Goal: Information Seeking & Learning: Understand process/instructions

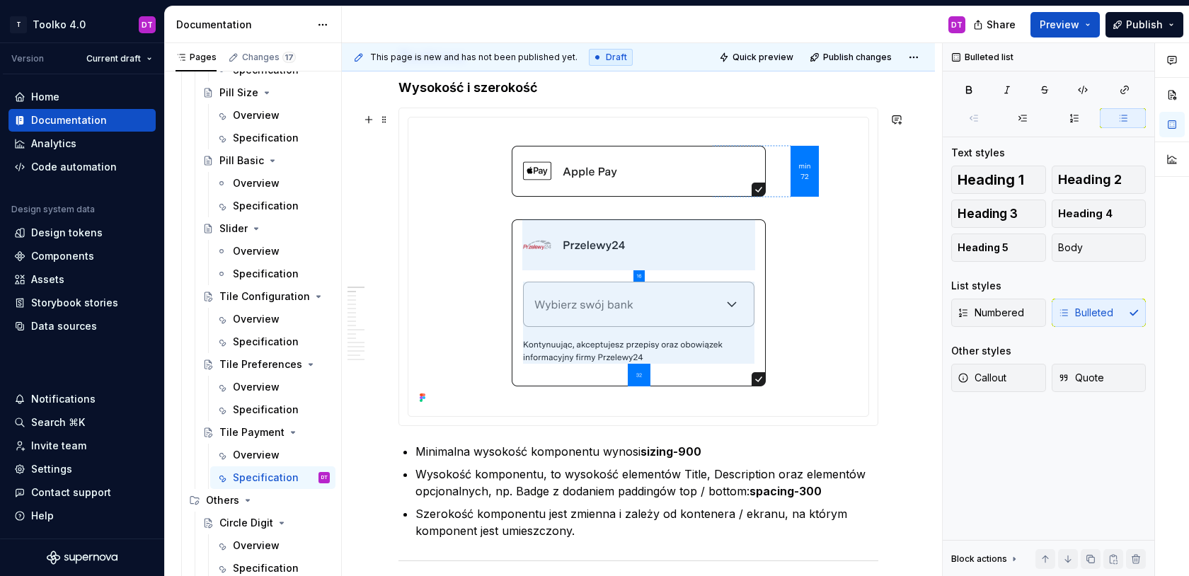
scroll to position [810, 0]
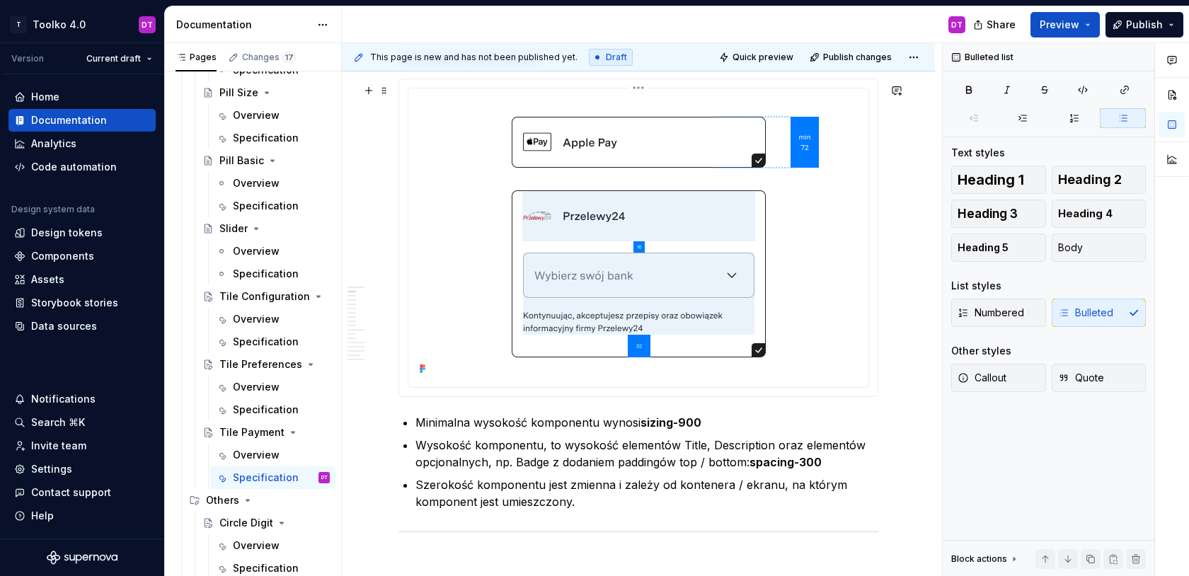
click at [640, 200] on img at bounding box center [639, 236] width 434 height 285
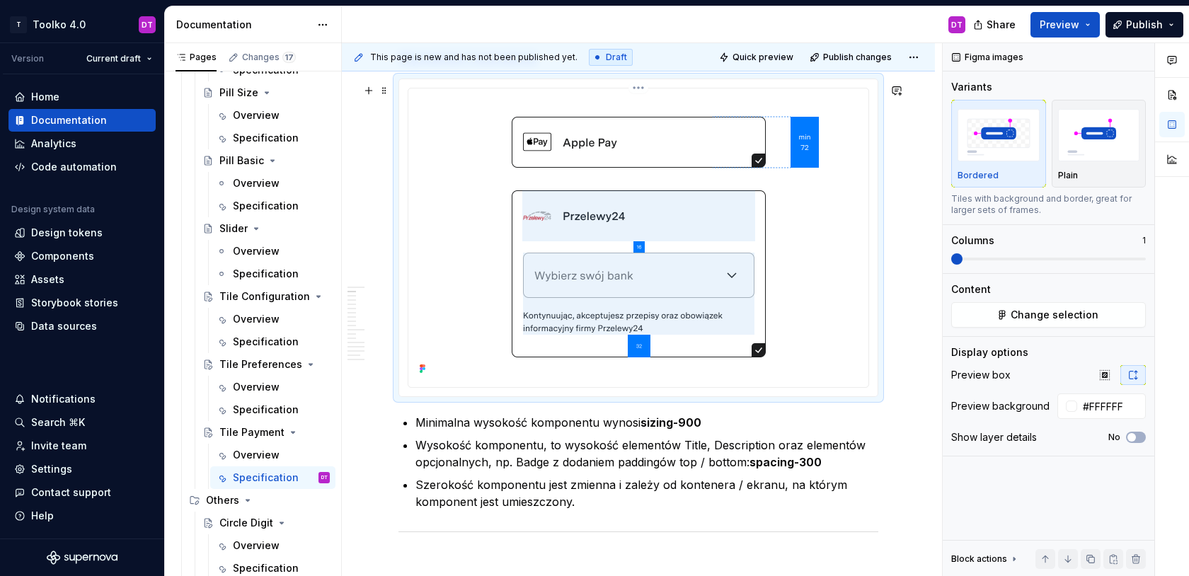
click at [638, 96] on html "T Toolko 4.0 DT Version Current draft Home Documentation Analytics Code automat…" at bounding box center [594, 288] width 1189 height 576
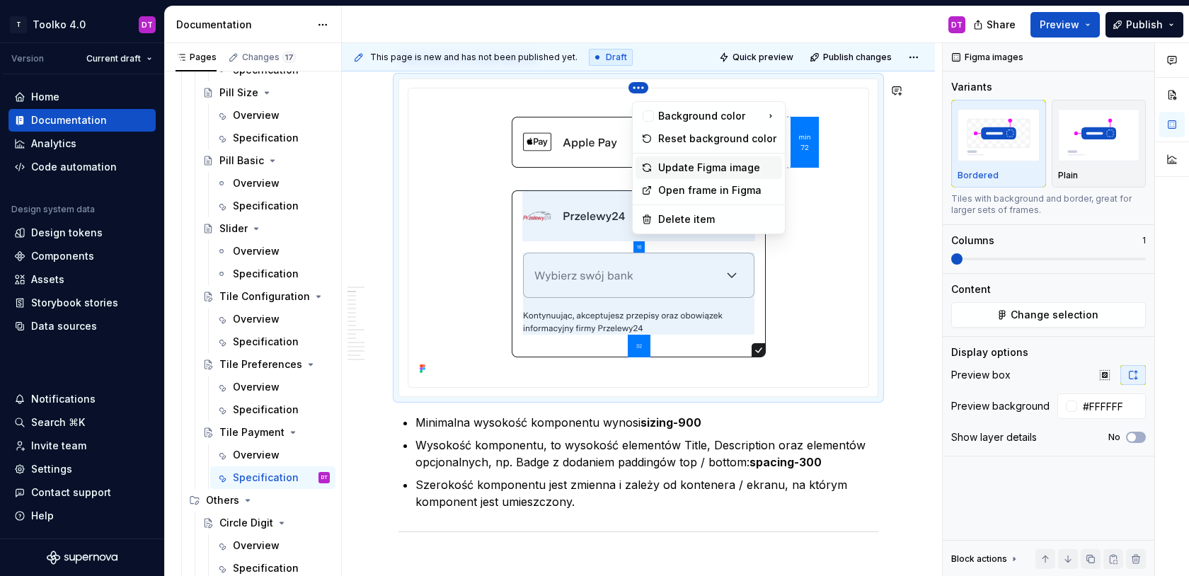
click at [696, 171] on div "Update Figma image" at bounding box center [717, 168] width 118 height 14
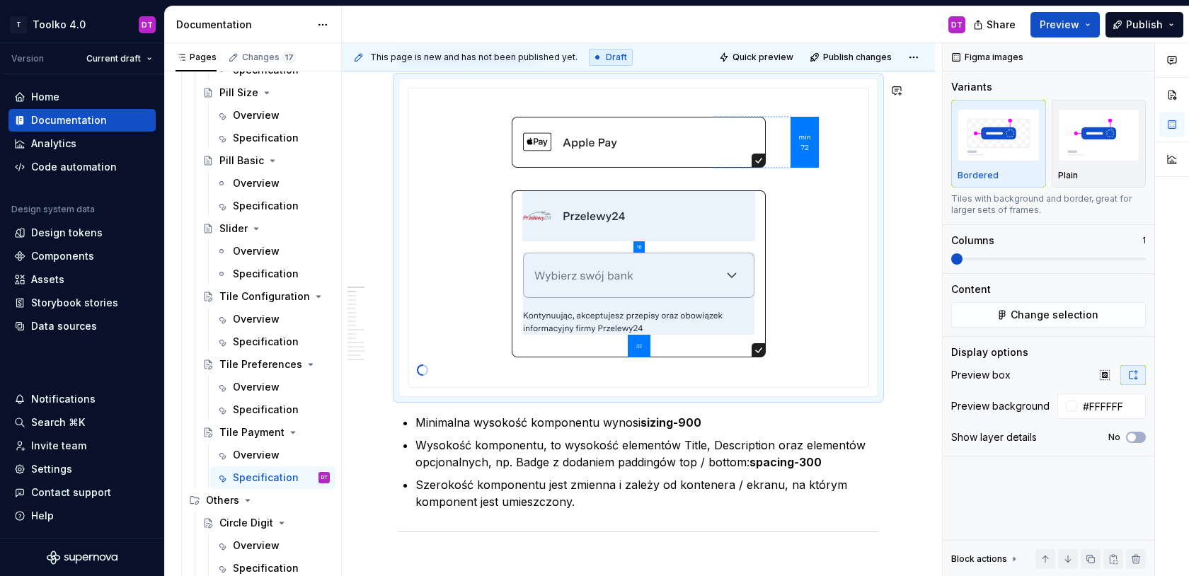
scroll to position [592, 0]
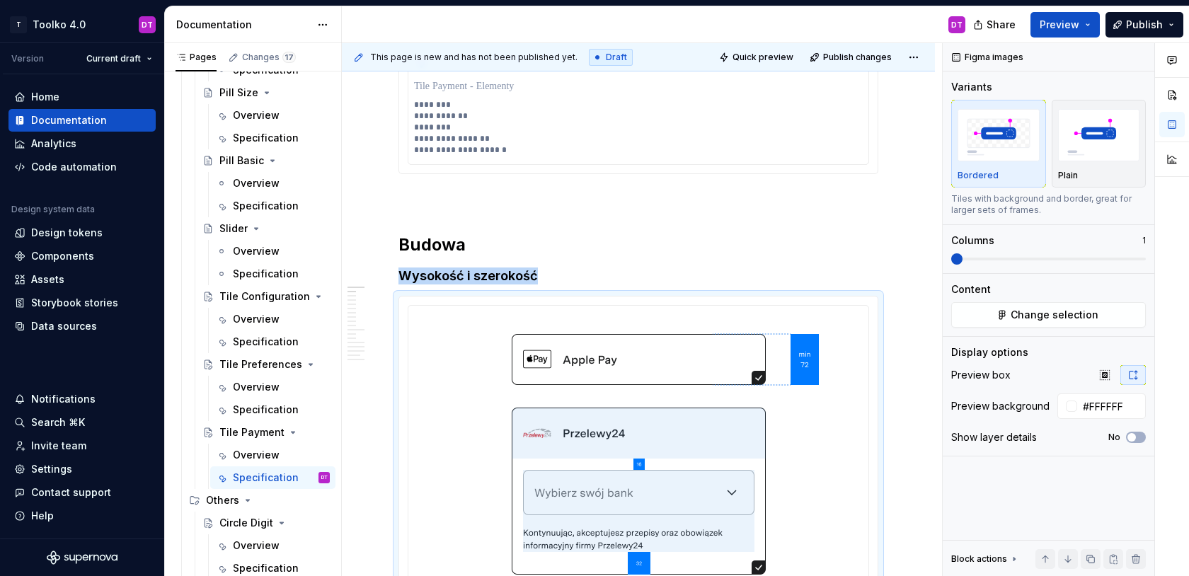
type textarea "*"
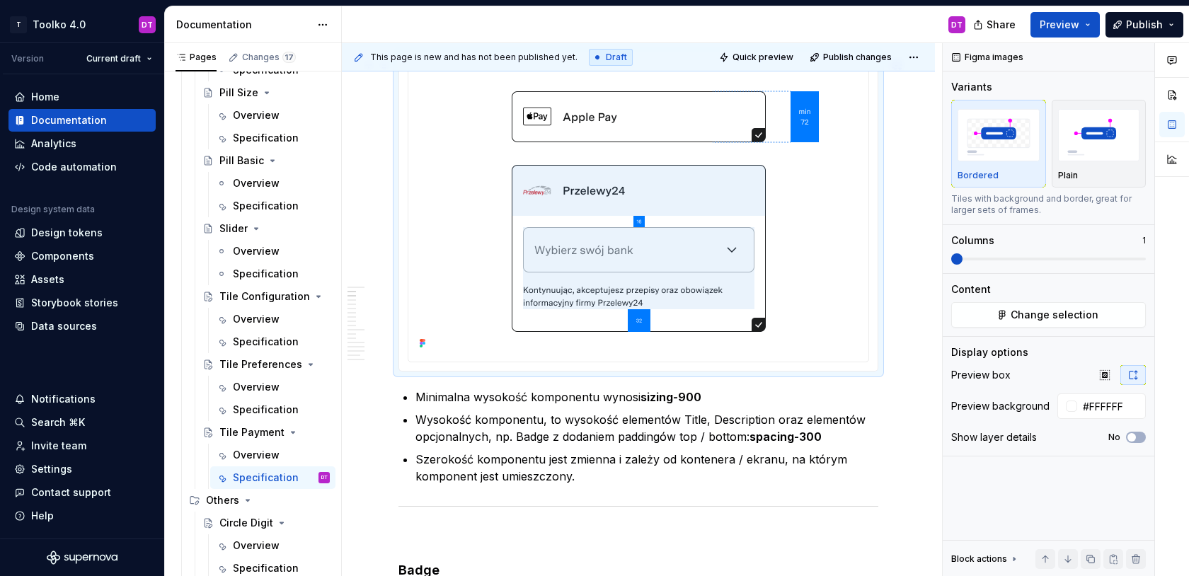
scroll to position [806, 0]
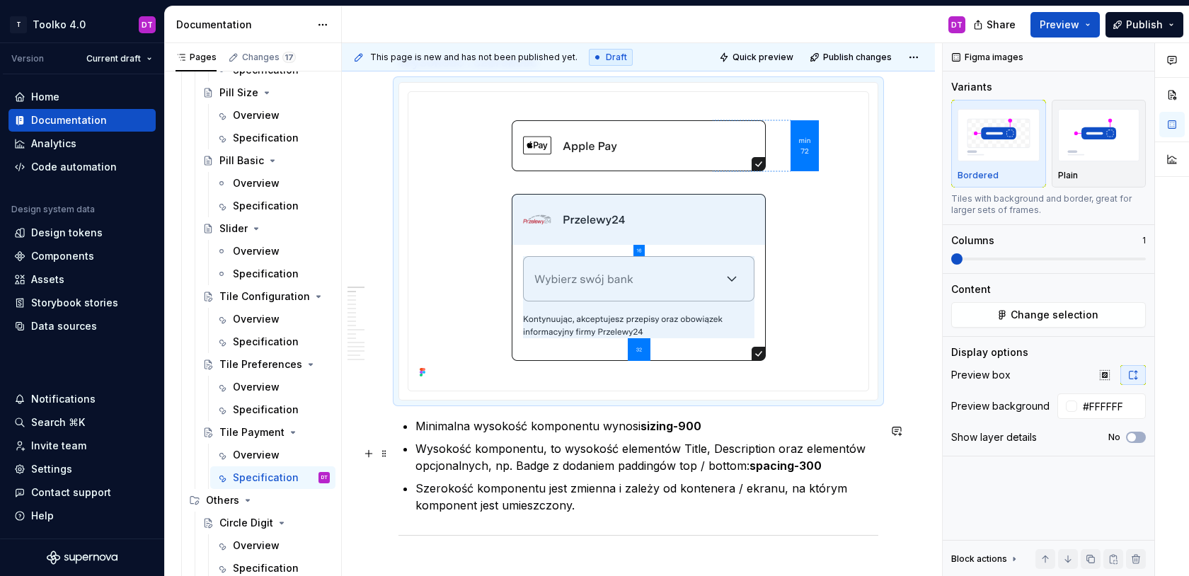
click at [416, 450] on p "Wysokość komponentu, to wysokość elementów Title, Description oraz elementów op…" at bounding box center [647, 457] width 463 height 34
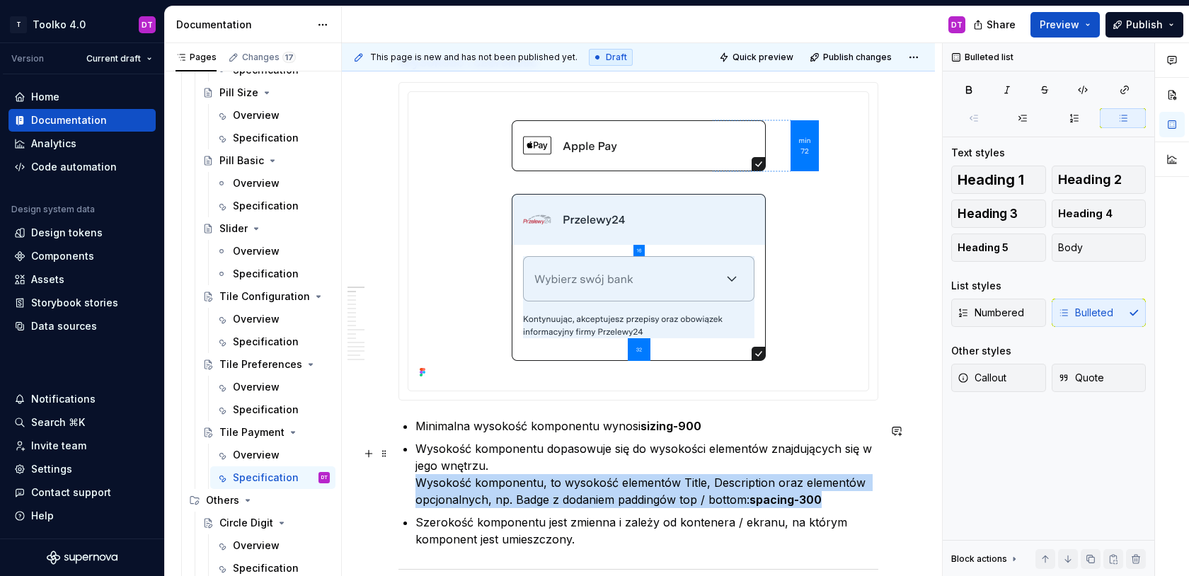
click at [842, 508] on p "Wysokość komponentu dopasowuje się do wysokości elementów znajdujących się w je…" at bounding box center [647, 474] width 463 height 68
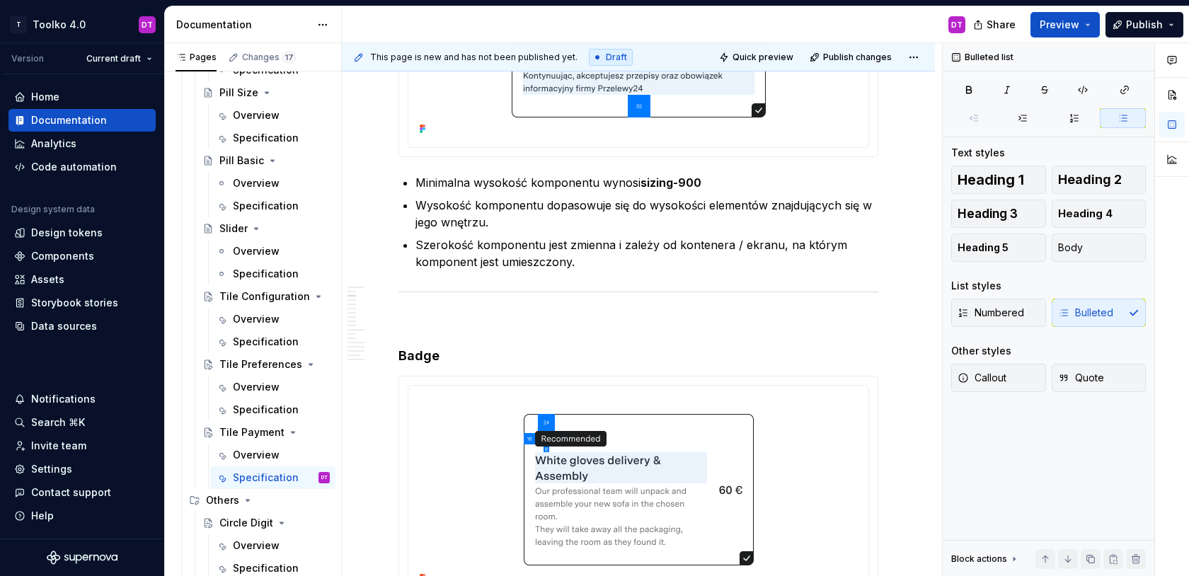
scroll to position [1080, 0]
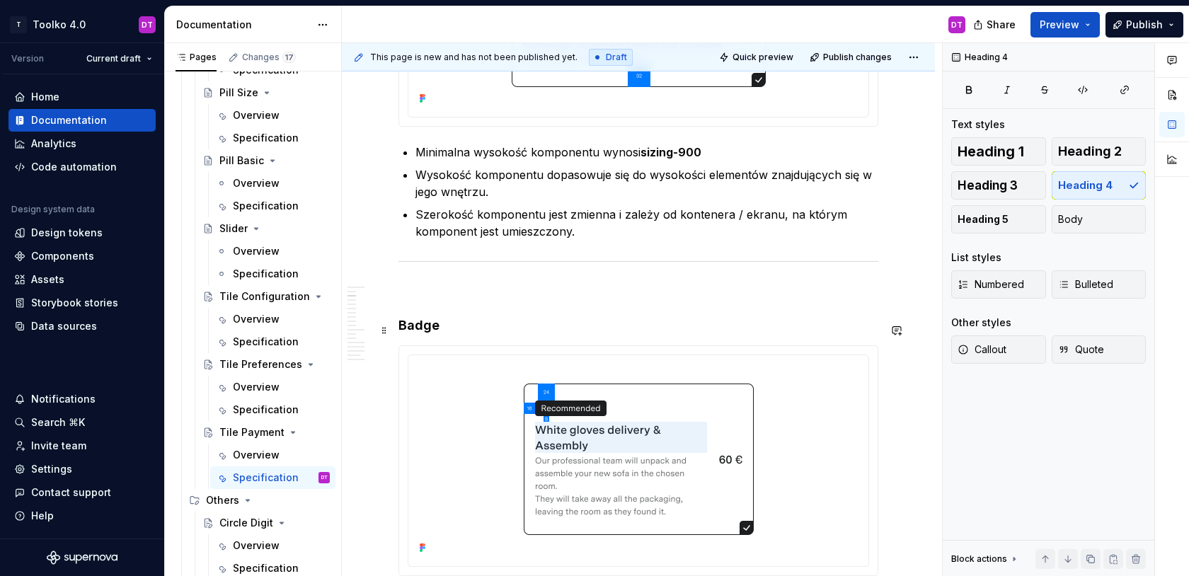
click at [412, 334] on h4 "Badge" at bounding box center [639, 325] width 480 height 17
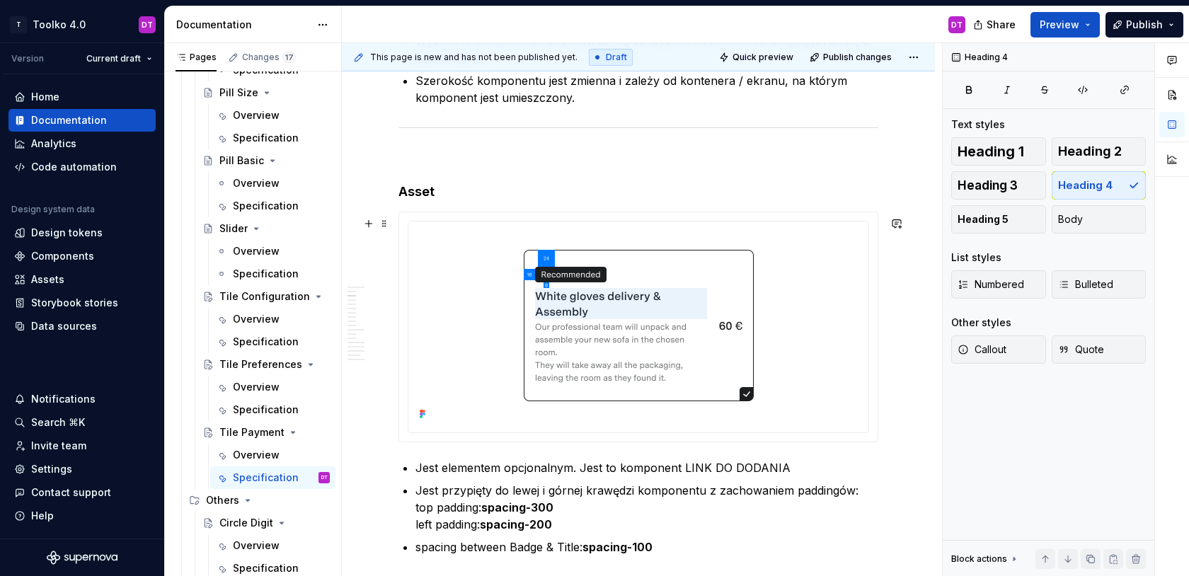
scroll to position [1244, 0]
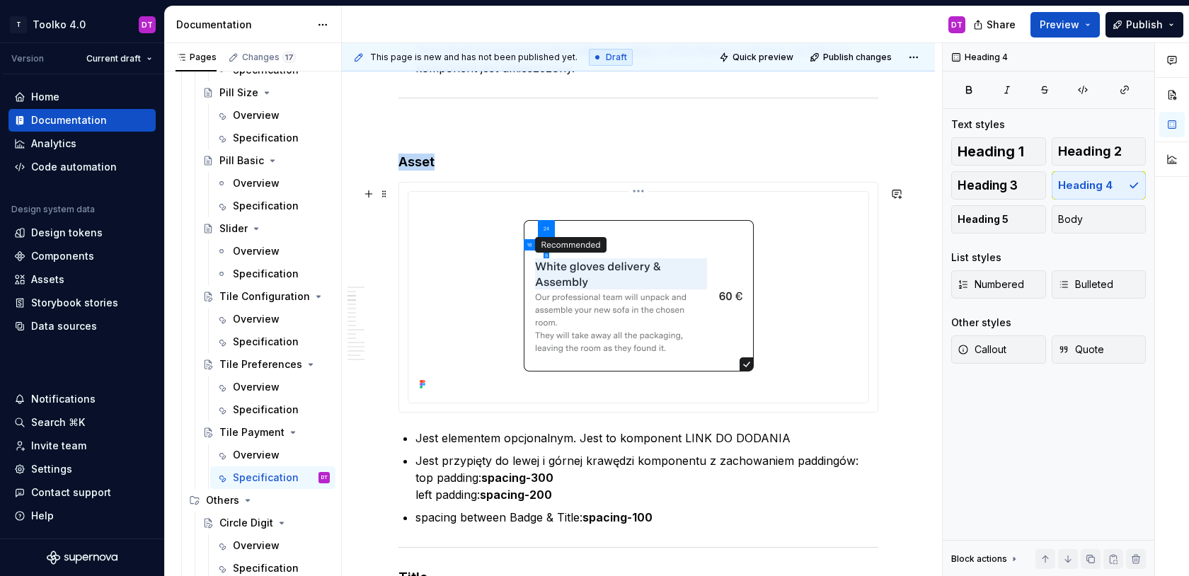
click at [610, 331] on img at bounding box center [639, 295] width 434 height 197
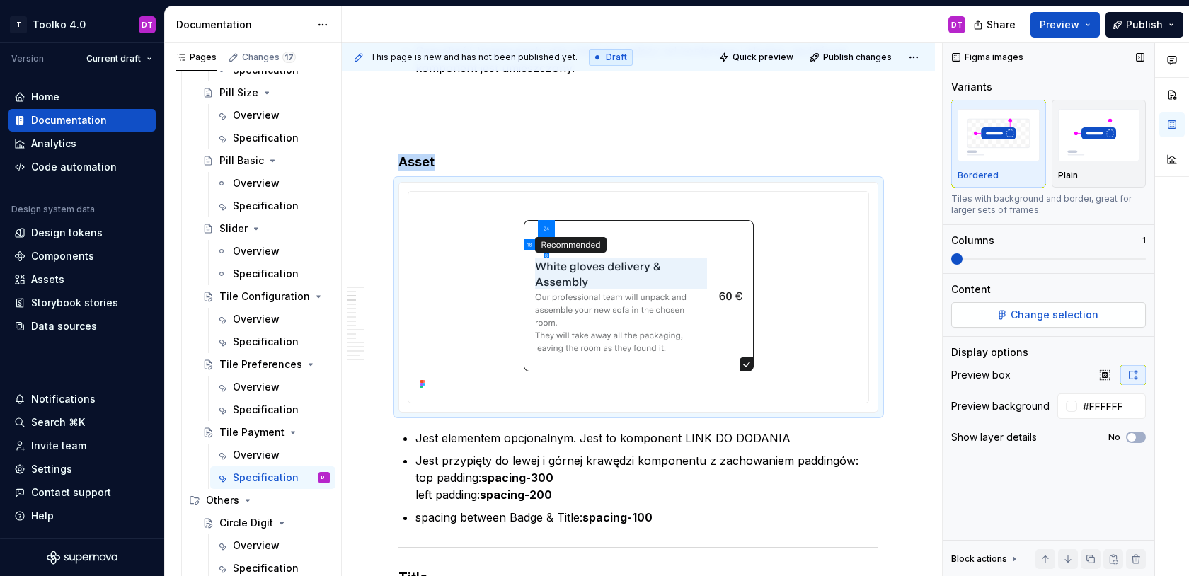
click at [1045, 313] on span "Change selection" at bounding box center [1055, 315] width 88 height 14
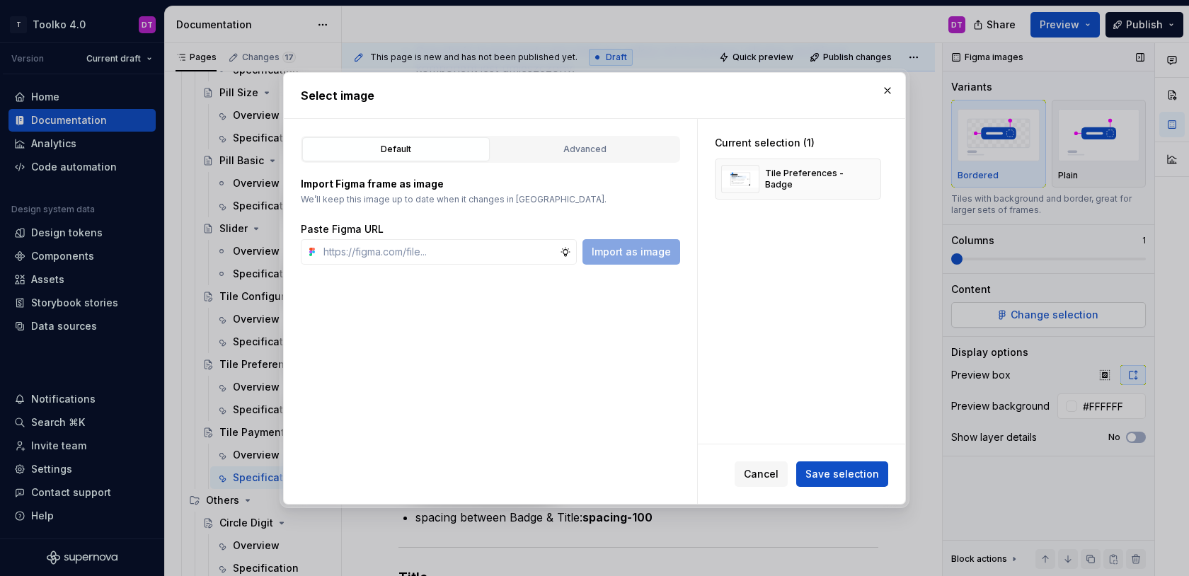
type textarea "*"
click at [589, 158] on button "Advanced" at bounding box center [585, 149] width 188 height 24
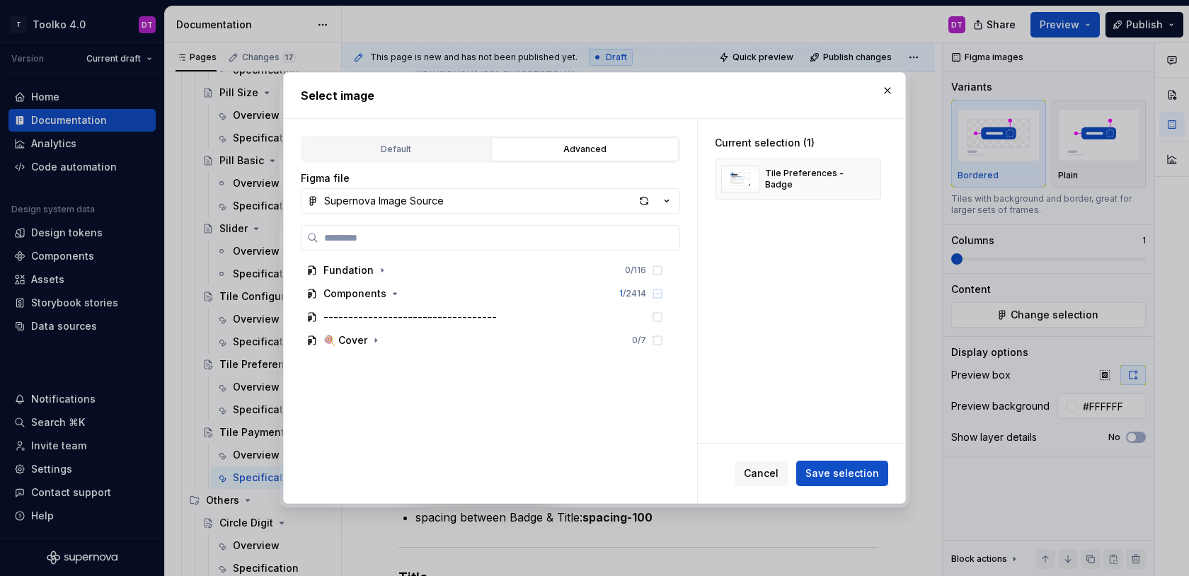
click at [433, 234] on input "search" at bounding box center [499, 238] width 361 height 14
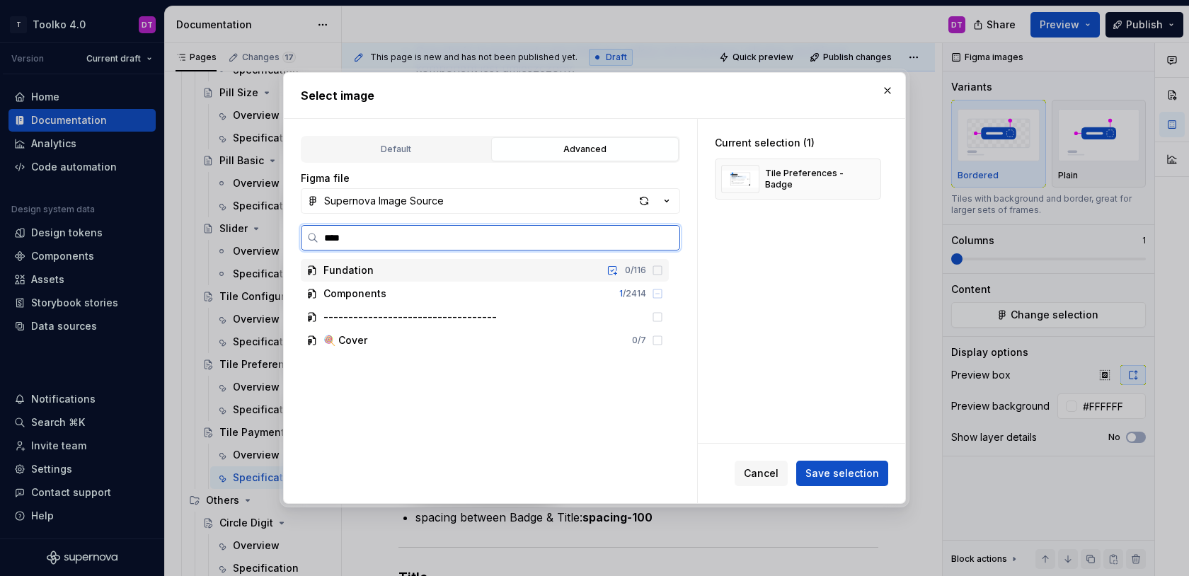
type input "*****"
click at [591, 297] on div "Tile Payment - Asset 0 / 7" at bounding box center [491, 293] width 355 height 23
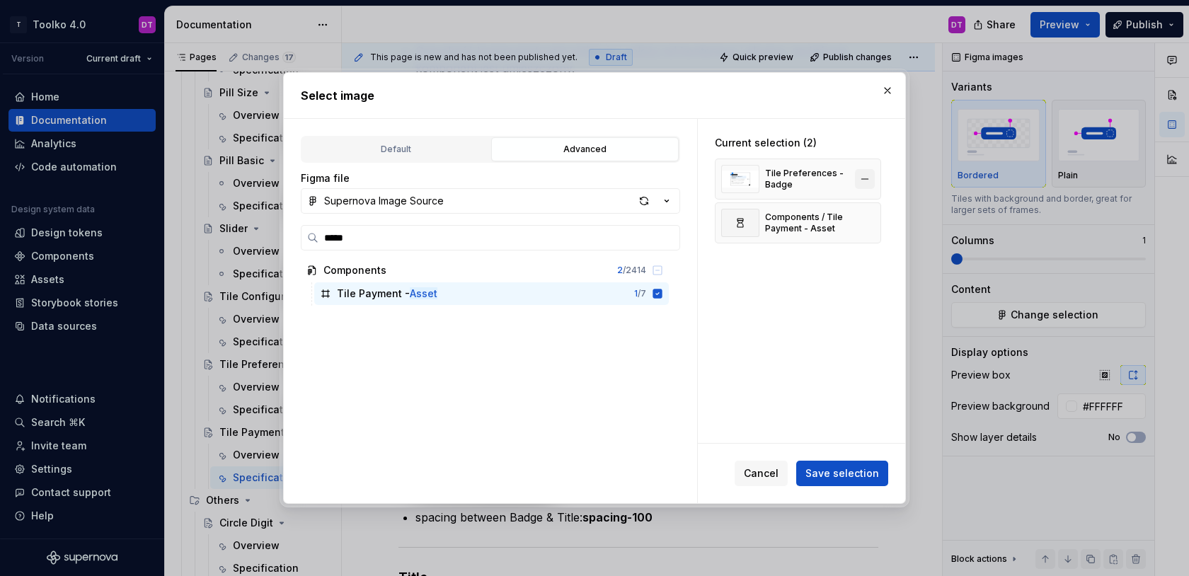
click at [872, 180] on button "button" at bounding box center [865, 179] width 20 height 20
click at [843, 475] on span "Save selection" at bounding box center [843, 473] width 74 height 14
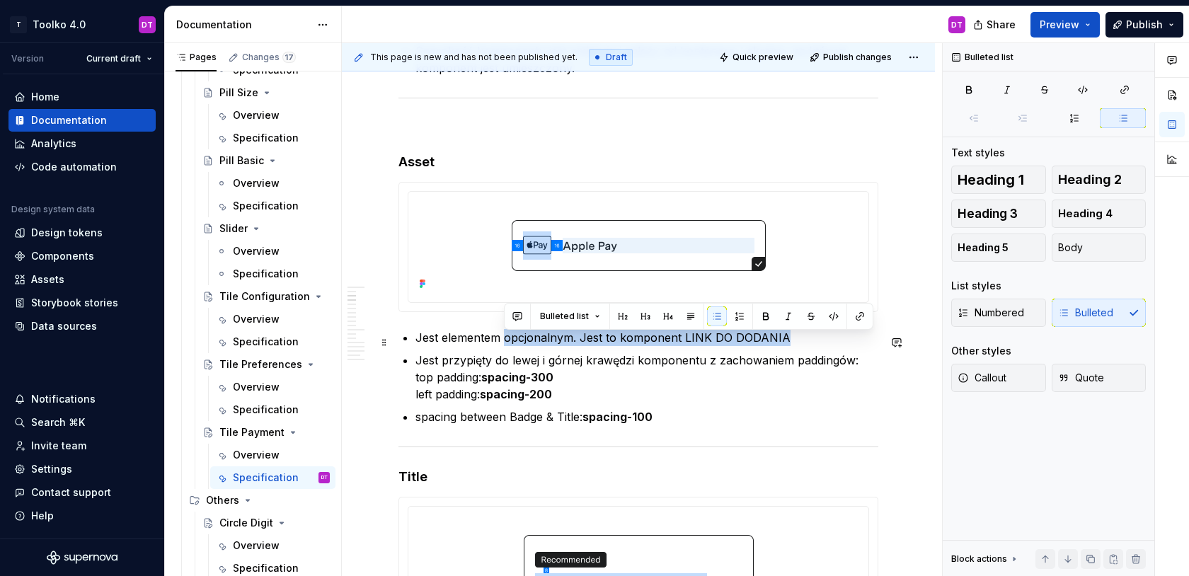
drag, startPoint x: 505, startPoint y: 341, endPoint x: 784, endPoint y: 343, distance: 279.6
click at [784, 344] on p "Jest elementem opcjonalnym. Jest to komponent LINK DO DODANIA" at bounding box center [647, 337] width 463 height 17
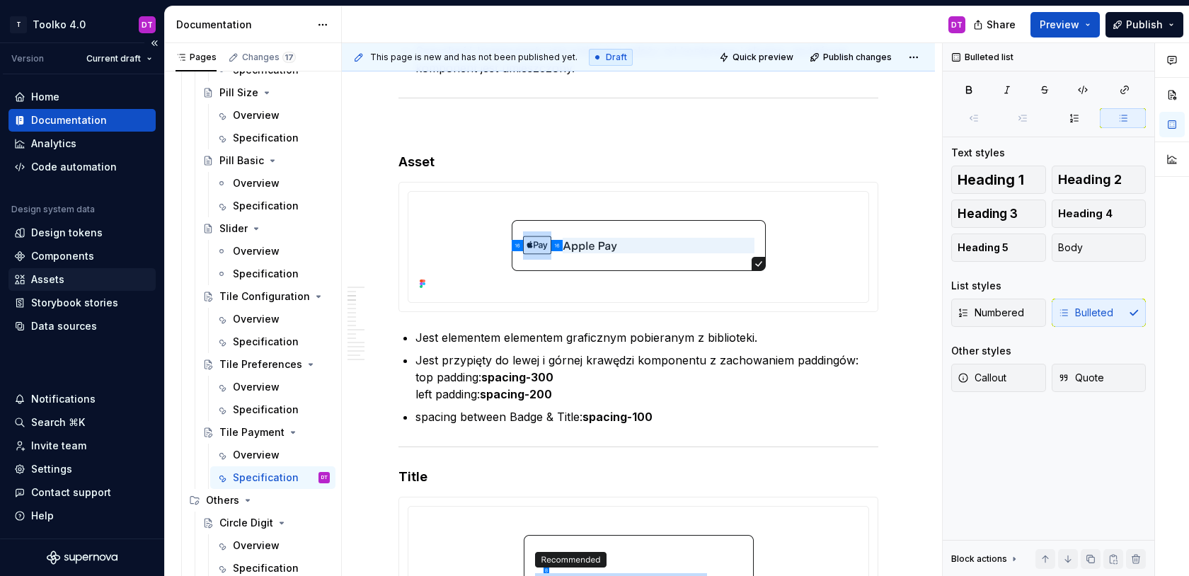
type textarea "*"
click at [52, 278] on div "Assets" at bounding box center [47, 280] width 33 height 14
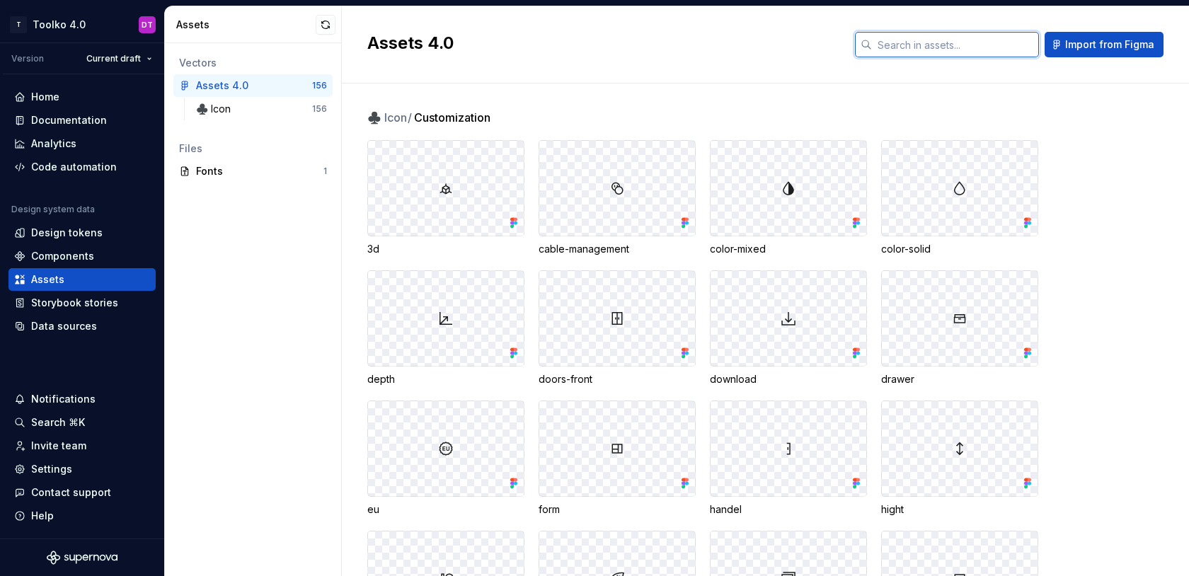
click at [910, 38] on input "text" at bounding box center [955, 44] width 167 height 25
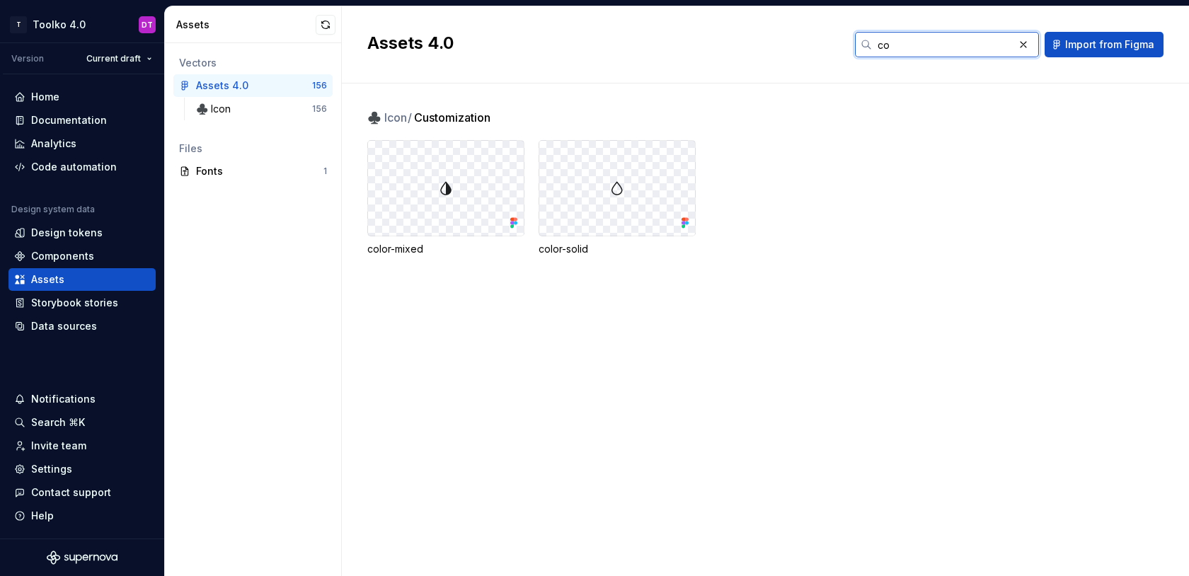
type input "c"
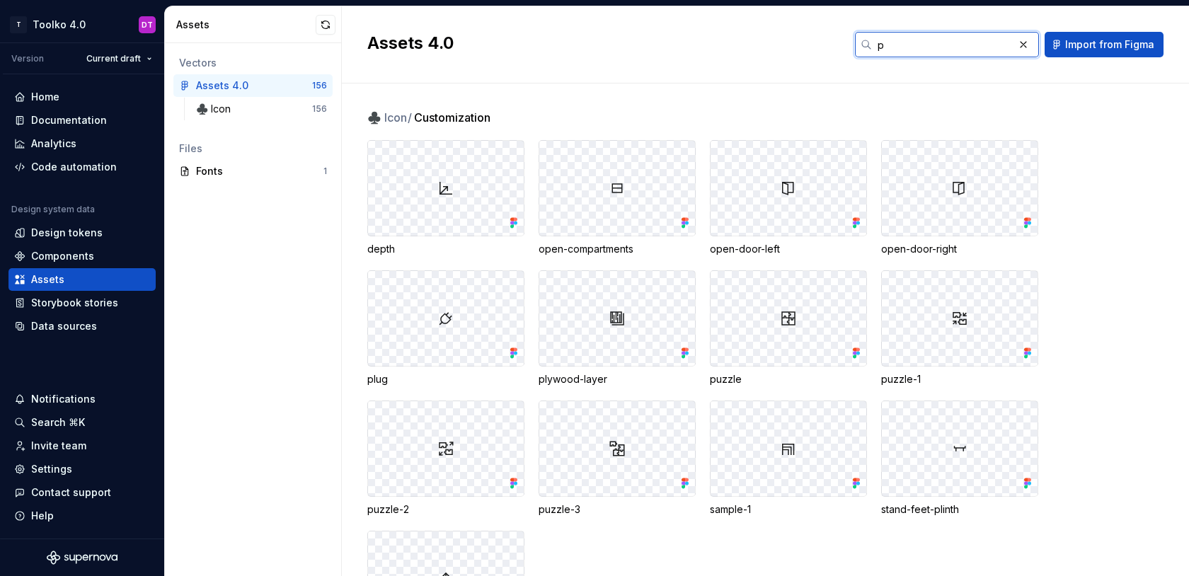
type input "p"
click at [74, 324] on div "Data sources" at bounding box center [64, 326] width 66 height 14
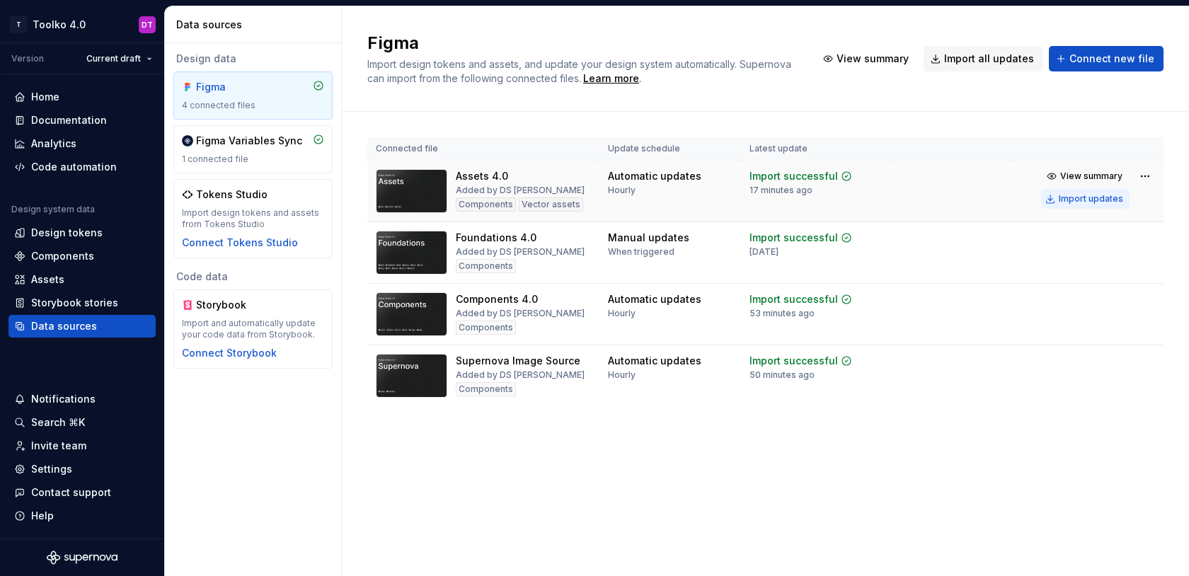
click at [1070, 202] on div "Import updates" at bounding box center [1091, 198] width 64 height 11
click at [48, 289] on div "Assets" at bounding box center [81, 279] width 147 height 23
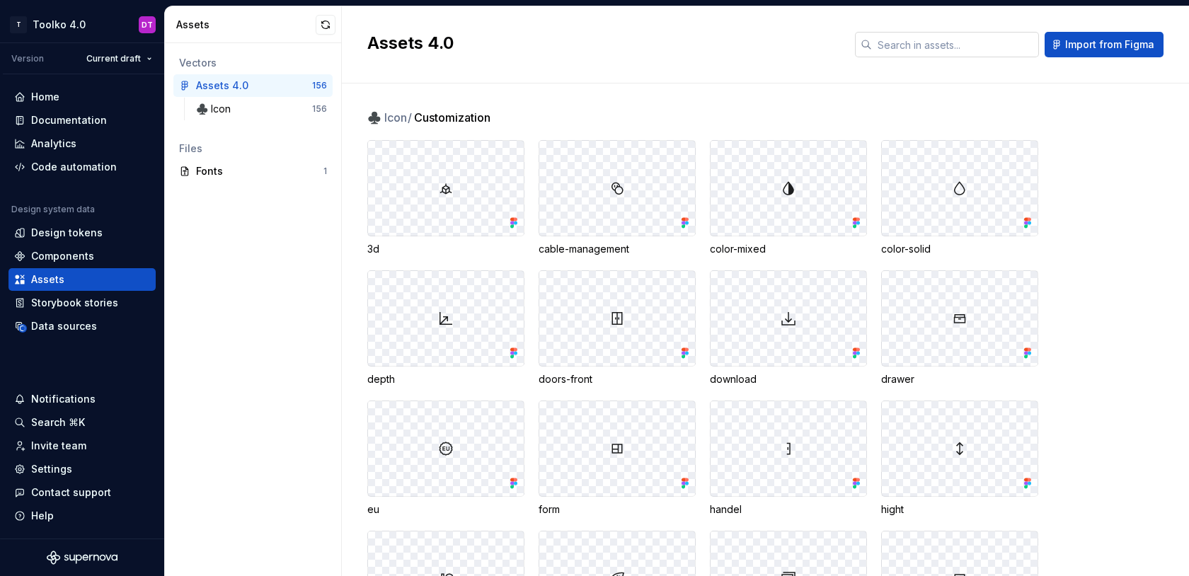
click at [990, 45] on input "text" at bounding box center [955, 44] width 167 height 25
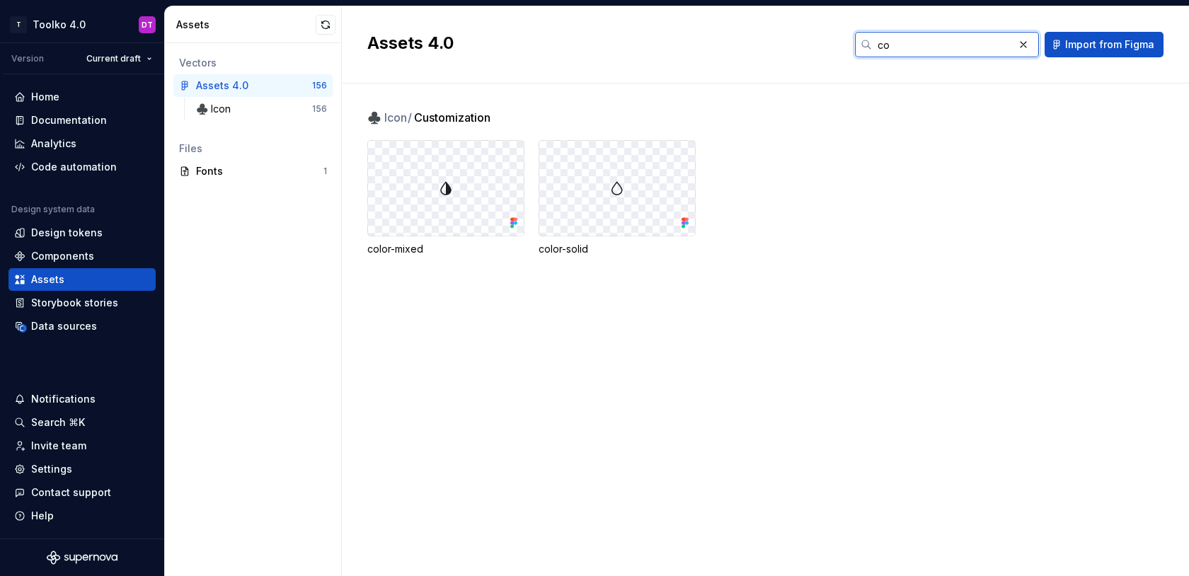
type input "c"
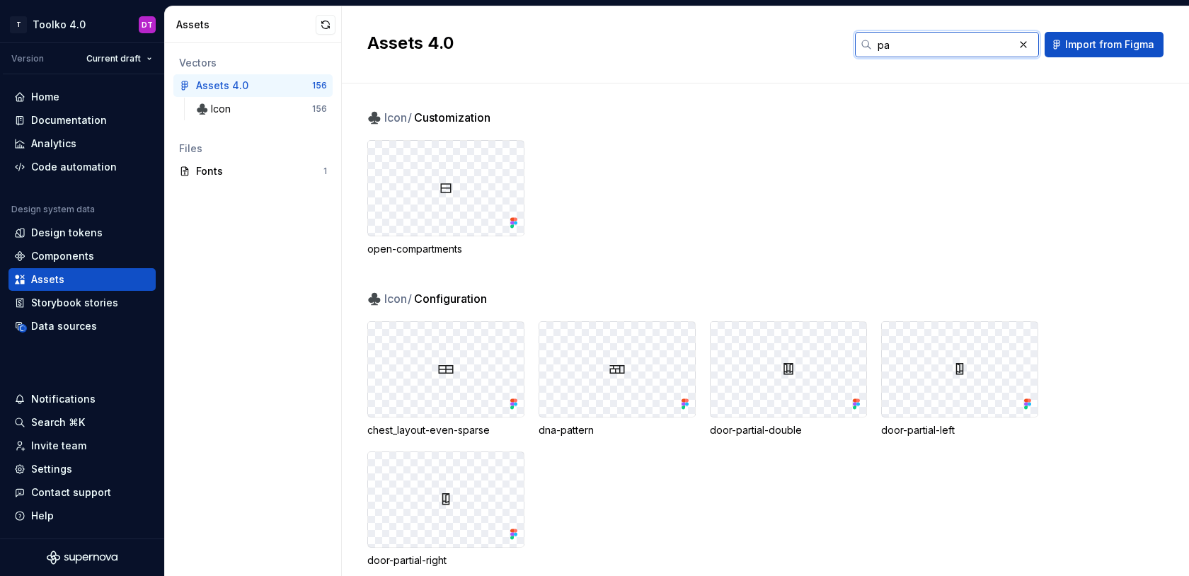
type input "p"
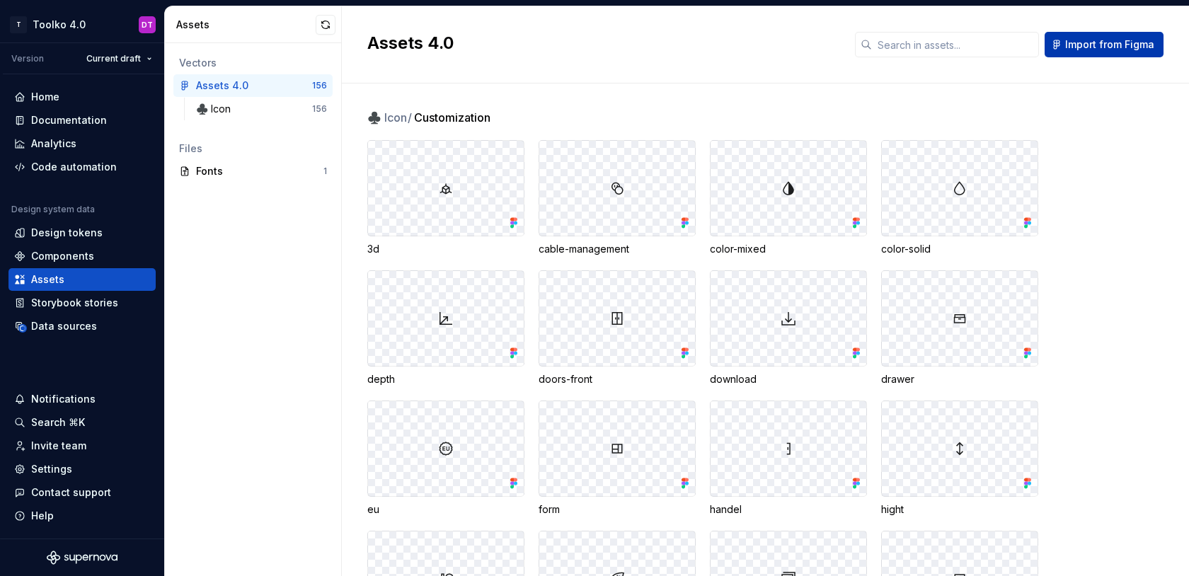
click at [1099, 36] on button "Import from Figma" at bounding box center [1104, 44] width 119 height 25
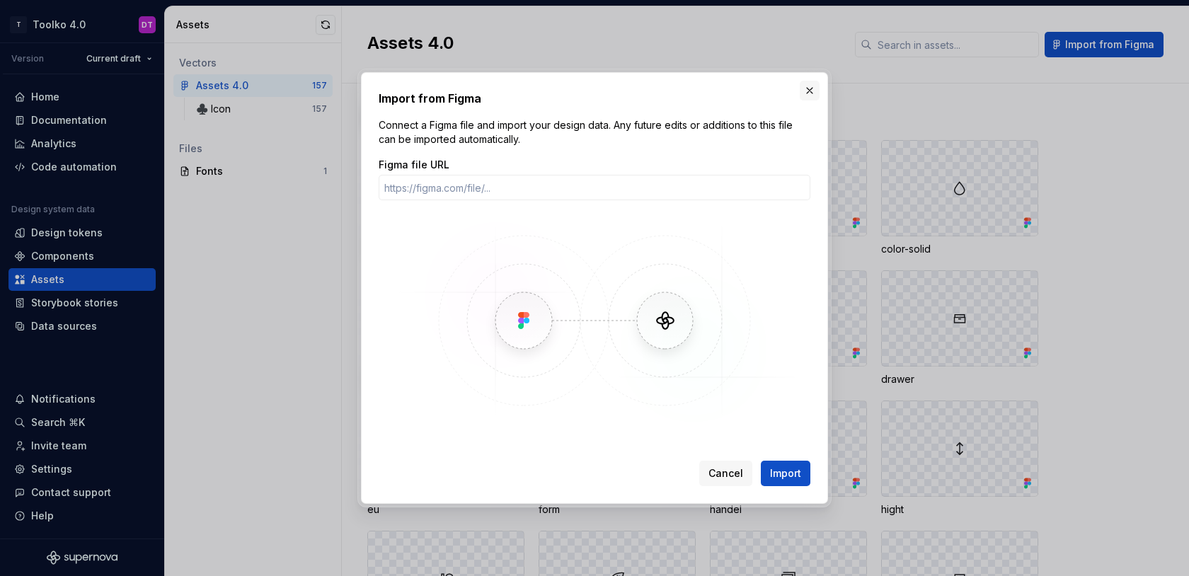
click at [809, 91] on button "button" at bounding box center [810, 91] width 20 height 20
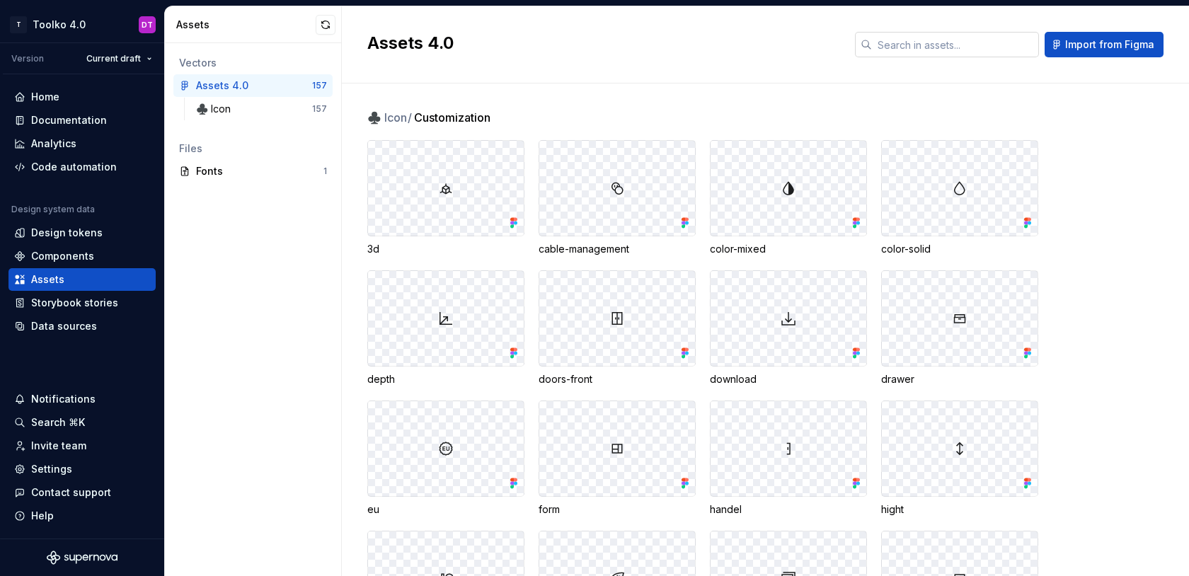
click at [919, 38] on input "text" at bounding box center [955, 44] width 167 height 25
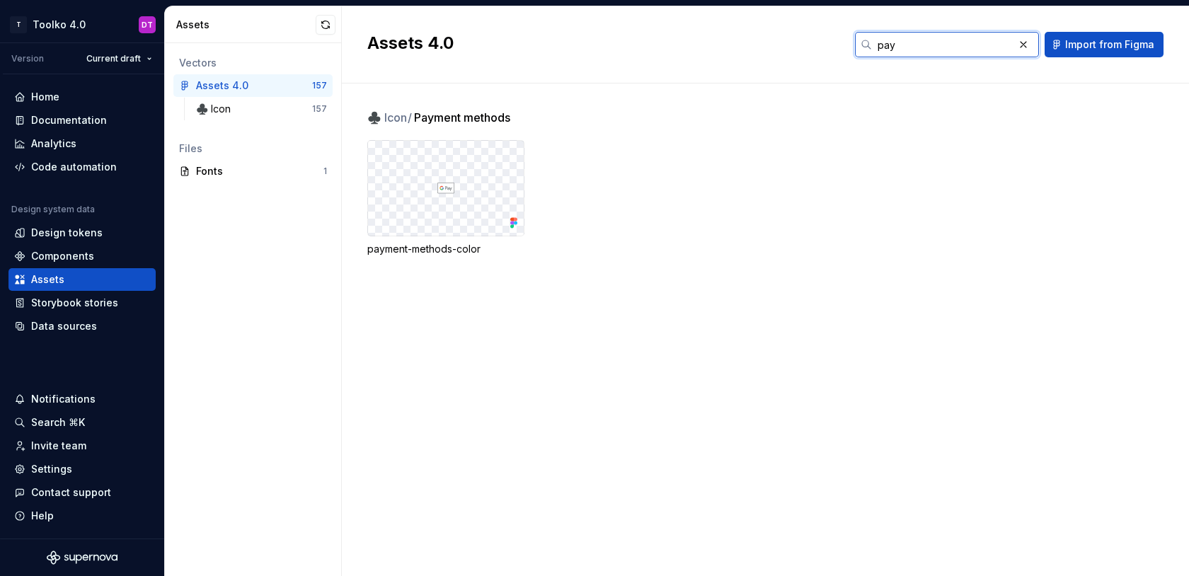
type input "pay"
click at [409, 168] on div at bounding box center [446, 188] width 156 height 95
click at [435, 191] on div at bounding box center [446, 188] width 156 height 95
click at [467, 205] on div at bounding box center [446, 188] width 156 height 95
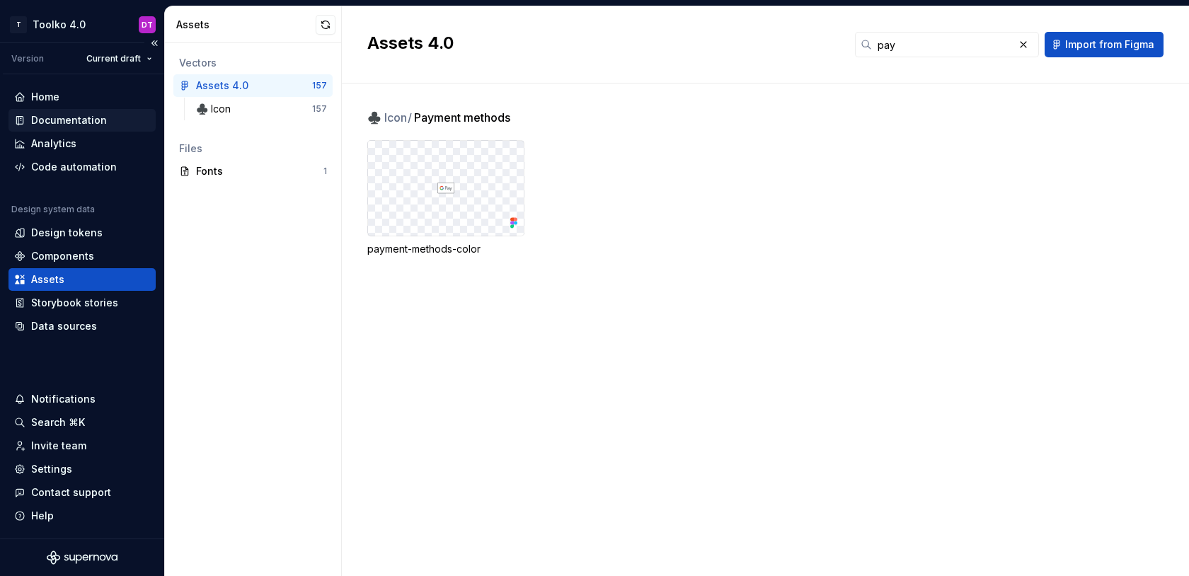
click at [77, 118] on div "Documentation" at bounding box center [69, 120] width 76 height 14
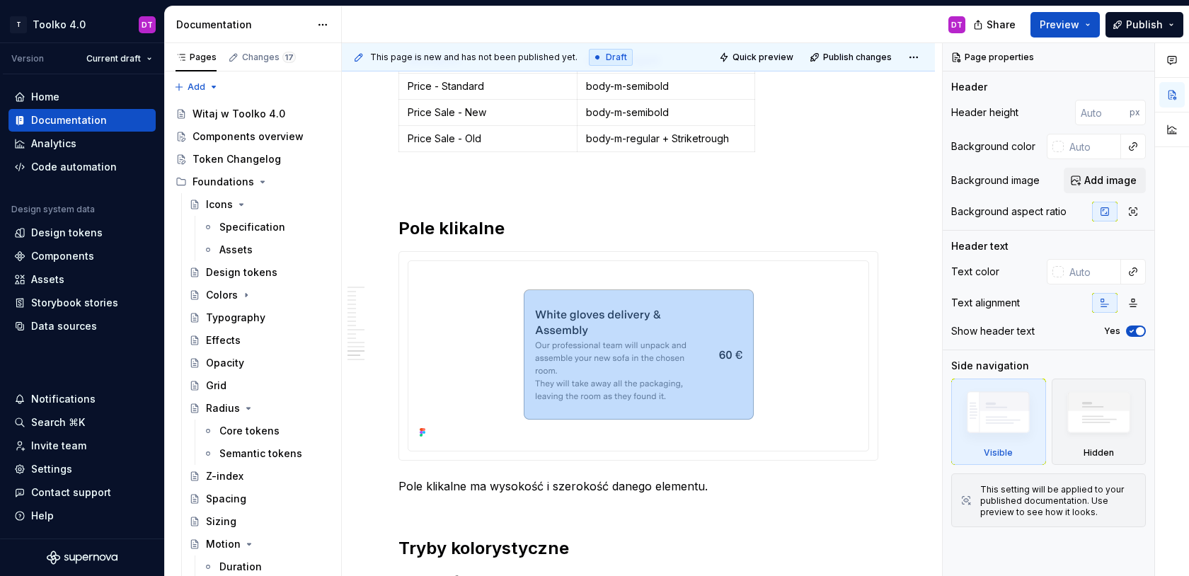
scroll to position [9286, 0]
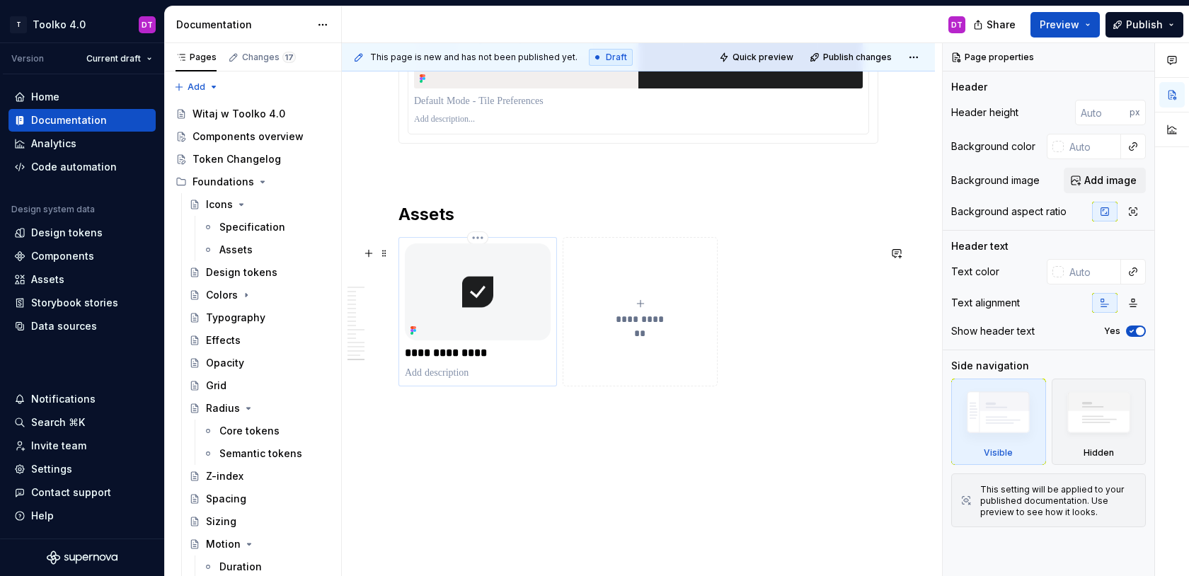
click at [515, 368] on p at bounding box center [478, 373] width 146 height 14
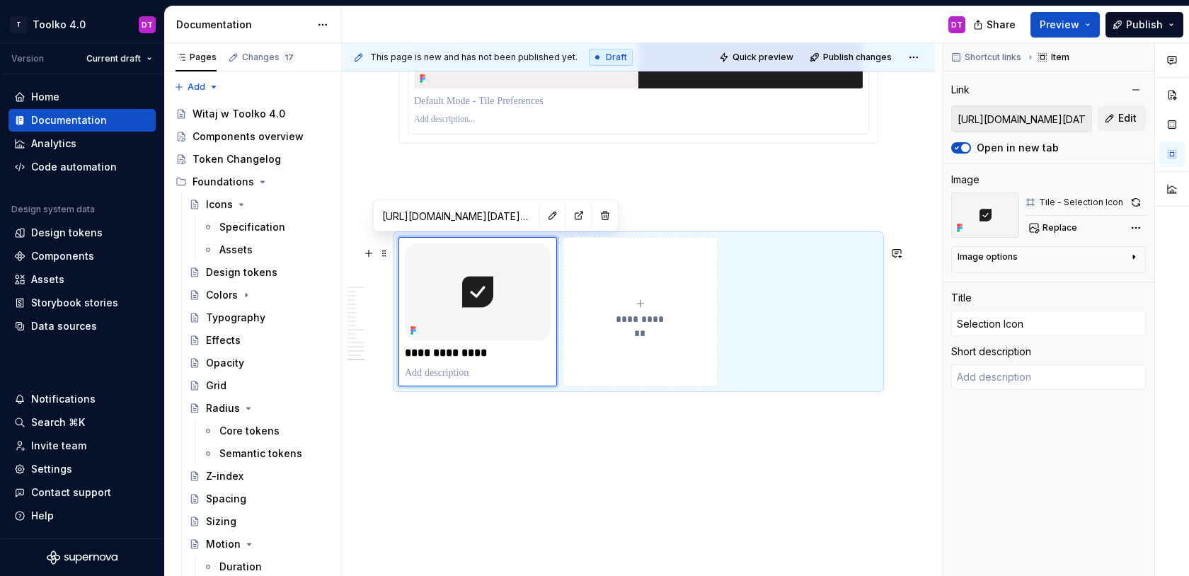
click at [650, 306] on div "**********" at bounding box center [640, 312] width 142 height 28
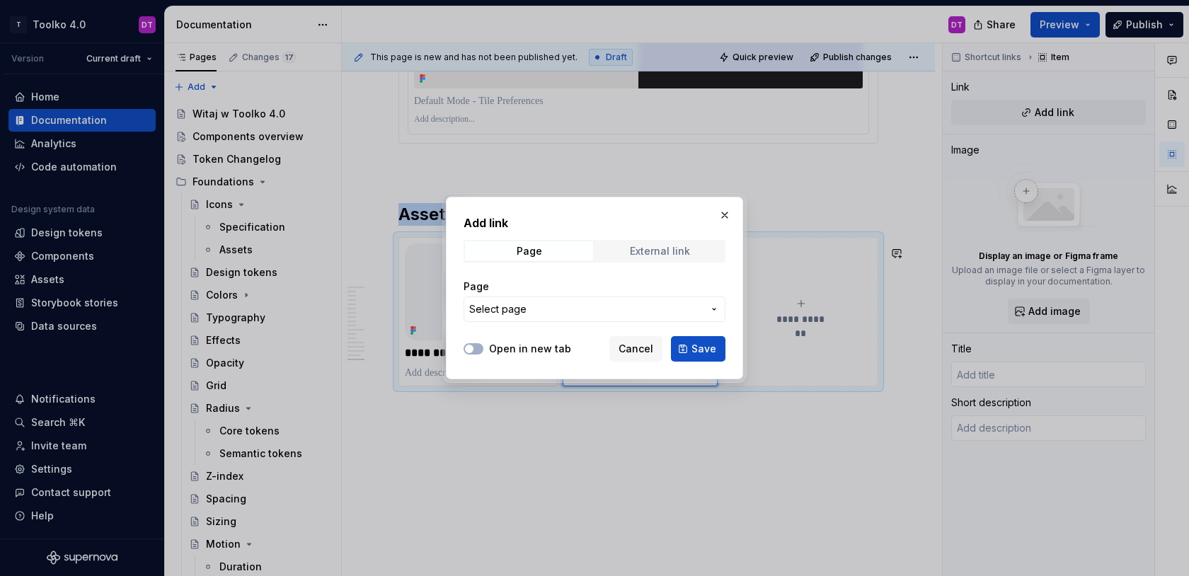
click at [658, 250] on div "External link" at bounding box center [660, 251] width 60 height 11
click at [560, 243] on span "Page" at bounding box center [529, 251] width 128 height 20
click at [522, 317] on button "Select page" at bounding box center [595, 309] width 262 height 25
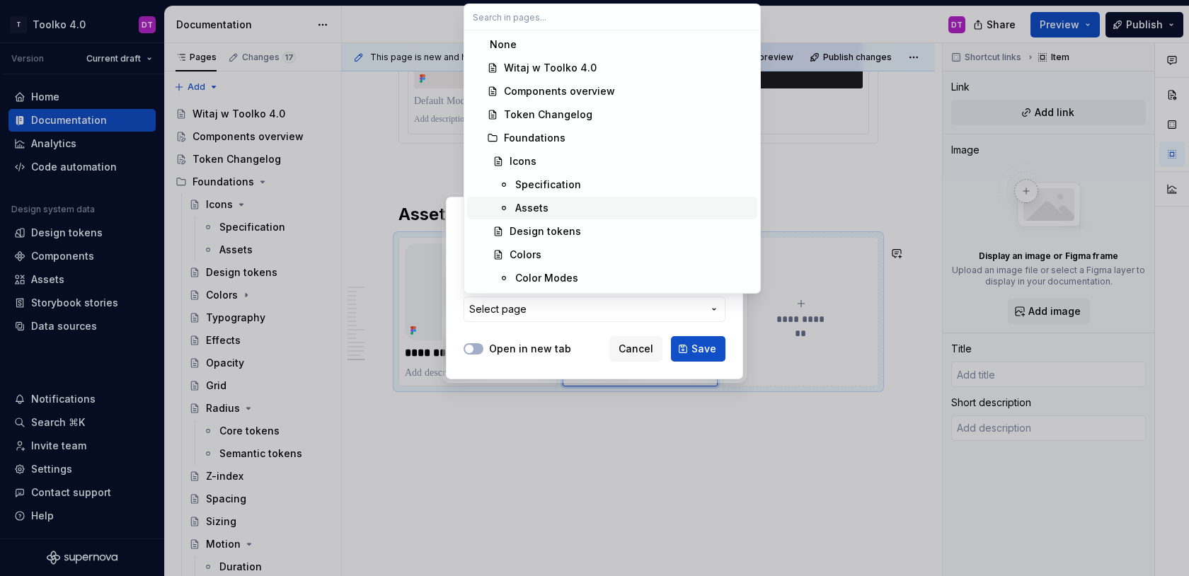
click at [567, 207] on div "Assets" at bounding box center [633, 208] width 236 height 14
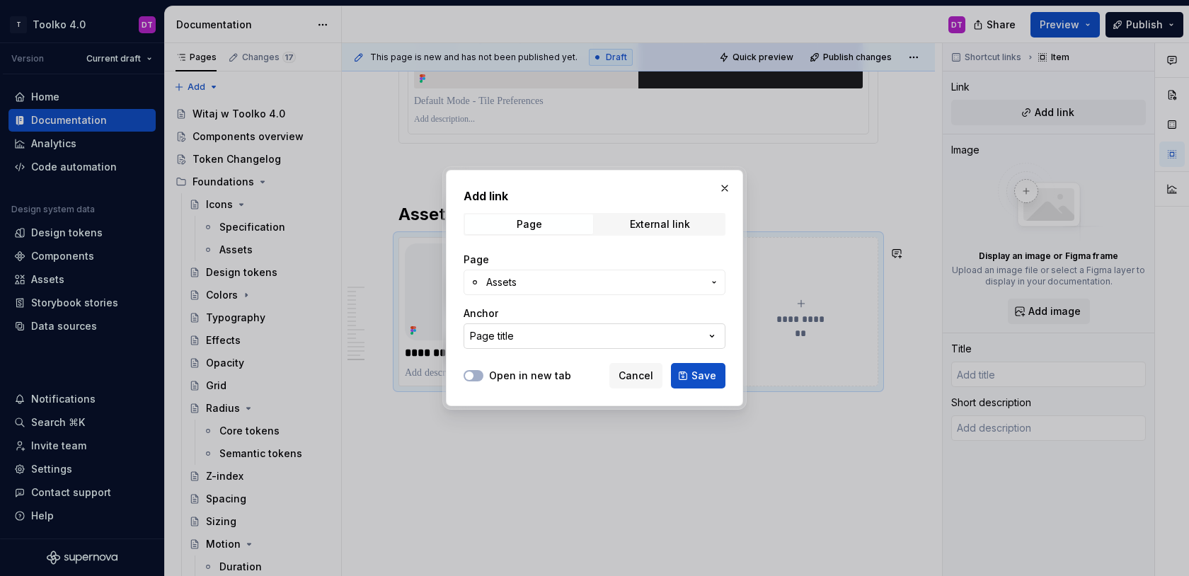
click at [538, 346] on button "Page title" at bounding box center [595, 335] width 262 height 25
click at [538, 399] on div "Page title" at bounding box center [621, 393] width 262 height 14
click at [545, 334] on button "Page title" at bounding box center [595, 335] width 262 height 25
click at [730, 192] on div "Add link Page External link Page Assets Anchor Page title Open in new tab Cance…" at bounding box center [594, 288] width 1189 height 576
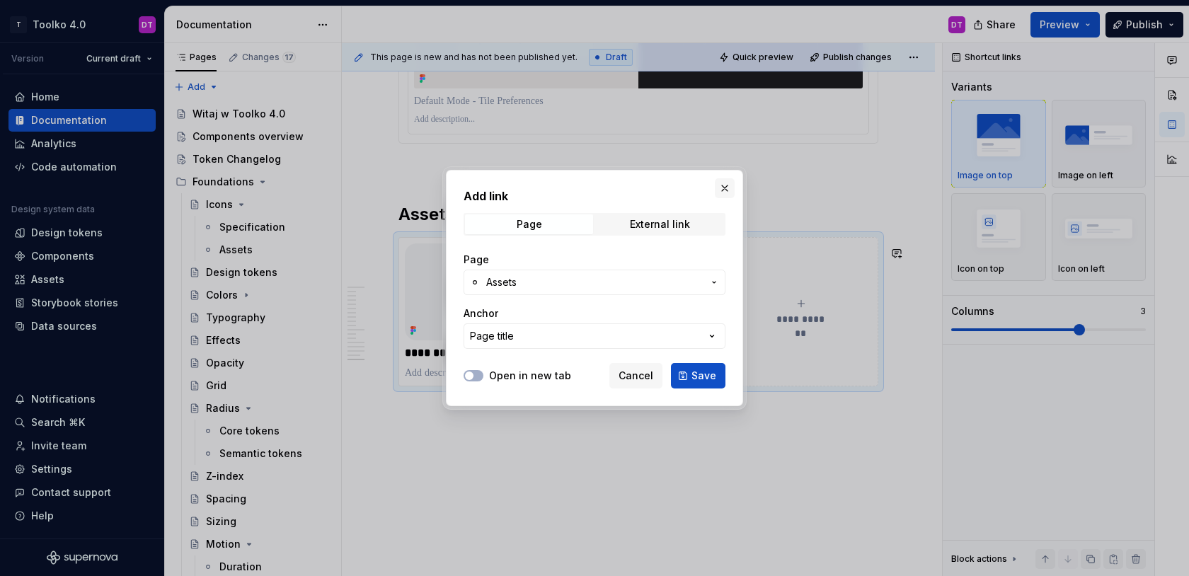
click at [728, 190] on button "button" at bounding box center [725, 188] width 20 height 20
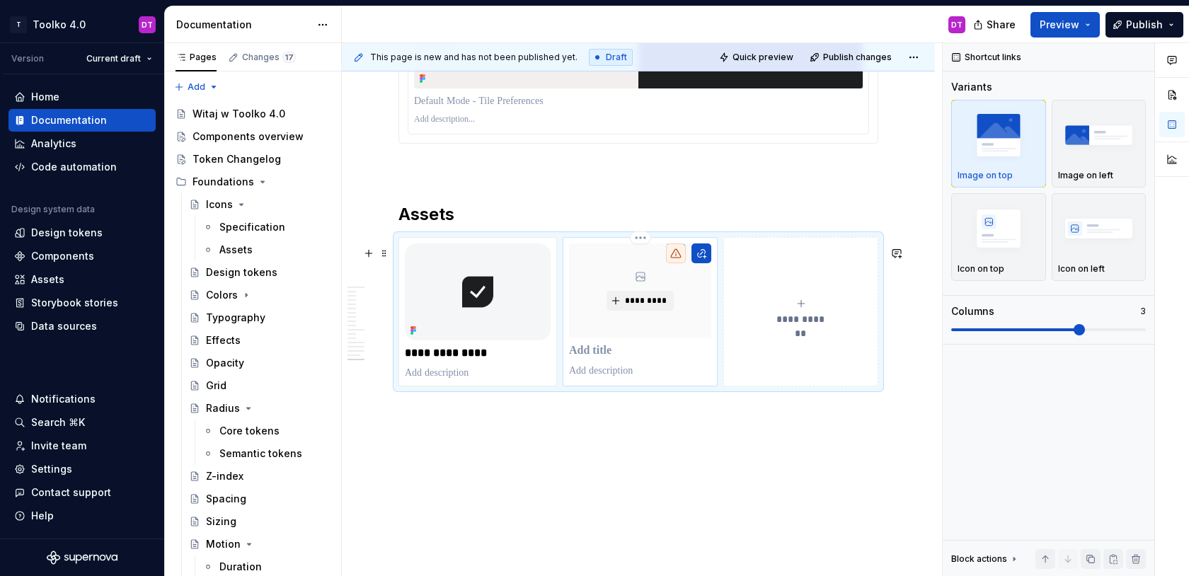
click at [667, 357] on p at bounding box center [640, 351] width 142 height 14
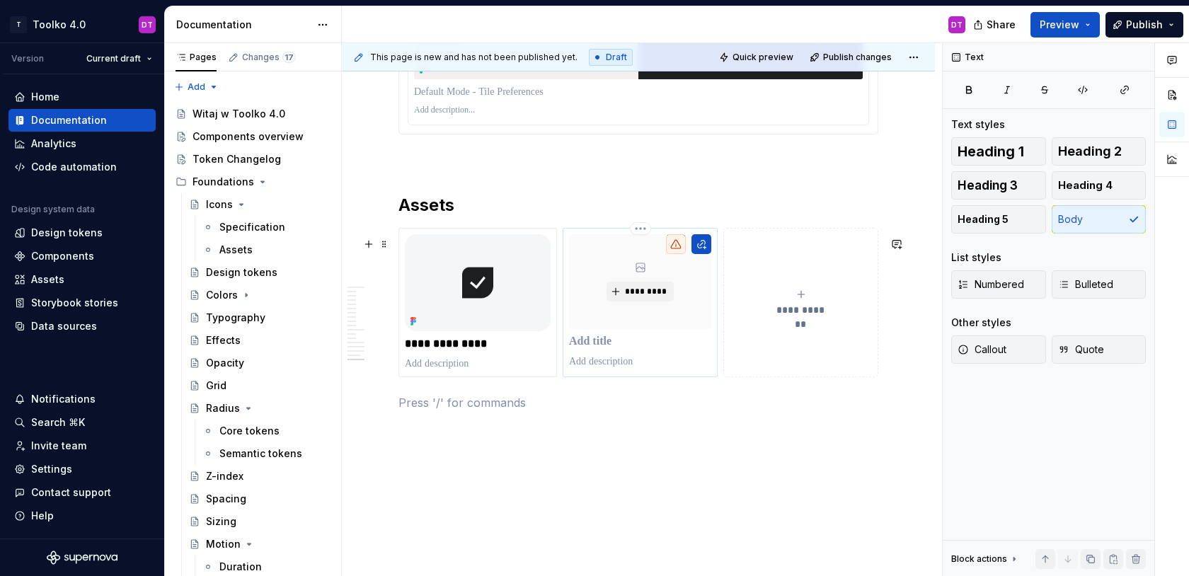
click at [605, 369] on p at bounding box center [640, 362] width 142 height 14
type textarea "*"
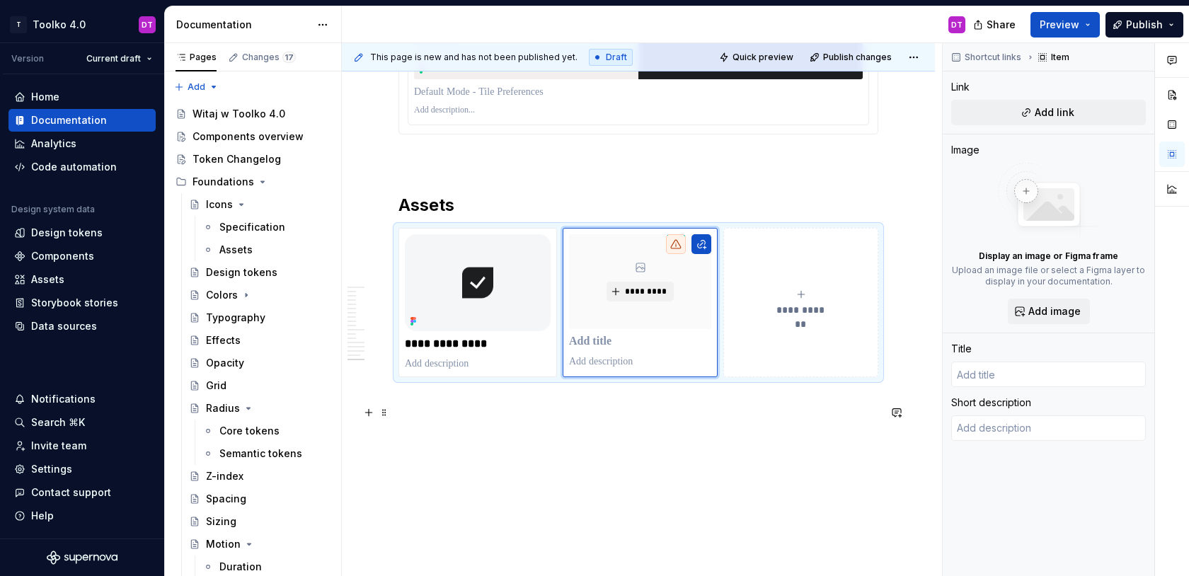
scroll to position [9320, 0]
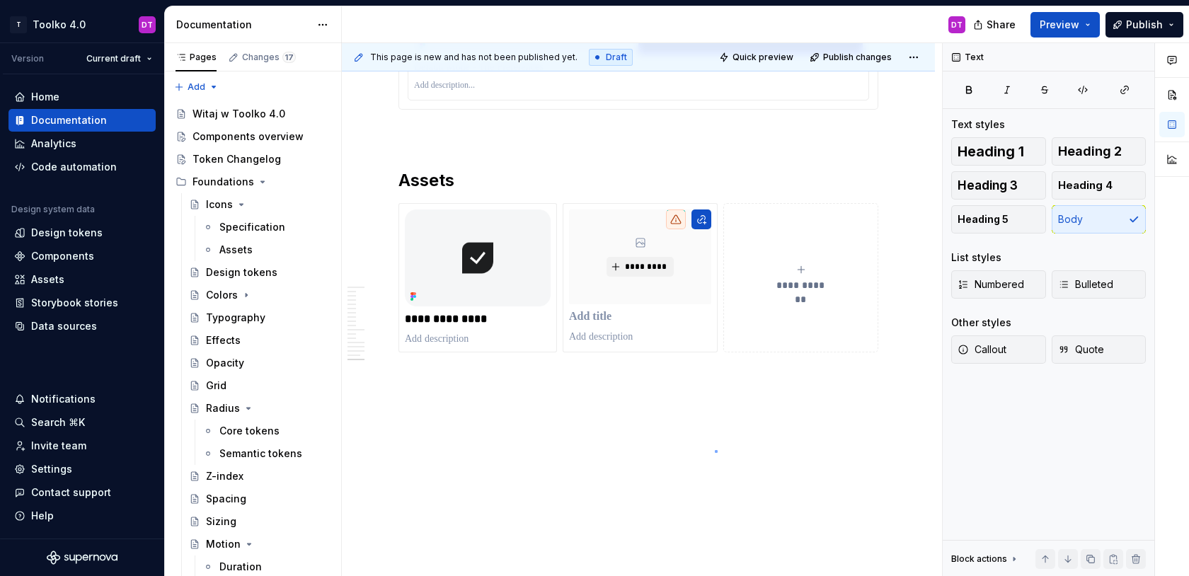
click at [715, 451] on div "**********" at bounding box center [642, 310] width 600 height 534
click at [491, 374] on p at bounding box center [639, 377] width 480 height 17
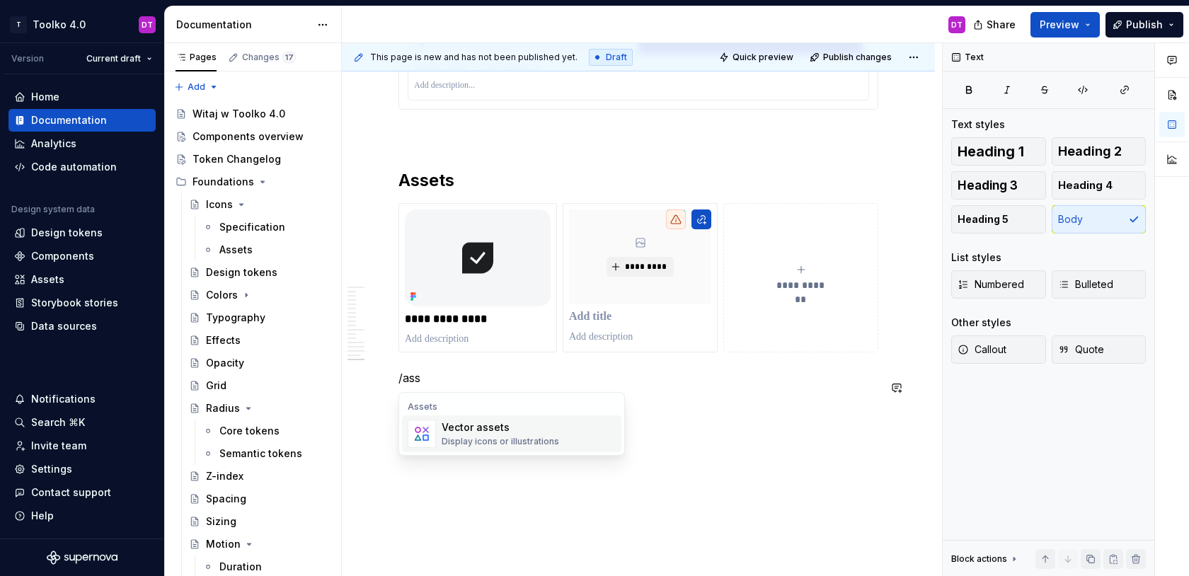
click at [517, 433] on div "Vector assets" at bounding box center [501, 427] width 118 height 14
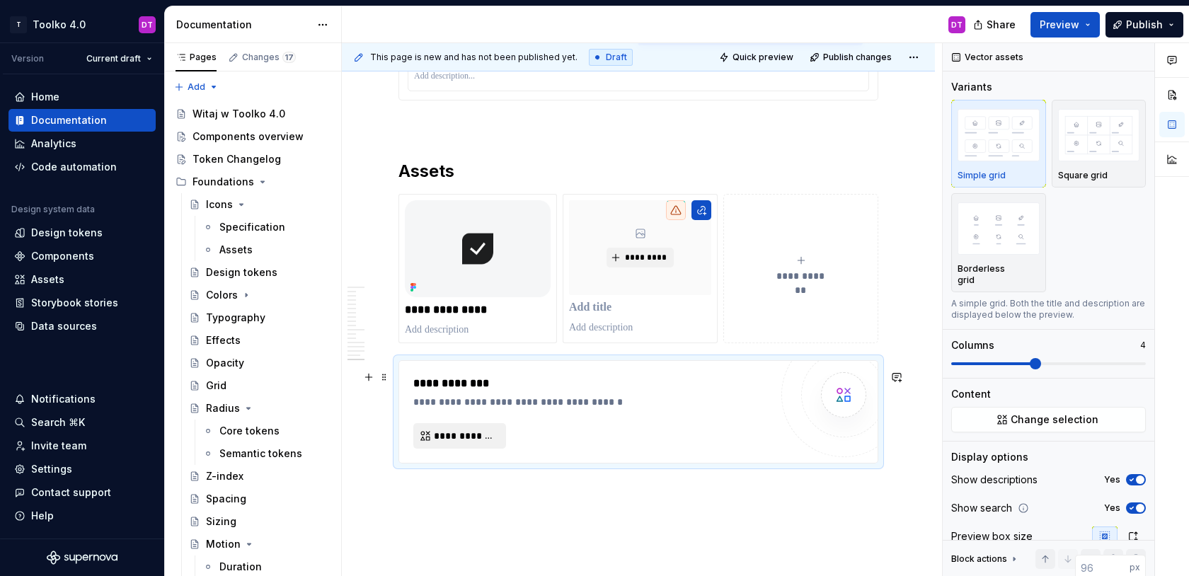
click at [466, 443] on span "**********" at bounding box center [465, 436] width 63 height 14
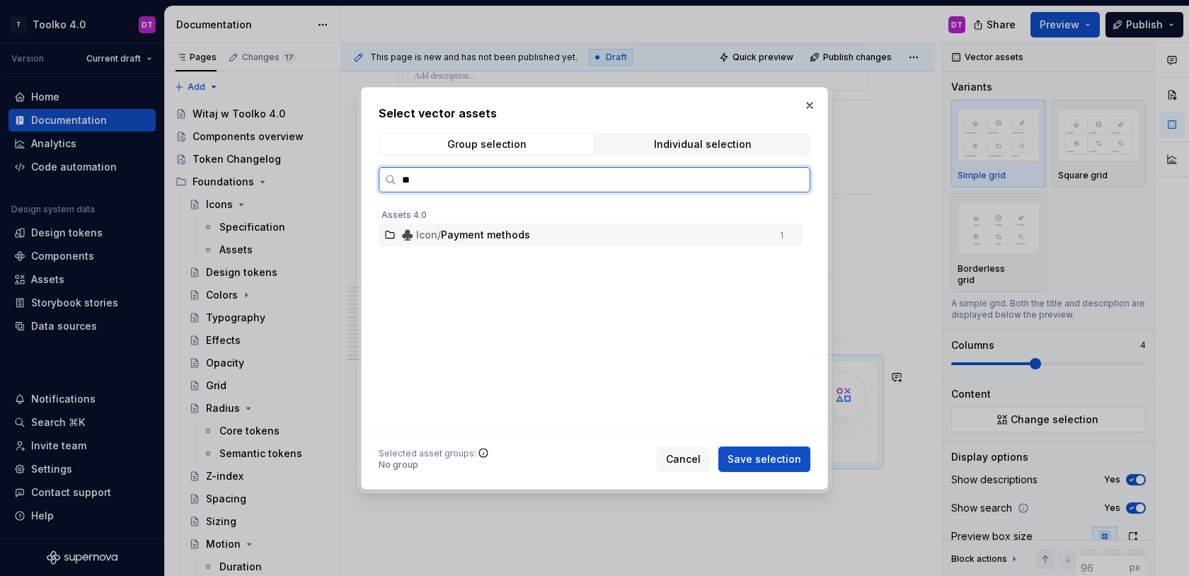
type input "***"
click at [488, 237] on span "Payment methods" at bounding box center [485, 235] width 89 height 14
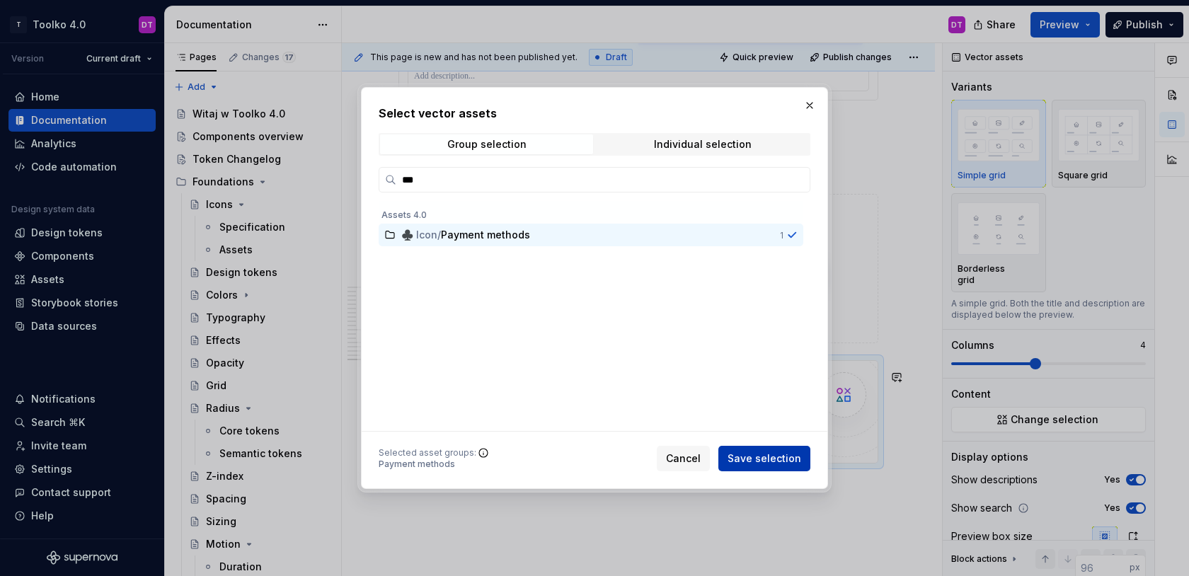
click at [783, 462] on span "Save selection" at bounding box center [765, 459] width 74 height 14
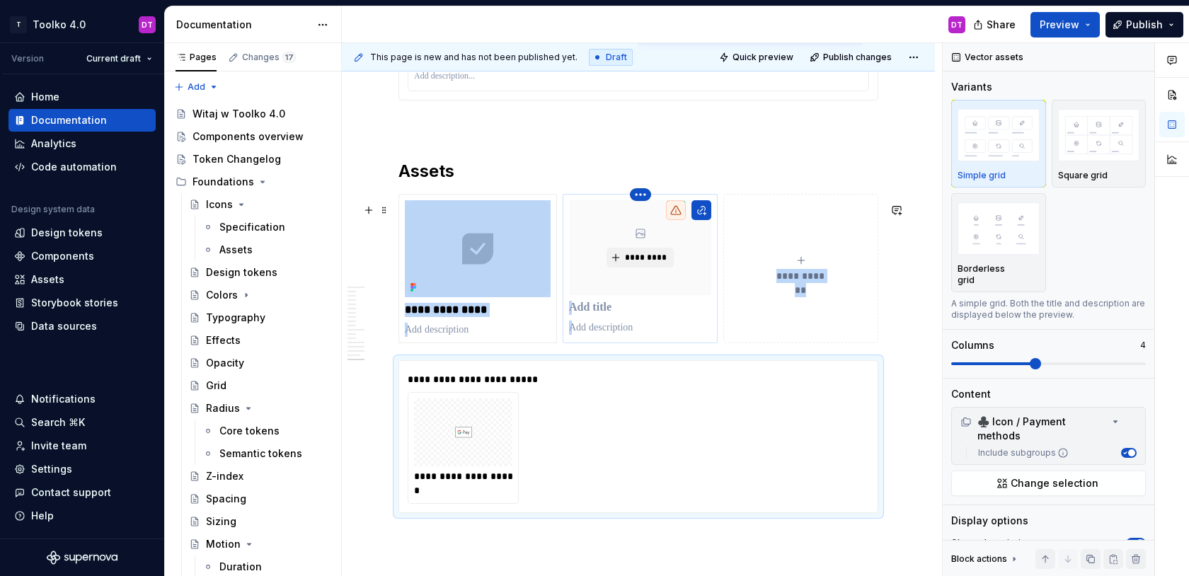
click at [646, 206] on html "T Toolko 4.0 DT Version Current draft Home Documentation Analytics Code automat…" at bounding box center [594, 288] width 1189 height 576
type textarea "*"
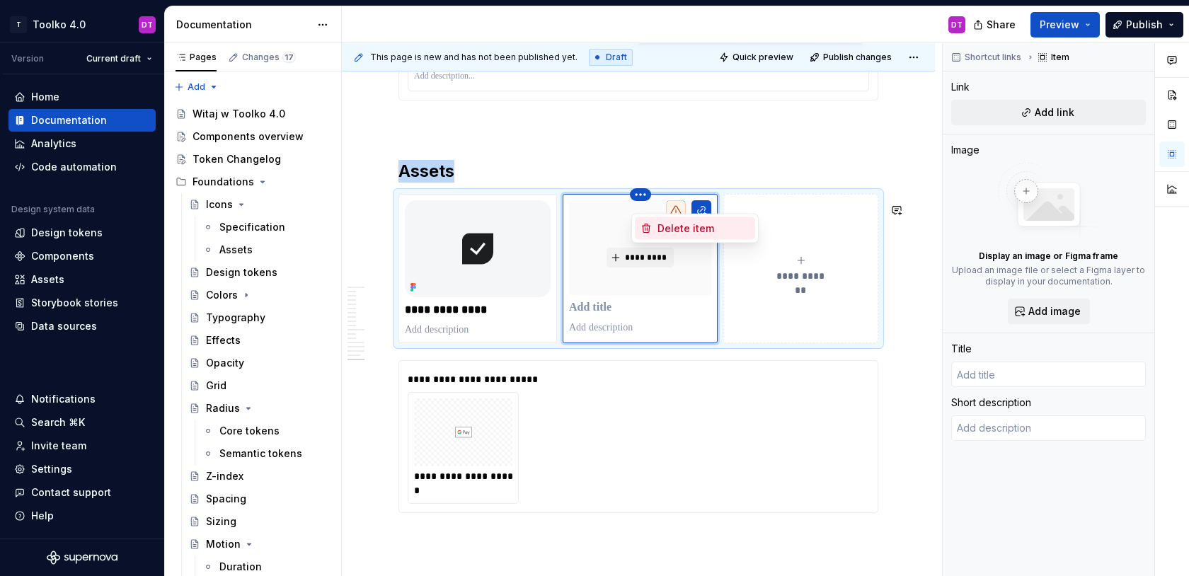
click at [672, 229] on div "Delete item" at bounding box center [704, 229] width 92 height 14
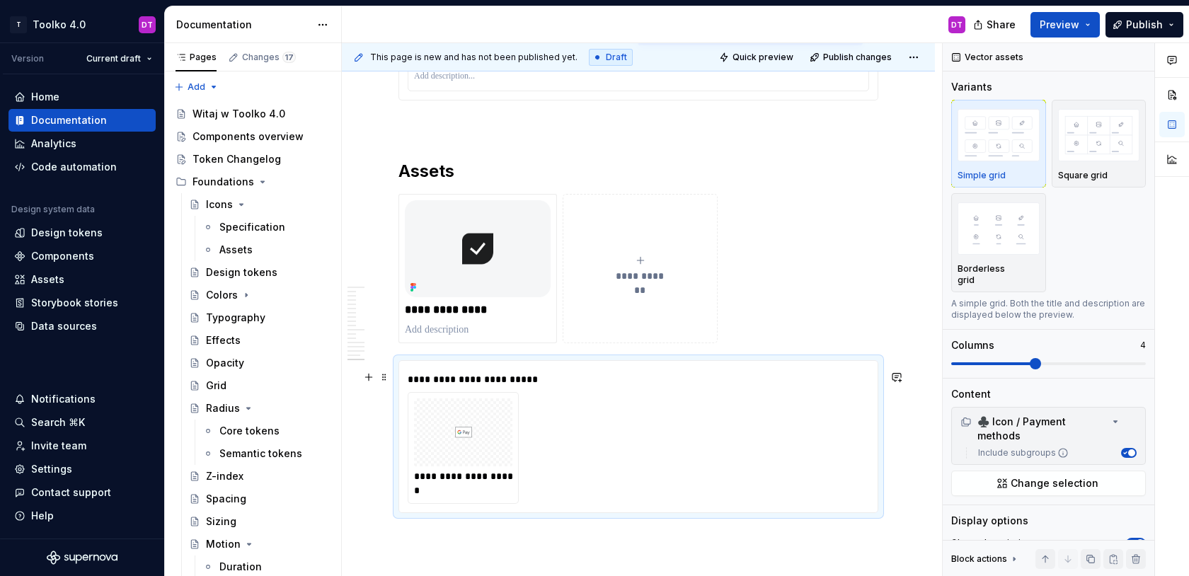
click at [571, 434] on div "**********" at bounding box center [639, 448] width 462 height 112
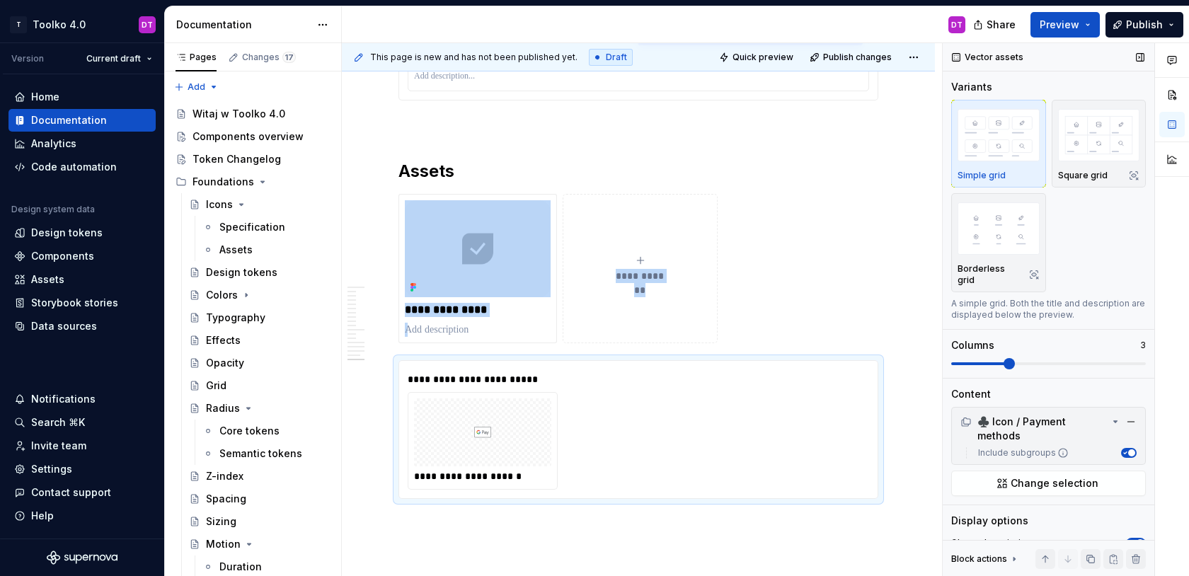
click at [1006, 358] on span at bounding box center [1009, 363] width 11 height 11
click at [522, 466] on div at bounding box center [482, 433] width 137 height 68
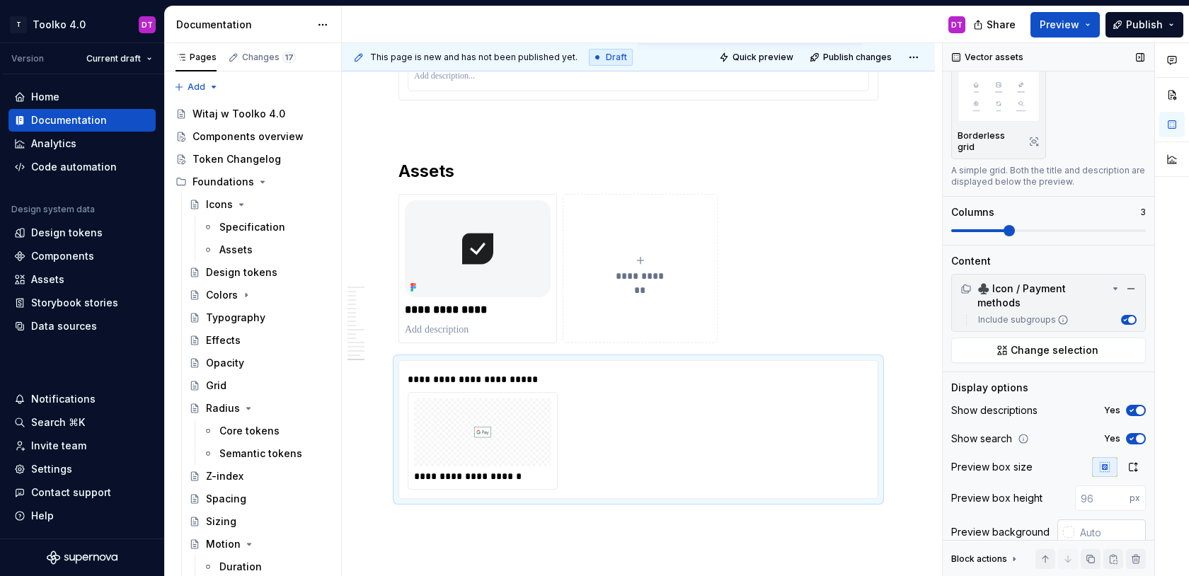
click at [1070, 527] on div at bounding box center [1068, 532] width 11 height 11
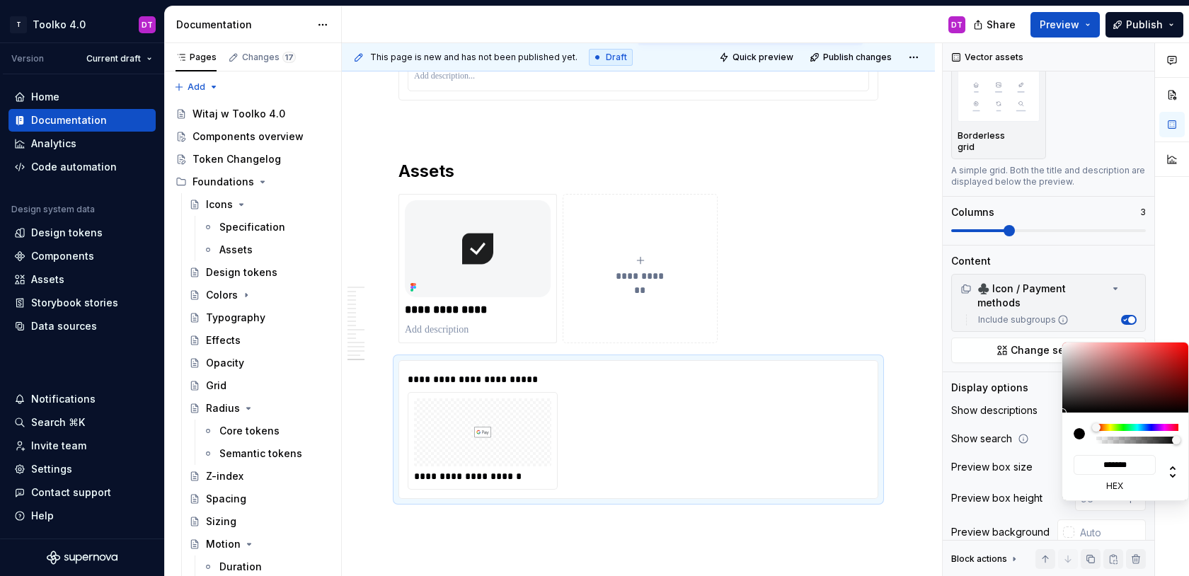
type input "#1C1C1C"
type input "*******"
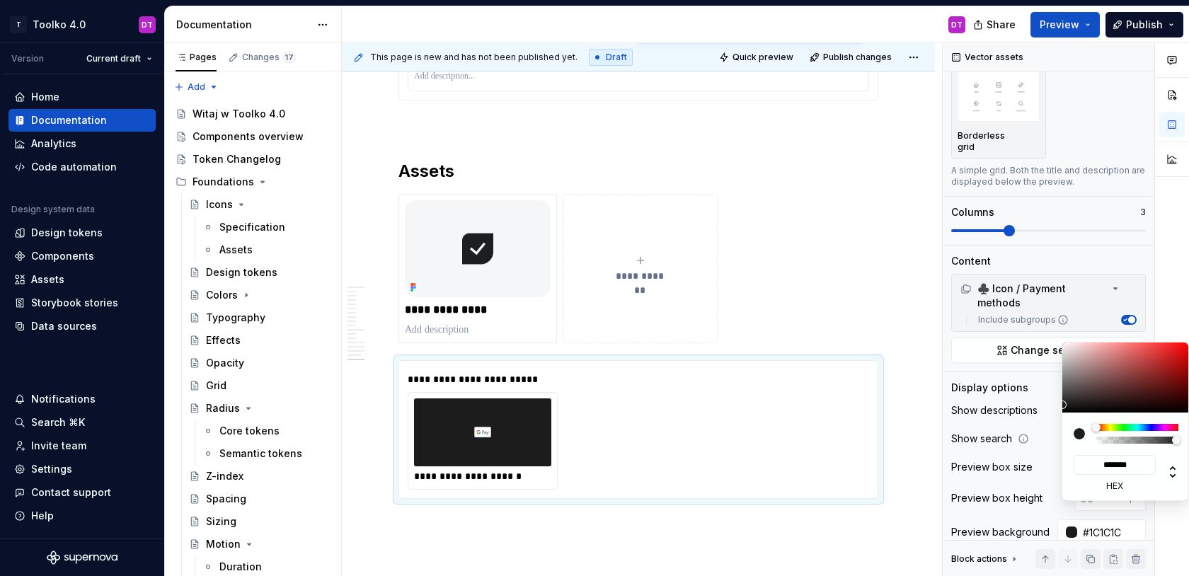
type input "#4B4949"
type input "*******"
type input "#8E8B8B"
type input "*******"
type input "#A5A1A1"
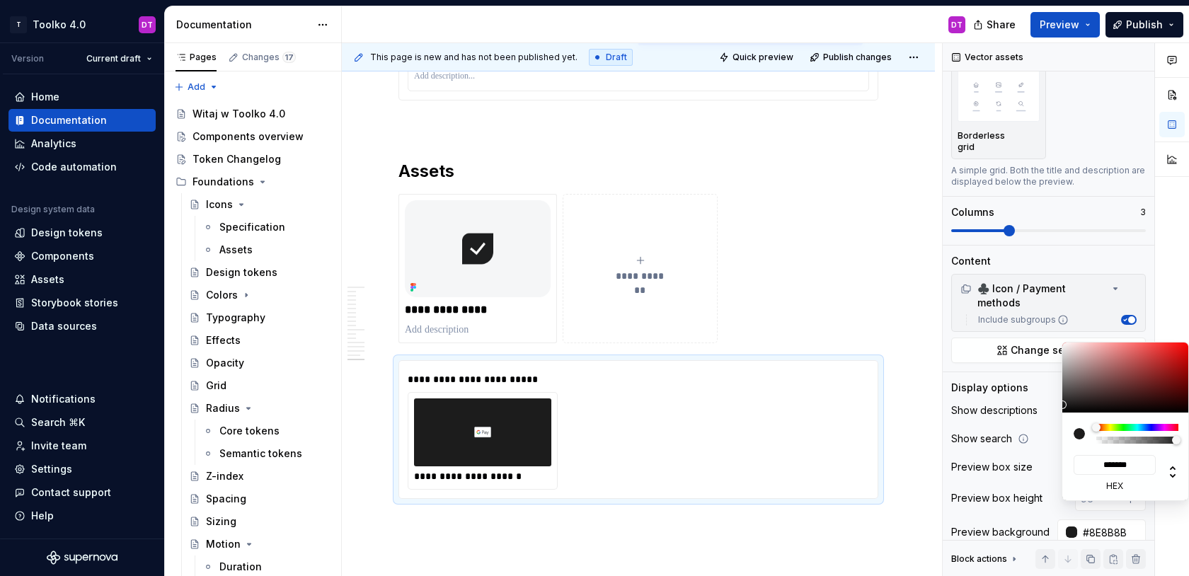
type input "*******"
type input "#A7A4A4"
type input "*******"
type input "#AAA6A6"
type input "*******"
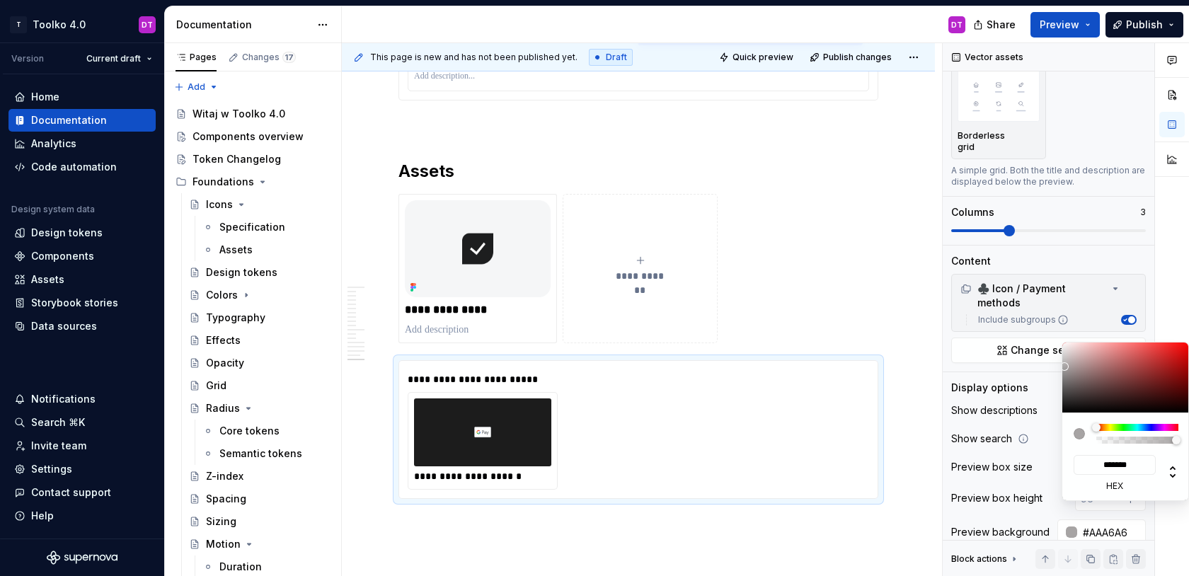
type input "#C1BDBD"
type input "*******"
type input "#EAE5E5"
type input "*******"
type input "#FFF9F9"
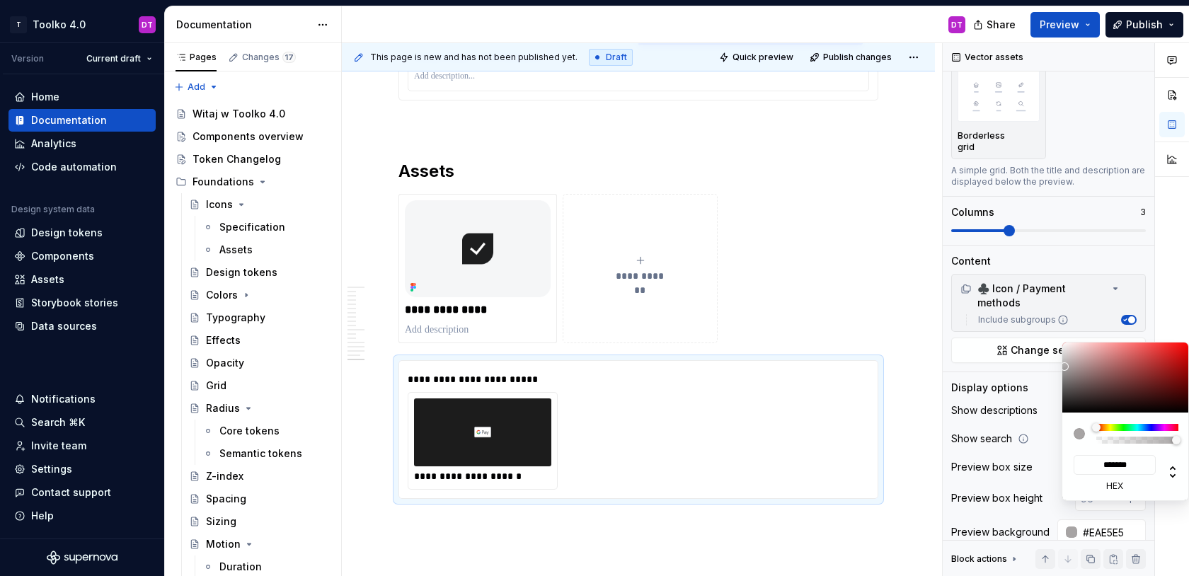
type input "*******"
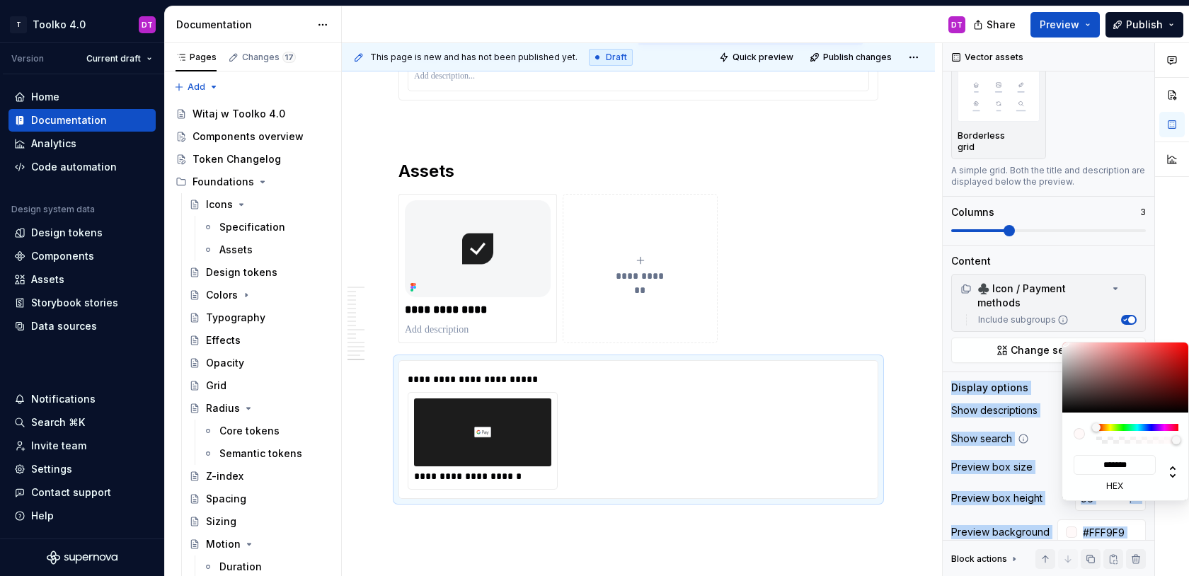
type input "#FFFBFB"
type input "*******"
type input "#FFFCFC"
type input "*******"
type input "#FFFEFE"
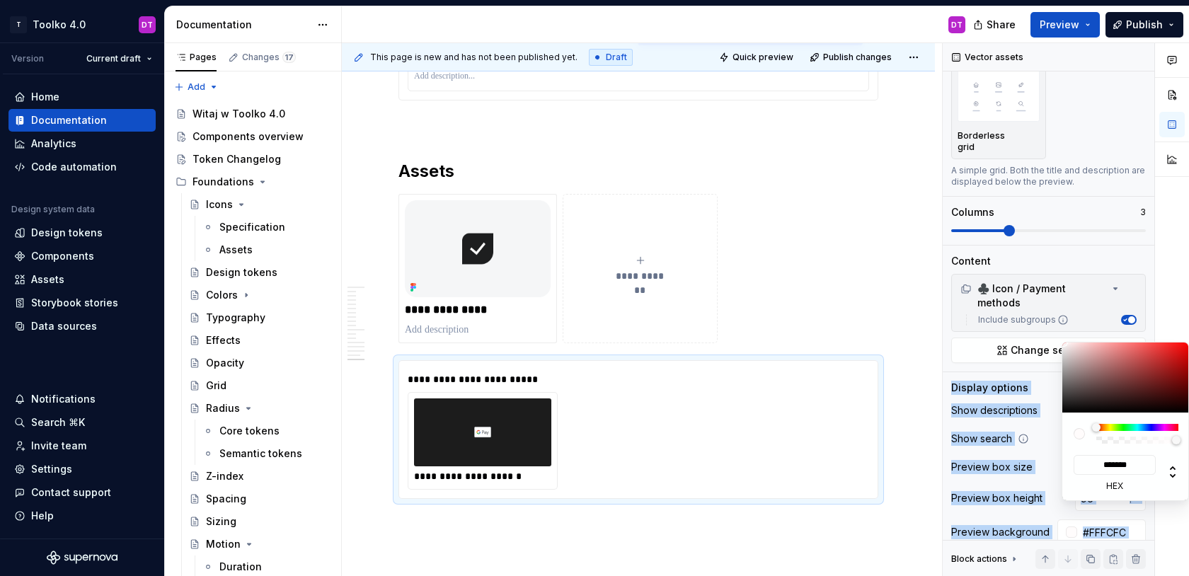
type input "*******"
drag, startPoint x: 1065, startPoint y: 405, endPoint x: 1063, endPoint y: 332, distance: 72.9
click at [1063, 332] on body "T Toolko 4.0 DT Version Current draft Home Documentation Analytics Code automat…" at bounding box center [594, 288] width 1189 height 576
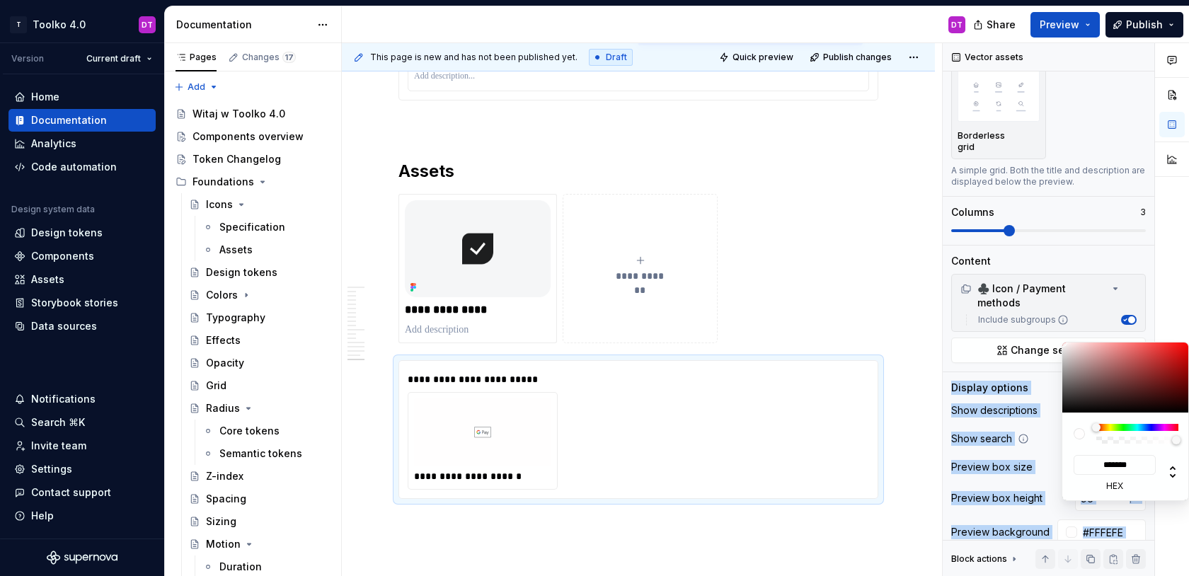
type input "#DDD4D4"
type input "*******"
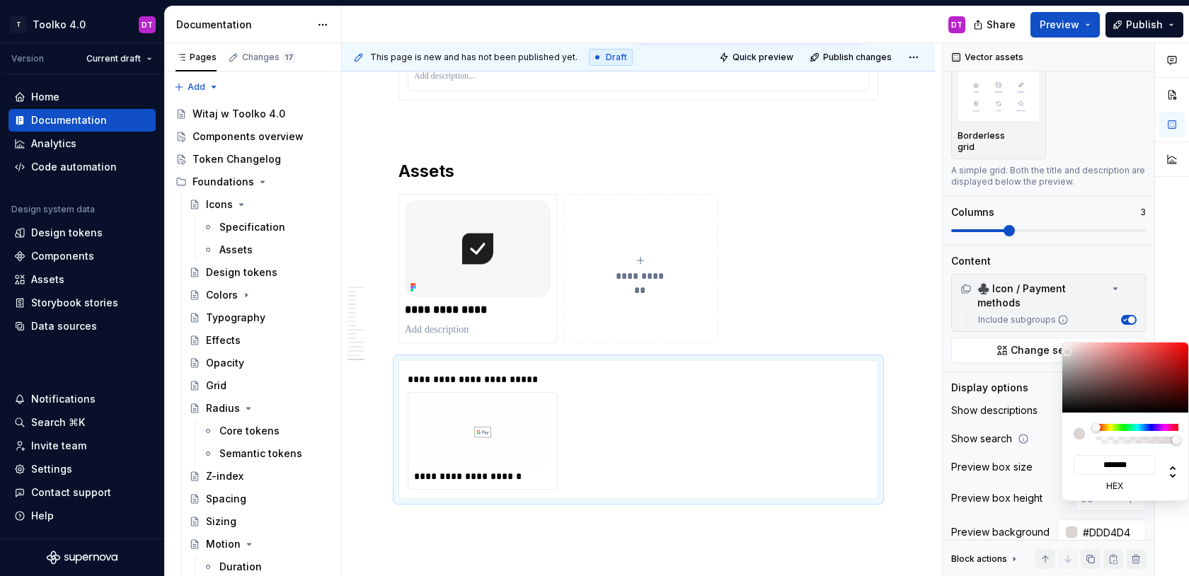
type input "#DDDCDC"
type input "*******"
type input "#DDDDDD"
type input "*******"
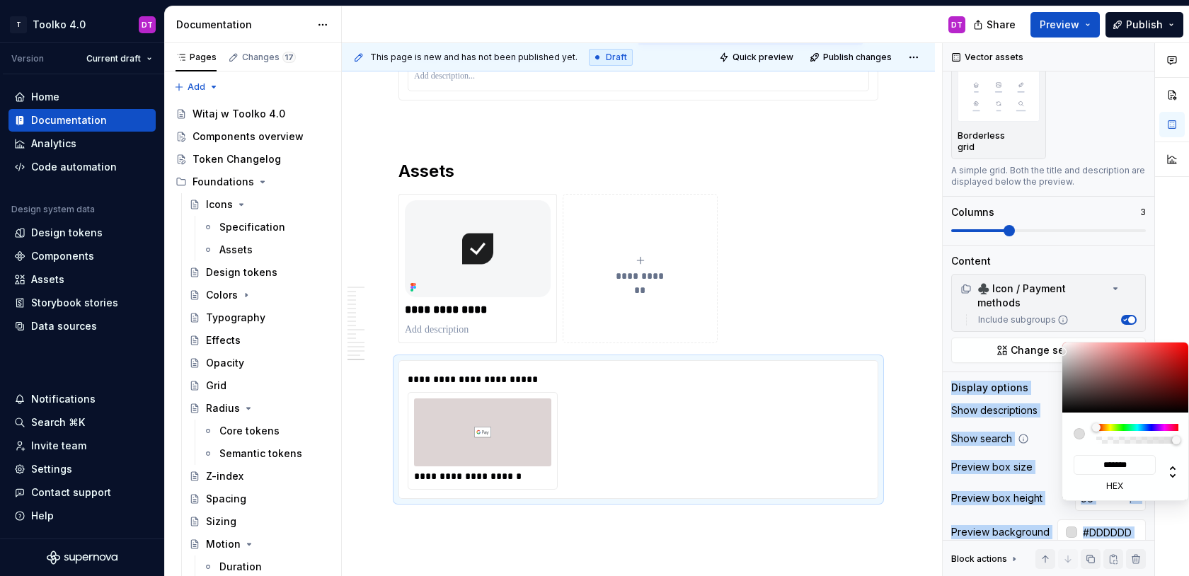
type input "#E0E0E0"
type input "*******"
type input "#E3E3E3"
type input "*******"
type input "#E8E8E8"
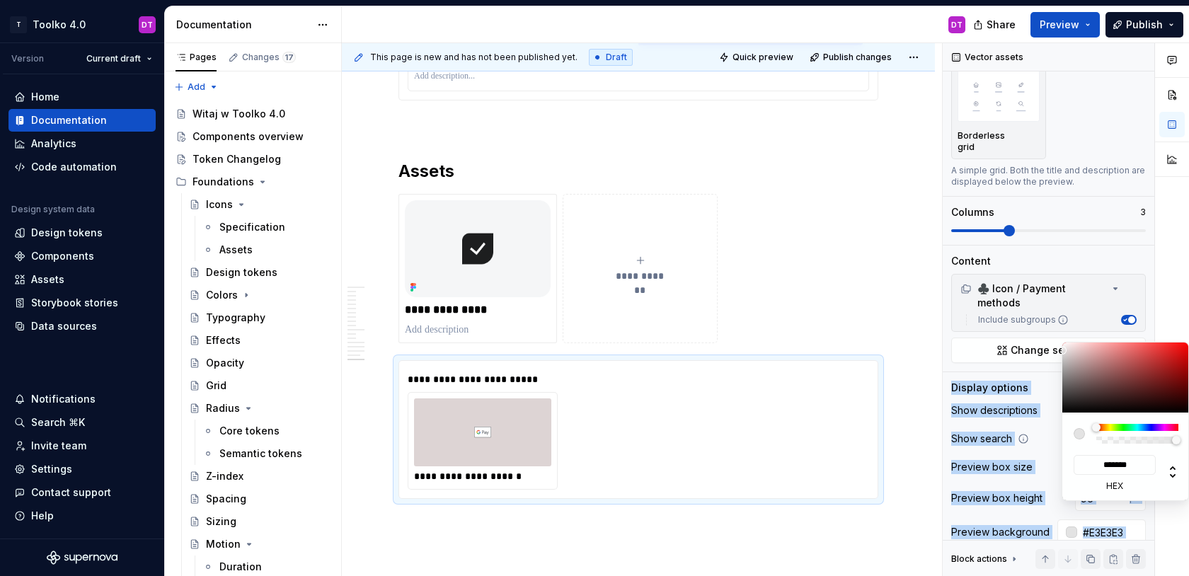
type input "*******"
type input "#EDEDED"
type input "*******"
type input "#F2F2F2"
type input "*******"
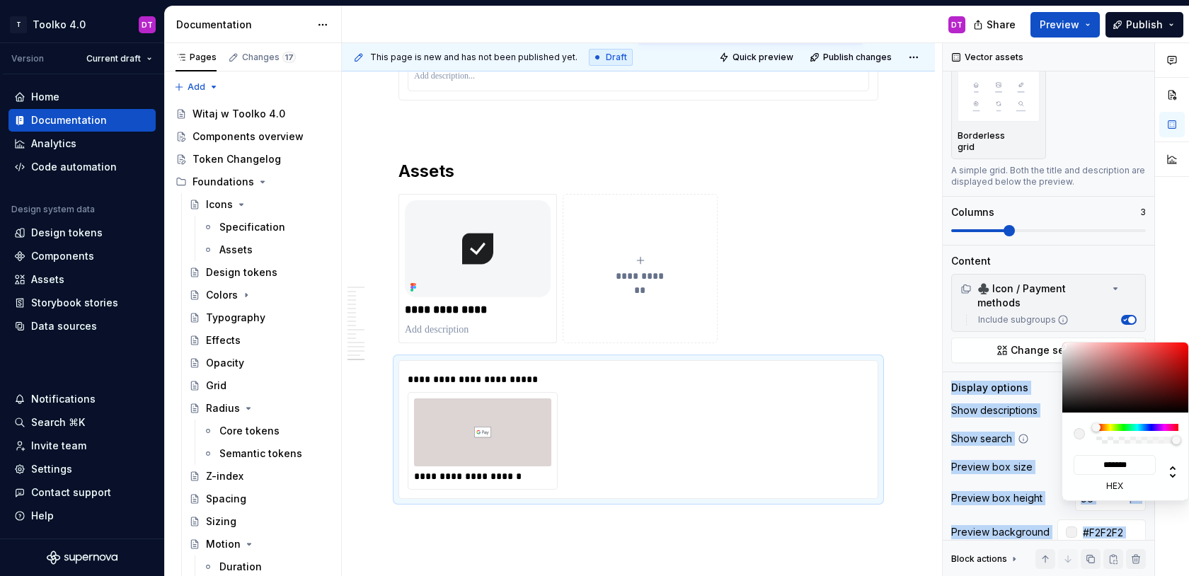
drag, startPoint x: 1068, startPoint y: 352, endPoint x: 1054, endPoint y: 346, distance: 15.2
click at [1054, 346] on body "T Toolko 4.0 DT Version Current draft Home Documentation Analytics Code automat…" at bounding box center [594, 288] width 1189 height 576
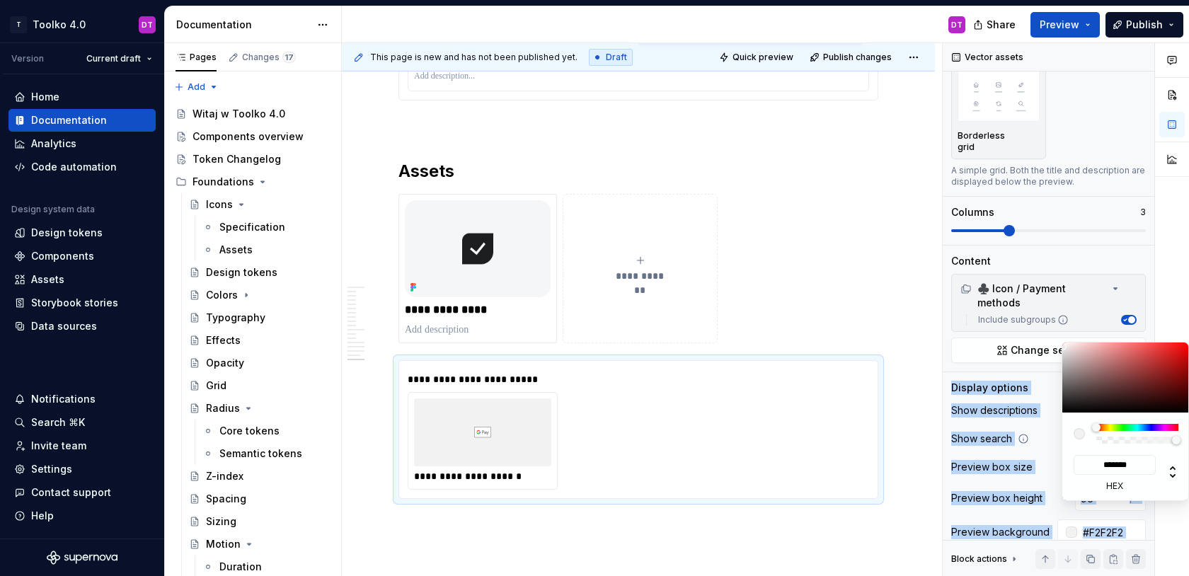
type input "#F2EEEE"
type input "*******"
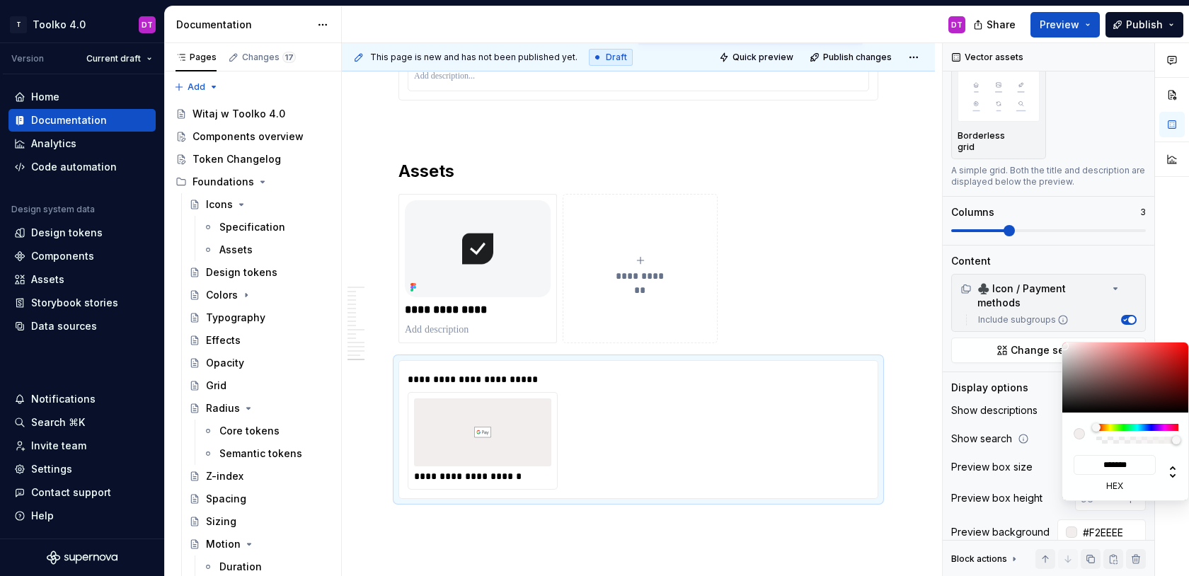
type input "#F5F2F2"
type input "*******"
type input "#F7F5F5"
type input "*******"
type input "#F7F6F6"
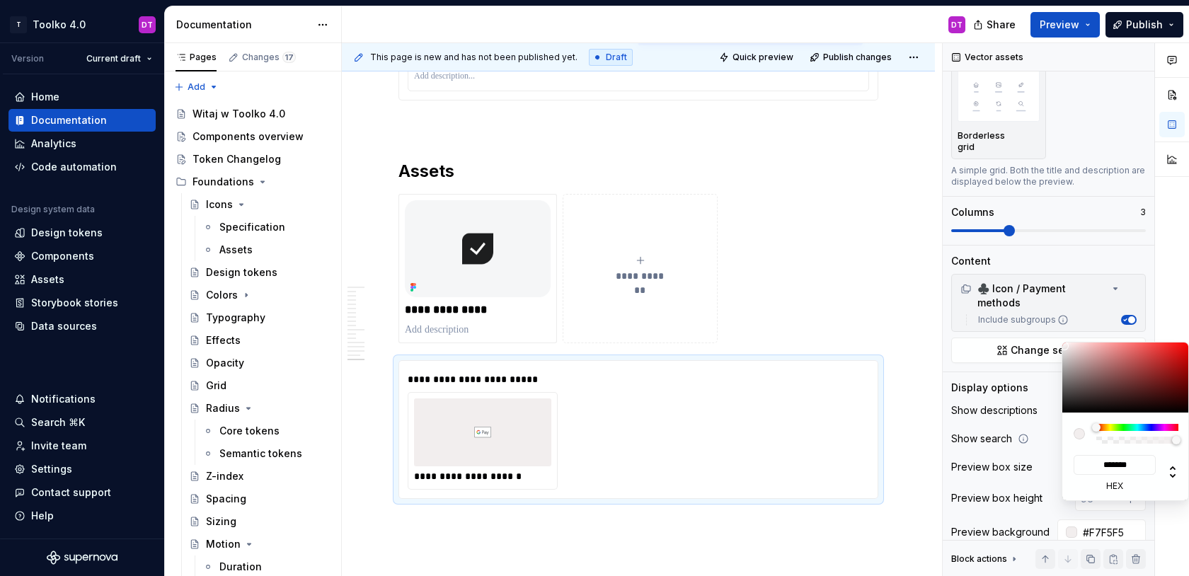
type input "*******"
type input "#FAF8F8"
type input "*******"
type input "#FFFEFE"
type input "*******"
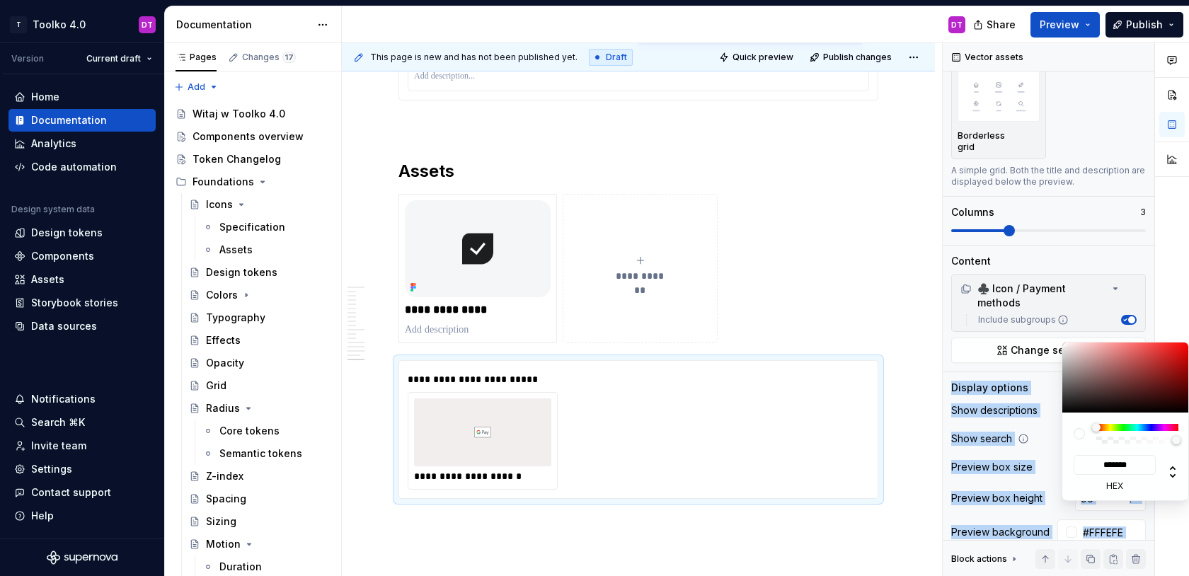
type input "#FFFFFF"
type input "*******"
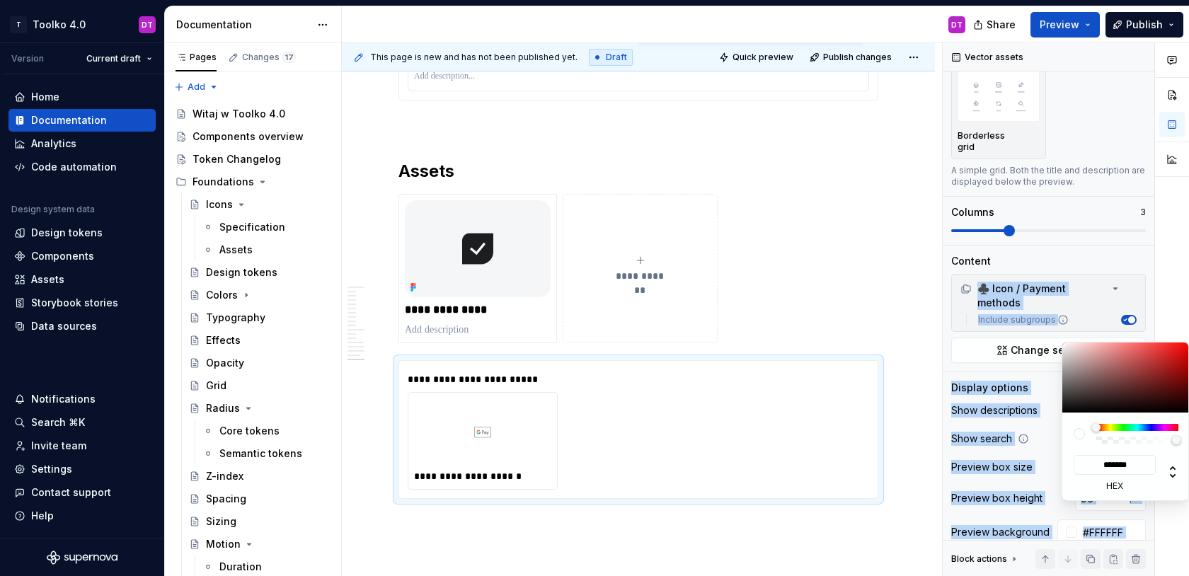
drag, startPoint x: 1065, startPoint y: 346, endPoint x: 1038, endPoint y: 279, distance: 72.4
click at [1038, 279] on body "T Toolko 4.0 DT Version Current draft Home Documentation Analytics Code automat…" at bounding box center [594, 288] width 1189 height 576
type input "#DBD2D2"
type input "*******"
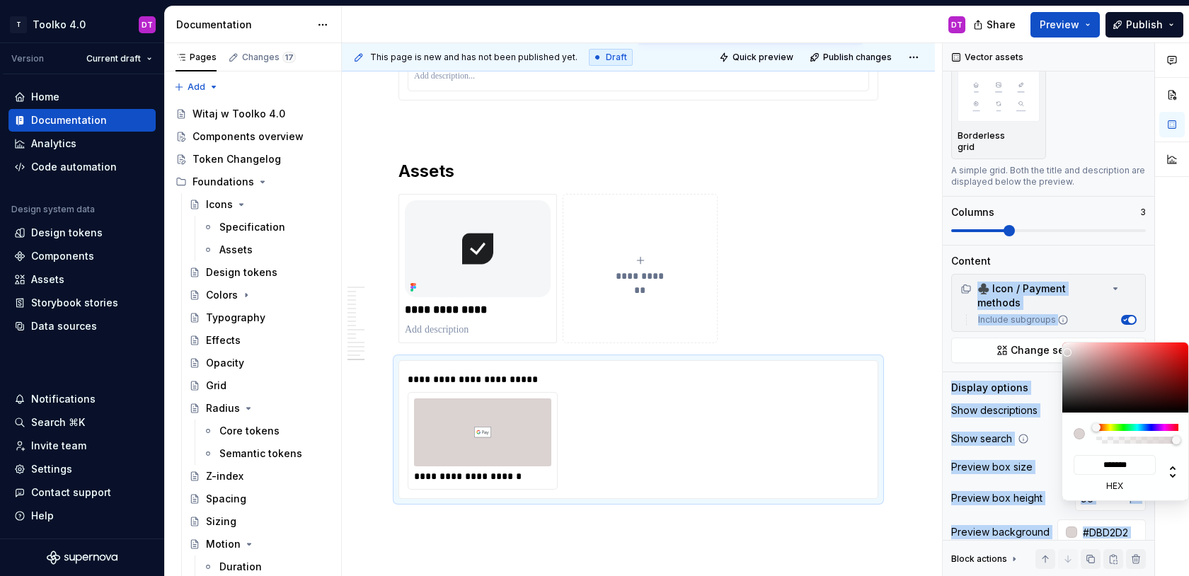
type input "#DDD6D6"
type input "*******"
type input "#E0DADA"
type input "*******"
type input "#000000"
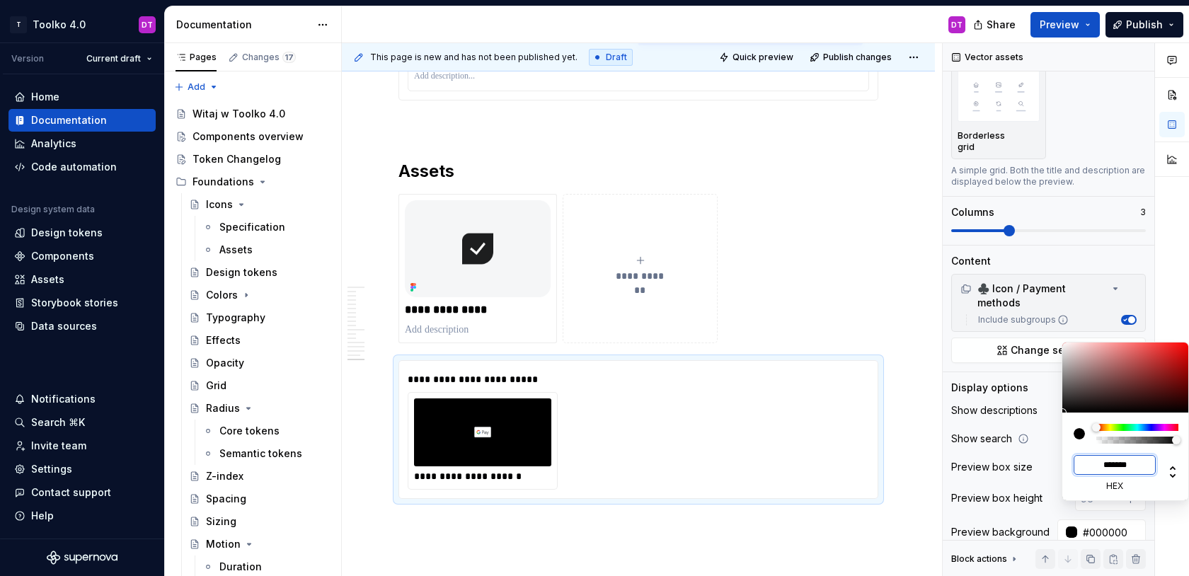
click at [1121, 466] on input "*******" at bounding box center [1115, 465] width 82 height 20
type input "**"
type input "#FF44FF"
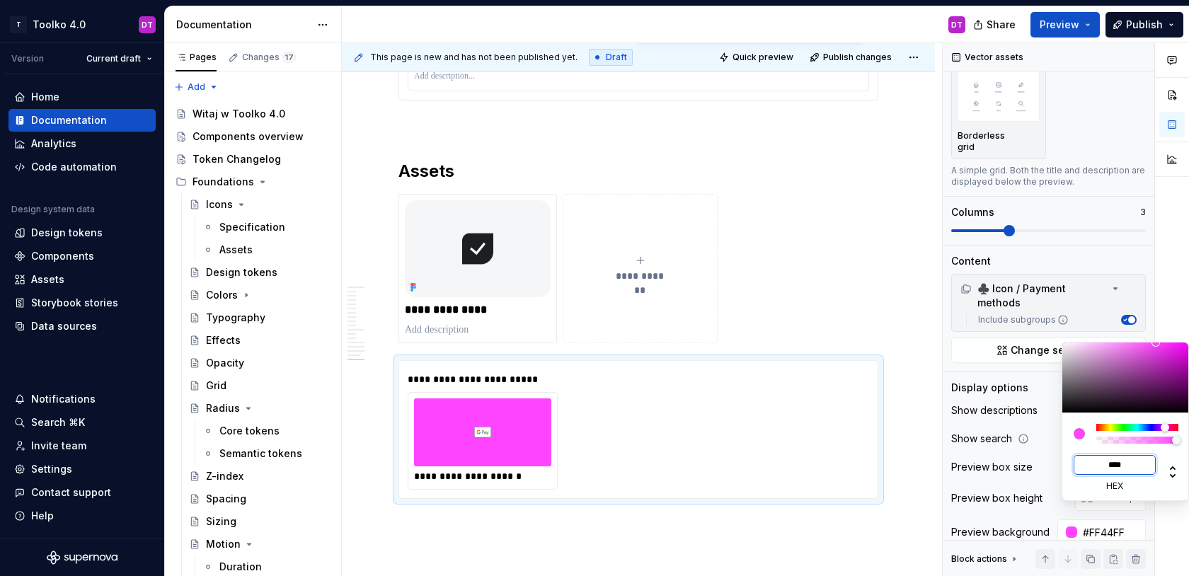
type input "*****"
type input "#F4F4F4"
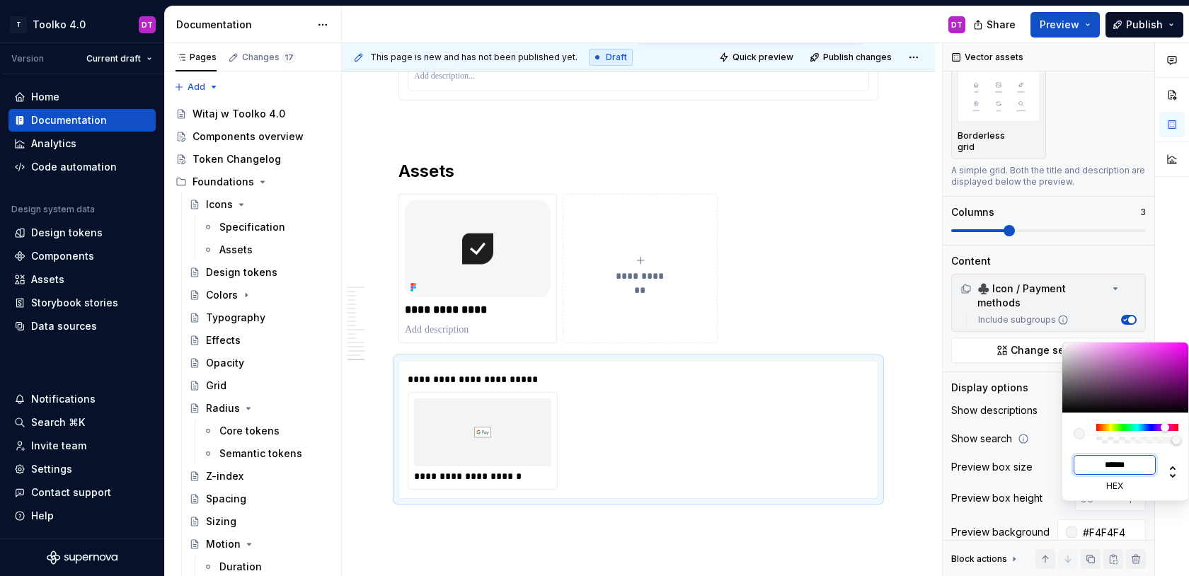
type input "*****"
type input "#F4F4F3"
type input "*****"
type input "#F4F4F4"
type input "*******"
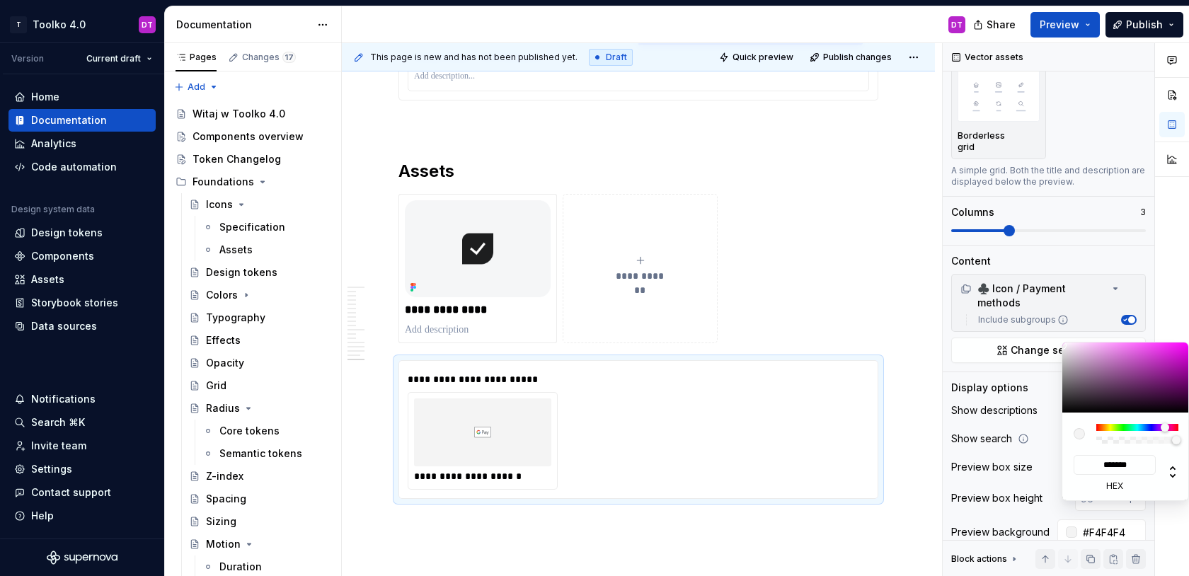
click at [663, 527] on html "T Toolko 4.0 DT Version Current draft Home Documentation Analytics Code automat…" at bounding box center [594, 288] width 1189 height 576
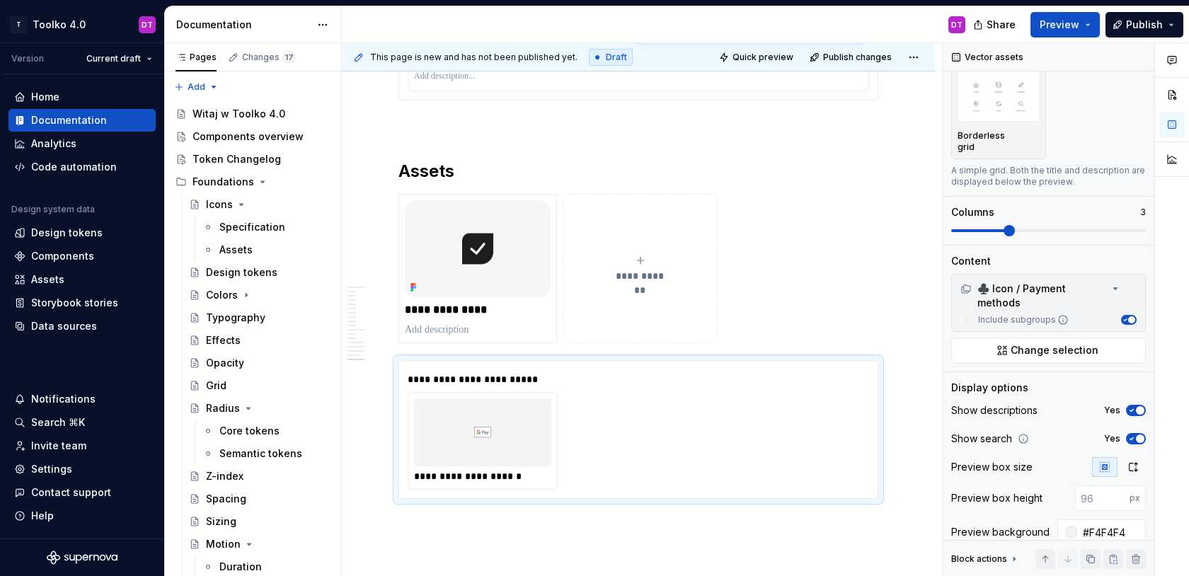
click at [876, 539] on html "T Toolko 4.0 DT Version Current draft Home Documentation Analytics Code automat…" at bounding box center [594, 288] width 1189 height 576
click at [733, 430] on div "**********" at bounding box center [639, 441] width 462 height 98
click at [368, 379] on button "button" at bounding box center [369, 377] width 20 height 20
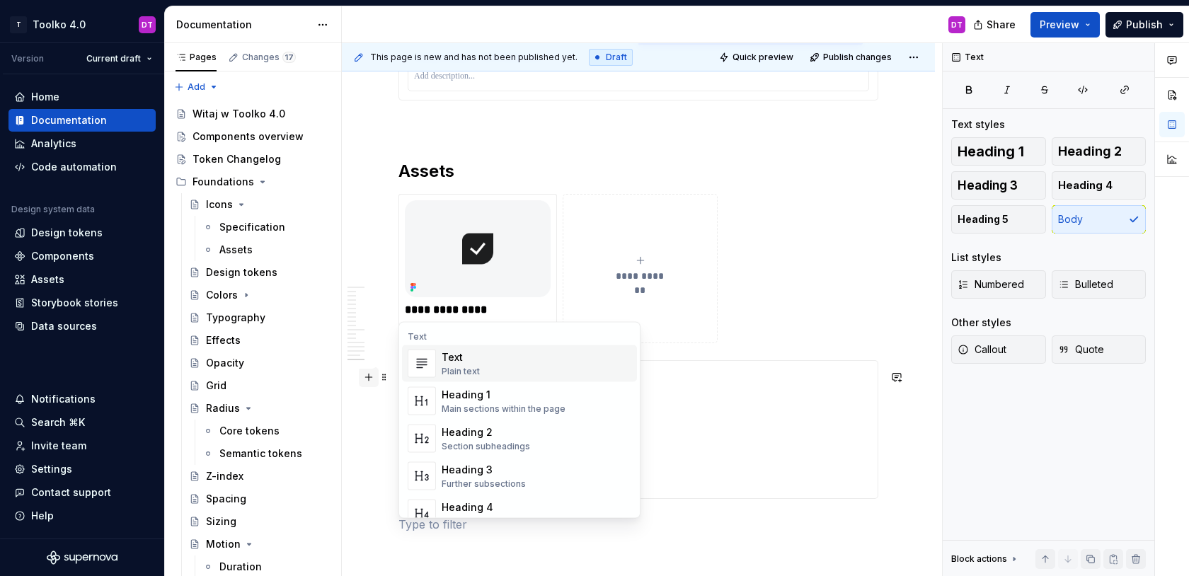
scroll to position [0, 0]
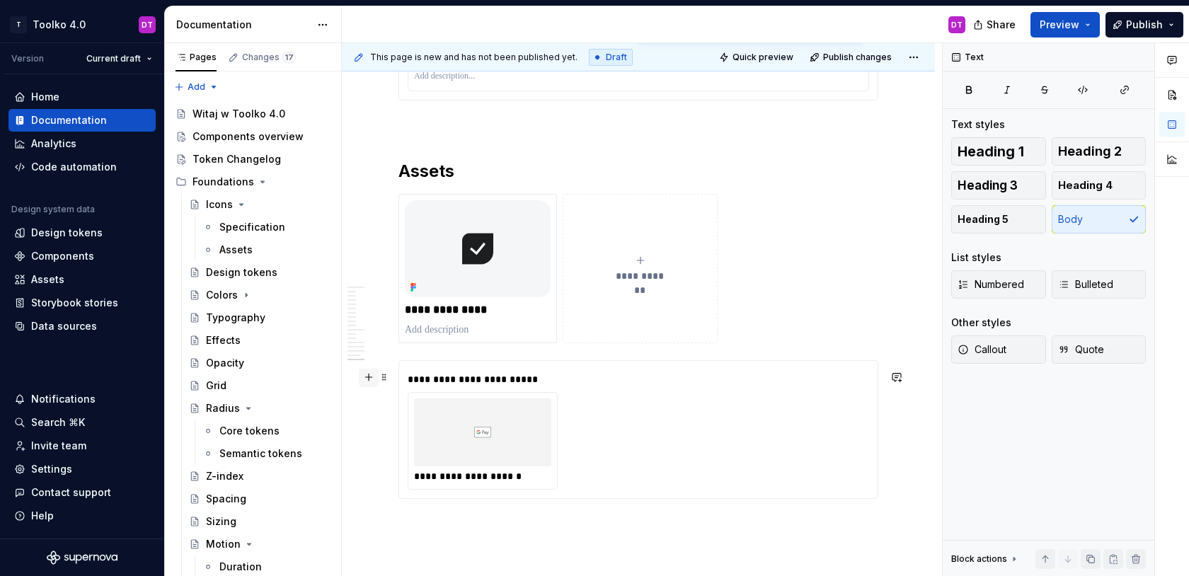
click at [368, 379] on button "button" at bounding box center [369, 377] width 20 height 20
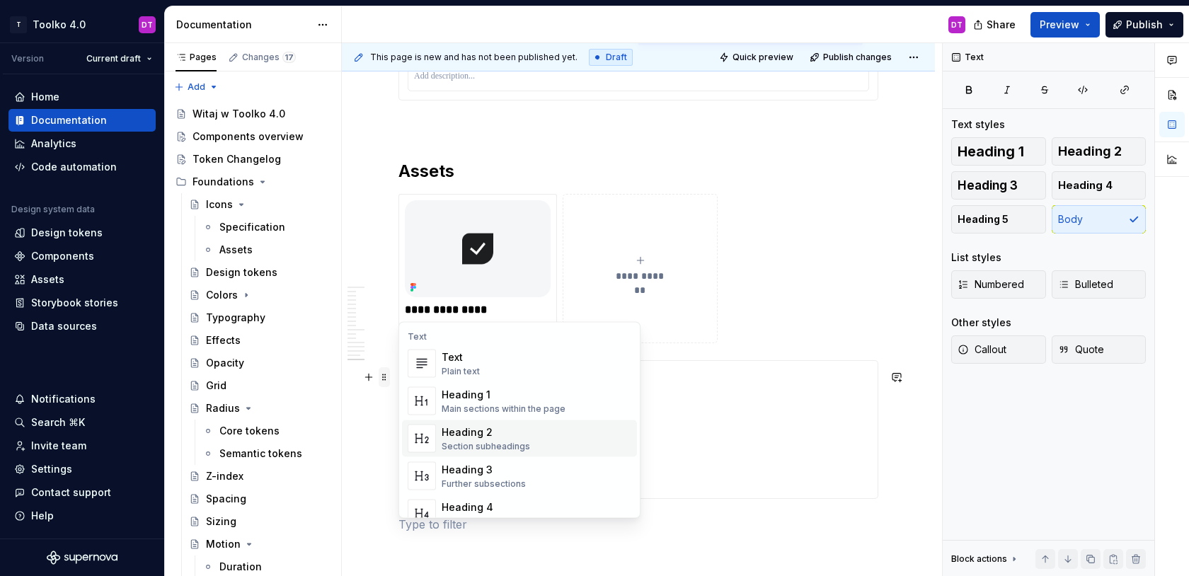
click at [384, 381] on span at bounding box center [384, 377] width 11 height 20
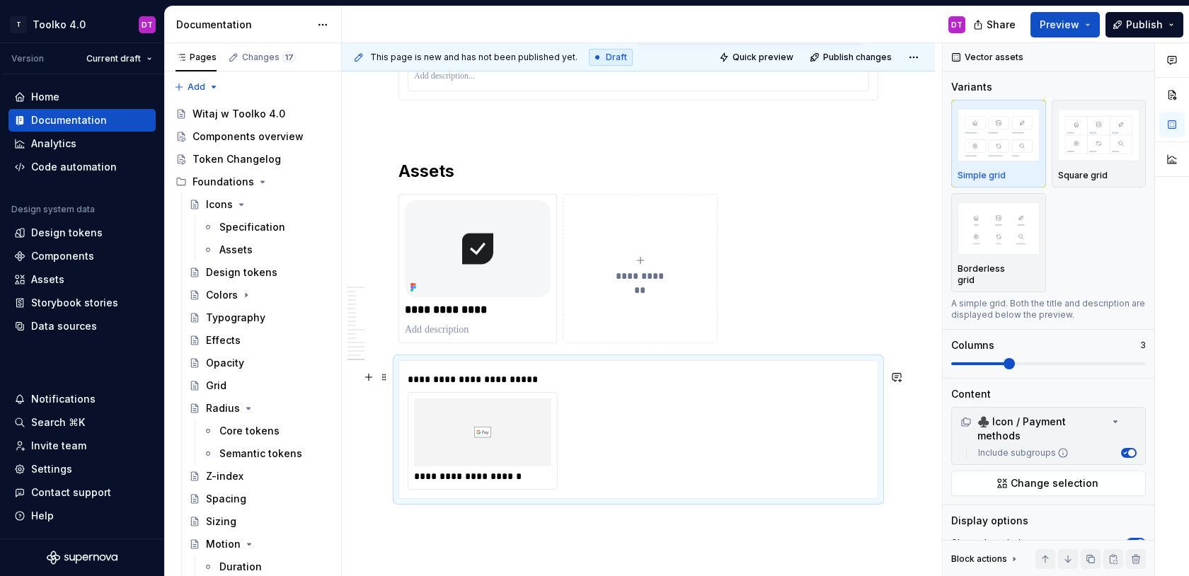
click at [687, 435] on div "**********" at bounding box center [639, 441] width 462 height 98
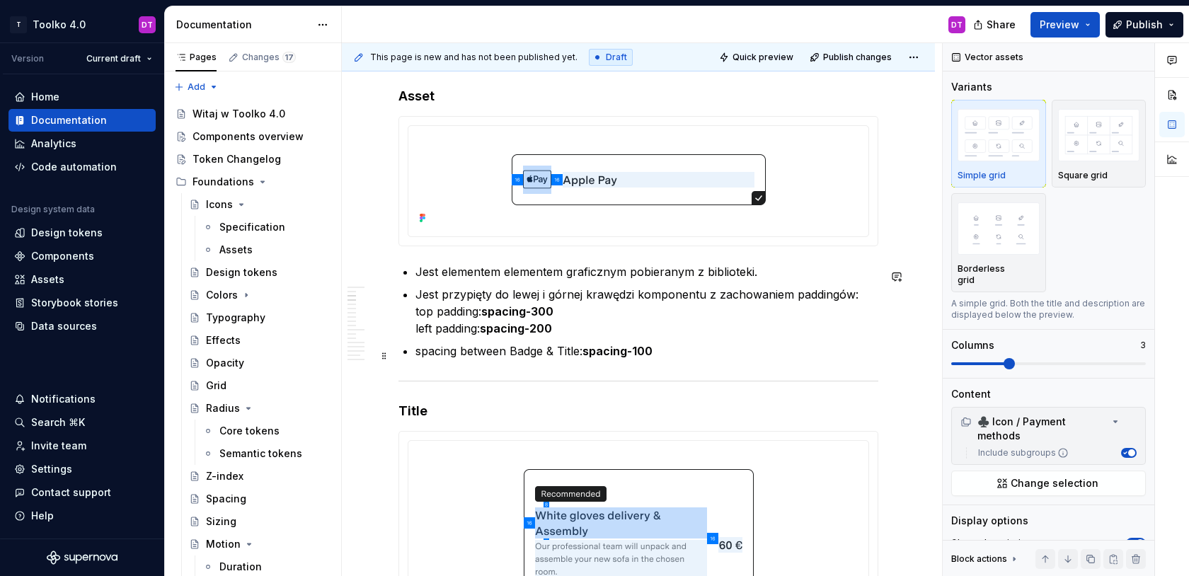
scroll to position [1318, 0]
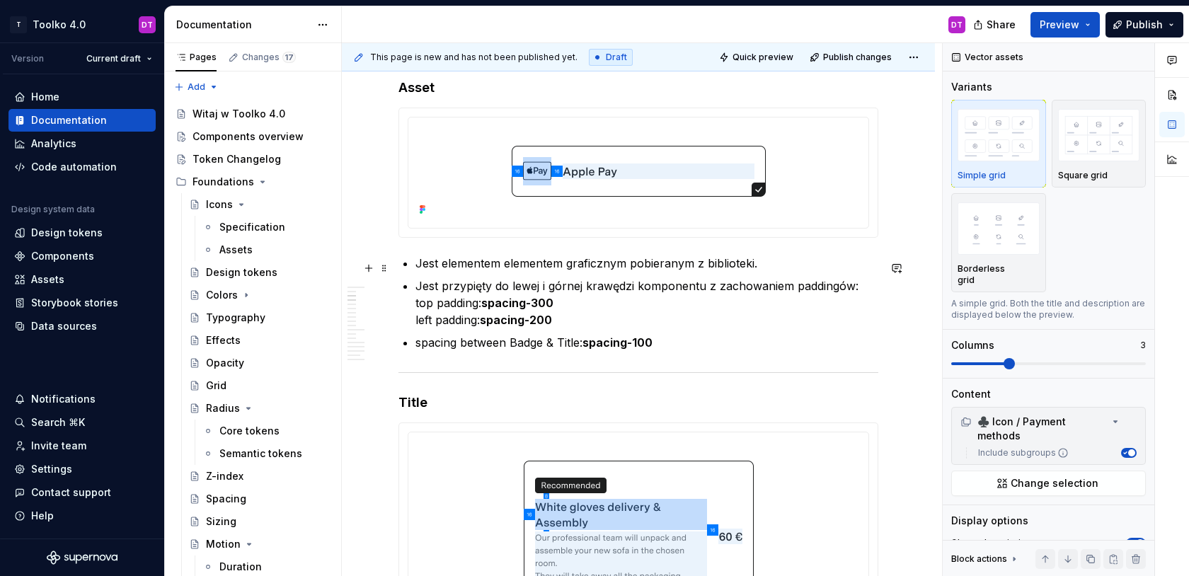
click at [717, 267] on p "Jest elementem elementem graficznym pobieranym z biblioteki." at bounding box center [647, 263] width 463 height 17
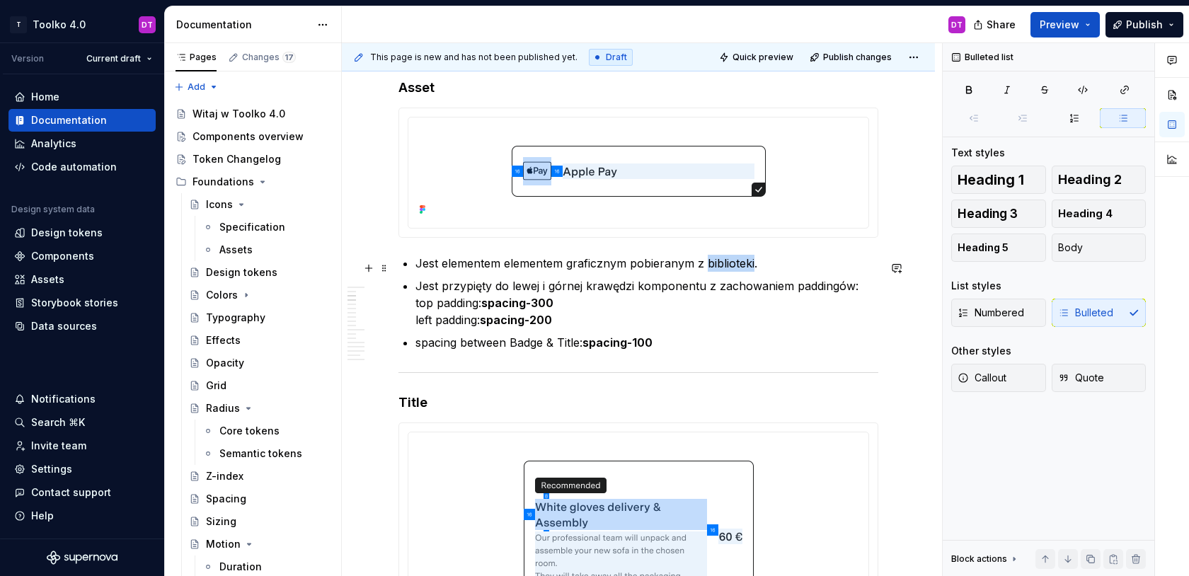
click at [717, 267] on p "Jest elementem elementem graficznym pobieranym z biblioteki." at bounding box center [647, 263] width 463 height 17
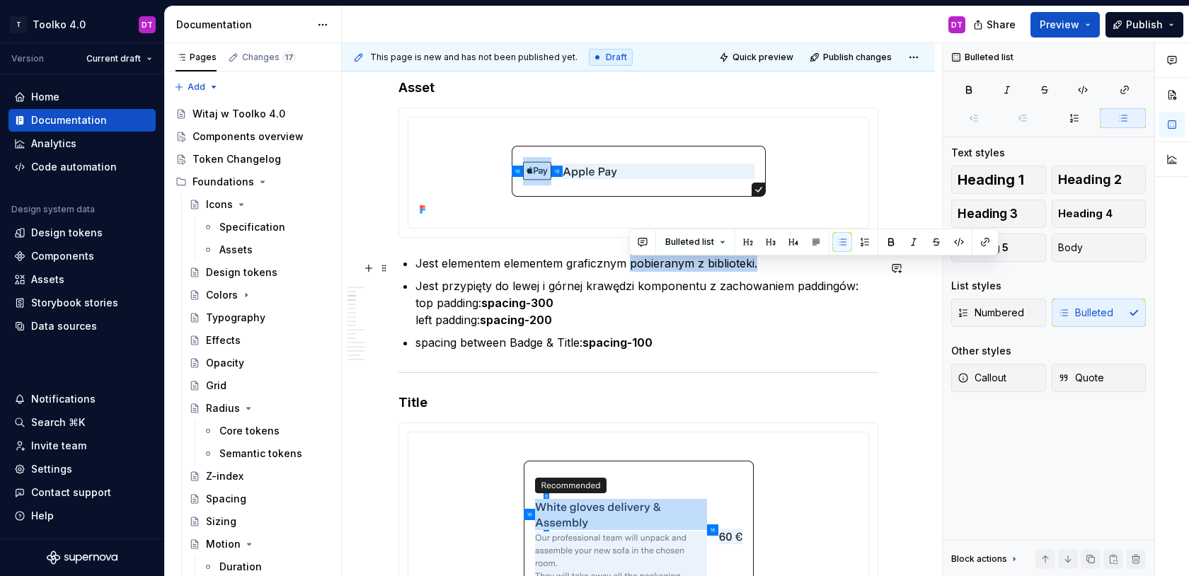
drag, startPoint x: 772, startPoint y: 265, endPoint x: 631, endPoint y: 273, distance: 141.7
click at [631, 272] on p "Jest elementem elementem graficznym pobieranym z biblioteki." at bounding box center [647, 263] width 463 height 17
click at [648, 268] on p "Jest elementem elementem graficznym pobieranym z biblioteki." at bounding box center [647, 263] width 463 height 17
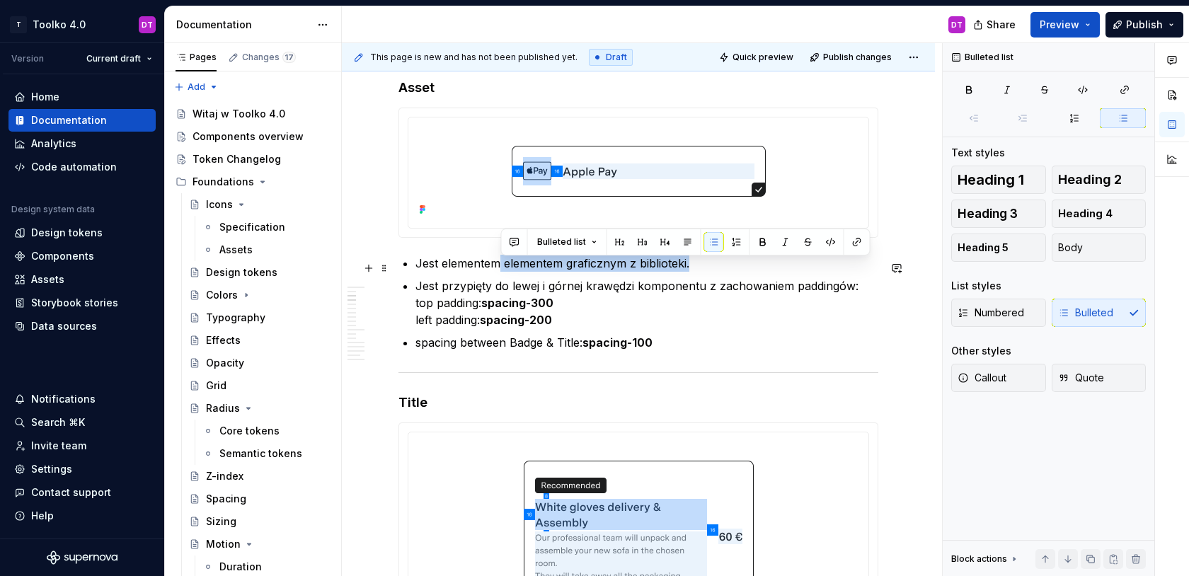
drag, startPoint x: 501, startPoint y: 269, endPoint x: 718, endPoint y: 268, distance: 217.3
click at [718, 268] on p "Jest elementem elementem graficznym z biblioteki." at bounding box center [647, 263] width 463 height 17
click at [858, 239] on button "button" at bounding box center [857, 242] width 20 height 20
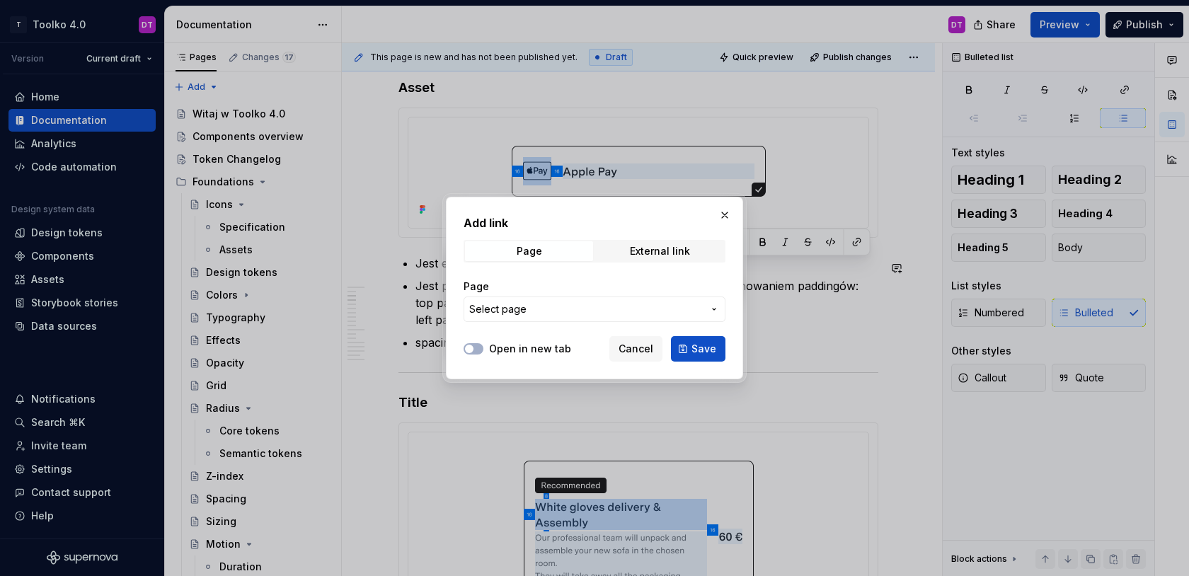
click at [527, 314] on span "Select page" at bounding box center [586, 309] width 234 height 14
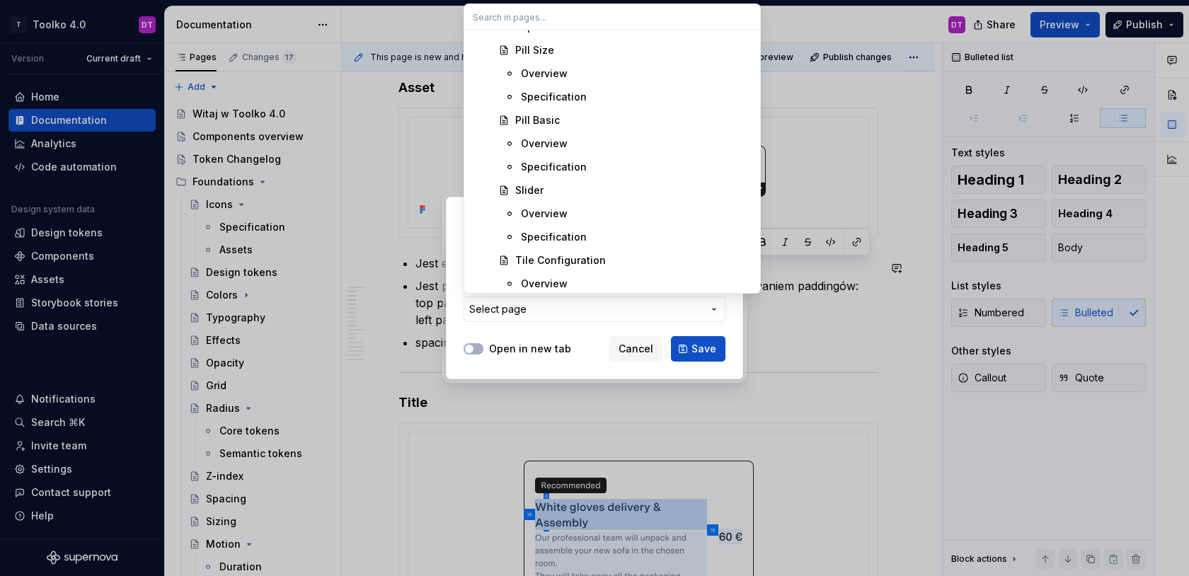
scroll to position [1891, 0]
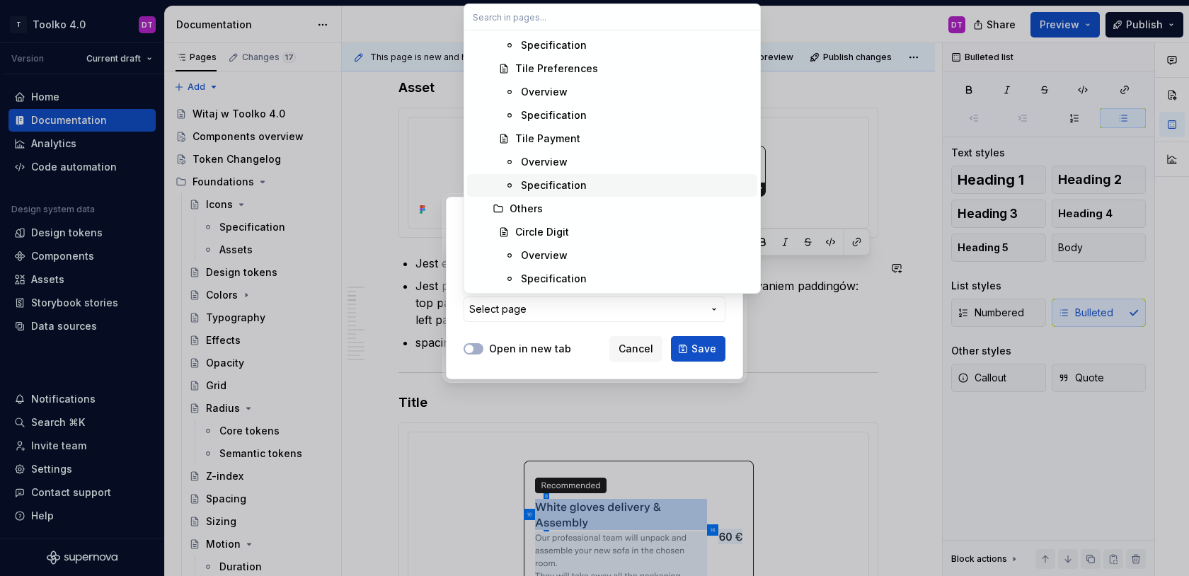
click at [566, 182] on div "Specification" at bounding box center [554, 185] width 66 height 14
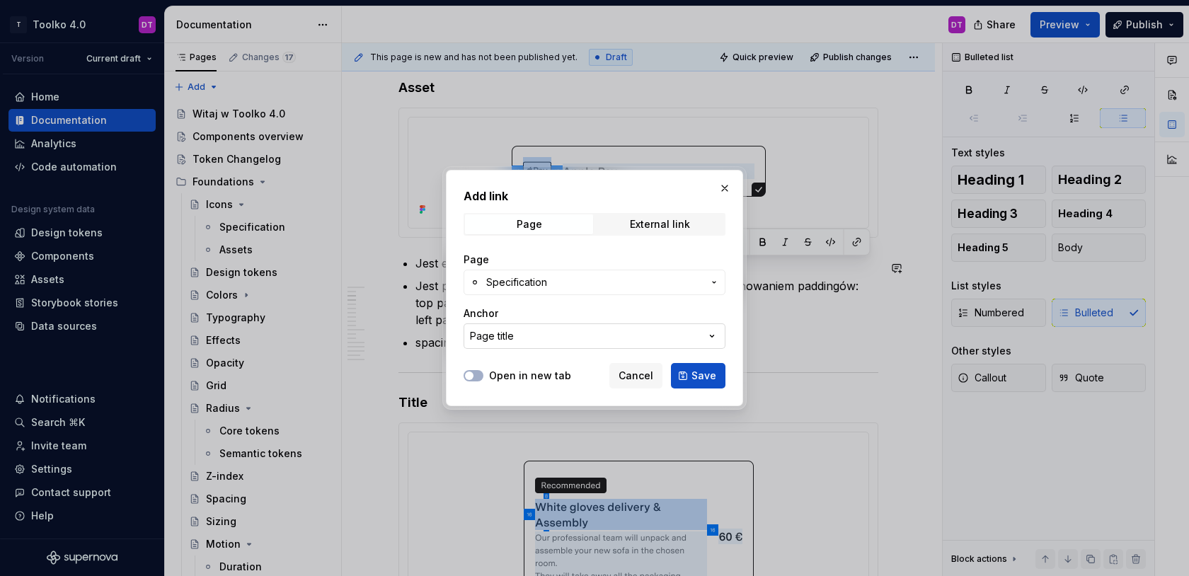
click at [537, 343] on button "Page title" at bounding box center [595, 335] width 262 height 25
click at [578, 263] on div "Add link Page External link Page Specification Anchor Page title Open in new ta…" at bounding box center [594, 288] width 1189 height 576
click at [570, 331] on button "Page title" at bounding box center [595, 335] width 262 height 25
click at [592, 252] on div "Add link Page External link Page Specification Anchor Page title Open in new ta…" at bounding box center [594, 288] width 1189 height 576
click at [706, 380] on span "Save" at bounding box center [704, 376] width 25 height 14
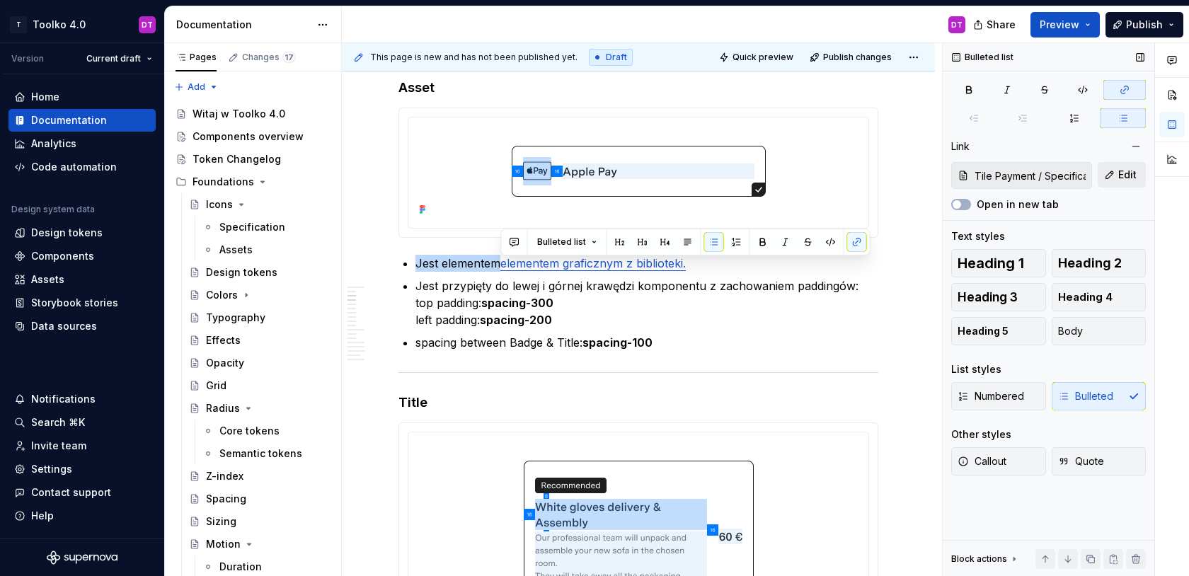
click at [1121, 176] on span "Edit" at bounding box center [1127, 175] width 18 height 14
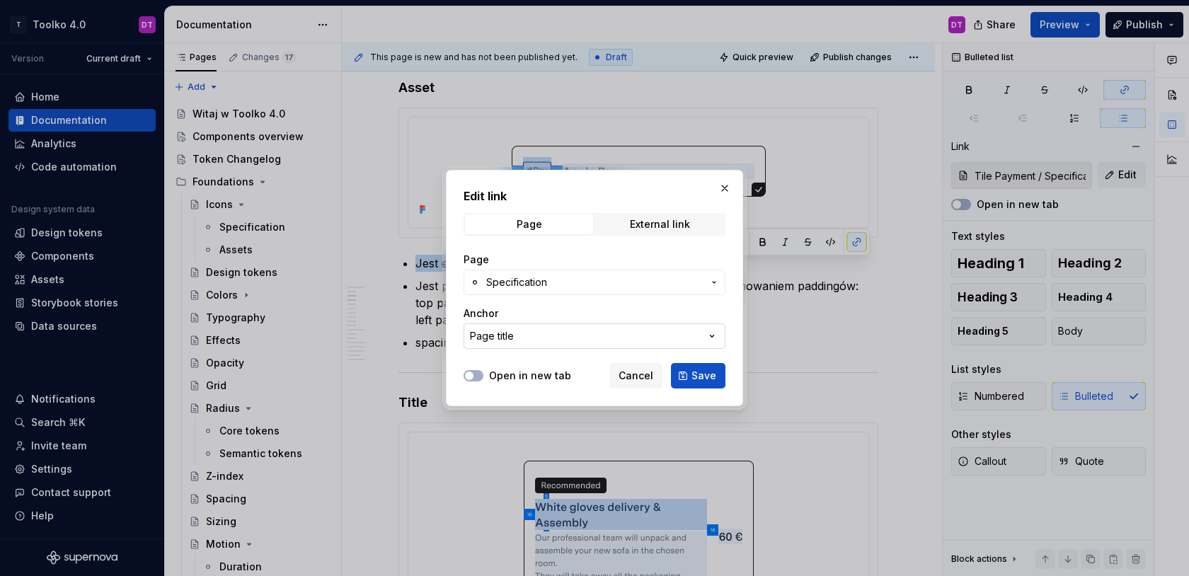
click at [566, 334] on button "Page title" at bounding box center [595, 335] width 262 height 25
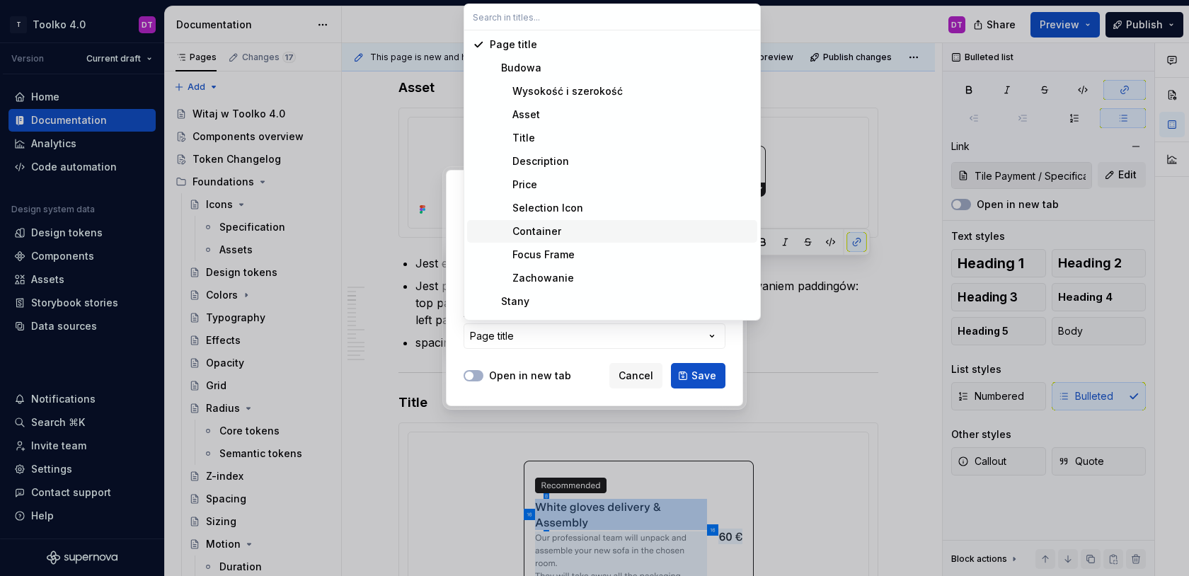
scroll to position [159, 0]
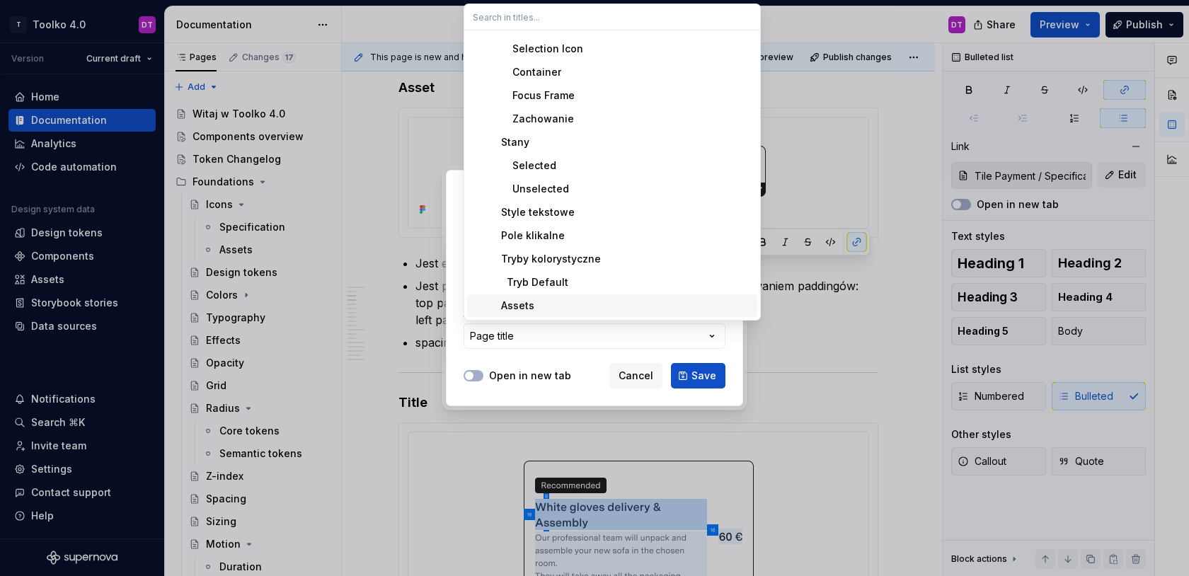
click at [524, 311] on div "Assets" at bounding box center [512, 306] width 45 height 14
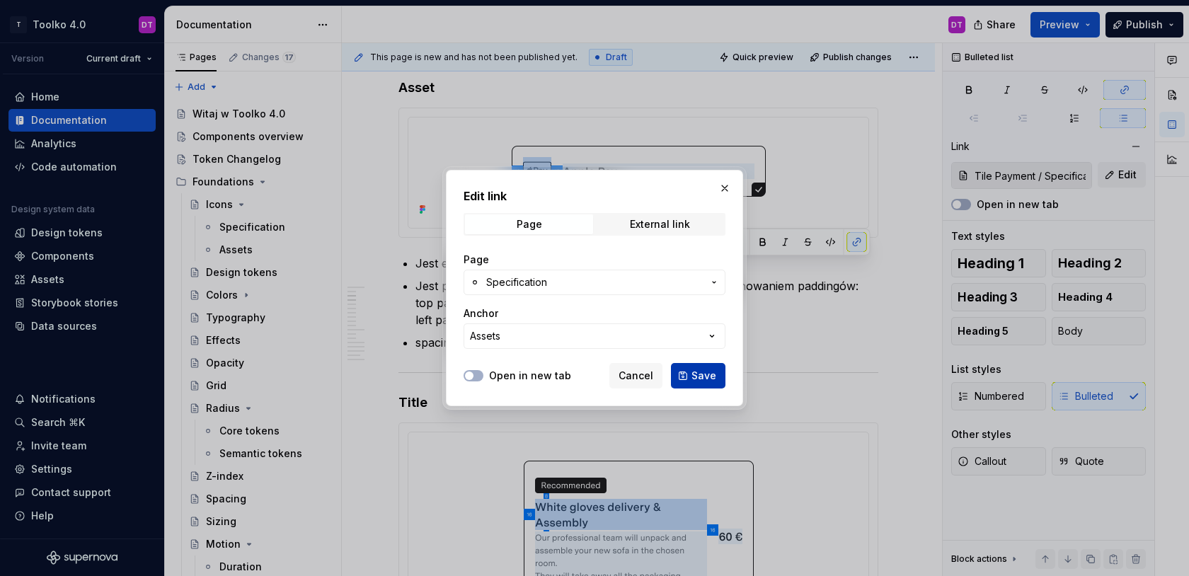
click at [696, 376] on span "Save" at bounding box center [704, 376] width 25 height 14
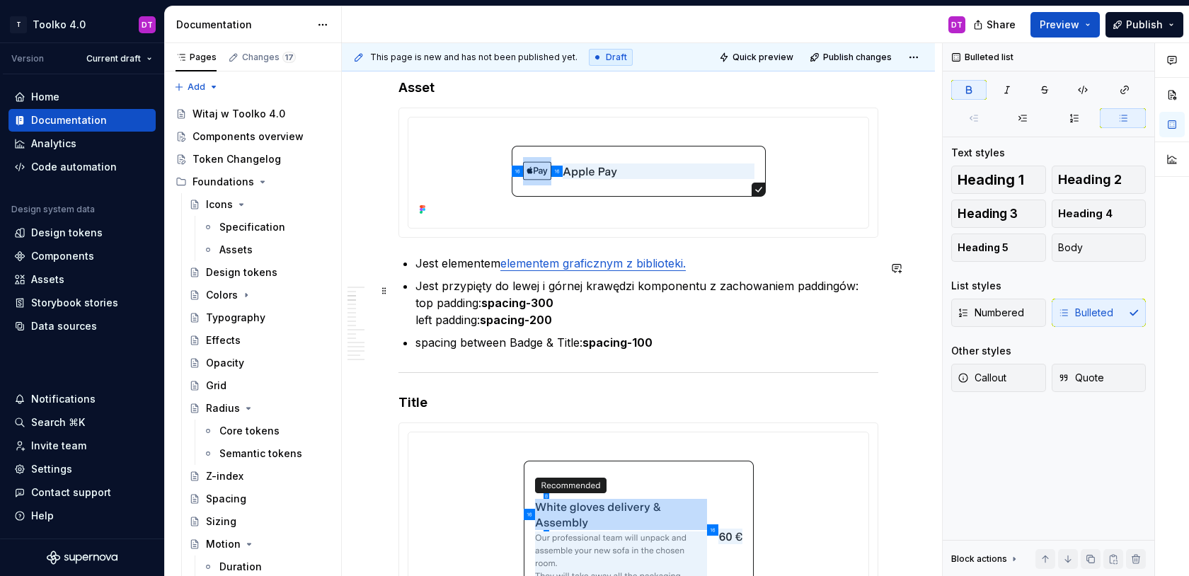
click at [707, 319] on p "Jest przypięty do lewej i górnej krawędzi komponentu z zachowaniem paddingów: t…" at bounding box center [647, 302] width 463 height 51
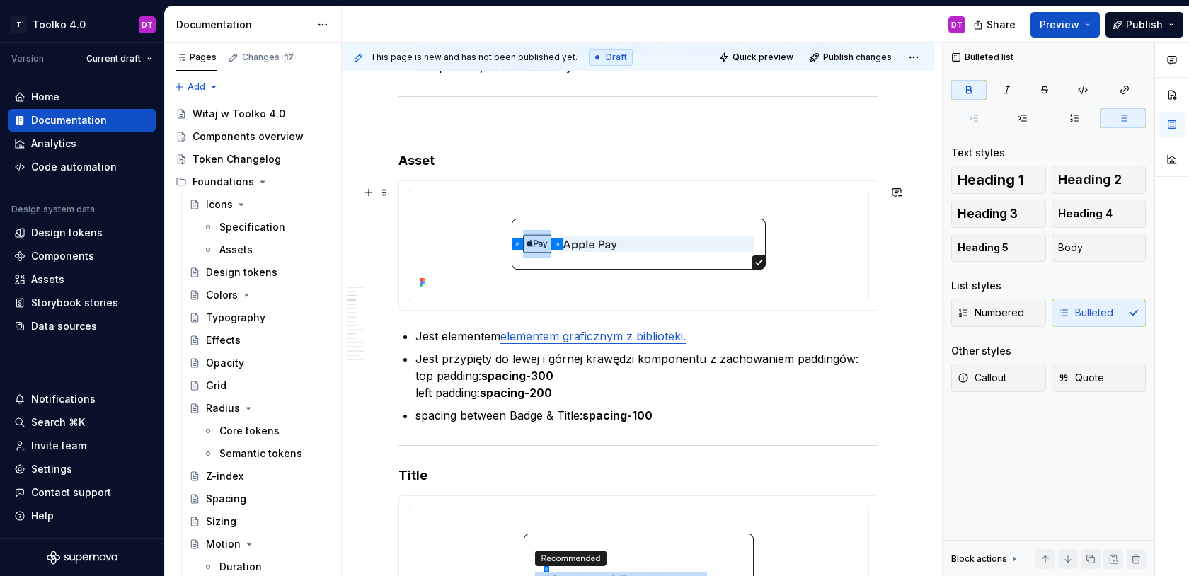
scroll to position [1244, 0]
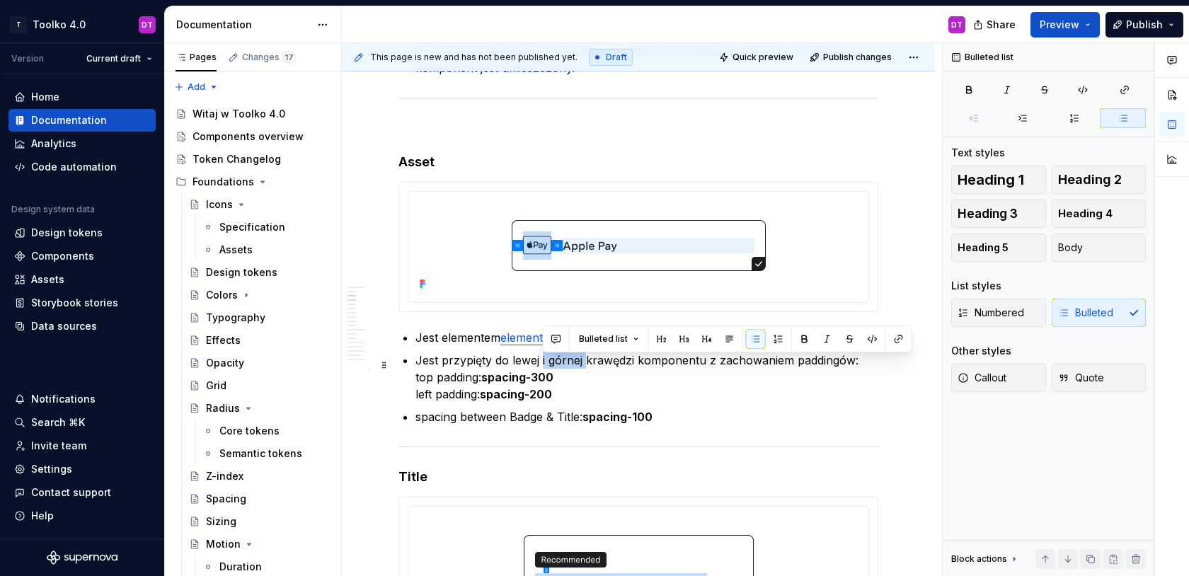
drag, startPoint x: 543, startPoint y: 363, endPoint x: 585, endPoint y: 367, distance: 42.6
click at [585, 367] on p "Jest przypięty do lewej i górnej krawędzi komponentu z zachowaniem paddingów: t…" at bounding box center [647, 377] width 463 height 51
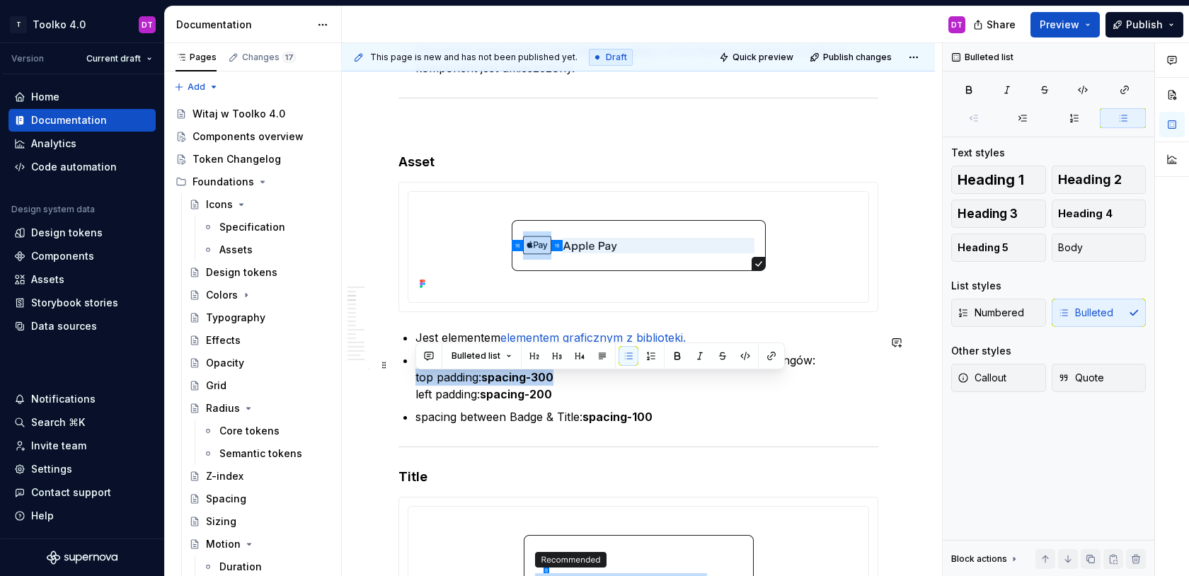
drag, startPoint x: 575, startPoint y: 383, endPoint x: 411, endPoint y: 382, distance: 164.9
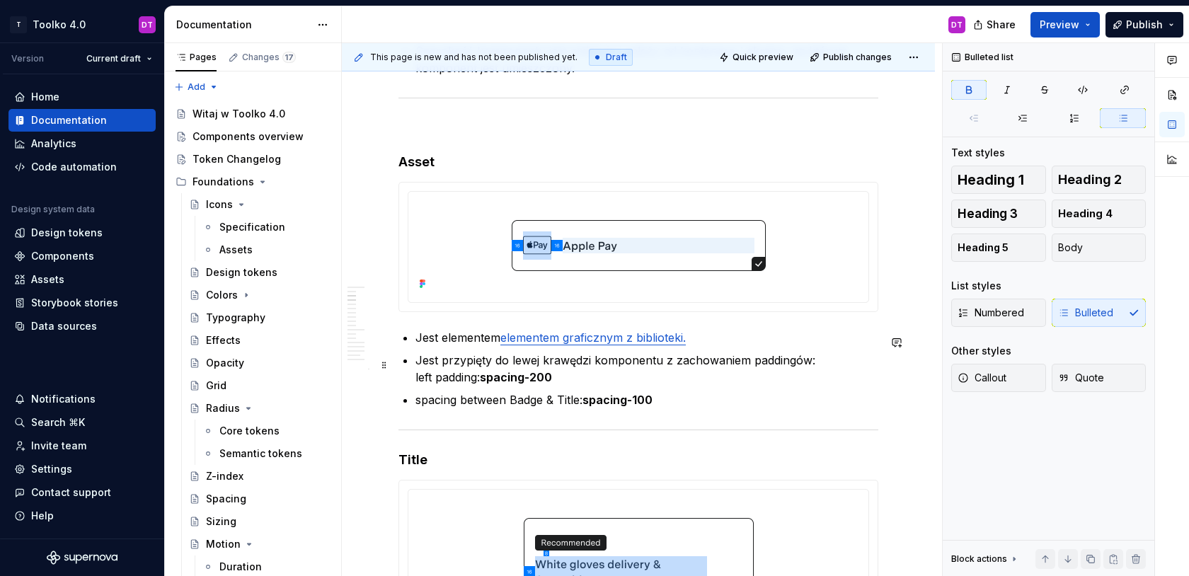
click at [568, 379] on p "Jest przypięty do lewej krawędzi komponentu z zachowaniem paddingów: left paddi…" at bounding box center [647, 369] width 463 height 34
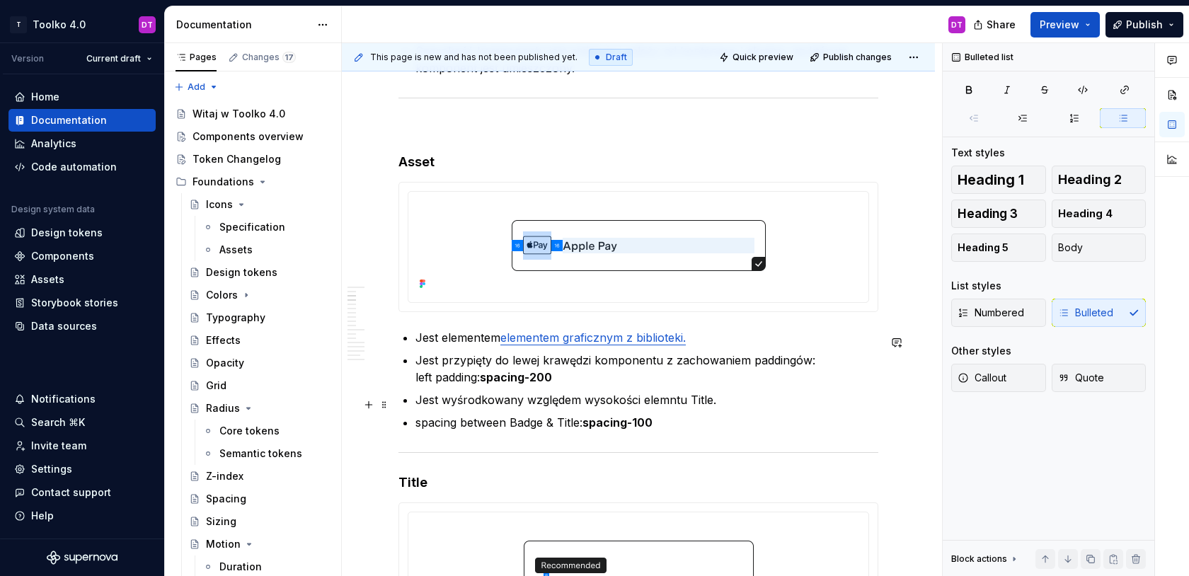
click at [664, 404] on p "Jest wyśrodkowany względem wysokości elemntu Title." at bounding box center [647, 399] width 463 height 17
click at [529, 428] on p "spacing between Badge & Title: spacing-100" at bounding box center [647, 422] width 463 height 17
click at [637, 425] on strong "spacing-100" at bounding box center [614, 423] width 70 height 14
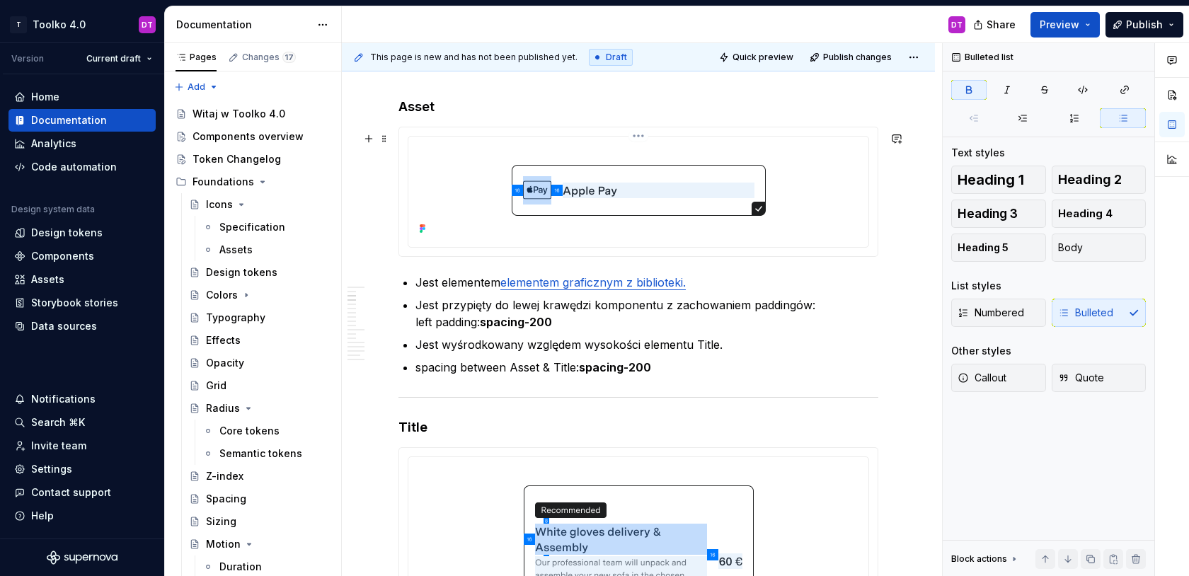
scroll to position [1273, 0]
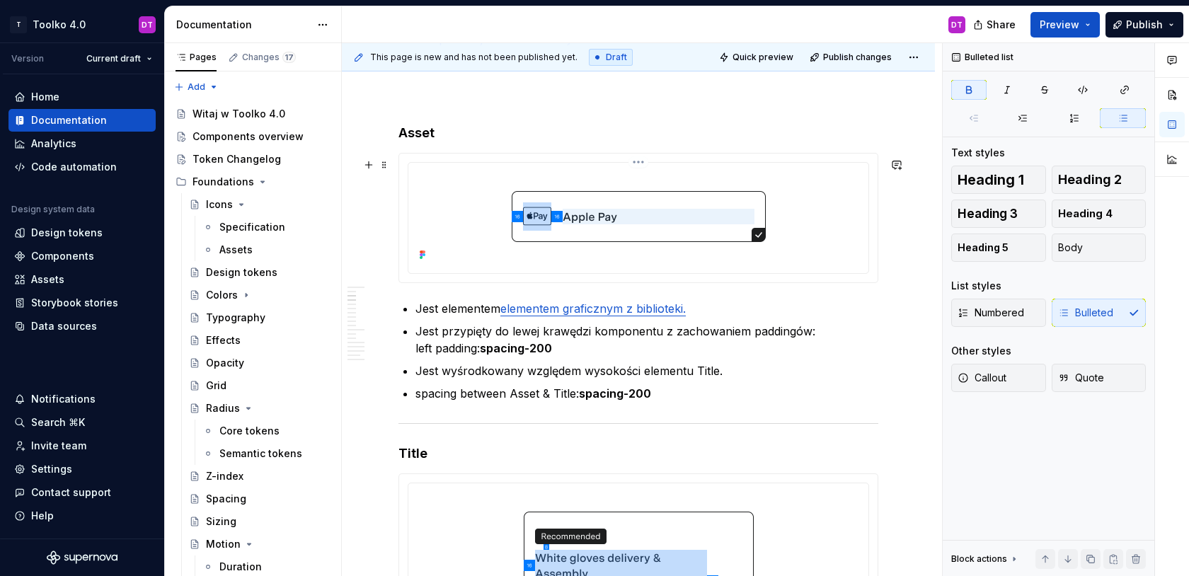
click at [639, 168] on html "T Toolko 4.0 DT Version Current draft Home Documentation Analytics Code automat…" at bounding box center [594, 288] width 1189 height 576
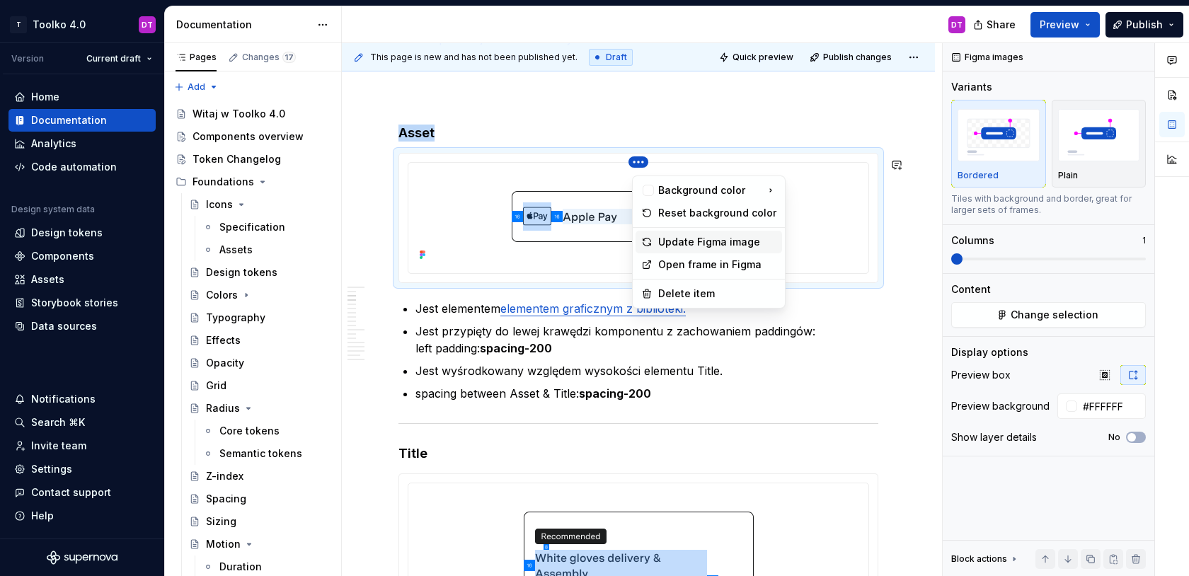
click at [687, 247] on div "Update Figma image" at bounding box center [717, 242] width 118 height 14
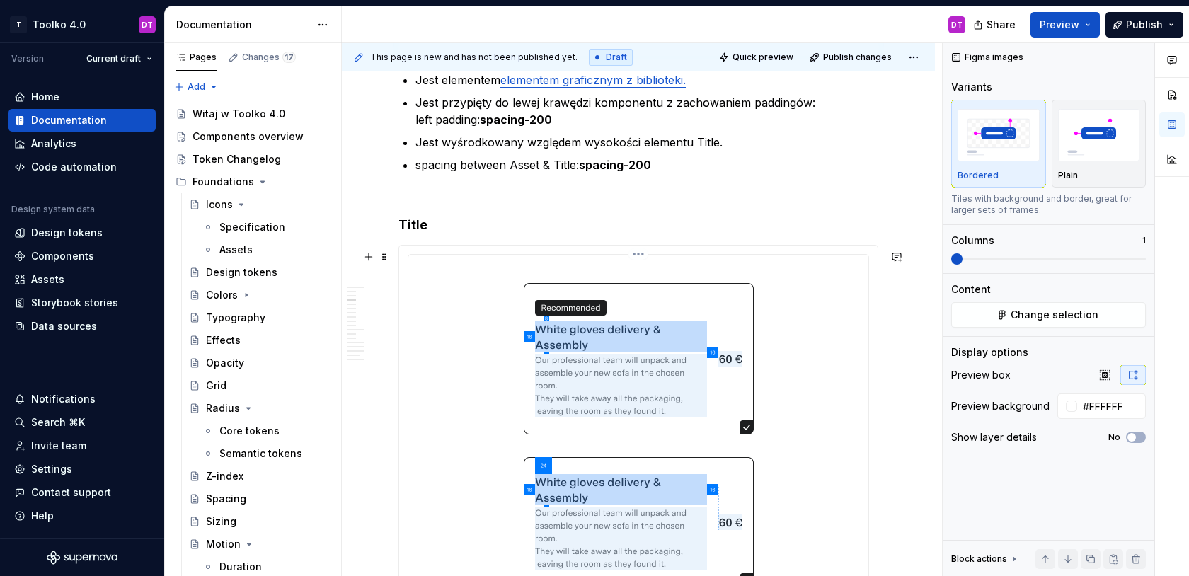
scroll to position [1638, 0]
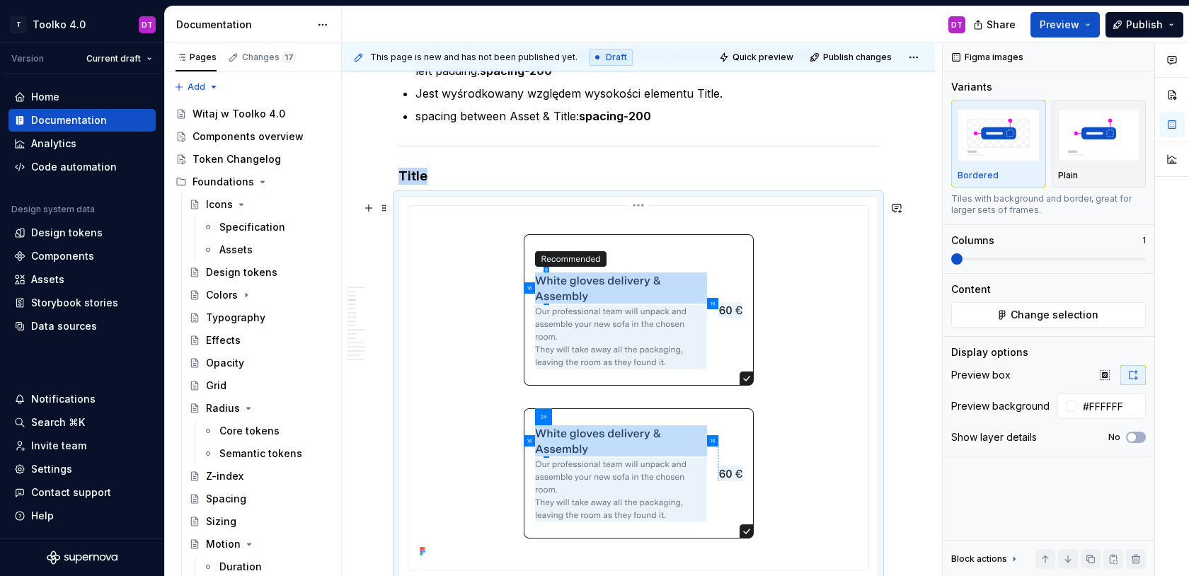
click at [743, 260] on img at bounding box center [639, 387] width 434 height 350
click at [1048, 318] on span "Change selection" at bounding box center [1055, 315] width 88 height 14
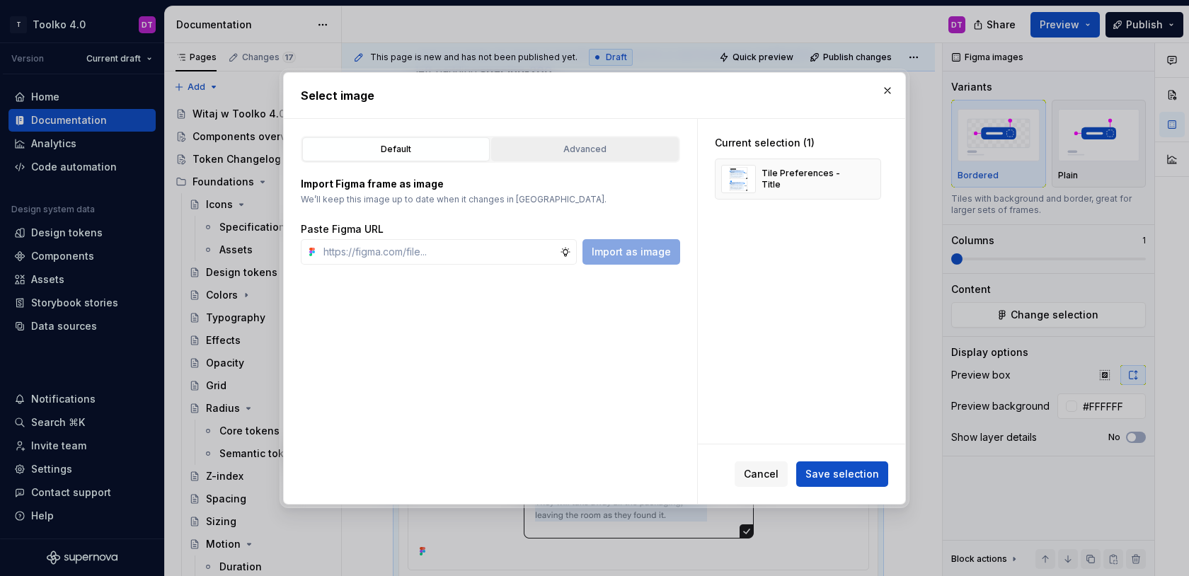
type textarea "*"
type input "tit"
click at [566, 148] on div "Advanced" at bounding box center [585, 149] width 178 height 14
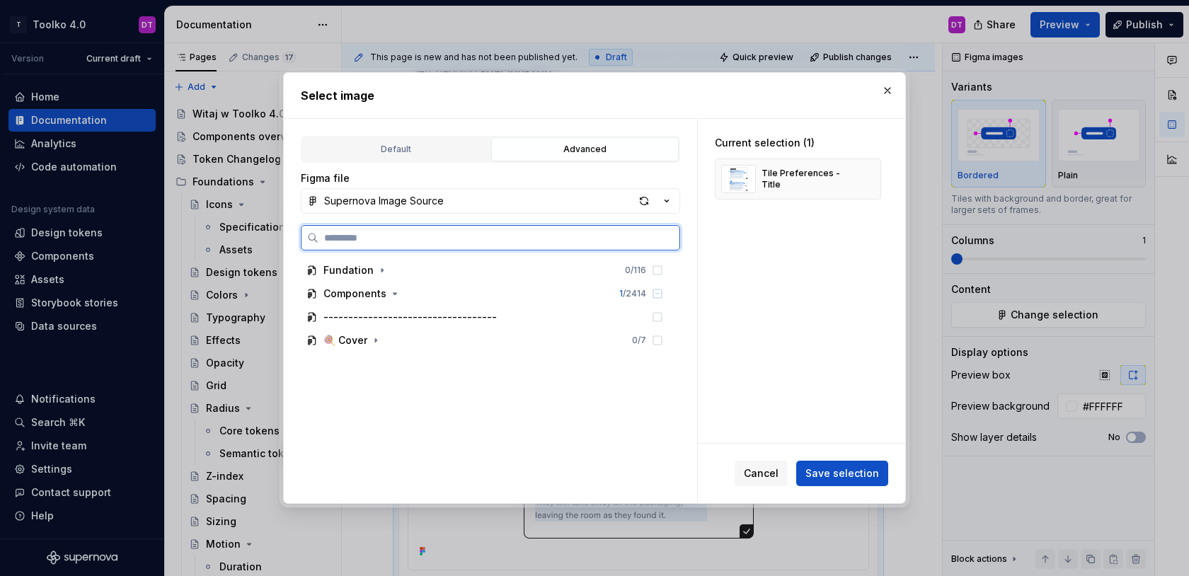
click at [471, 233] on input "search" at bounding box center [499, 238] width 361 height 14
type input "*****"
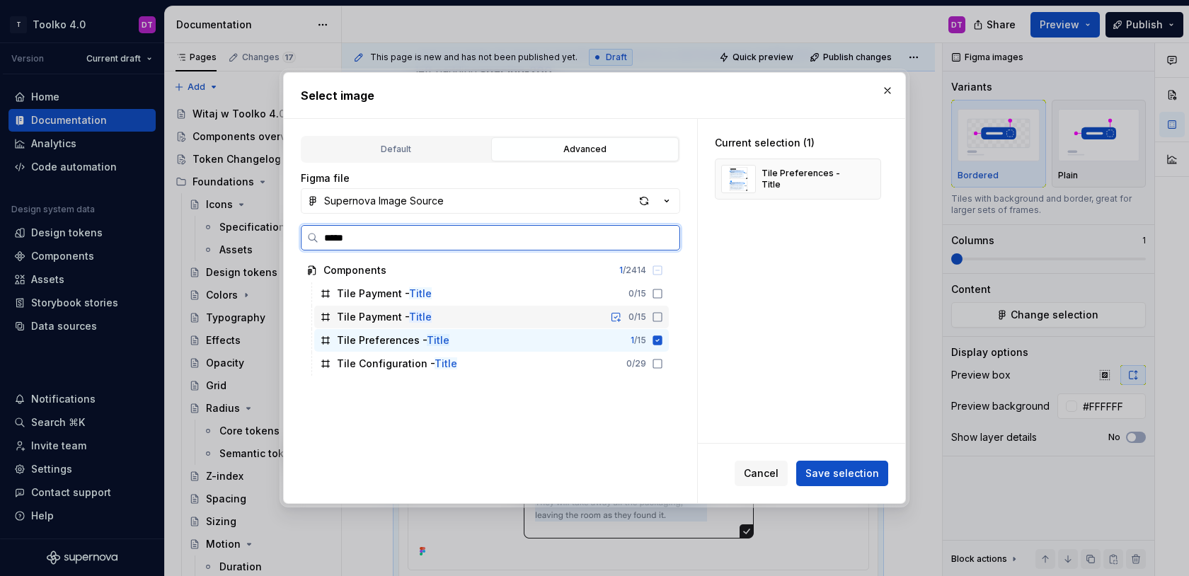
click at [522, 315] on div "Tile Payment - Title 0 / 15" at bounding box center [491, 317] width 355 height 23
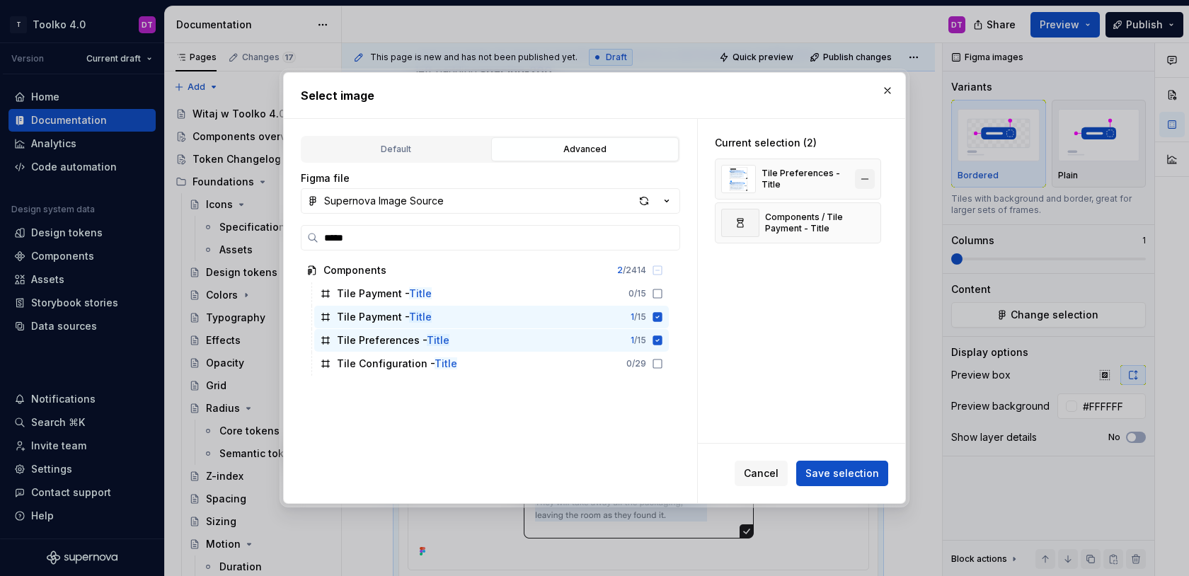
click at [875, 180] on button "button" at bounding box center [865, 179] width 20 height 20
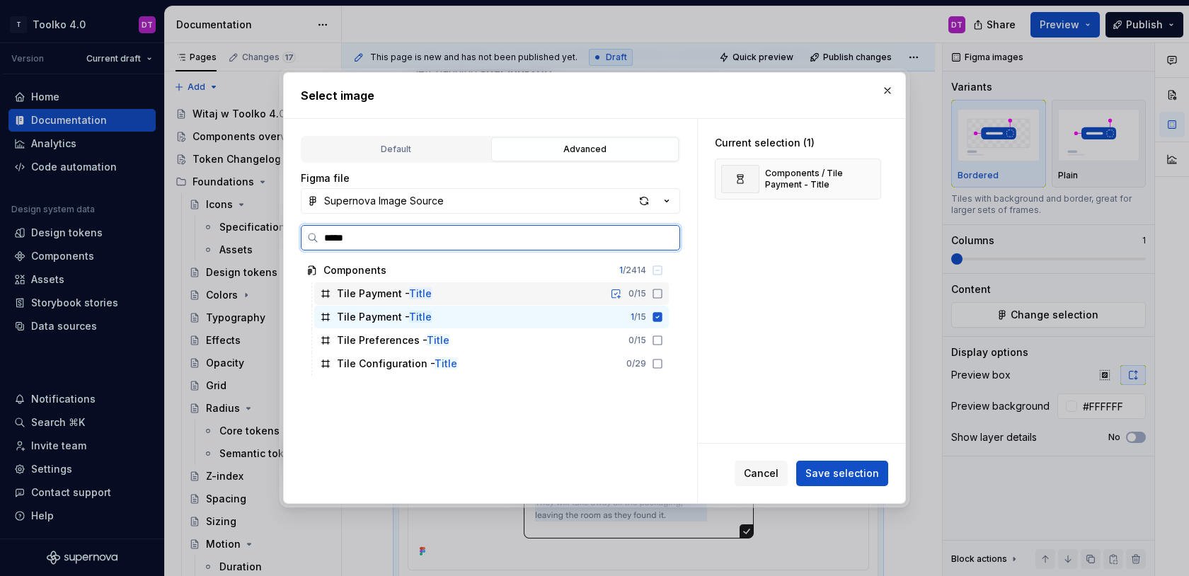
click at [663, 292] on icon at bounding box center [657, 293] width 11 height 11
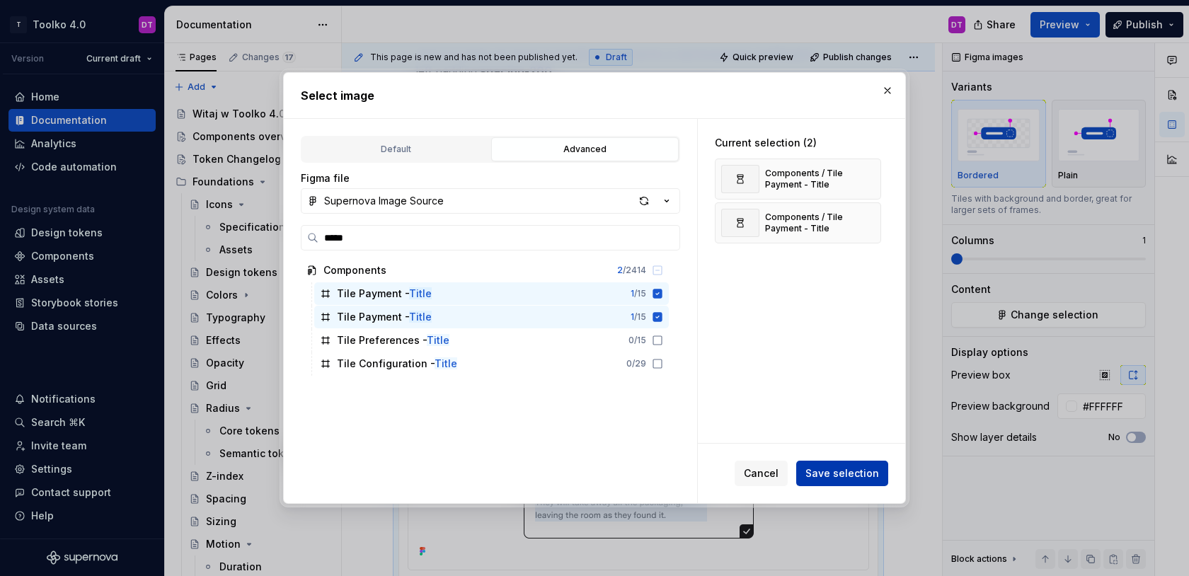
click at [818, 473] on span "Save selection" at bounding box center [843, 473] width 74 height 14
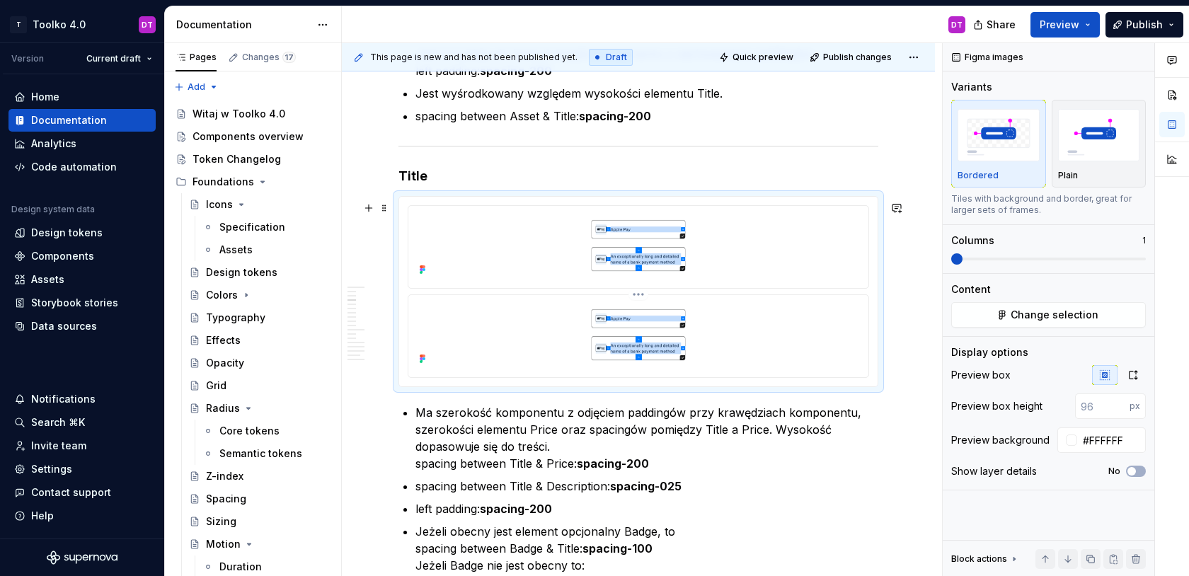
click at [641, 299] on html "T Toolko 4.0 DT Version Current draft Home Documentation Analytics Code automat…" at bounding box center [594, 288] width 1189 height 576
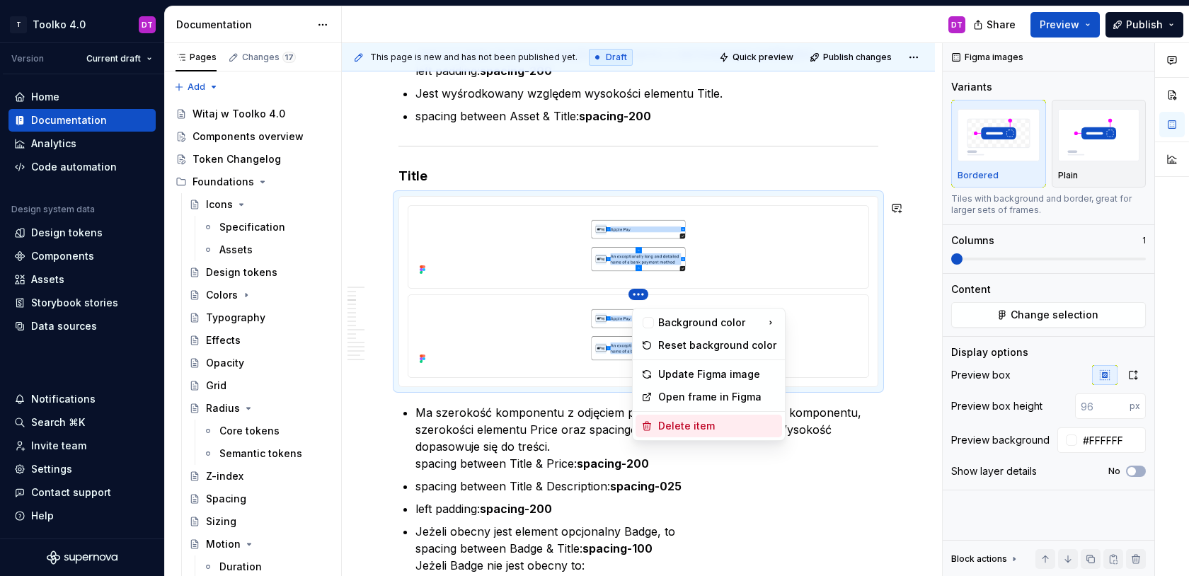
click at [669, 425] on div "Delete item" at bounding box center [717, 426] width 118 height 14
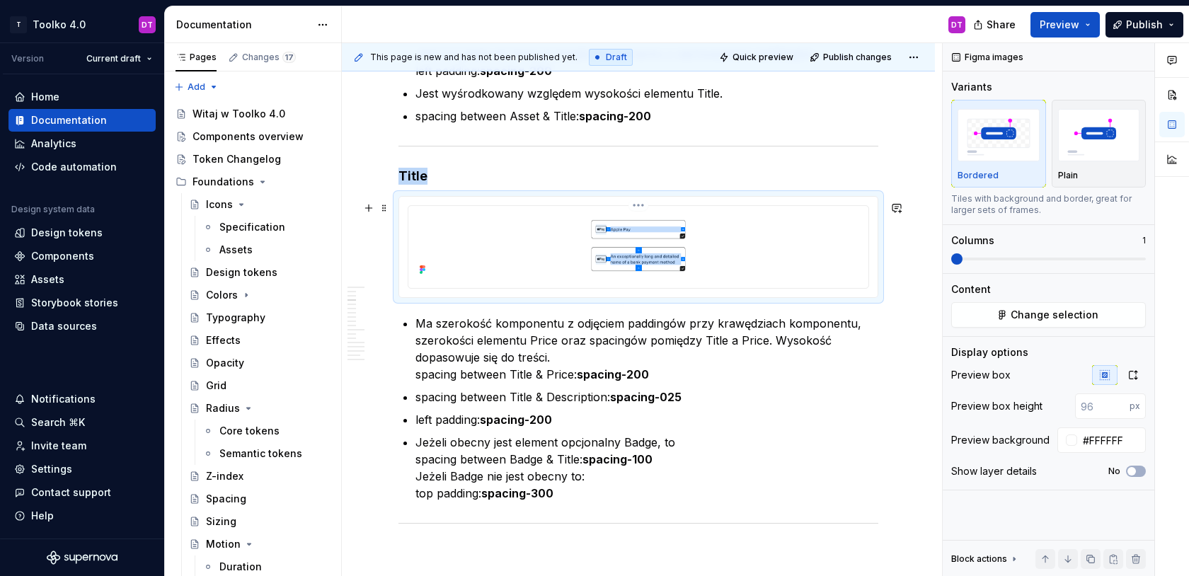
click at [736, 263] on img at bounding box center [639, 246] width 434 height 68
click at [1133, 379] on icon "button" at bounding box center [1133, 374] width 11 height 11
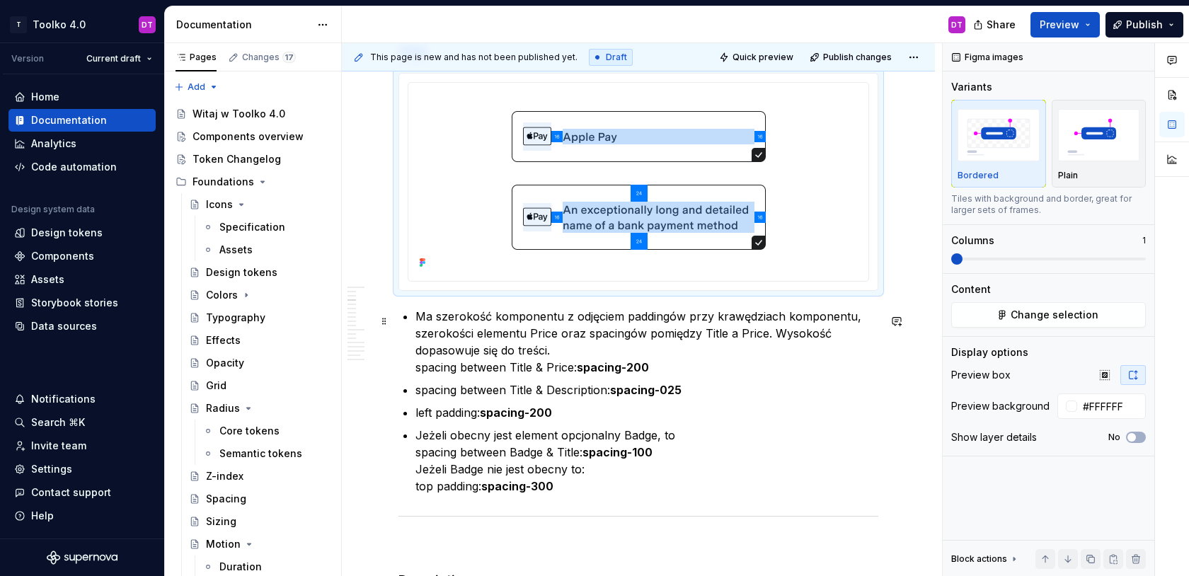
scroll to position [1763, 0]
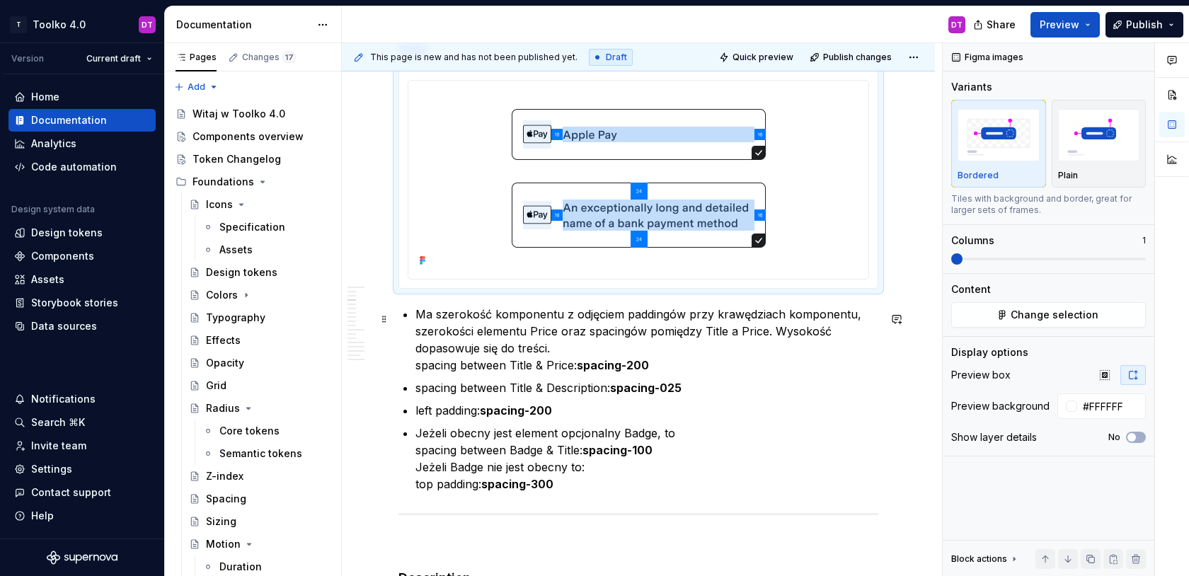
click at [669, 353] on p "Ma szerokość komponentu z odjęciem paddingów przy krawędziach komponentu, szero…" at bounding box center [647, 340] width 463 height 68
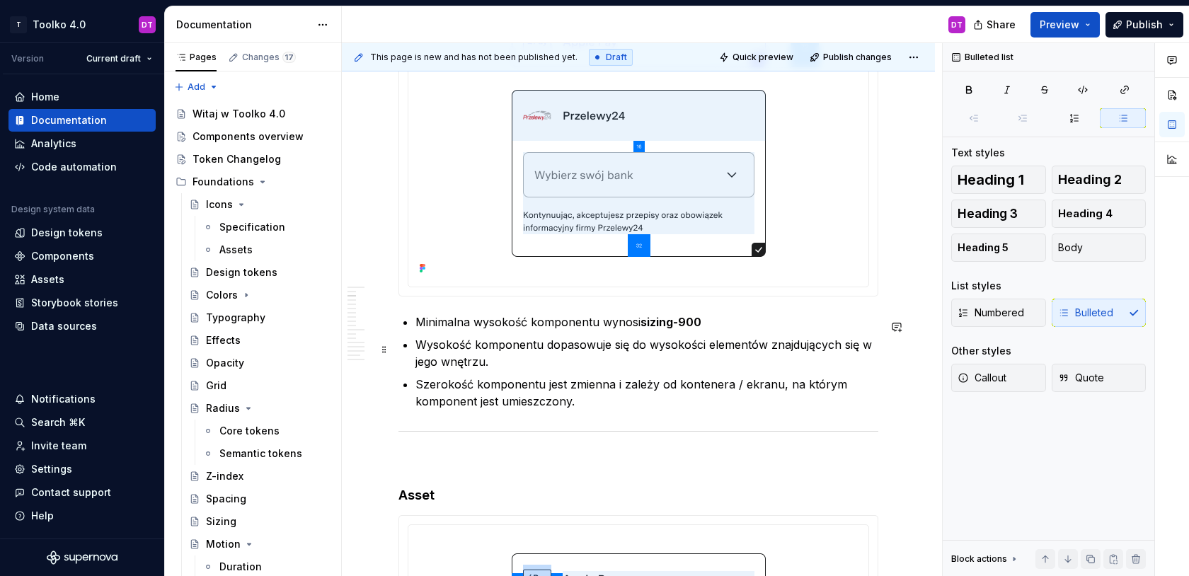
scroll to position [905, 0]
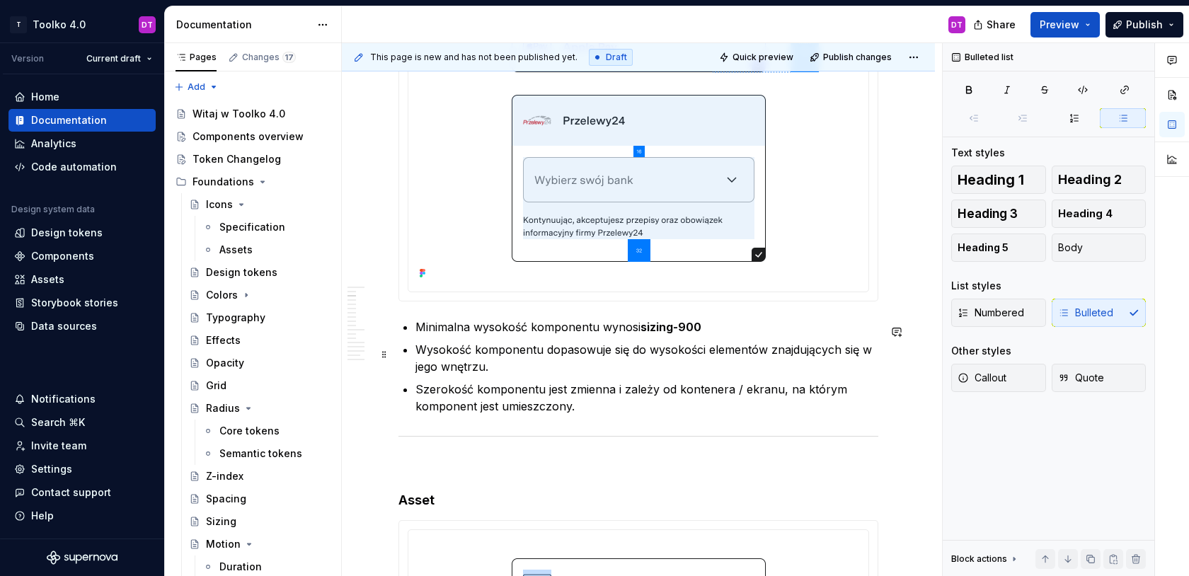
click at [486, 372] on p "Wysokość komponentu dopasowuje się do wysokości elementów znajdujących się w je…" at bounding box center [647, 358] width 463 height 34
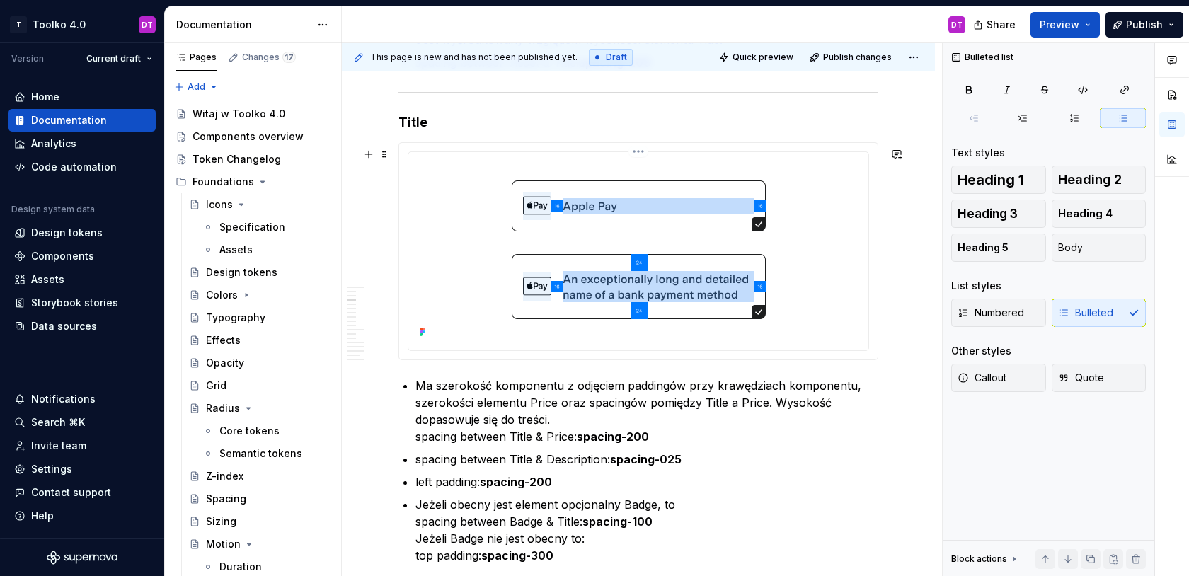
scroll to position [1706, 0]
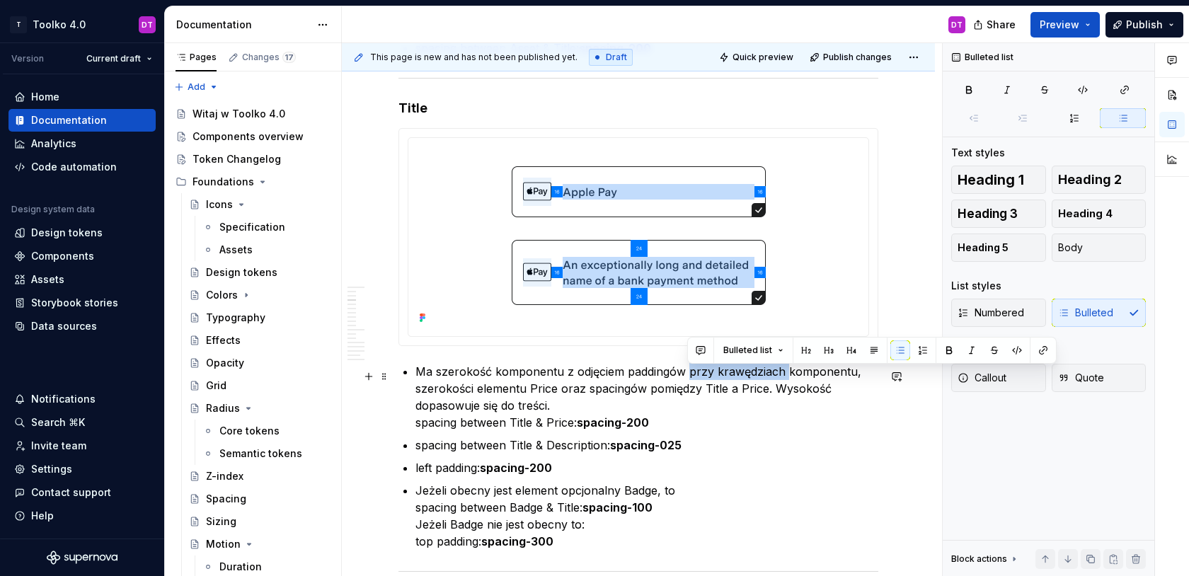
drag, startPoint x: 689, startPoint y: 377, endPoint x: 784, endPoint y: 380, distance: 94.9
click at [784, 380] on p "Ma szerokość komponentu z odjęciem paddingów przy krawędziach komponentu, szero…" at bounding box center [647, 397] width 463 height 68
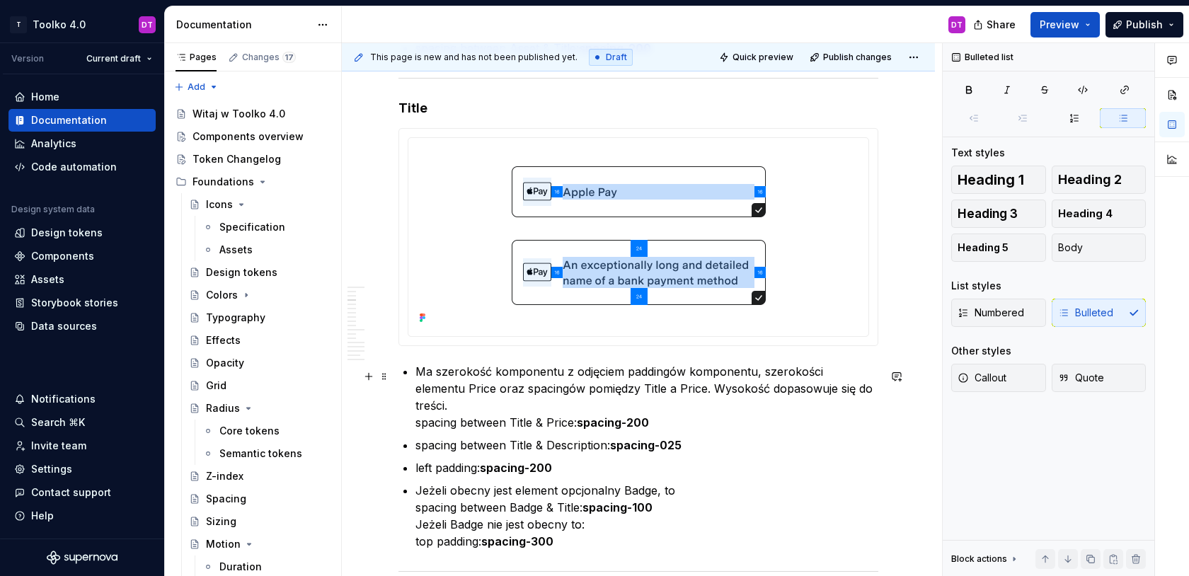
click at [432, 389] on p "Ma szerokość komponentu z odjęciem paddingów komponentu, szerokości elementu Pr…" at bounding box center [647, 397] width 463 height 68
click at [642, 395] on p "Ma szerokość komponentu z odjęciem paddingów komponentu, szerokości elementu As…" at bounding box center [647, 397] width 463 height 68
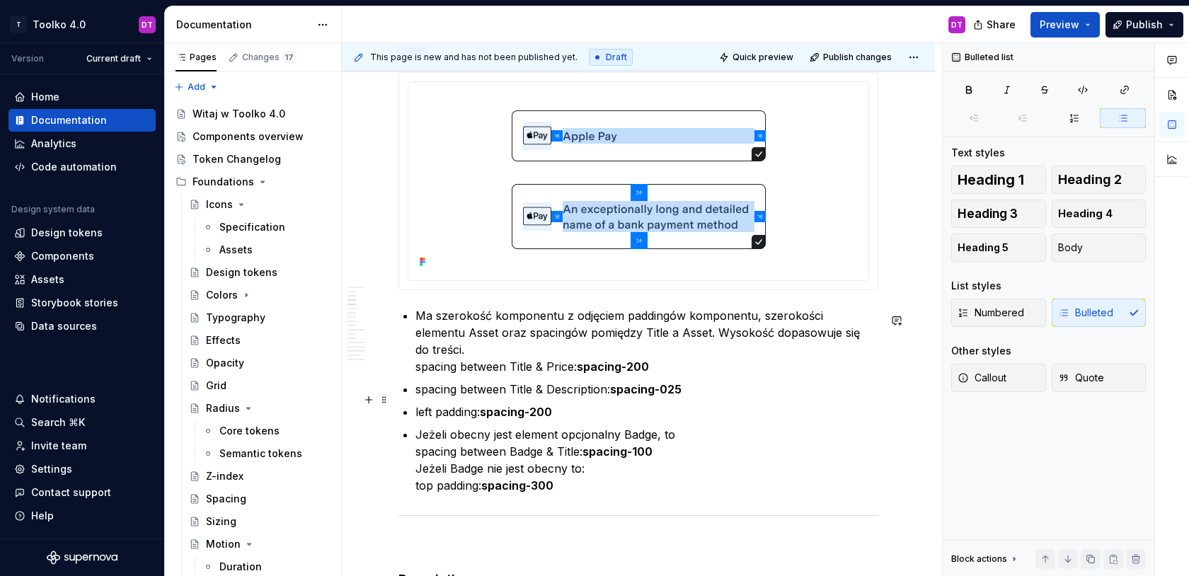
scroll to position [1765, 0]
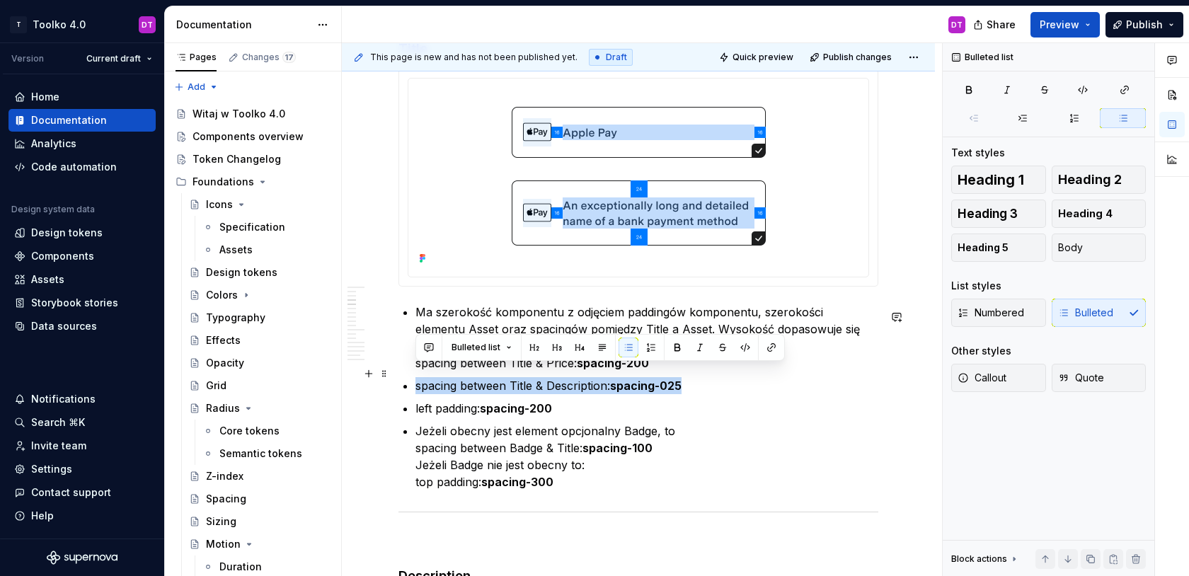
drag, startPoint x: 703, startPoint y: 374, endPoint x: 414, endPoint y: 374, distance: 288.8
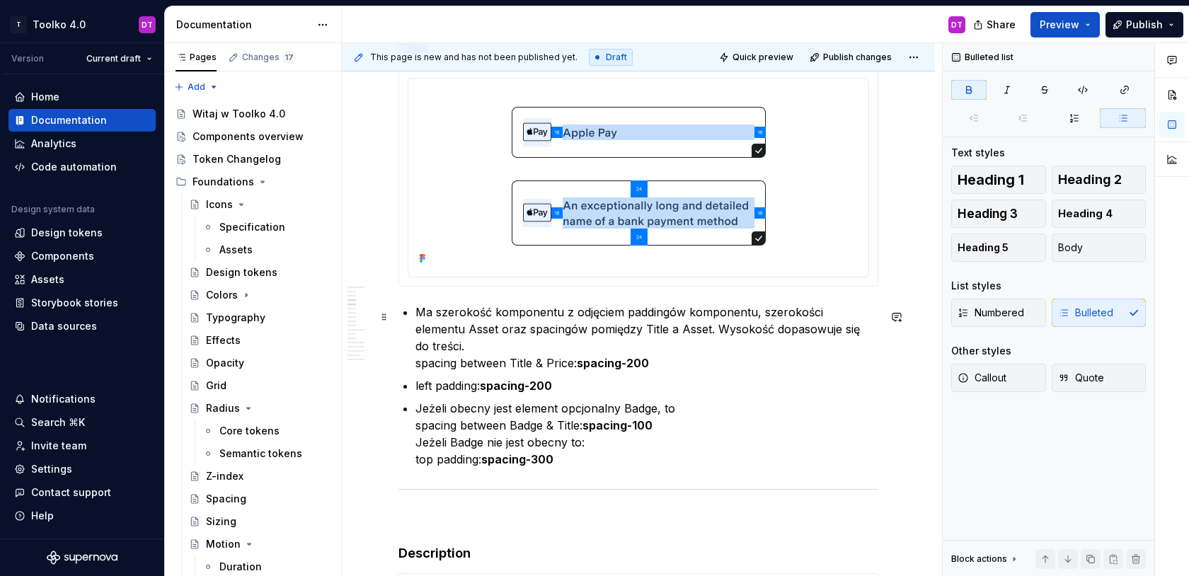
click at [679, 353] on p "Ma szerokość komponentu z odjęciem paddingów komponentu, szerokości elementu As…" at bounding box center [647, 338] width 463 height 68
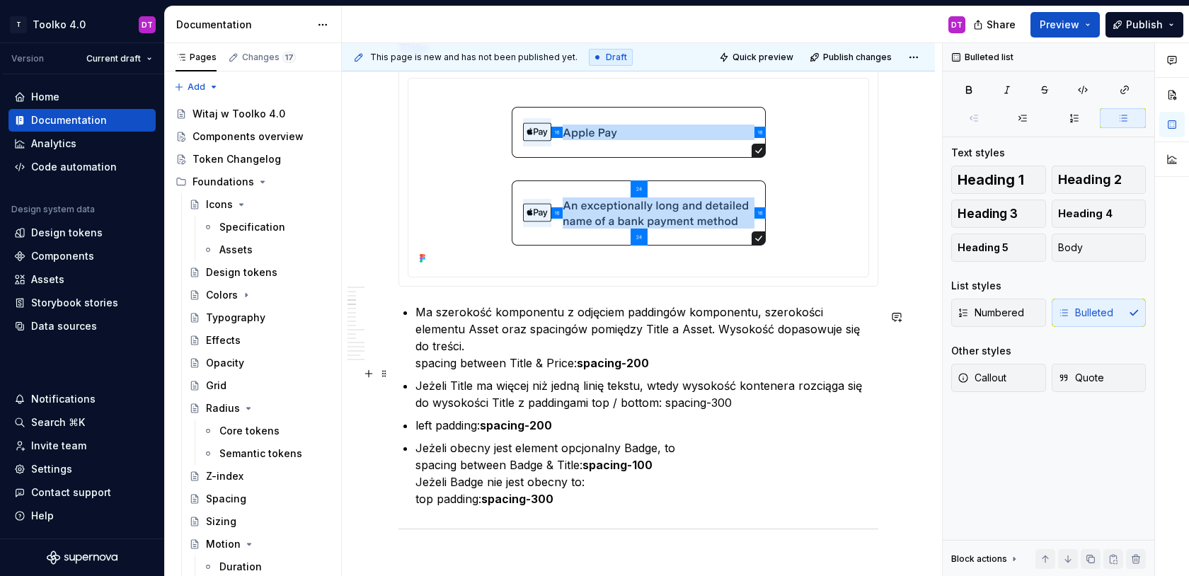
click at [649, 389] on p "Jeżeli Title ma więcej niż jedną linię tekstu, wtedy wysokość kontenera rozciąg…" at bounding box center [647, 394] width 463 height 34
click at [633, 417] on p "left padding: spacing-200" at bounding box center [647, 425] width 463 height 17
click at [418, 417] on p "left padding: spacing-200" at bounding box center [647, 425] width 463 height 17
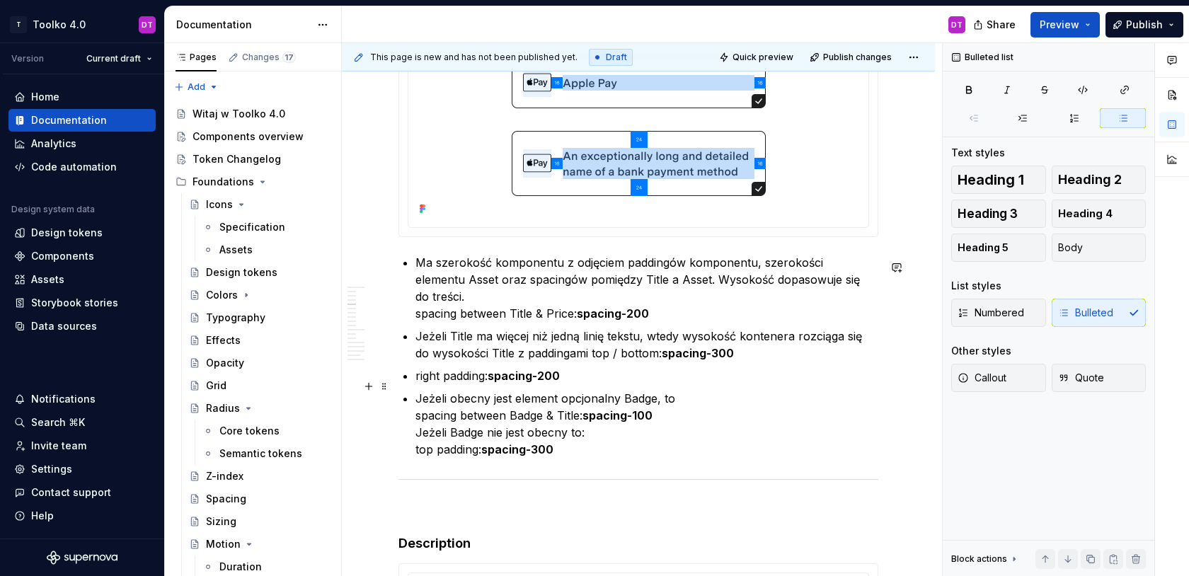
scroll to position [1813, 0]
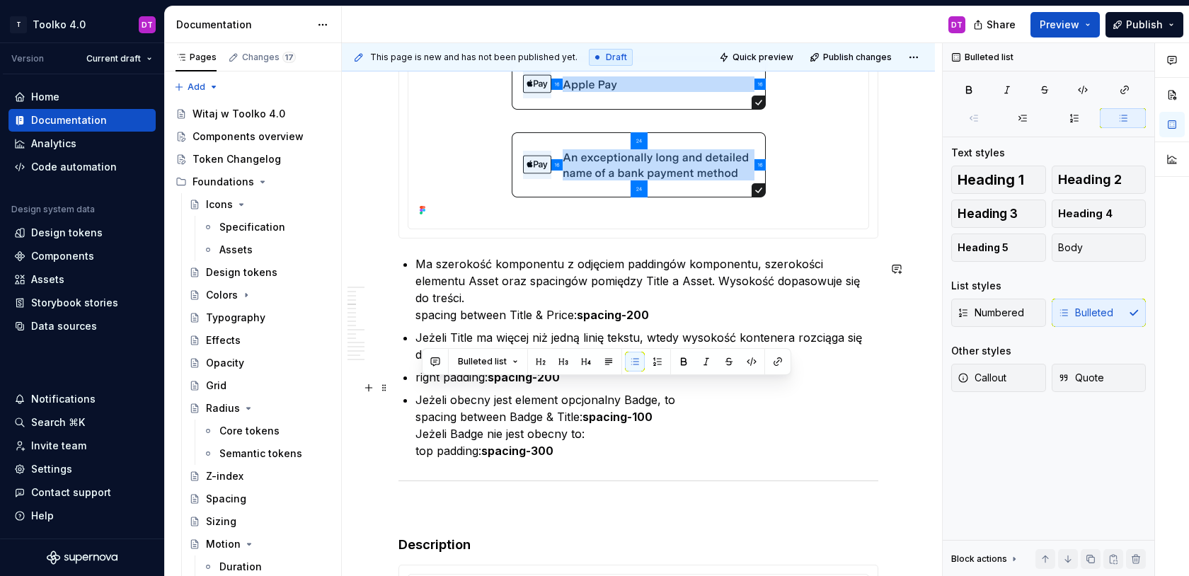
drag, startPoint x: 575, startPoint y: 441, endPoint x: 419, endPoint y: 383, distance: 166.9
click at [419, 391] on p "Jeżeli obecny jest element opcjonalny Badge, to spacing between Badge & Title: …" at bounding box center [647, 425] width 463 height 68
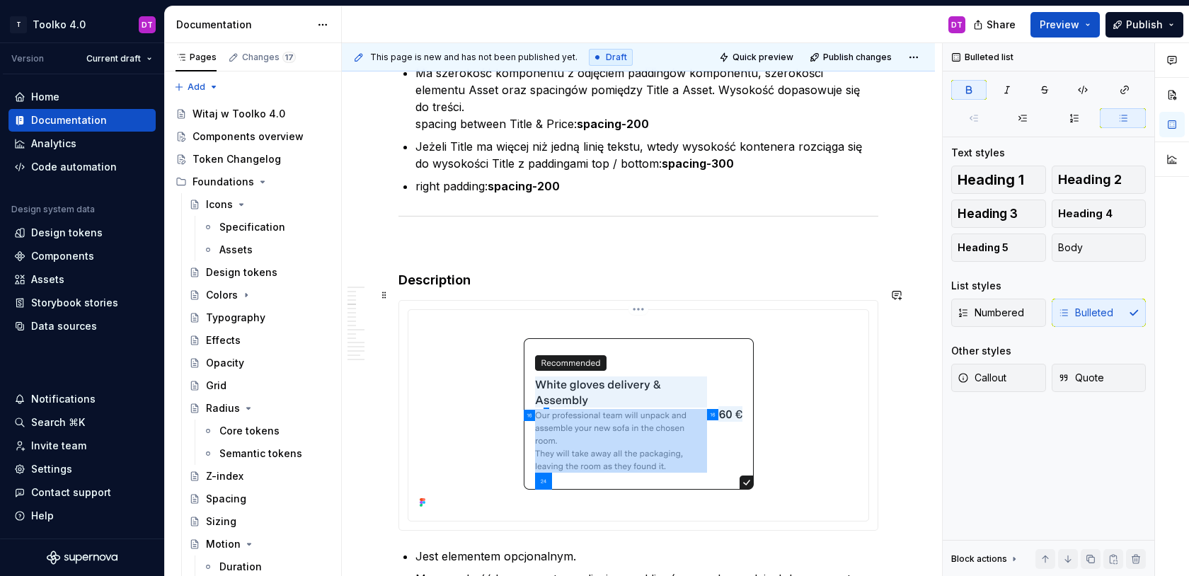
scroll to position [2048, 0]
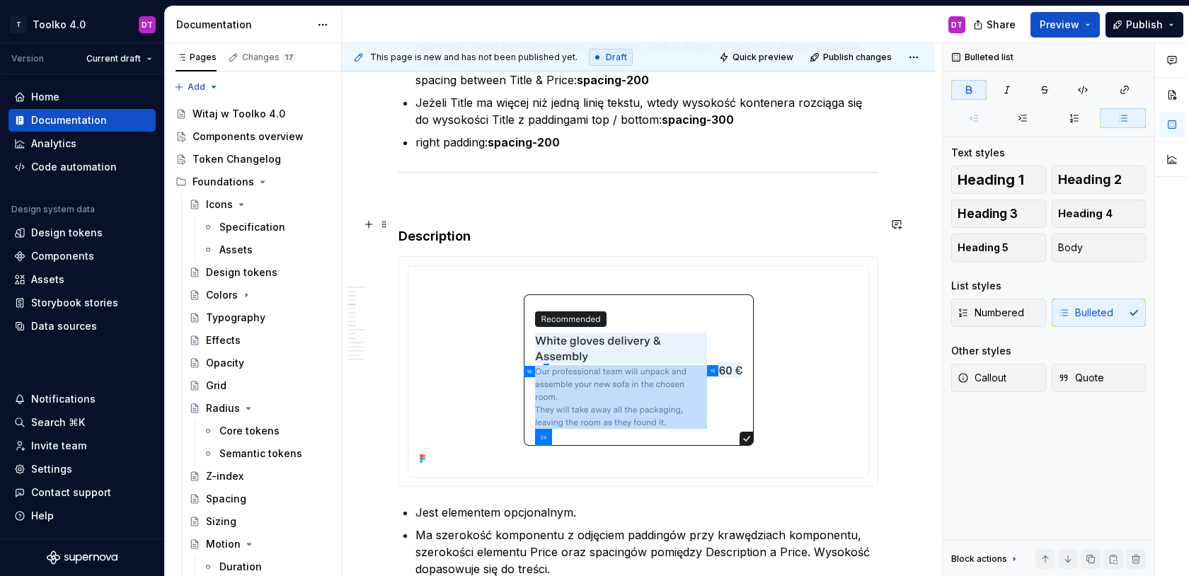
click at [399, 228] on h4 "Description" at bounding box center [639, 236] width 480 height 17
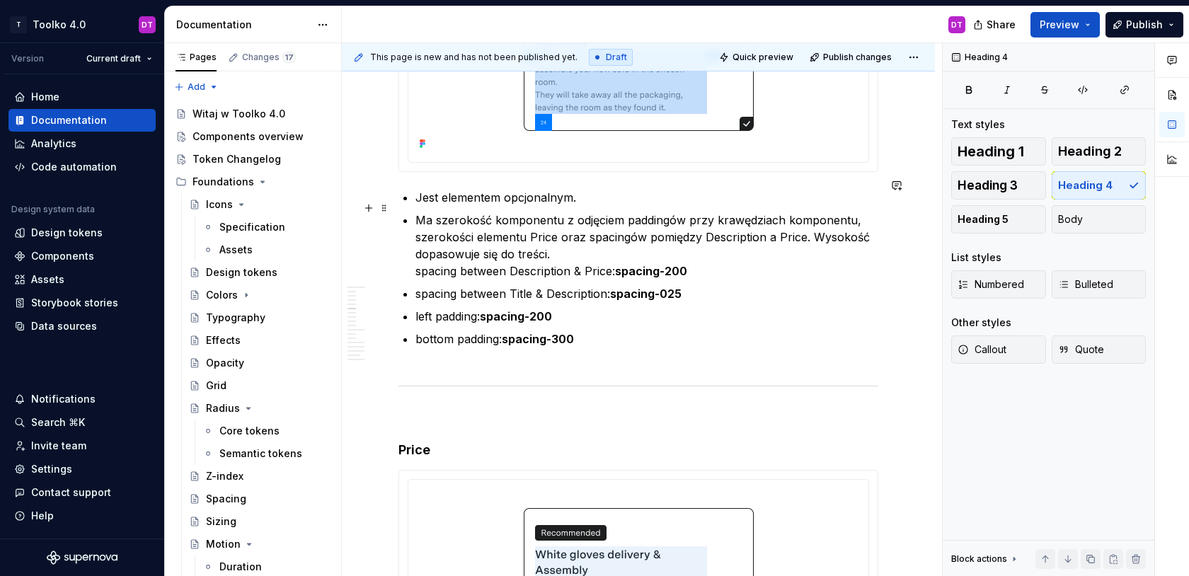
scroll to position [2387, 0]
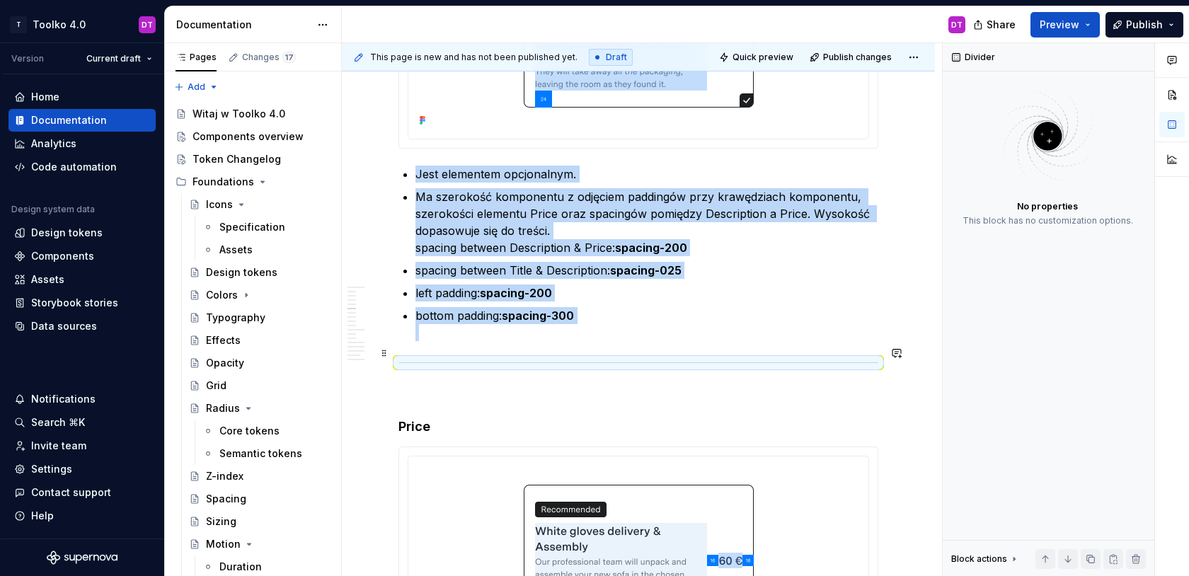
click at [440, 358] on div at bounding box center [639, 362] width 480 height 9
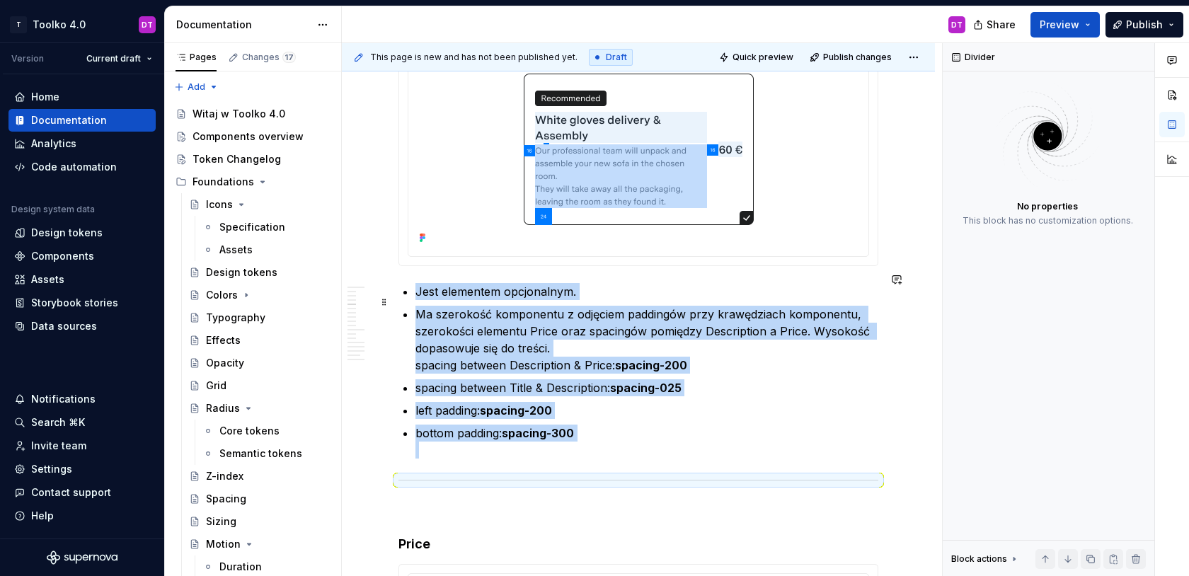
scroll to position [2189, 0]
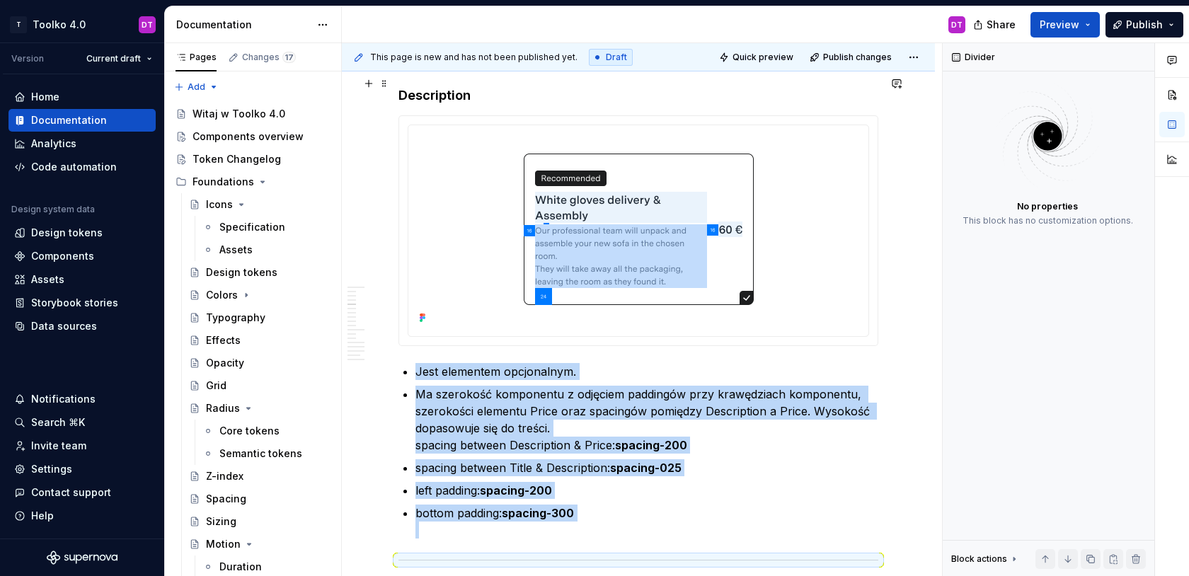
click at [401, 87] on h4 "Description" at bounding box center [639, 95] width 480 height 17
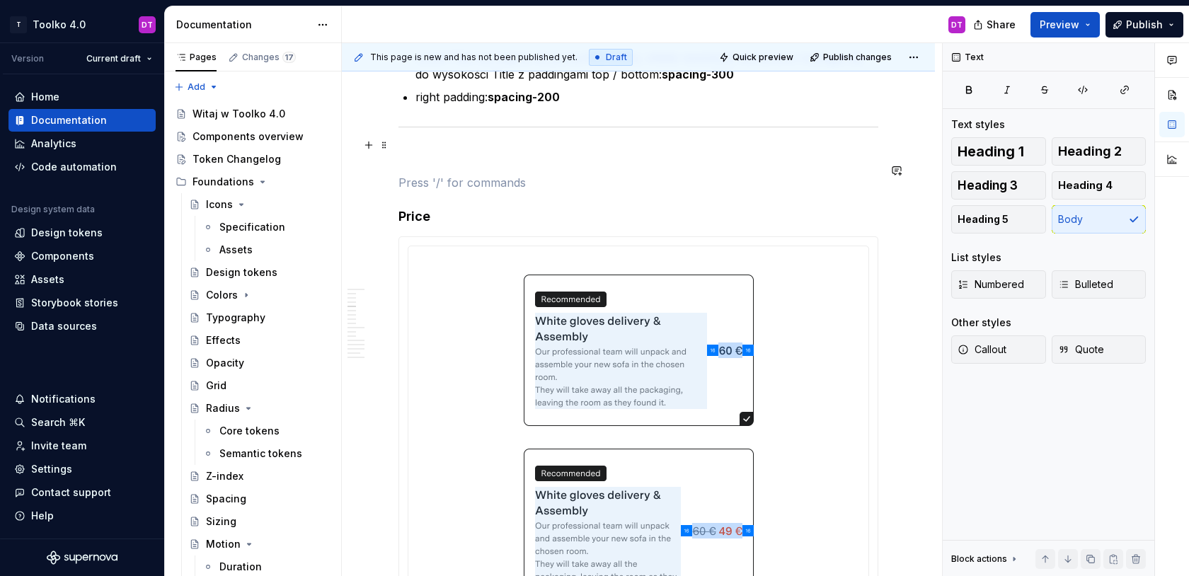
scroll to position [2080, 0]
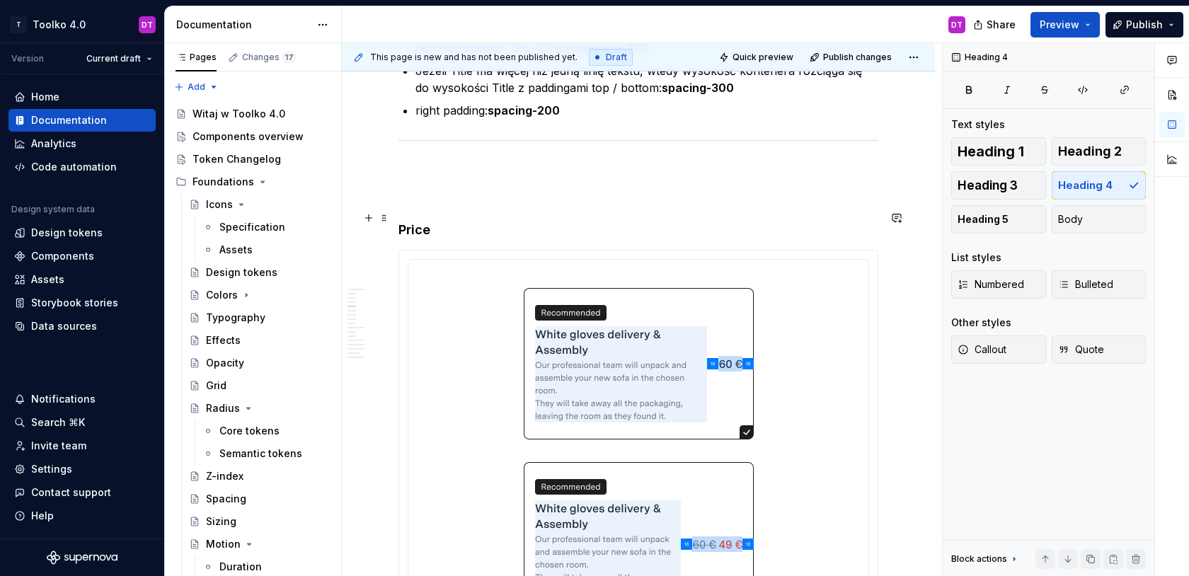
click at [399, 222] on h4 "Price" at bounding box center [639, 230] width 480 height 17
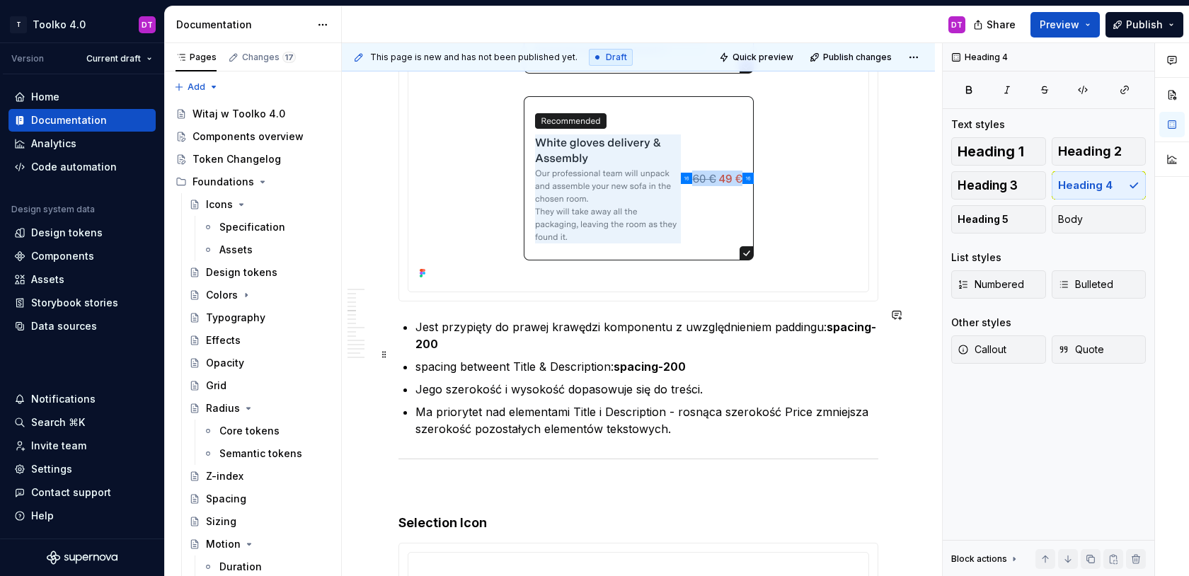
scroll to position [2625, 0]
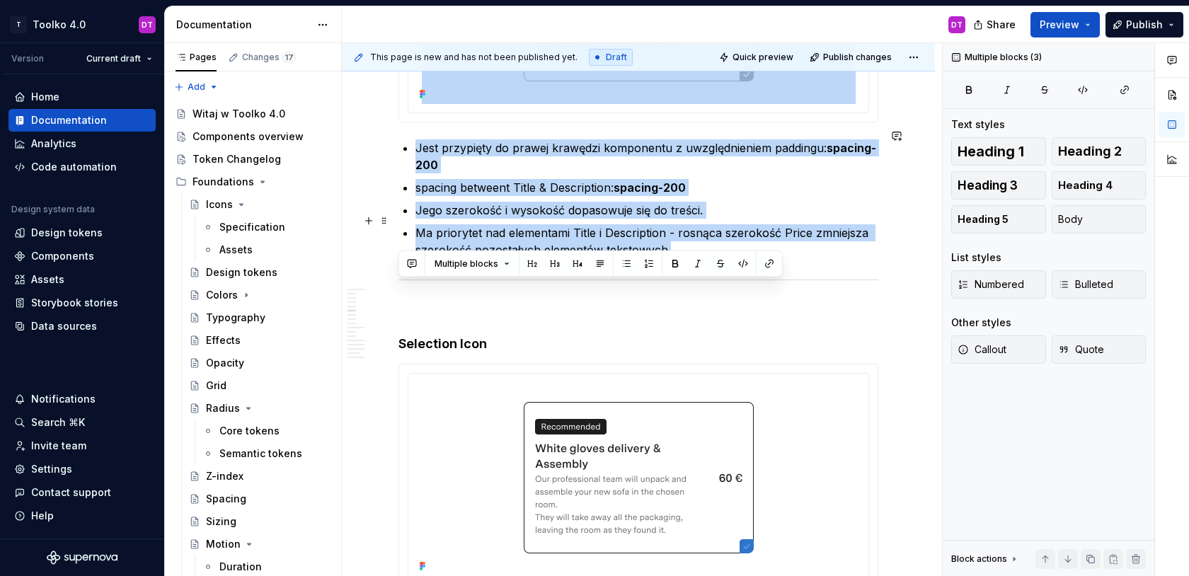
click at [681, 239] on p "Ma priorytet nad elementami Title i Description - rosnąca szerokość Price zmnie…" at bounding box center [647, 241] width 463 height 34
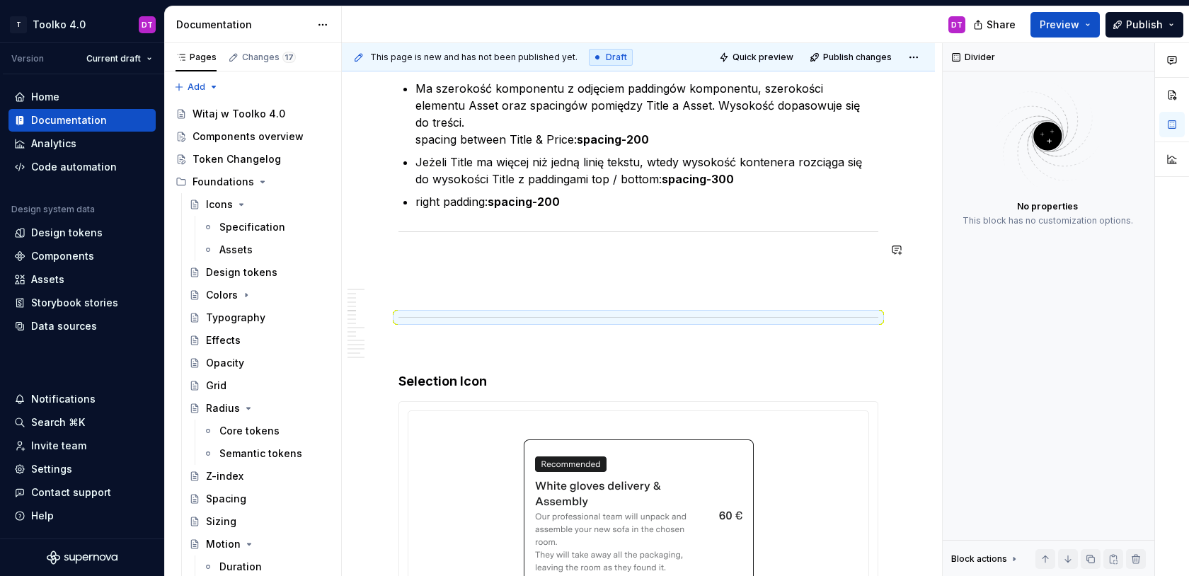
scroll to position [1986, 0]
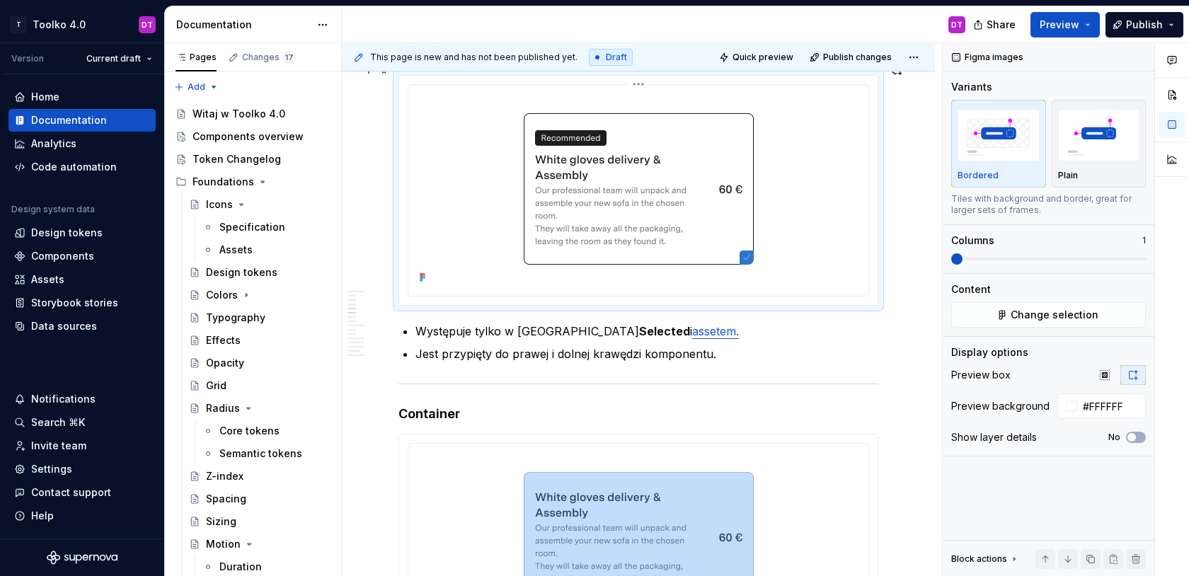
click at [629, 198] on img at bounding box center [639, 189] width 434 height 197
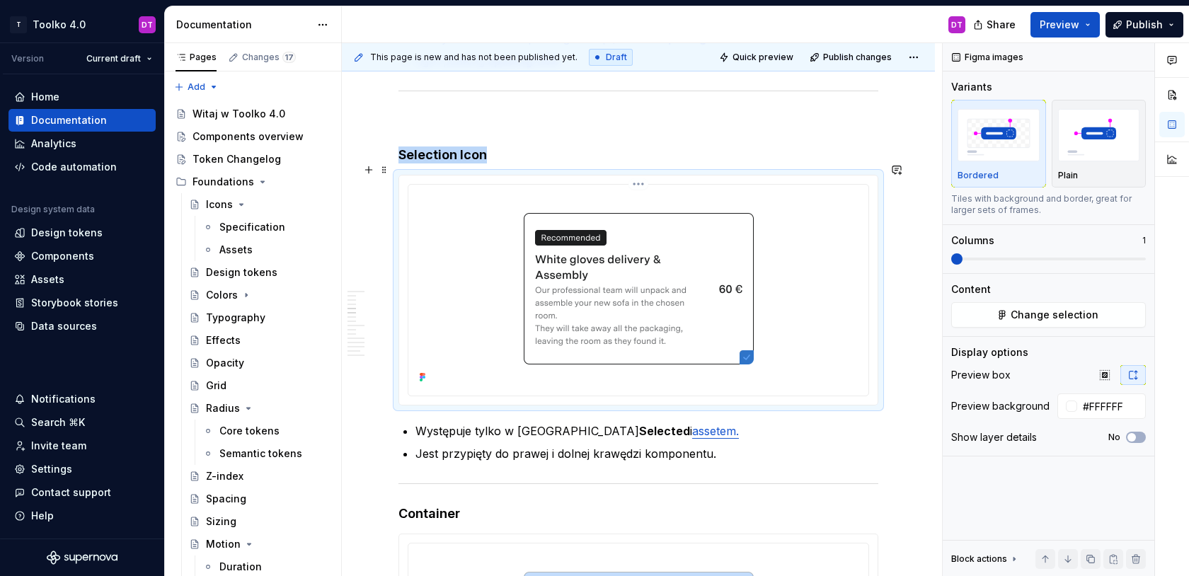
scroll to position [2119, 0]
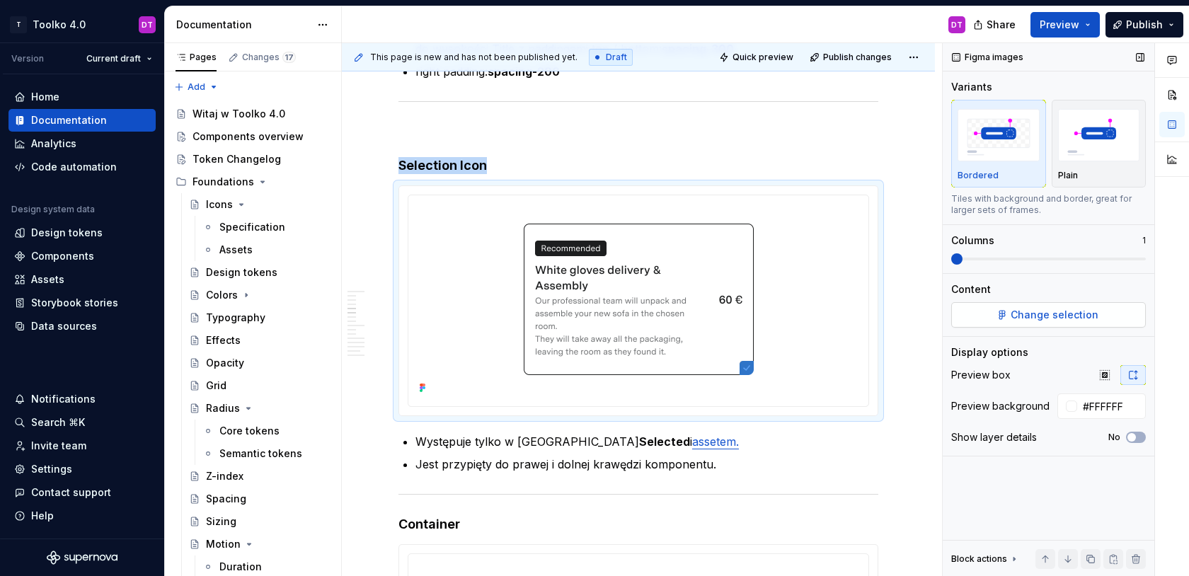
click at [1023, 315] on span "Change selection" at bounding box center [1055, 315] width 88 height 14
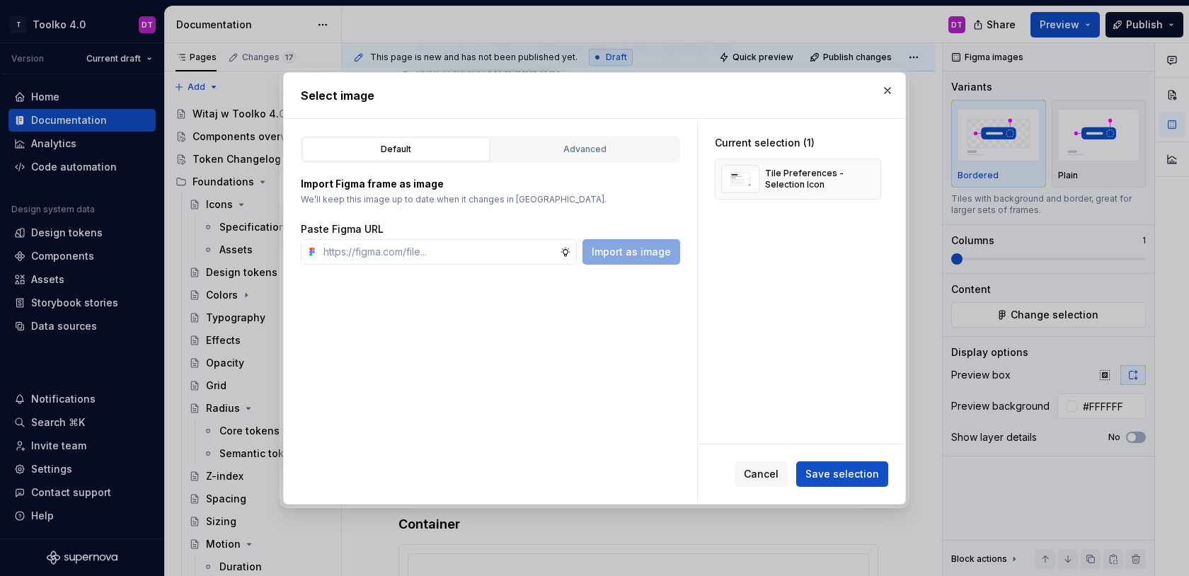
type textarea "*"
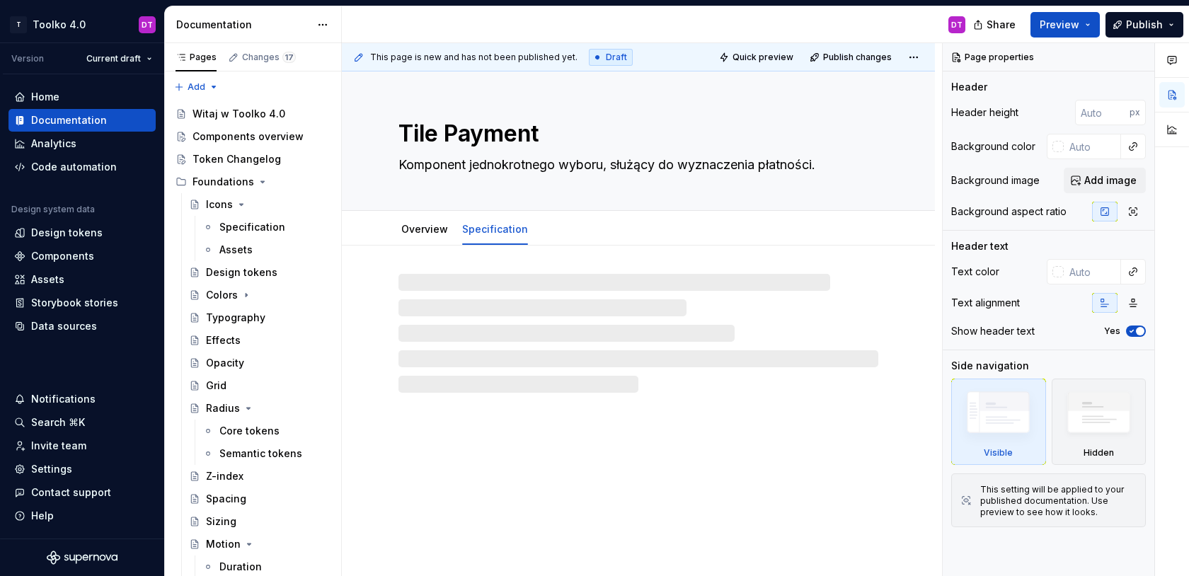
type textarea "*"
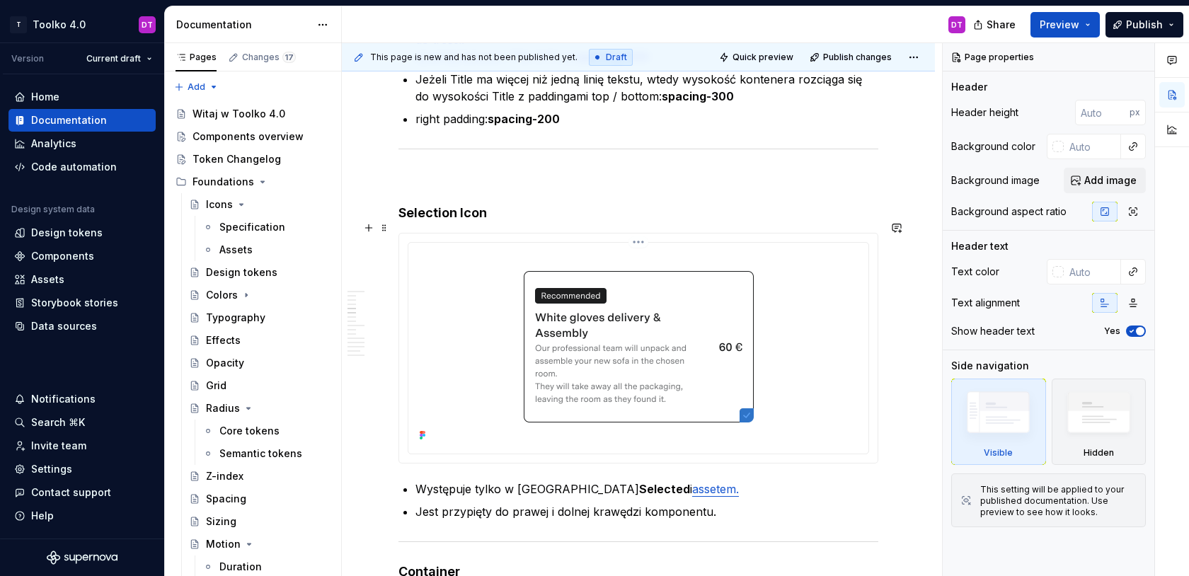
scroll to position [2096, 0]
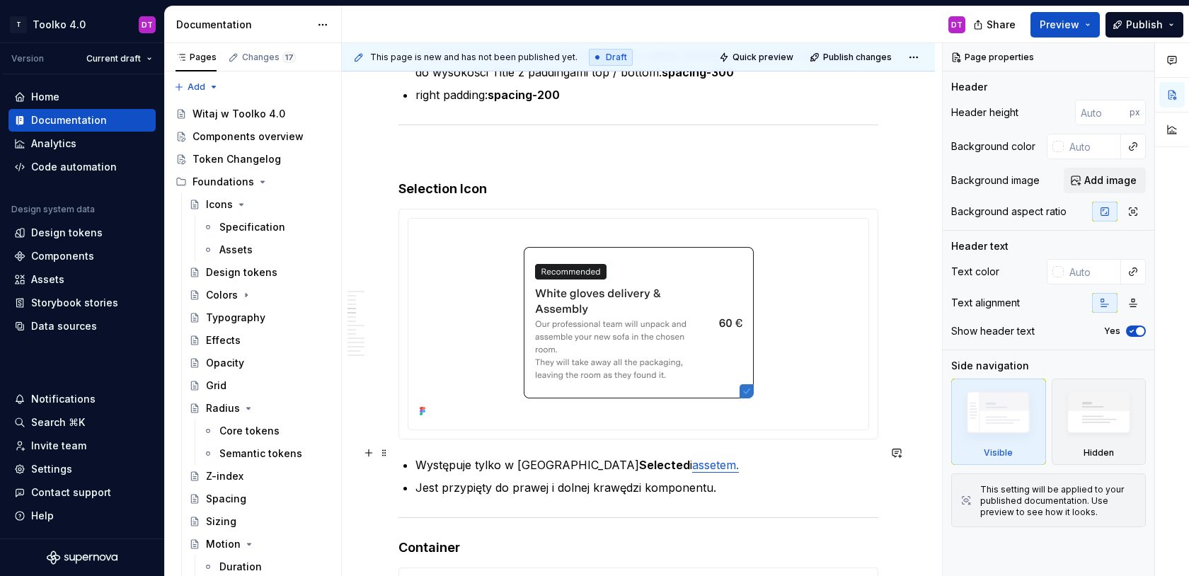
click at [692, 458] on link "assetem." at bounding box center [715, 465] width 47 height 14
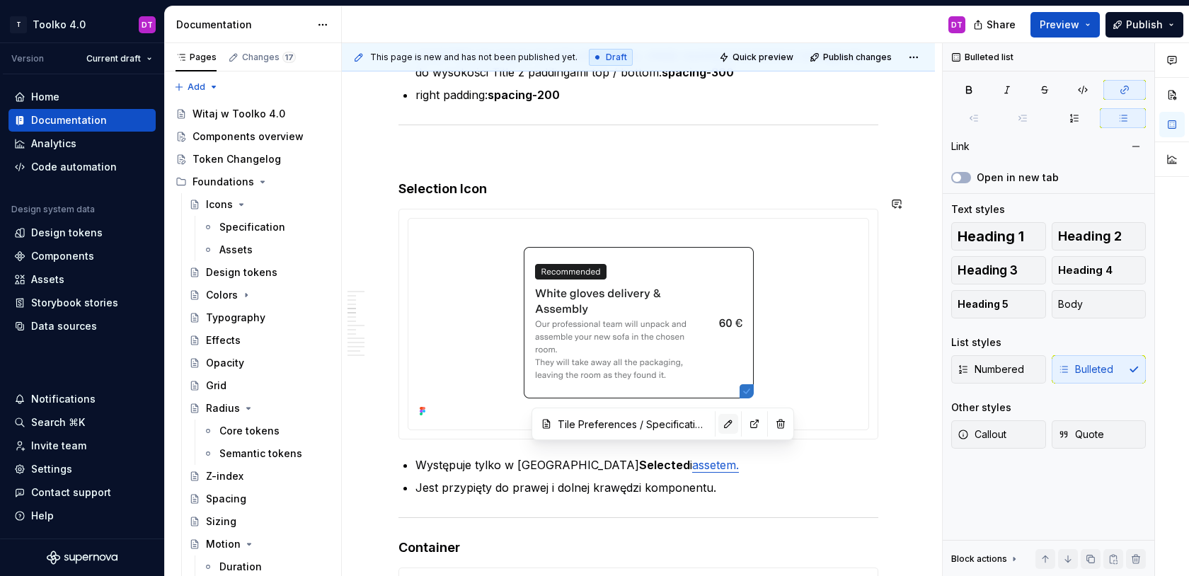
click at [718, 433] on button "button" at bounding box center [728, 424] width 20 height 20
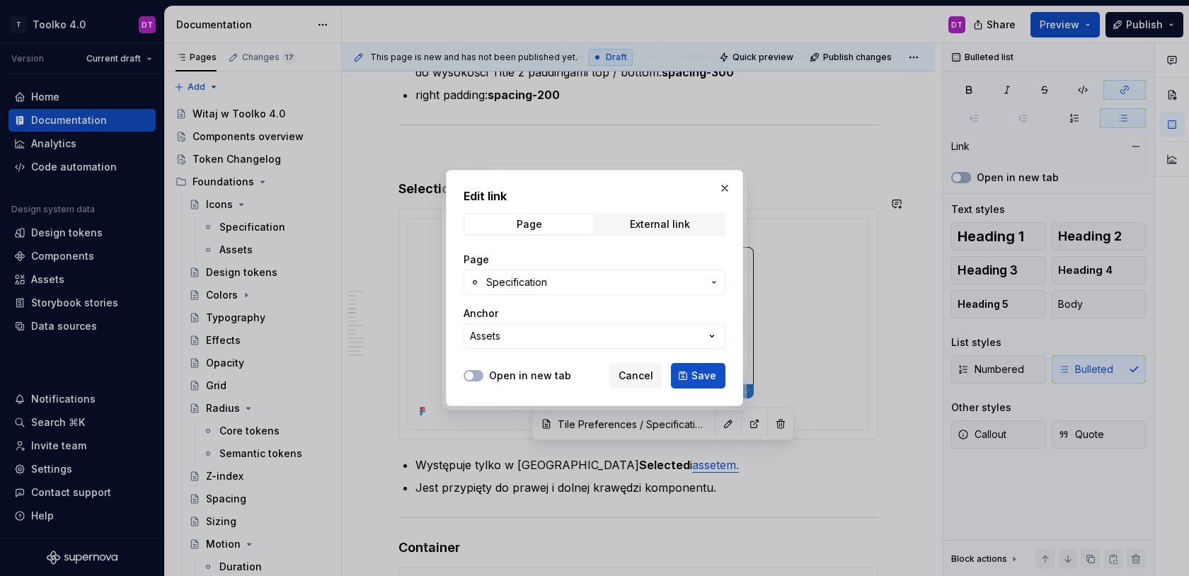
click at [583, 285] on span "Specification" at bounding box center [594, 282] width 217 height 14
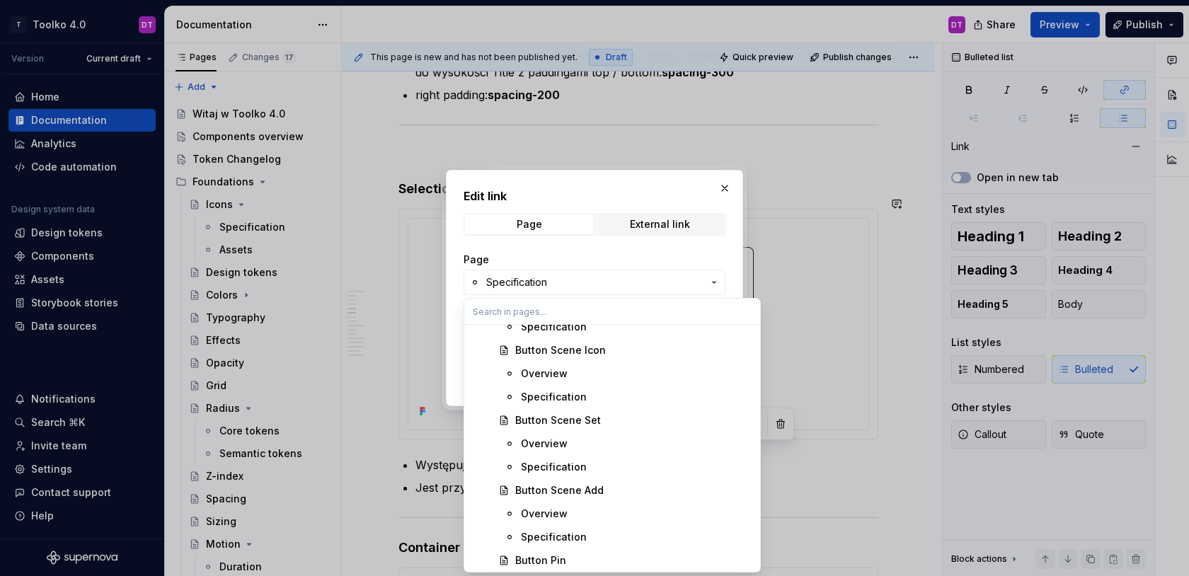
scroll to position [1907, 0]
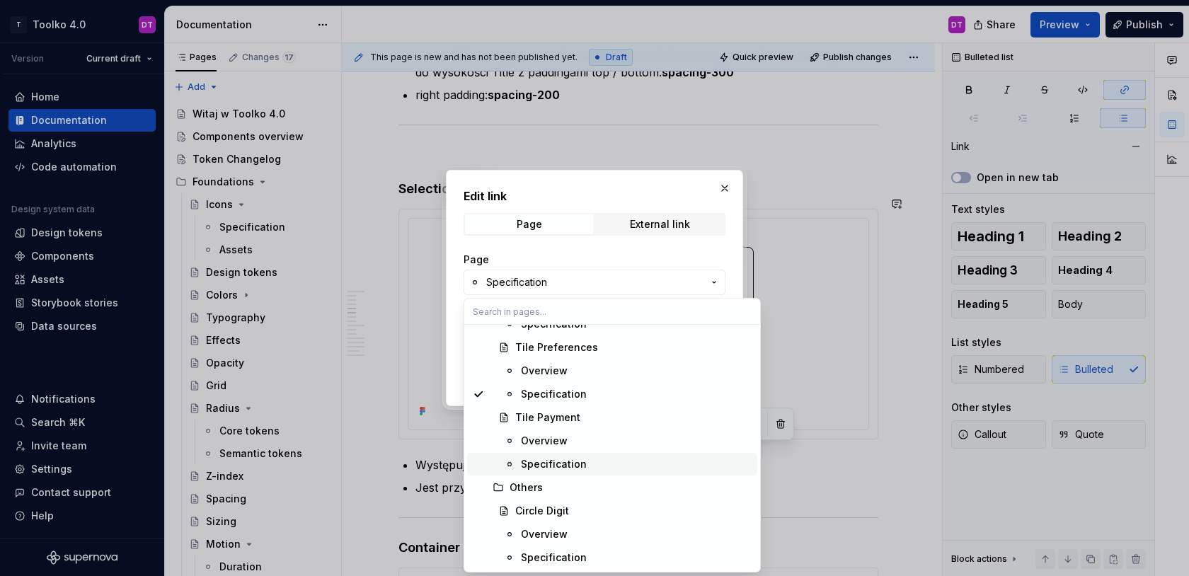
click at [571, 454] on span "Specification" at bounding box center [612, 464] width 290 height 23
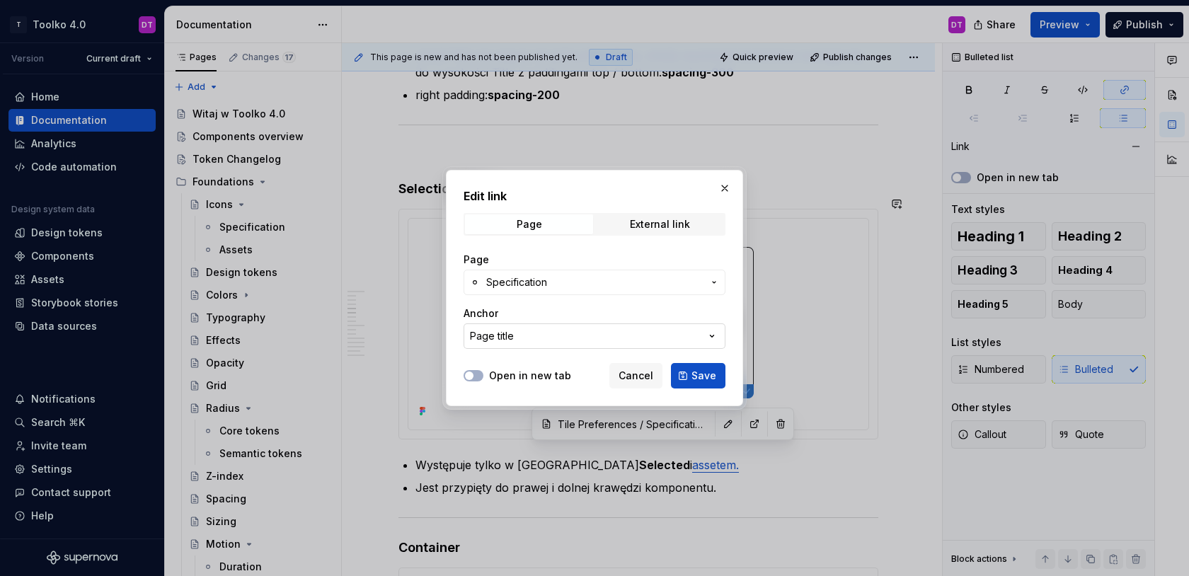
click at [566, 342] on button "Page title" at bounding box center [595, 335] width 262 height 25
click at [566, 342] on div "Edit link Page External link Page Specification Anchor Page title Open in new t…" at bounding box center [594, 288] width 1189 height 576
click at [700, 372] on span "Save" at bounding box center [704, 376] width 25 height 14
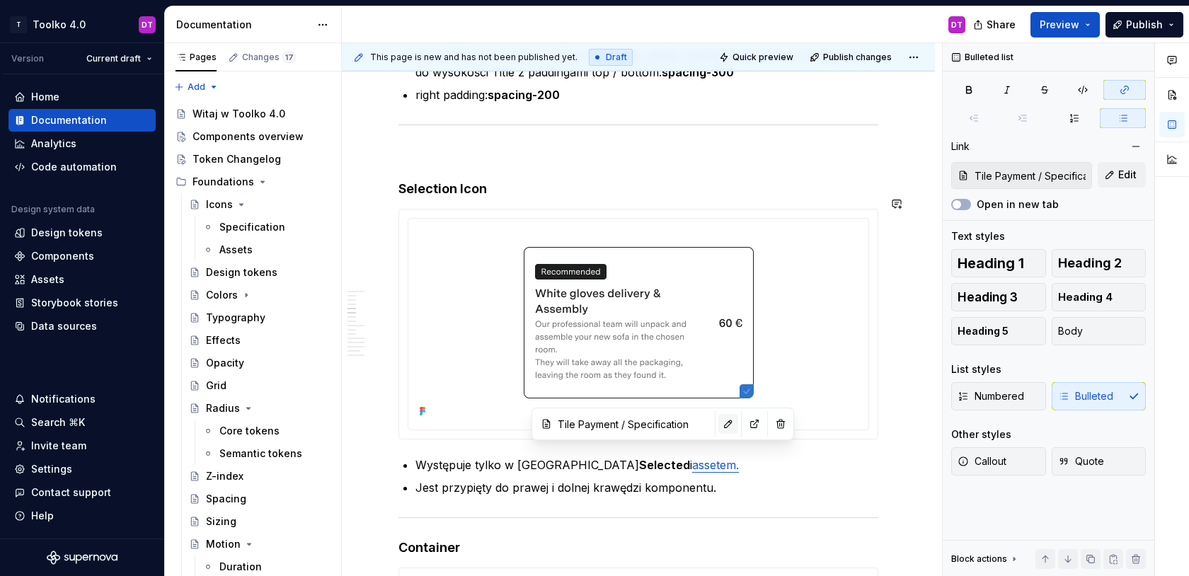
click at [718, 421] on button "button" at bounding box center [728, 424] width 20 height 20
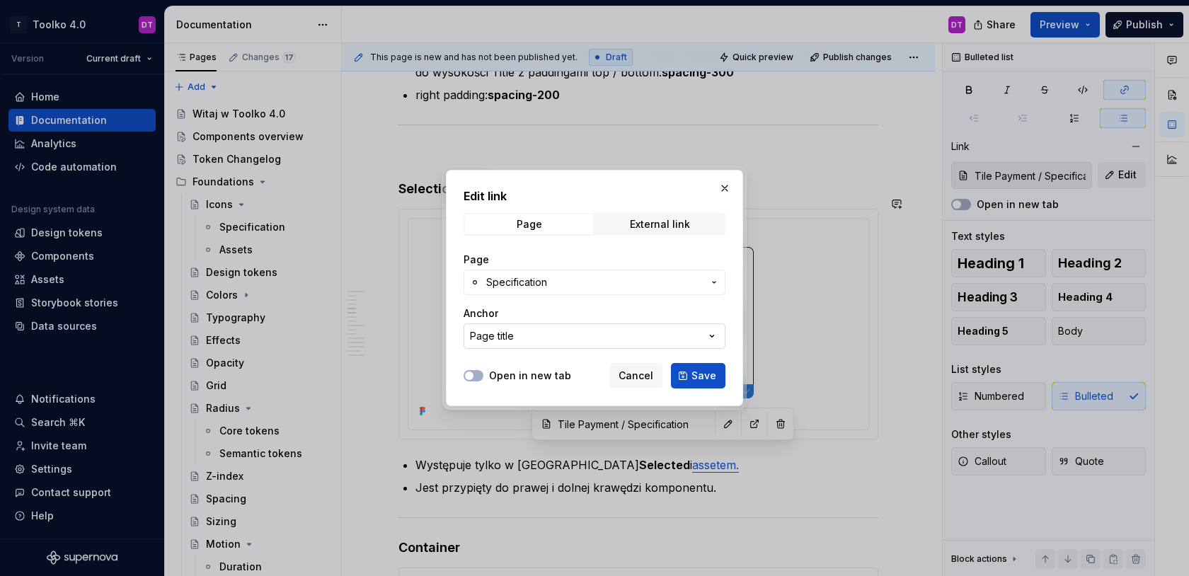
click at [551, 343] on button "Page title" at bounding box center [595, 335] width 262 height 25
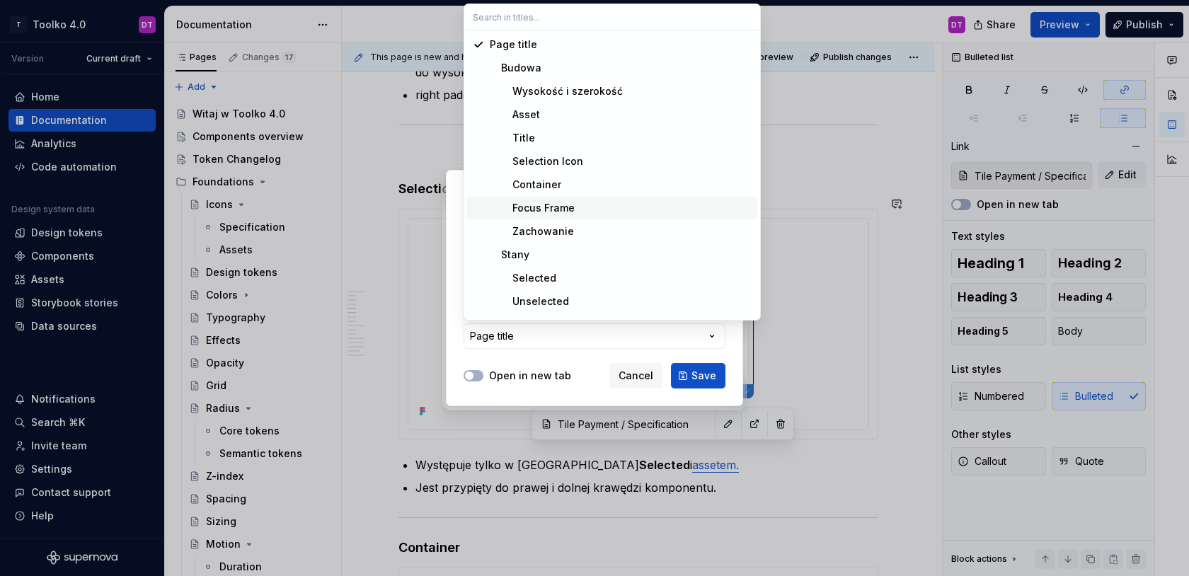
scroll to position [113, 0]
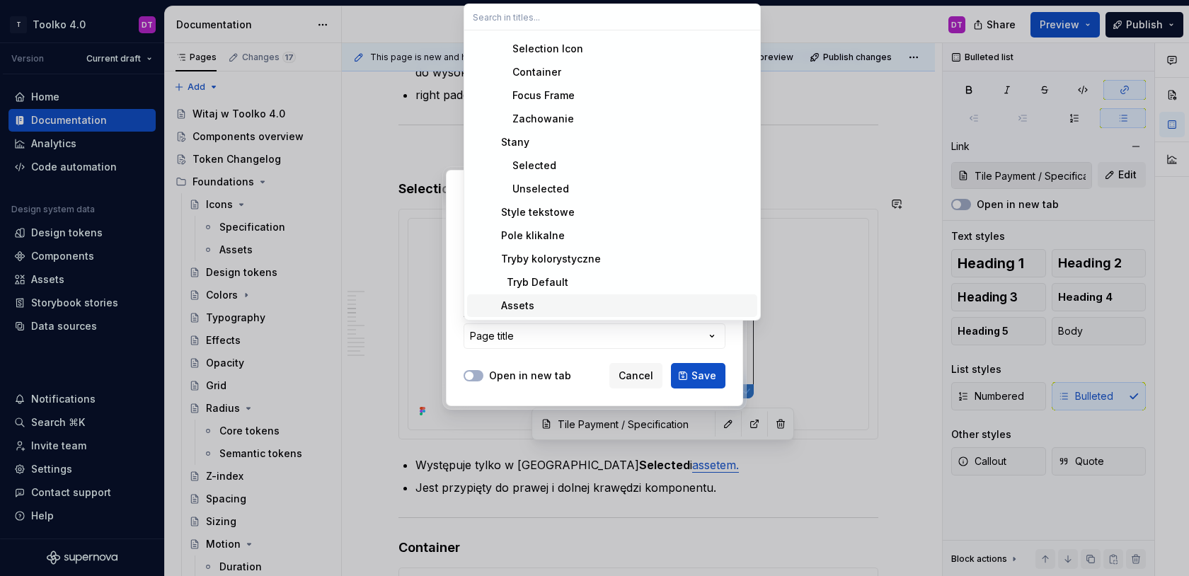
click at [521, 299] on div "Assets" at bounding box center [512, 306] width 45 height 14
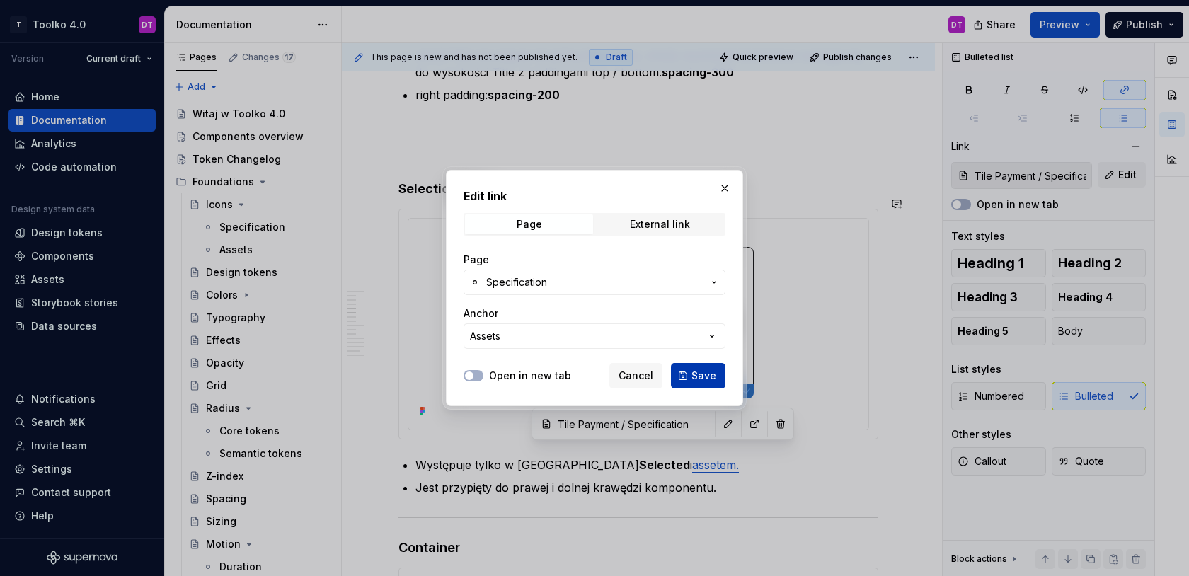
click at [699, 365] on button "Save" at bounding box center [698, 375] width 55 height 25
type input "Tile Payment / Specification/ Assets"
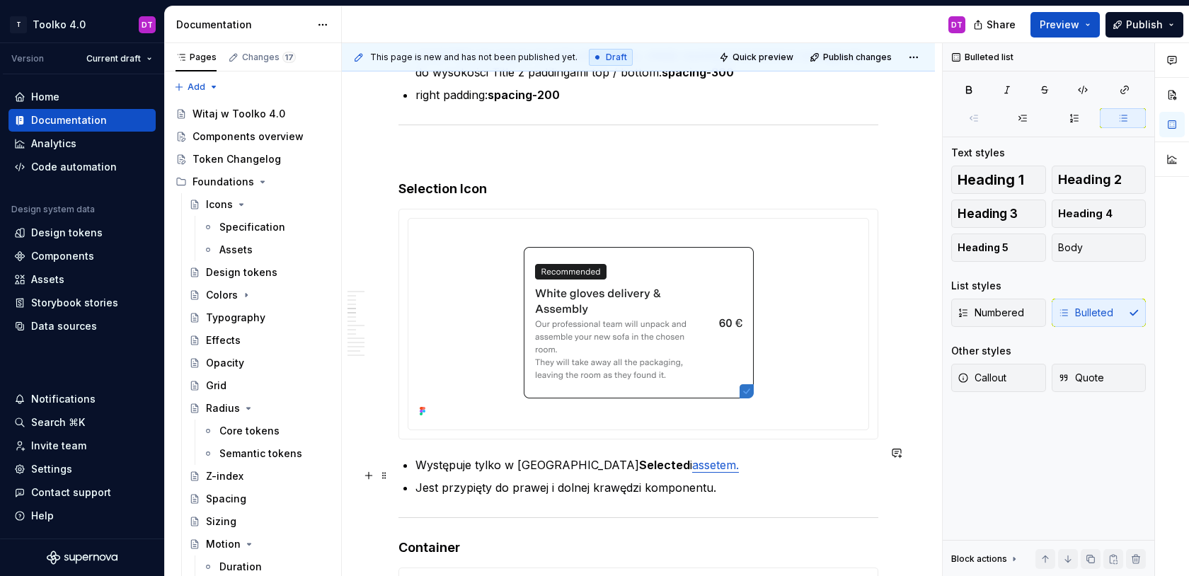
click at [728, 479] on p "Jest przypięty do prawej i dolnej krawędzi komponentu." at bounding box center [647, 487] width 463 height 17
click at [687, 315] on img at bounding box center [639, 322] width 434 height 197
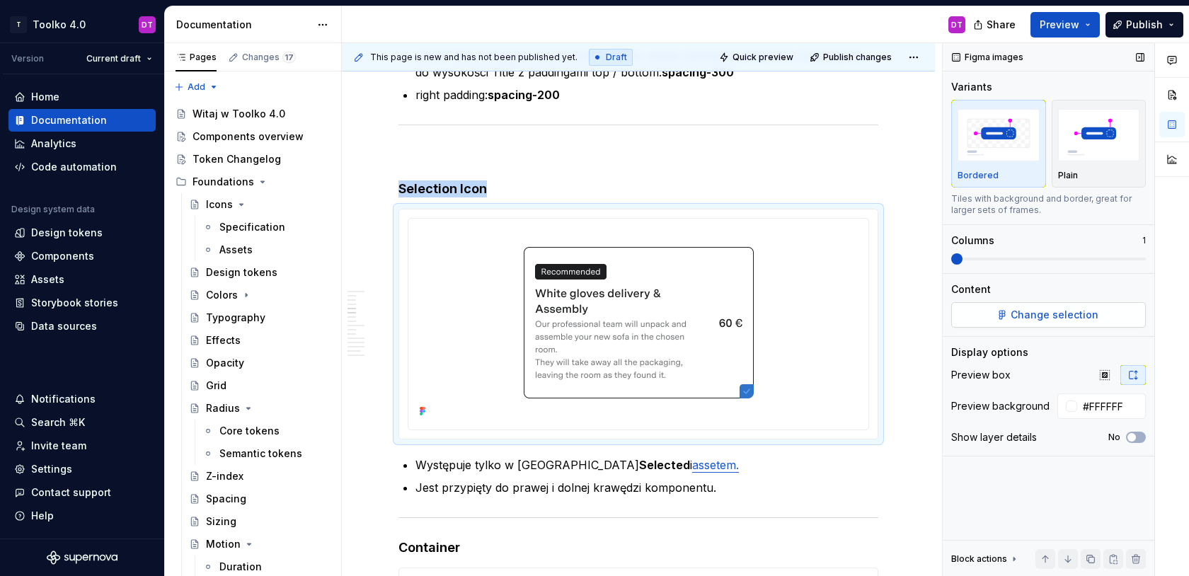
click at [1090, 309] on span "Change selection" at bounding box center [1055, 315] width 88 height 14
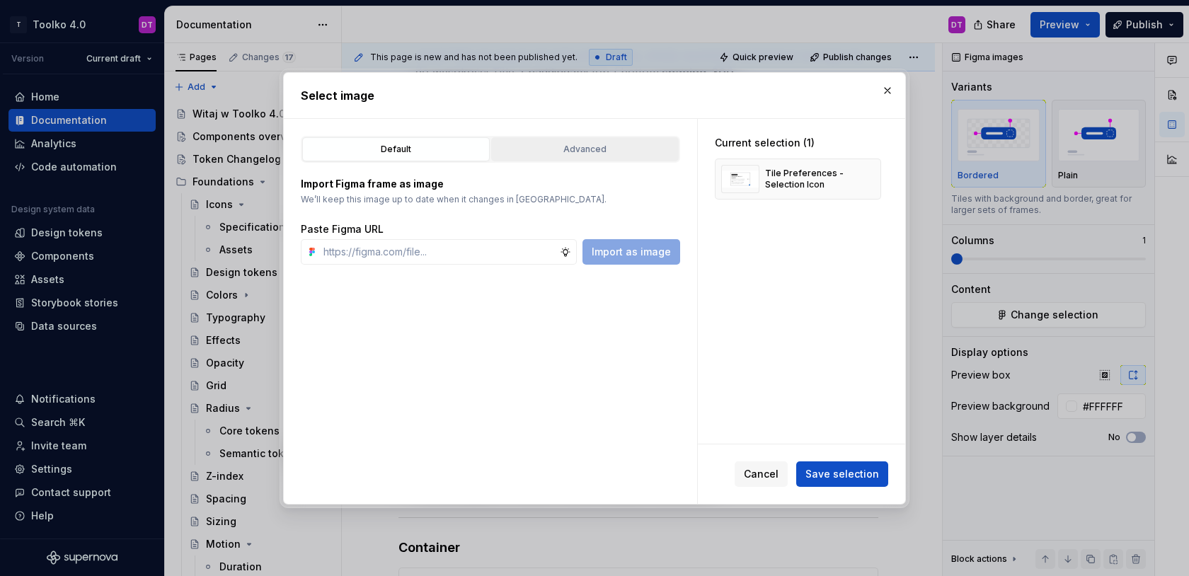
click at [599, 139] on button "Advanced" at bounding box center [585, 149] width 188 height 24
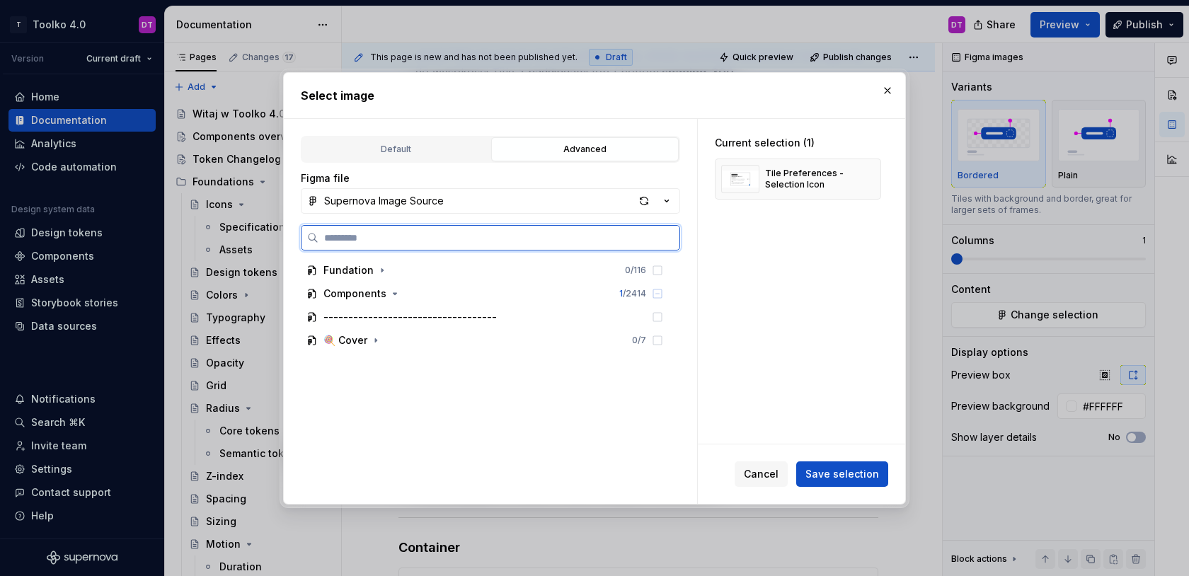
click at [445, 239] on input "search" at bounding box center [499, 238] width 361 height 14
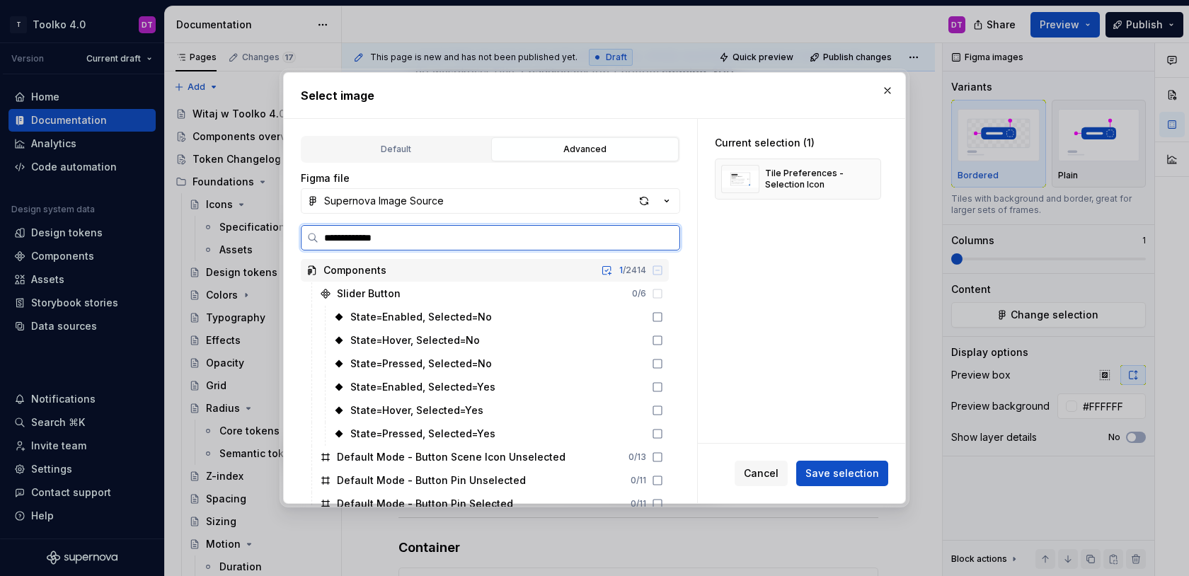
type input "**********"
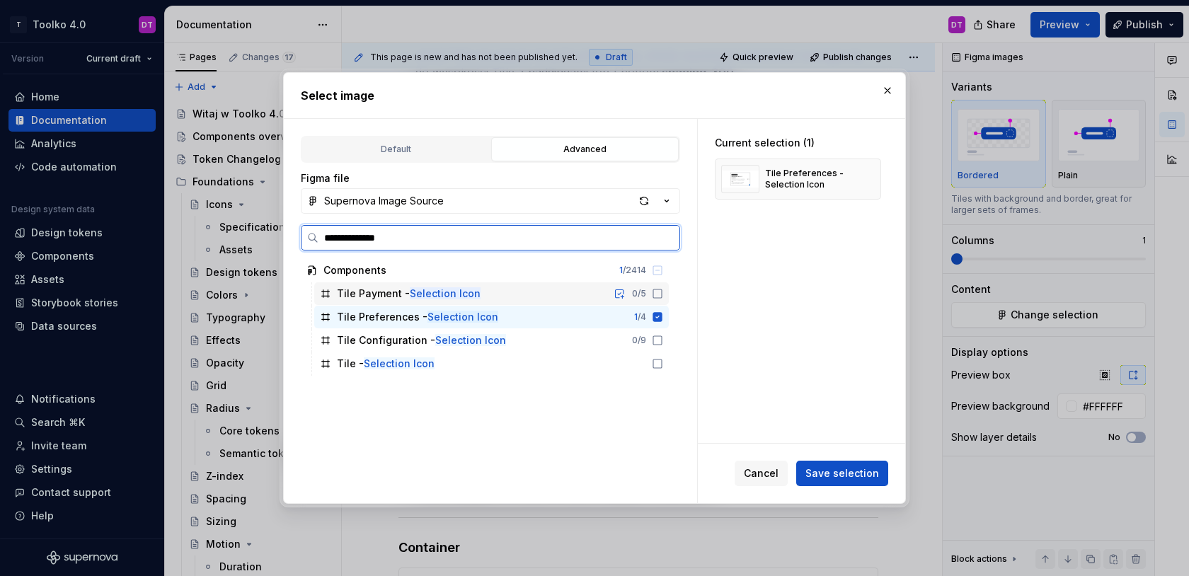
click at [669, 297] on div "Tile Payment - Selection Icon 0 / 5" at bounding box center [491, 293] width 355 height 23
click at [663, 320] on icon at bounding box center [657, 316] width 9 height 9
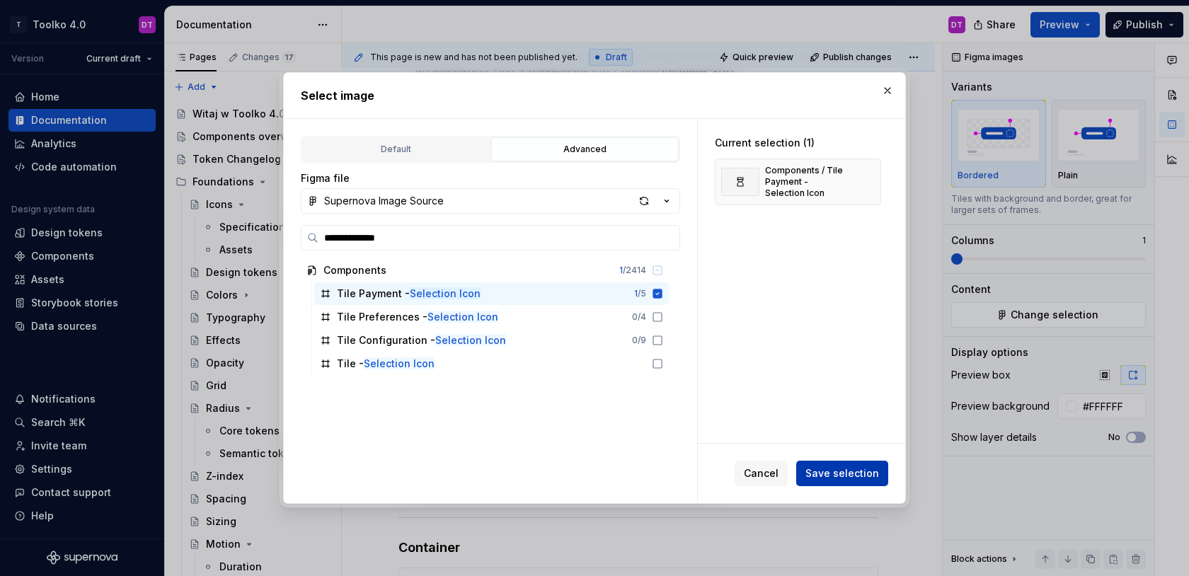
click at [823, 474] on span "Save selection" at bounding box center [843, 473] width 74 height 14
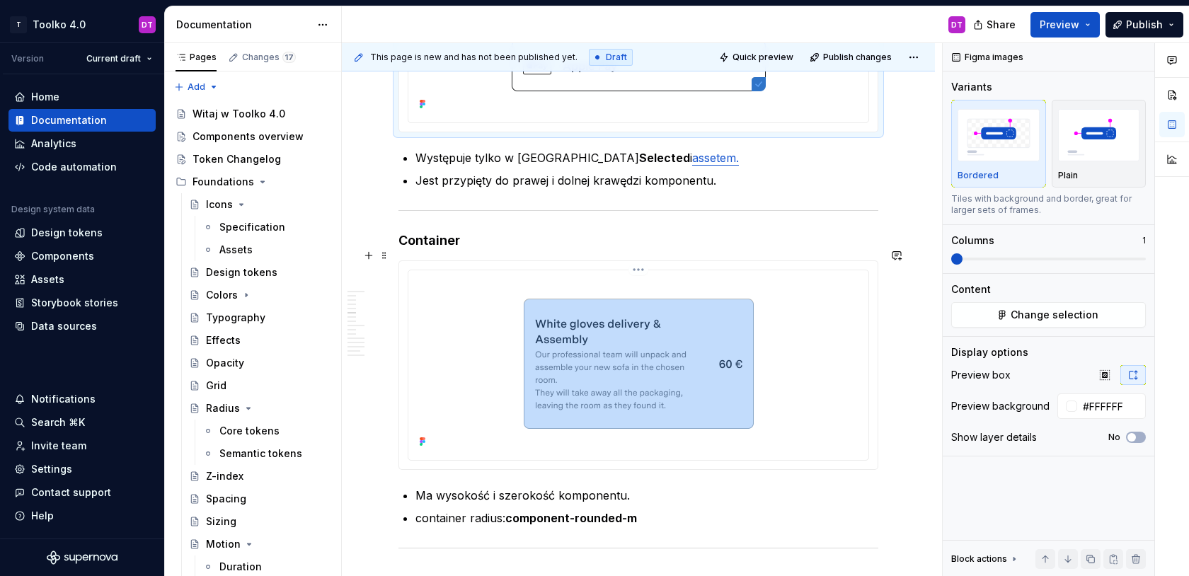
scroll to position [2279, 0]
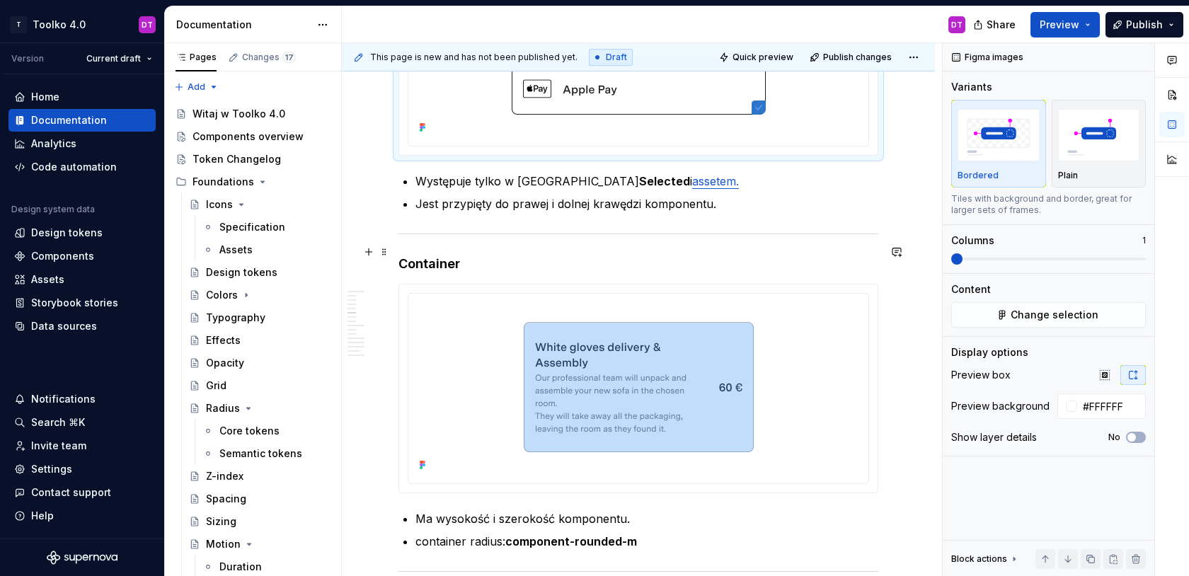
click at [401, 256] on h4 "Container" at bounding box center [639, 264] width 480 height 17
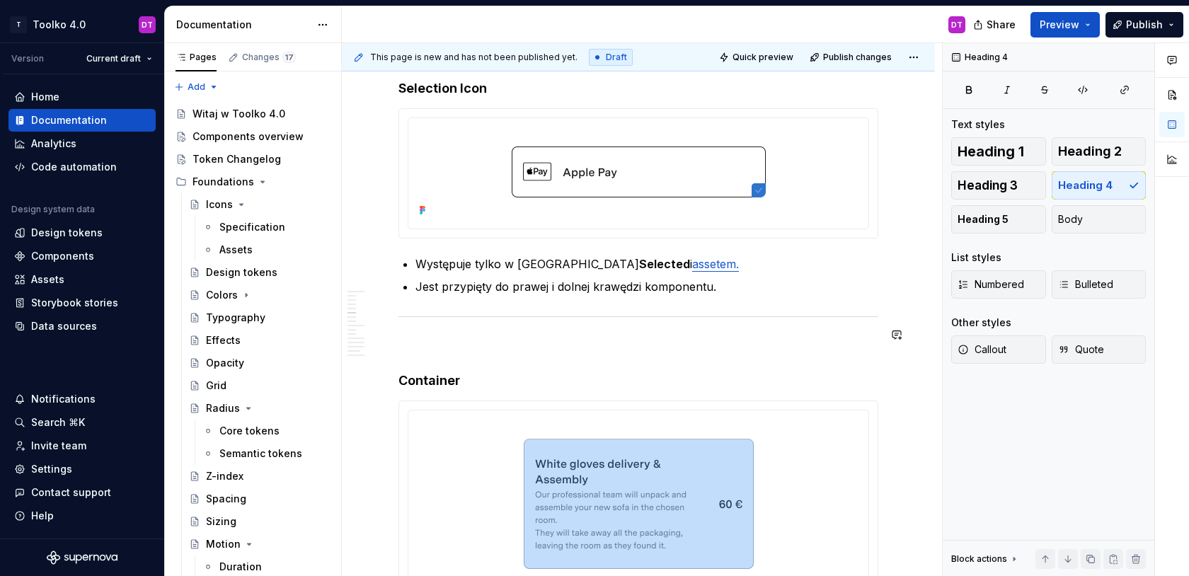
scroll to position [2399, 0]
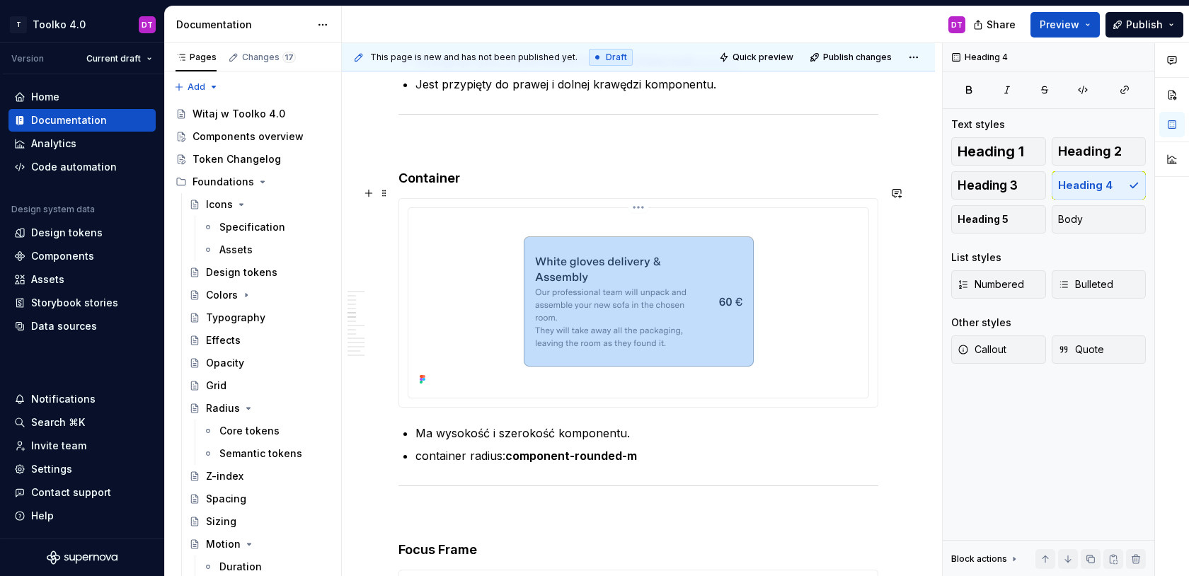
click at [711, 249] on img at bounding box center [639, 302] width 434 height 176
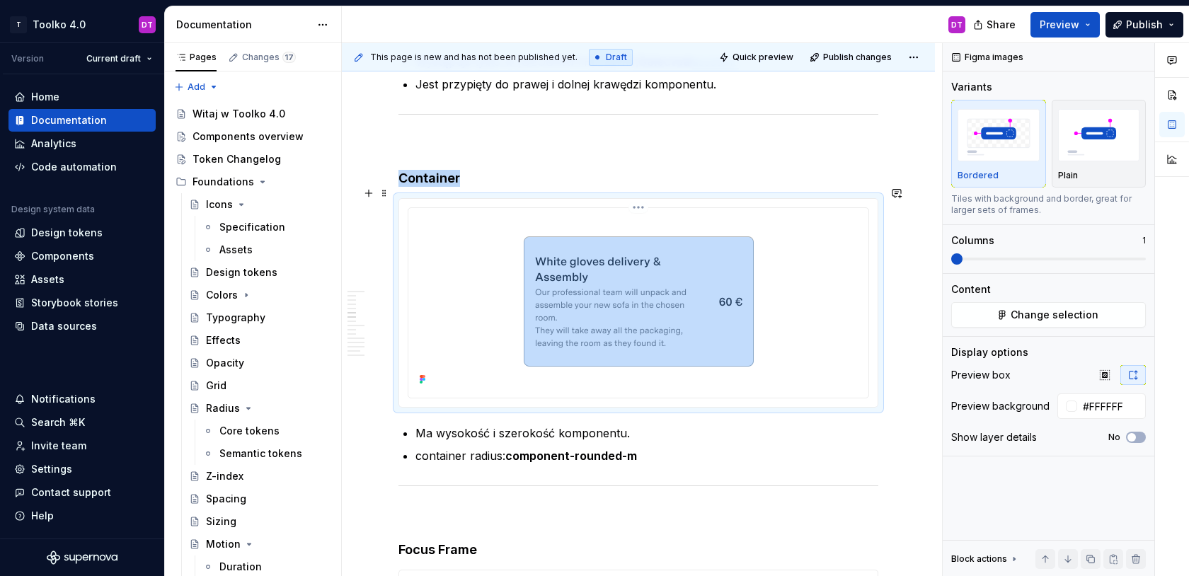
click at [646, 195] on html "T Toolko 4.0 DT Version Current draft Home Documentation Analytics Code automat…" at bounding box center [594, 288] width 1189 height 576
click at [1045, 314] on div "Comments Open comments No comments yet Select ‘Comment’ from the block context …" at bounding box center [1066, 310] width 246 height 534
click at [1045, 314] on span "Change selection" at bounding box center [1055, 315] width 88 height 14
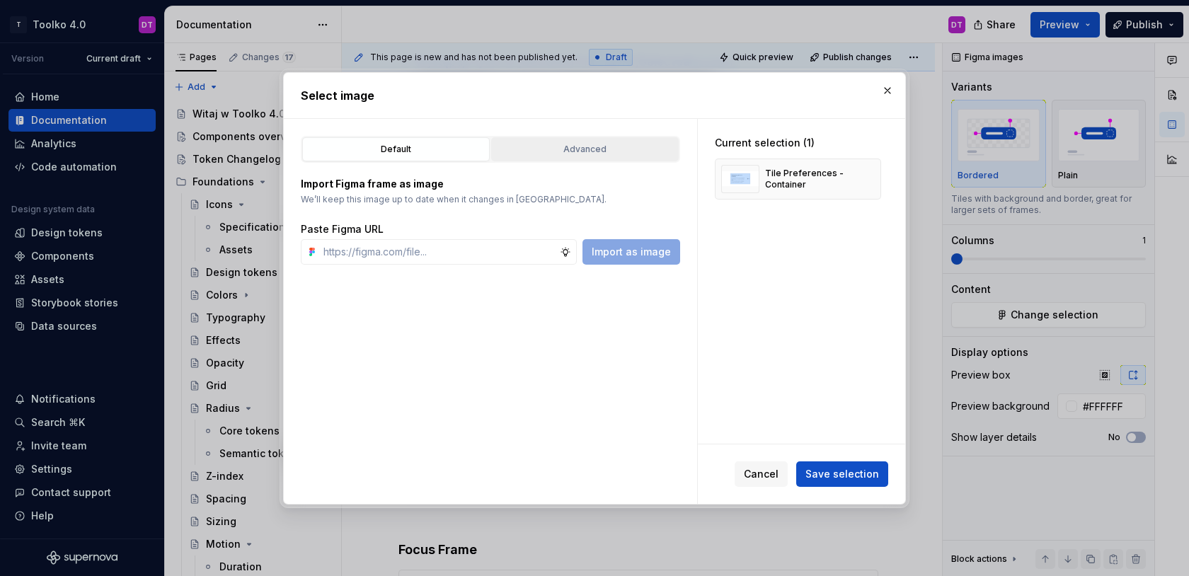
type textarea "*"
click at [621, 149] on div "Advanced" at bounding box center [585, 149] width 178 height 14
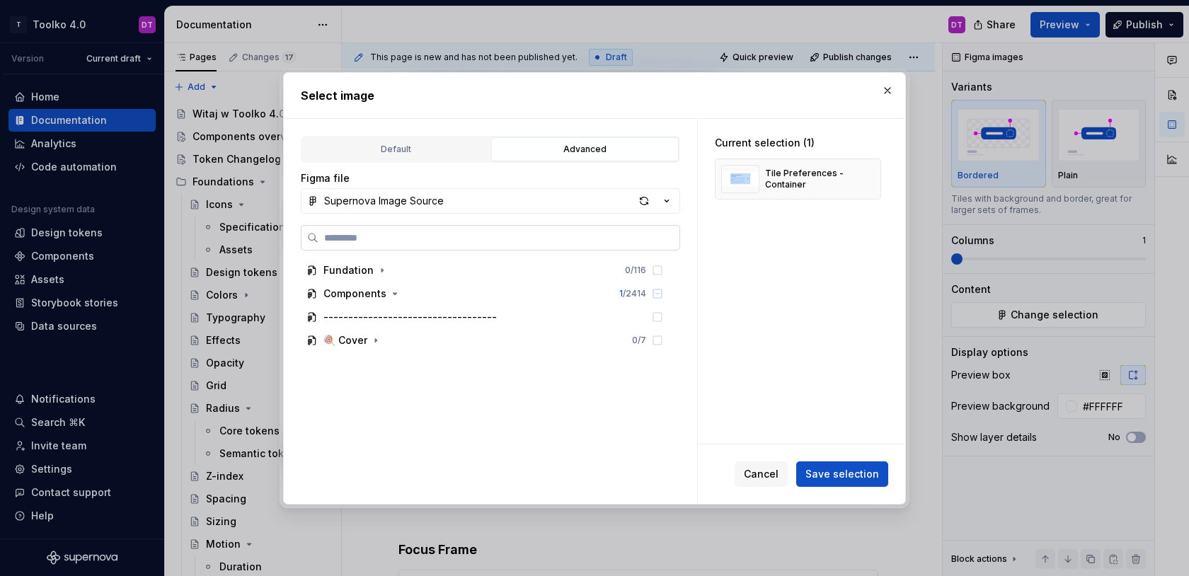
click at [465, 229] on label at bounding box center [490, 237] width 379 height 25
click at [465, 231] on input "search" at bounding box center [499, 238] width 361 height 14
type input "*"
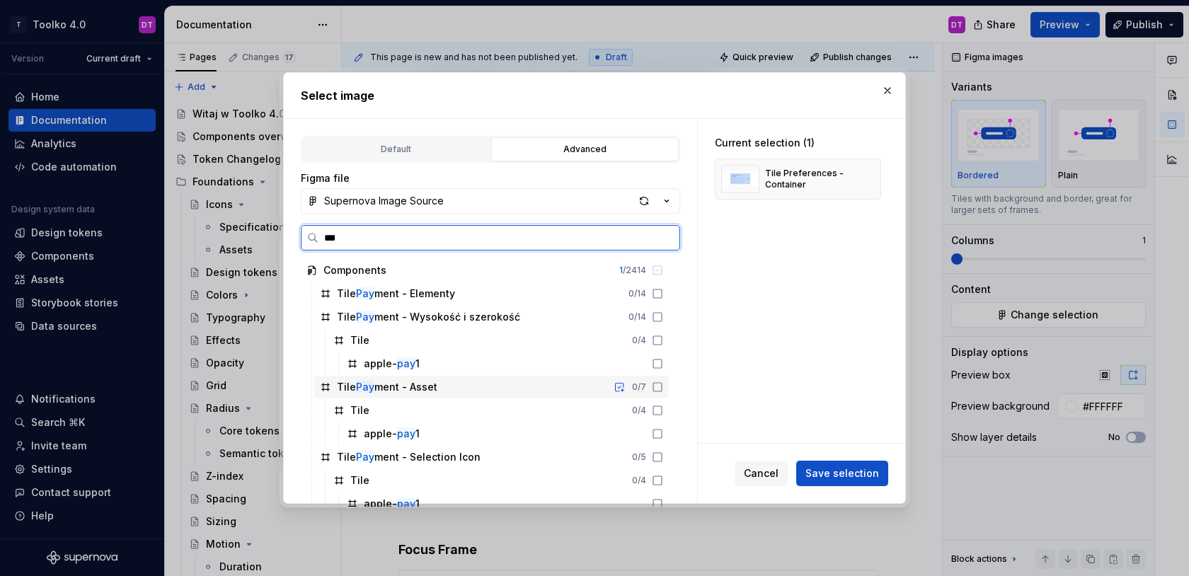
type input "****"
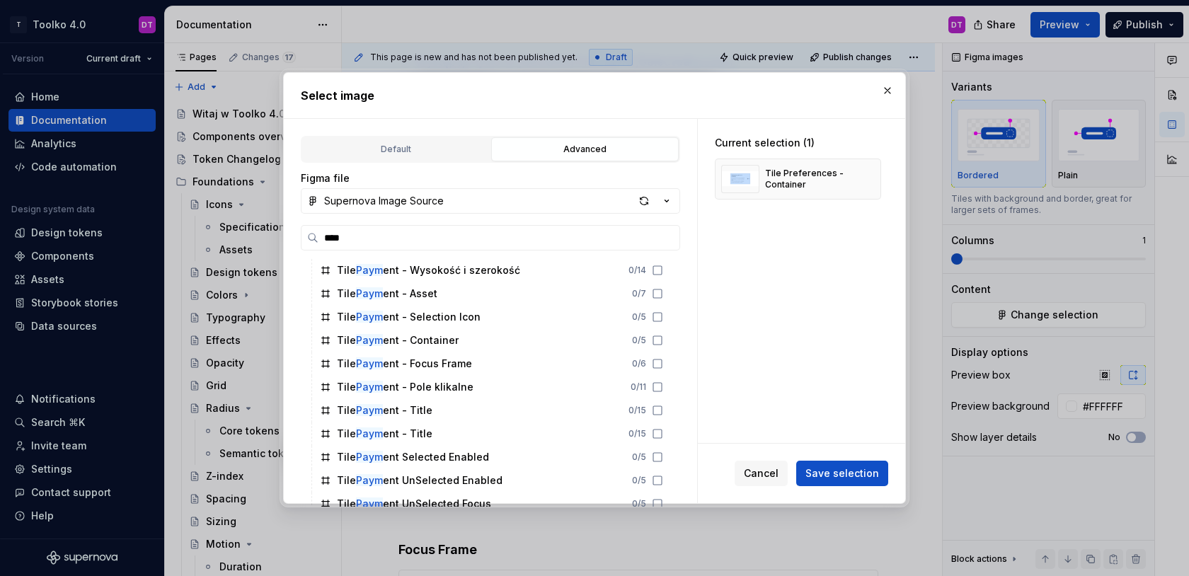
scroll to position [49, 0]
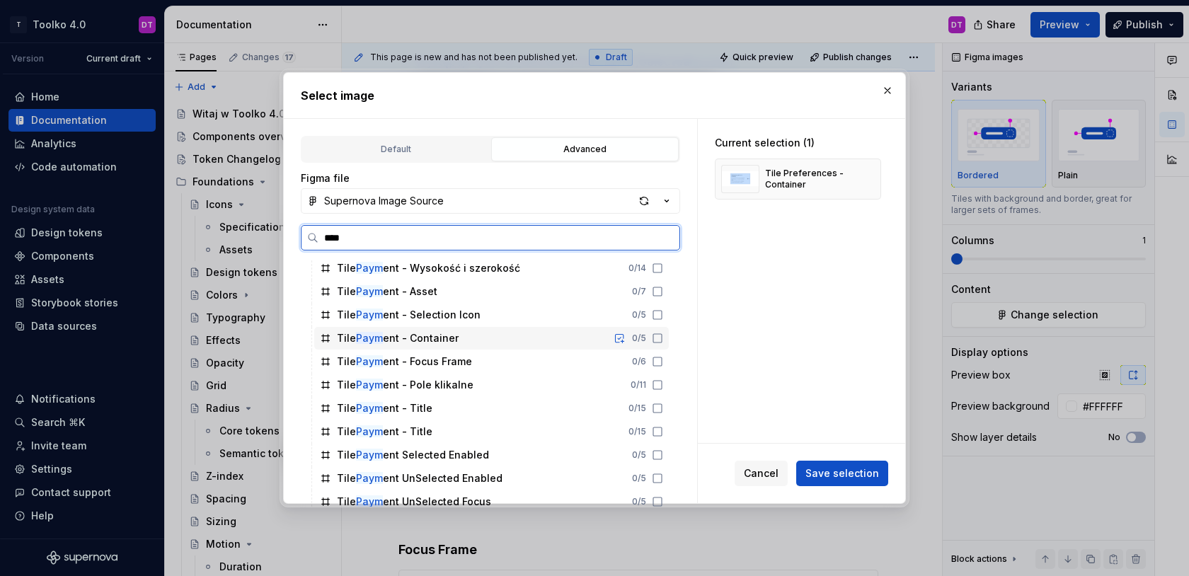
click at [444, 340] on div "Tile Paym ent - Container" at bounding box center [398, 338] width 122 height 14
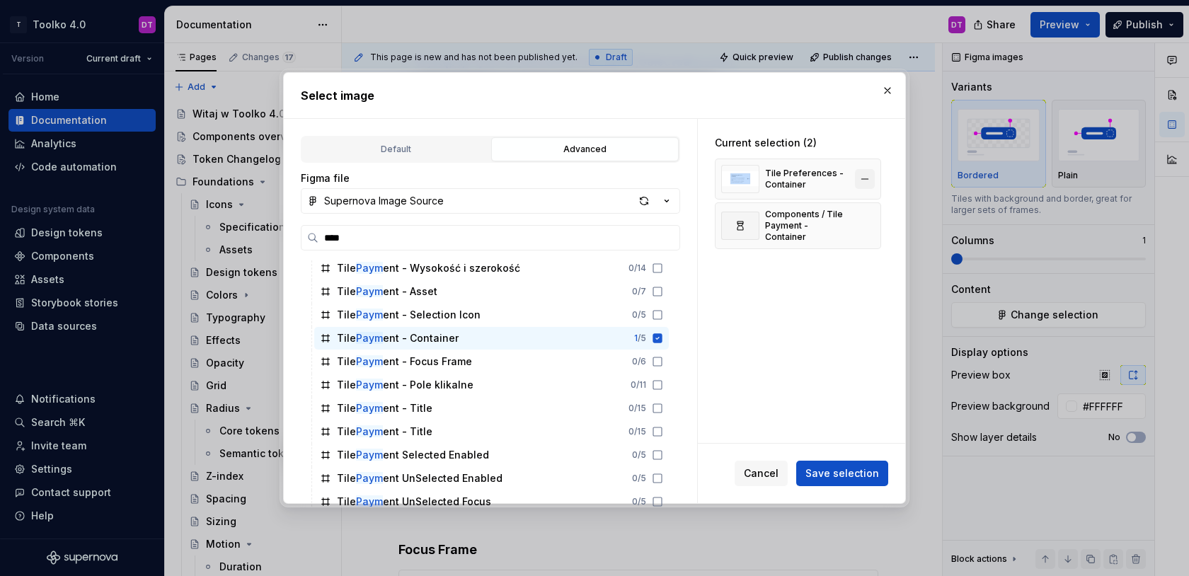
click at [864, 185] on button "button" at bounding box center [865, 179] width 20 height 20
click at [849, 477] on span "Save selection" at bounding box center [843, 473] width 74 height 14
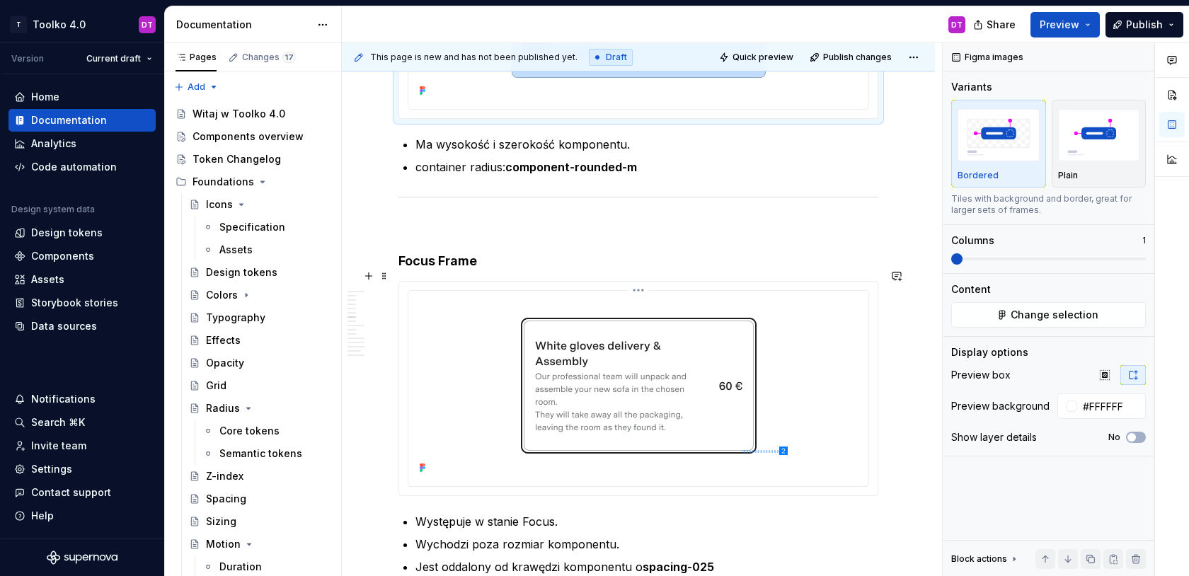
scroll to position [2710, 0]
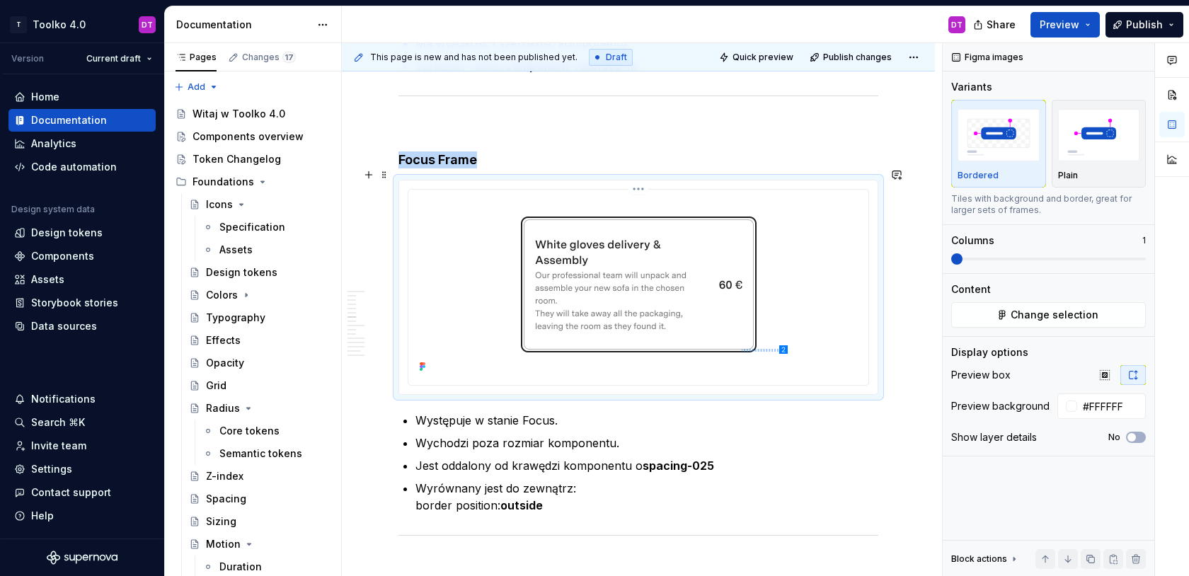
click at [660, 247] on img at bounding box center [639, 285] width 434 height 181
click at [1014, 321] on span "Change selection" at bounding box center [1055, 315] width 88 height 14
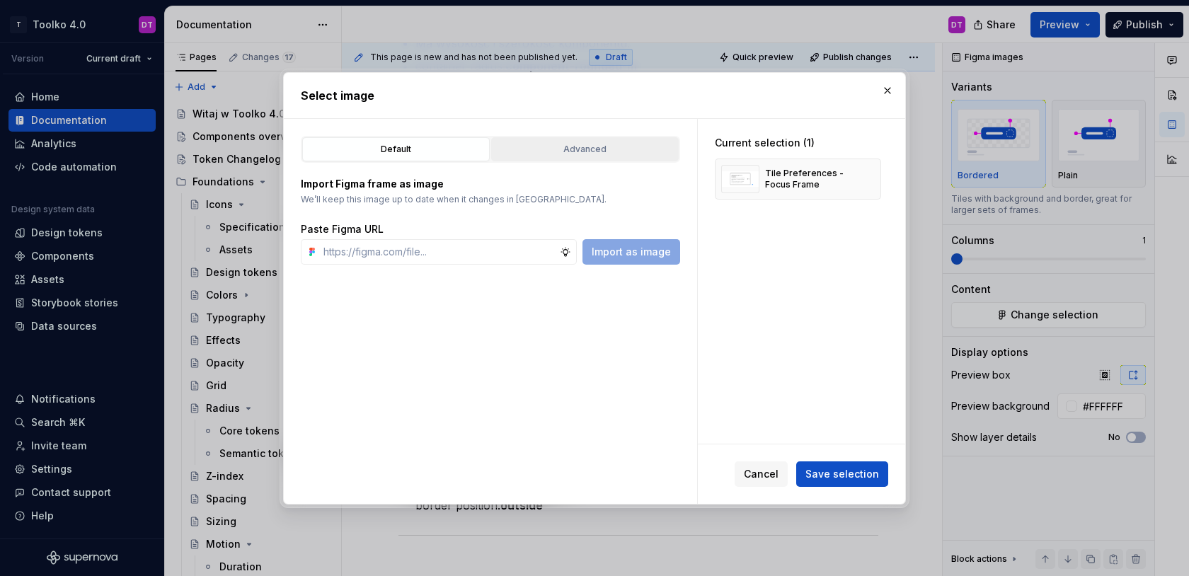
click at [529, 144] on div "Advanced" at bounding box center [585, 149] width 178 height 14
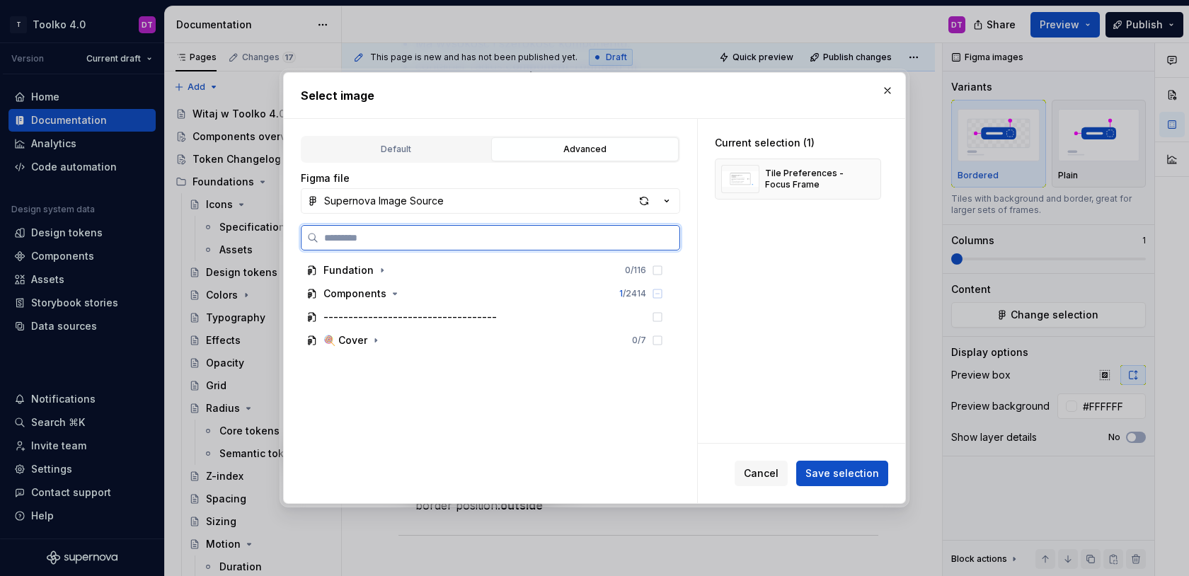
click at [408, 238] on input "search" at bounding box center [499, 238] width 361 height 14
type input "*****"
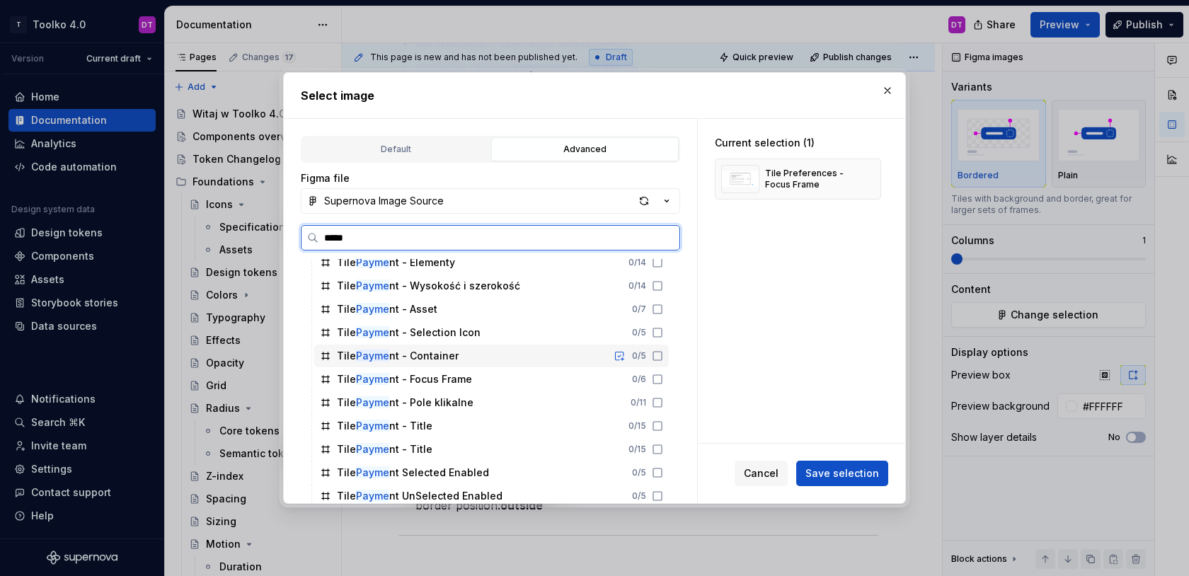
scroll to position [30, 0]
click at [510, 385] on div "Tile Payme nt - Focus Frame 0 / 6" at bounding box center [491, 380] width 355 height 23
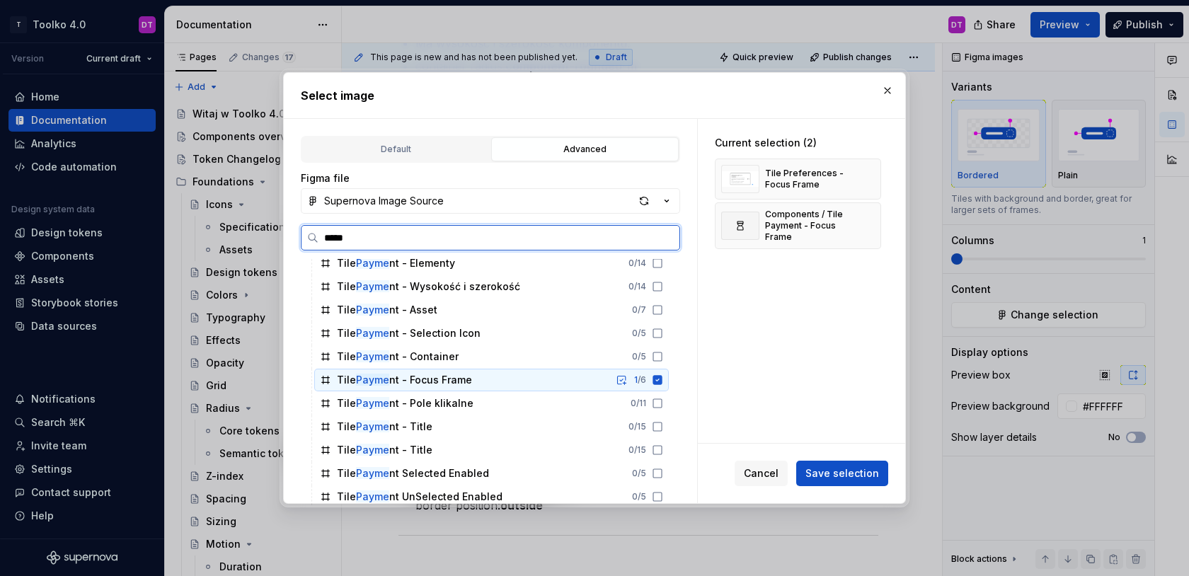
scroll to position [0, 0]
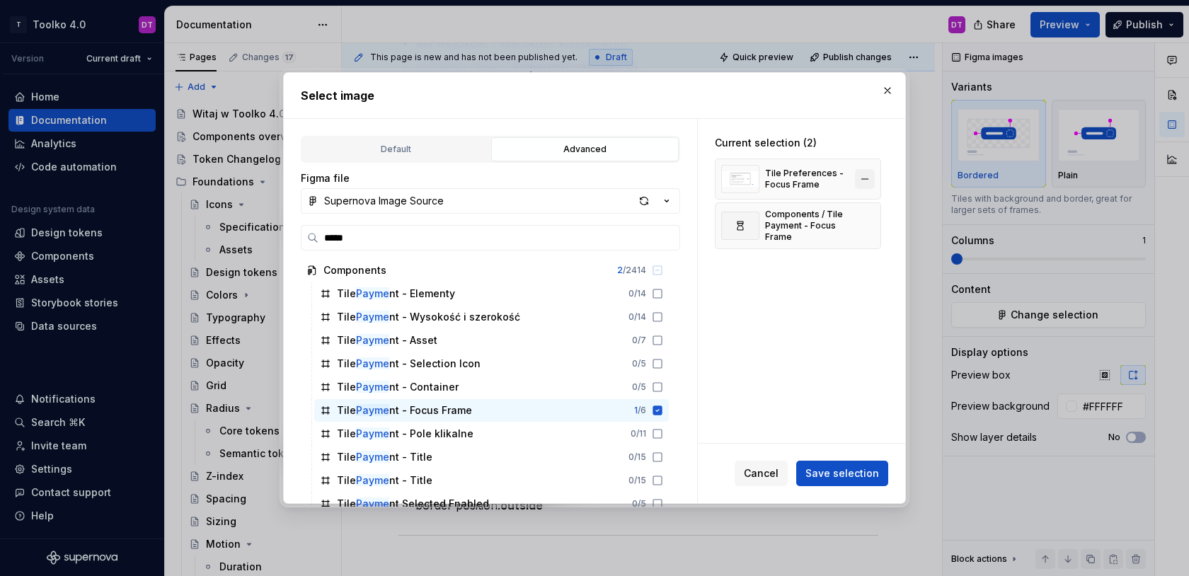
click at [869, 178] on button "button" at bounding box center [865, 179] width 20 height 20
click at [868, 480] on span "Save selection" at bounding box center [843, 473] width 74 height 14
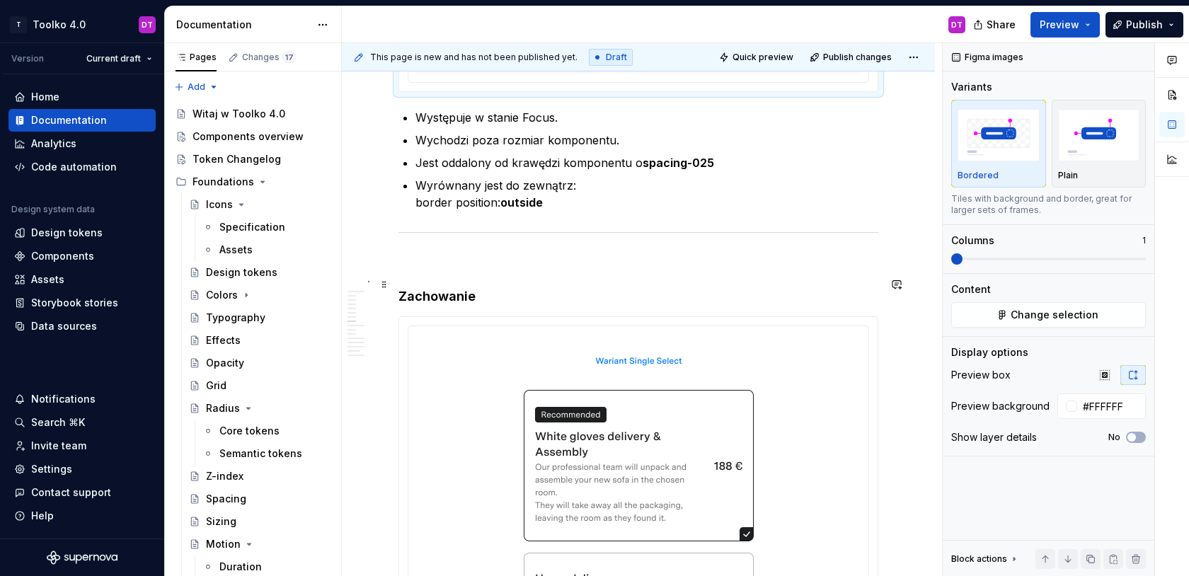
scroll to position [2928, 0]
click at [639, 316] on html "T Toolko 4.0 DT Version Current draft Home Documentation Analytics Code automat…" at bounding box center [594, 288] width 1189 height 576
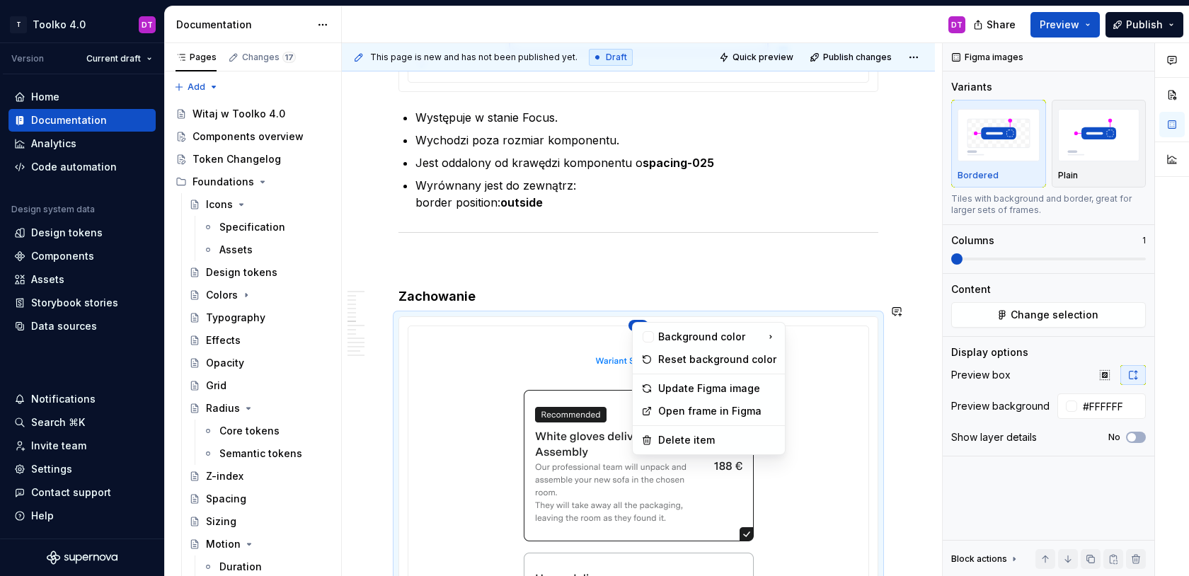
click at [616, 333] on html "T Toolko 4.0 DT Version Current draft Home Documentation Analytics Code automat…" at bounding box center [594, 288] width 1189 height 576
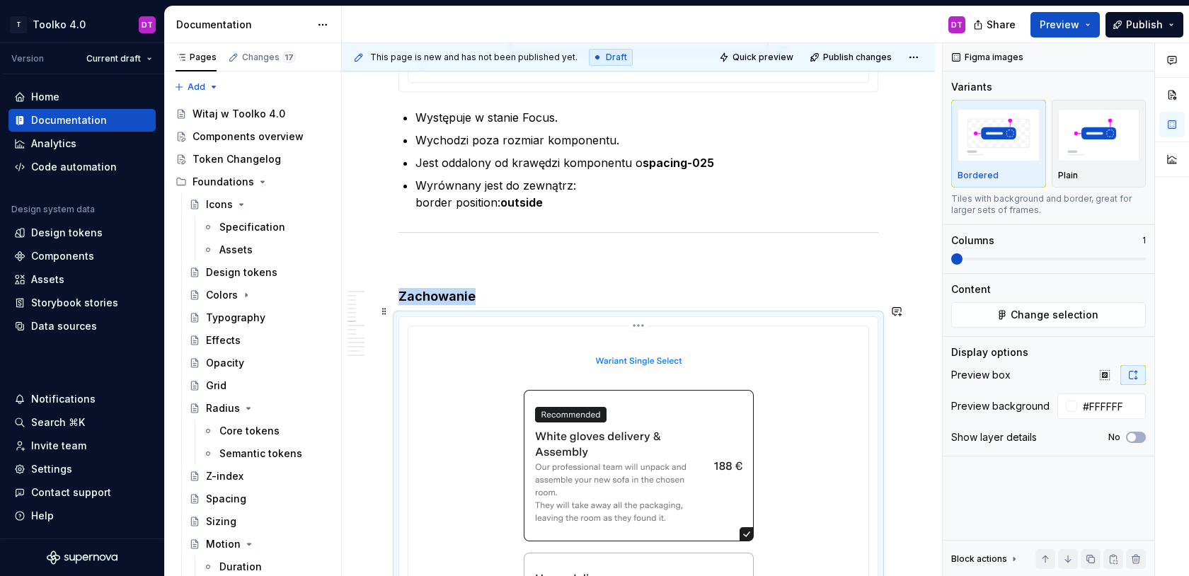
click at [648, 317] on html "T Toolko 4.0 DT Version Current draft Home Documentation Analytics Code automat…" at bounding box center [594, 288] width 1189 height 576
click at [600, 331] on html "T Toolko 4.0 DT Version Current draft Home Documentation Analytics Code automat…" at bounding box center [594, 288] width 1189 height 576
click at [1084, 311] on span "Change selection" at bounding box center [1055, 315] width 88 height 14
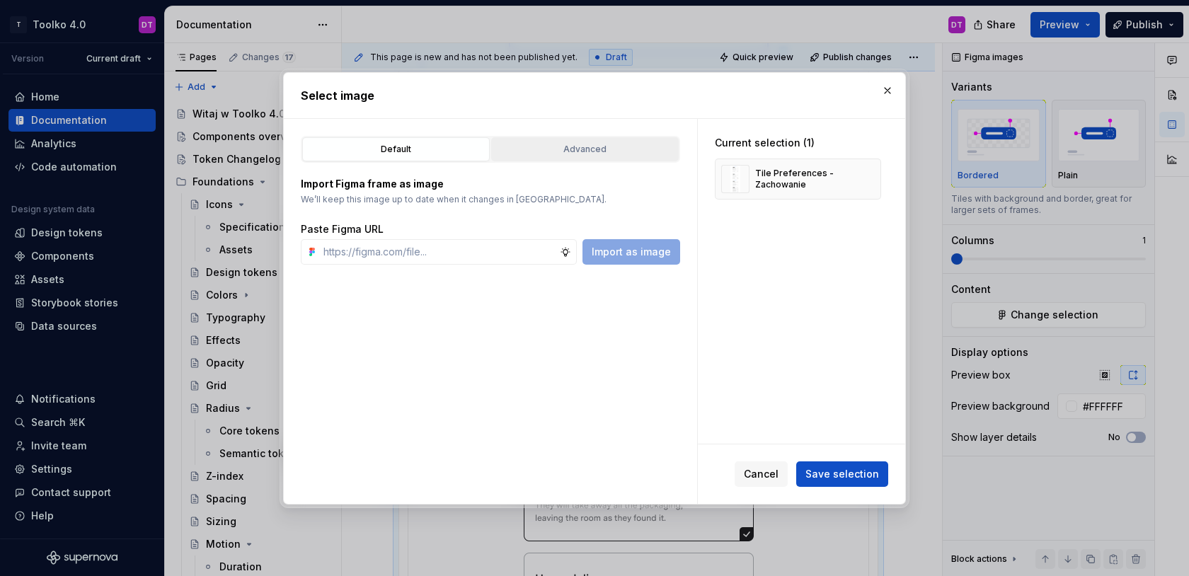
click at [529, 148] on div "Advanced" at bounding box center [585, 149] width 178 height 14
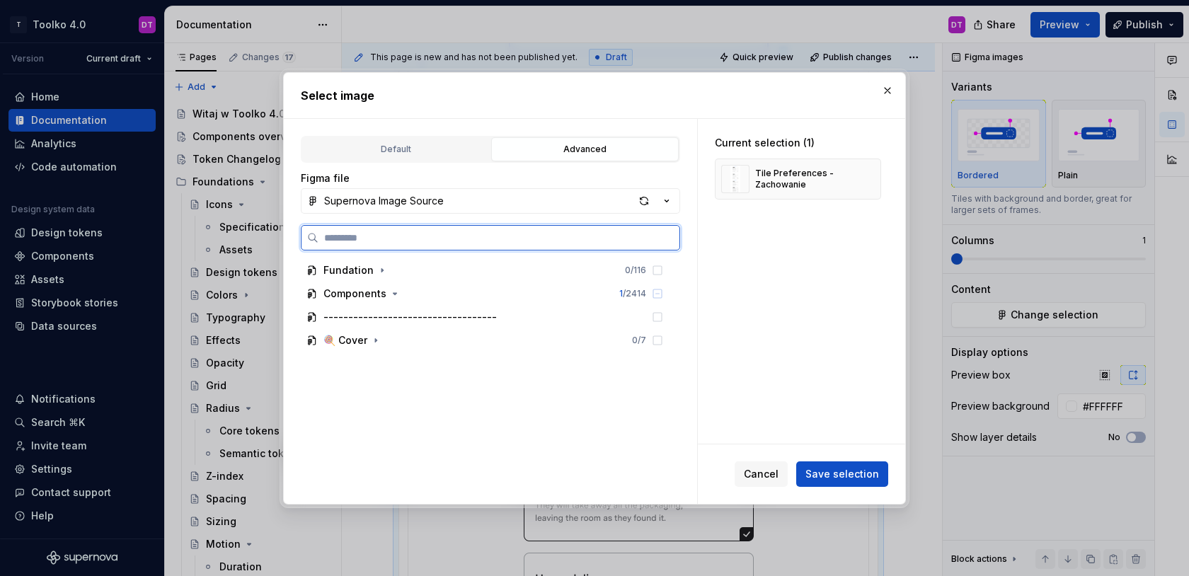
click at [453, 239] on input "search" at bounding box center [499, 238] width 361 height 14
type input "****"
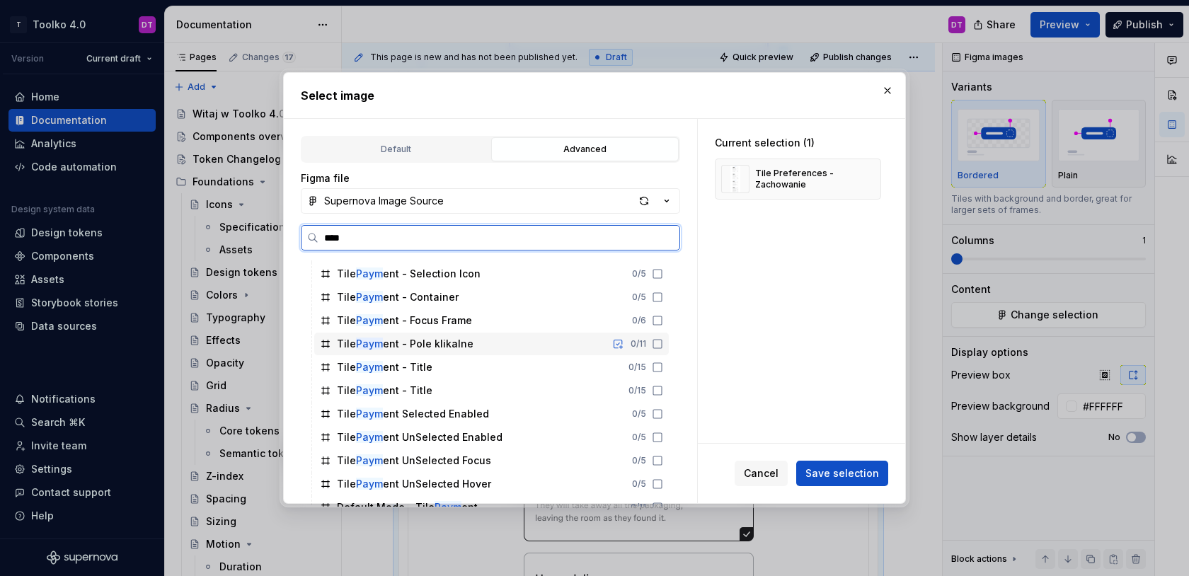
scroll to position [103, 0]
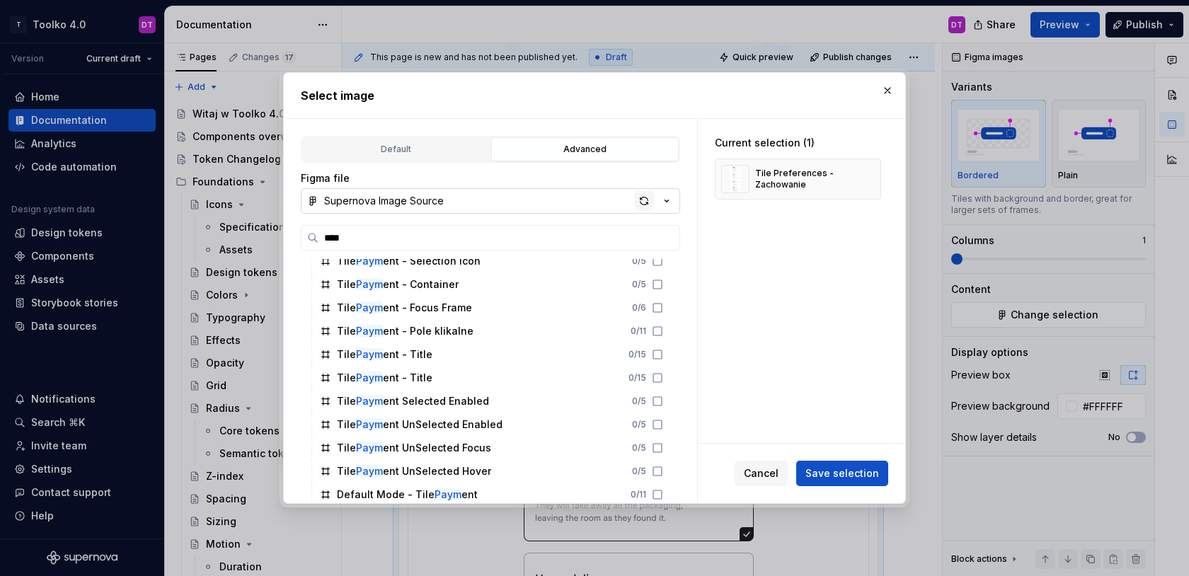
click at [639, 200] on div "button" at bounding box center [644, 201] width 20 height 20
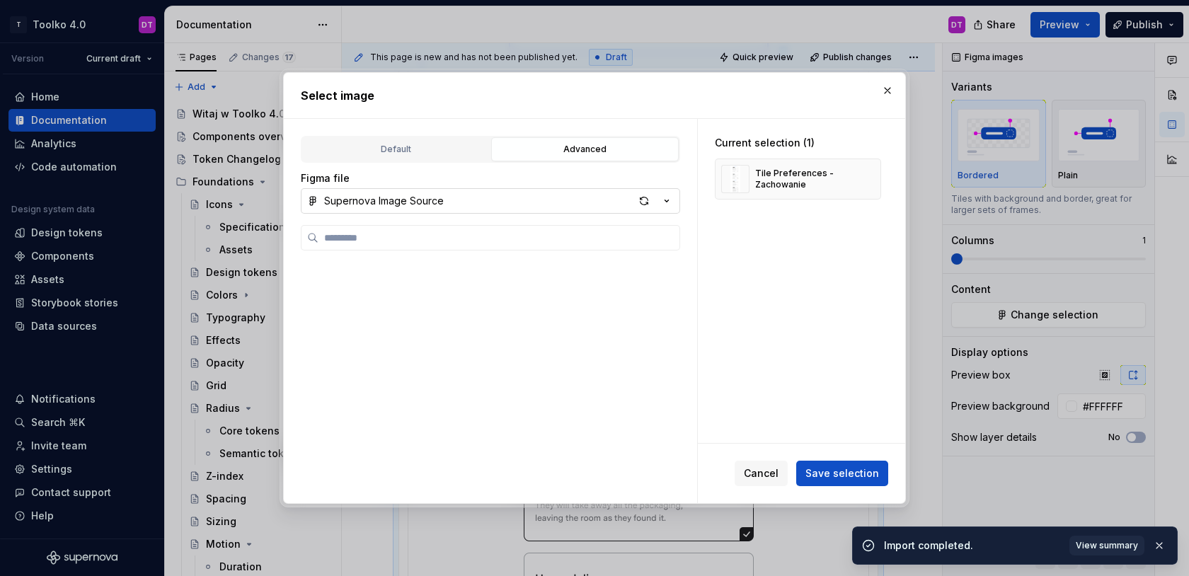
type textarea "*"
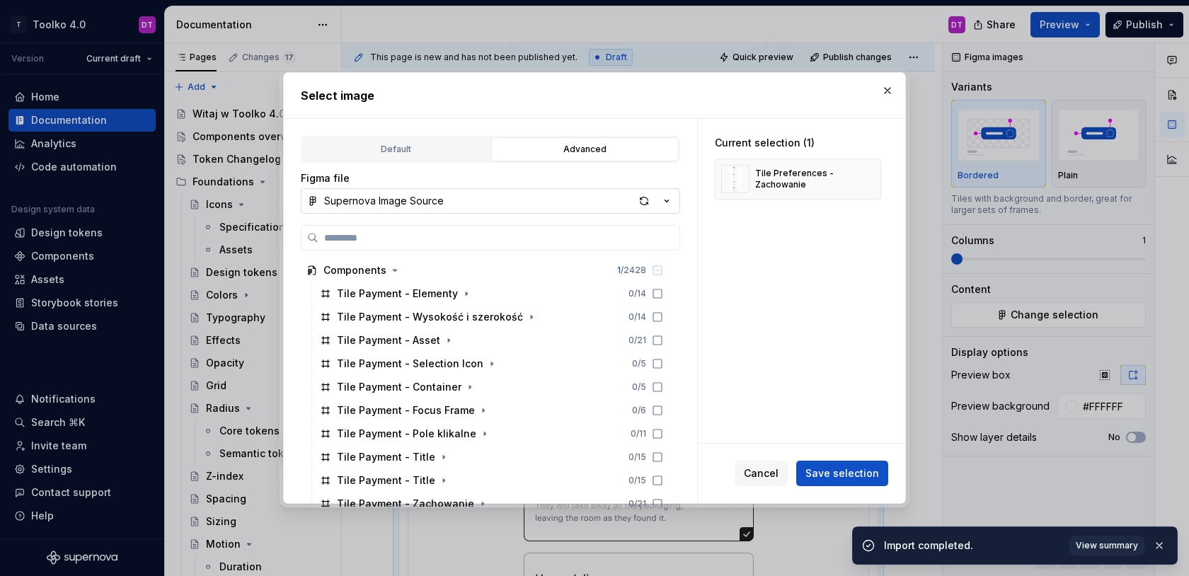
click at [413, 235] on input "search" at bounding box center [499, 238] width 361 height 14
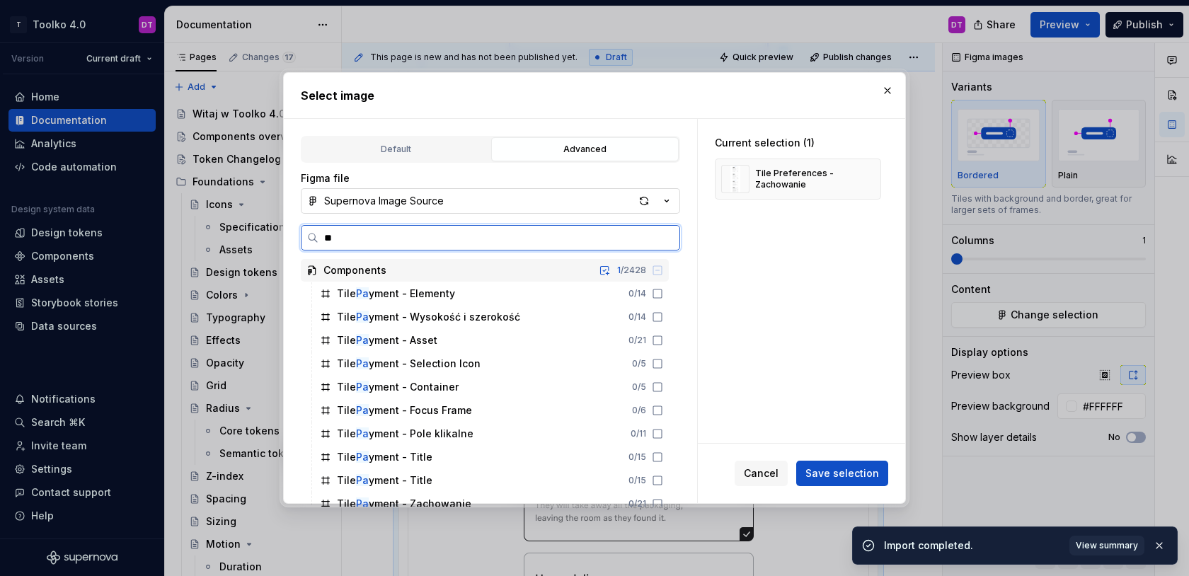
type input "***"
type textarea "*"
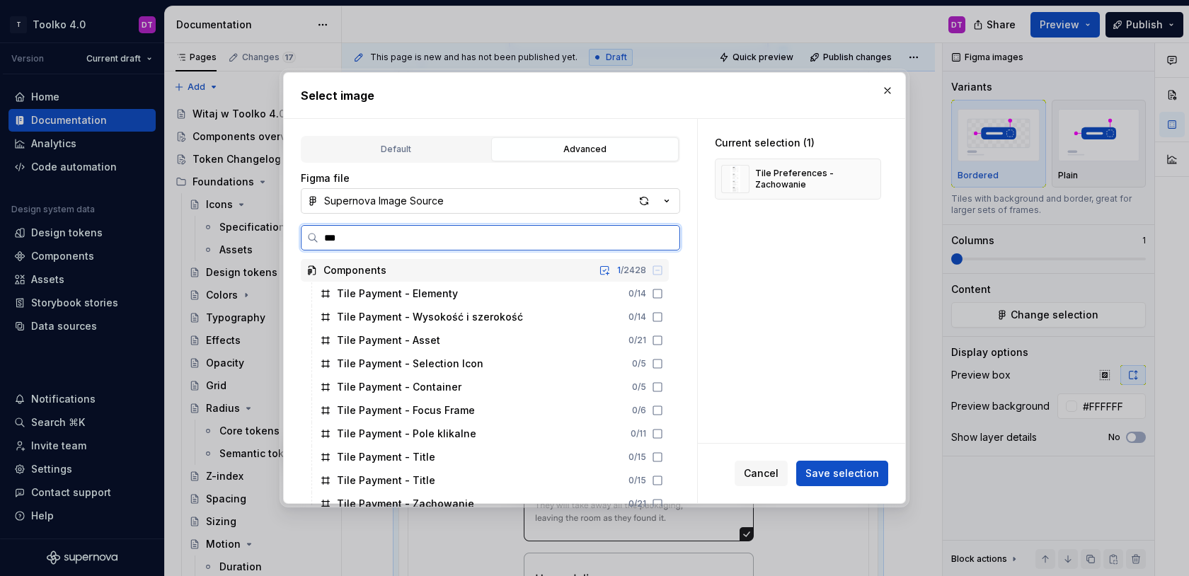
type input "****"
type textarea "*"
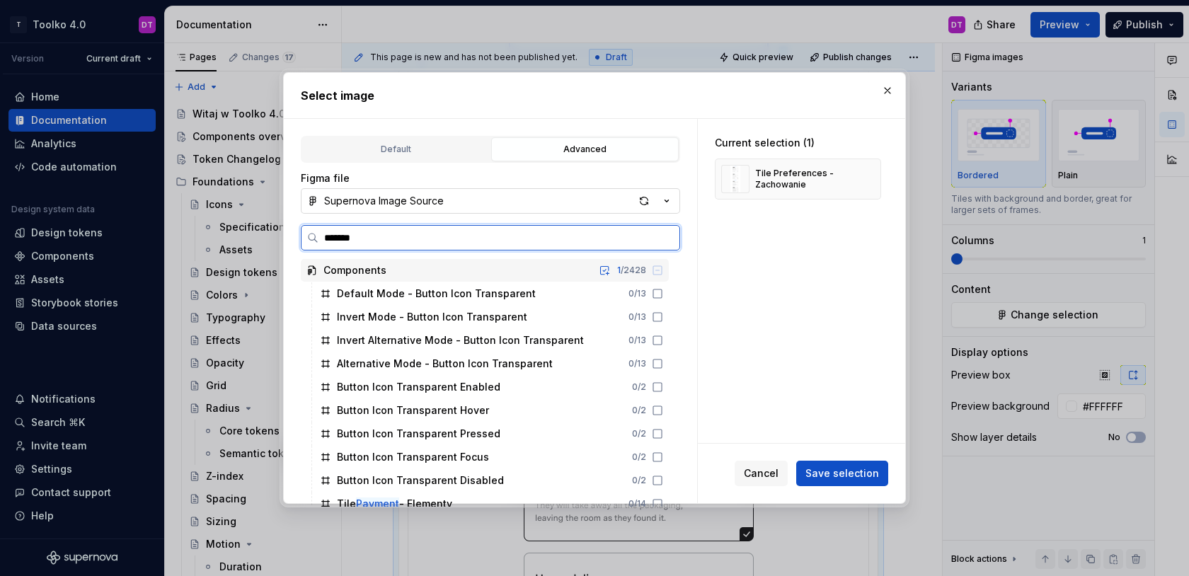
type input "*******"
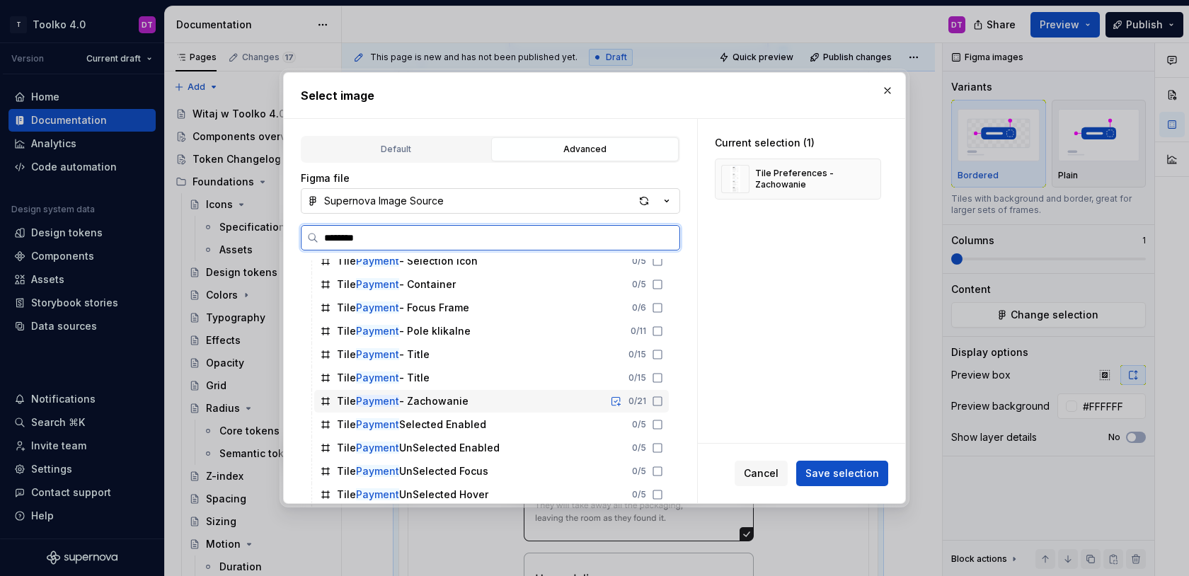
click at [459, 401] on div "Tile Payment - Zachowanie" at bounding box center [403, 401] width 132 height 14
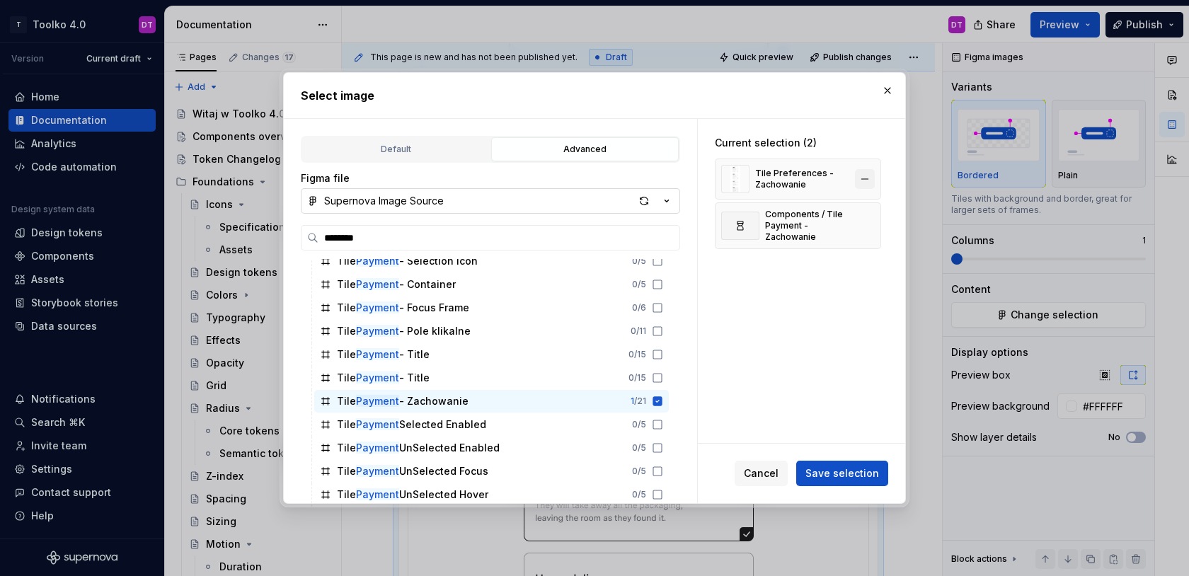
click at [870, 178] on button "button" at bounding box center [865, 179] width 20 height 20
click at [856, 472] on span "Save selection" at bounding box center [843, 473] width 74 height 14
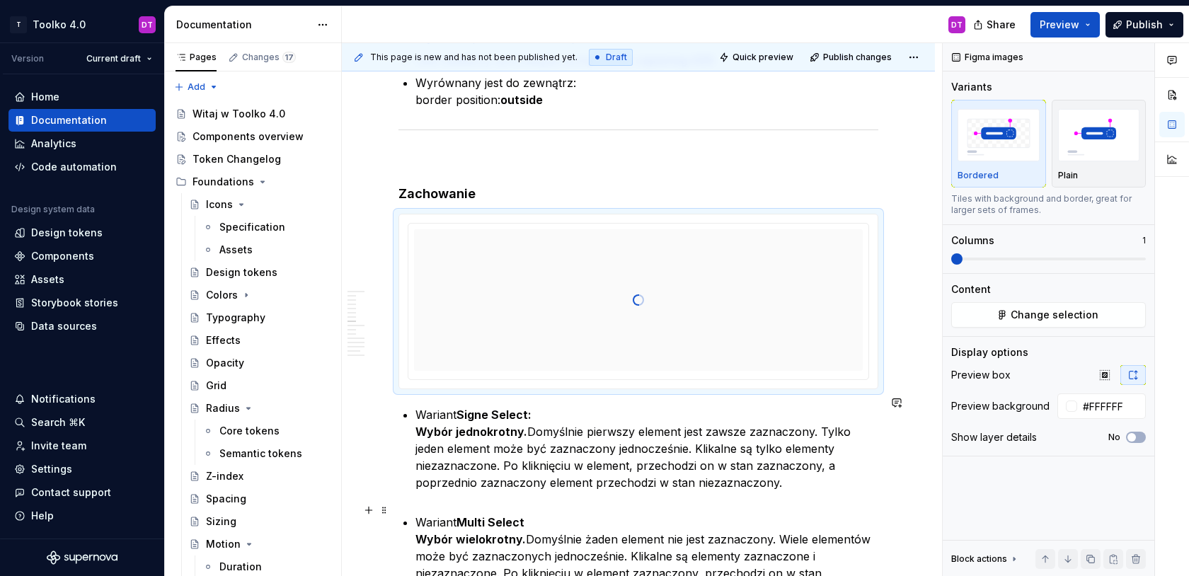
scroll to position [3081, 0]
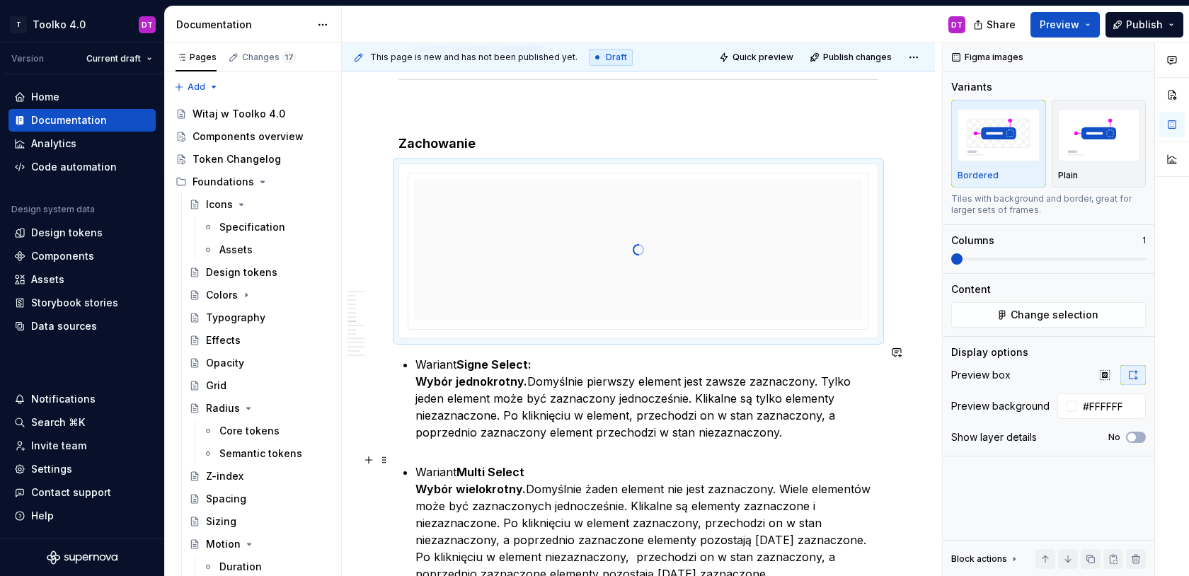
click at [691, 529] on p "Wariant Multi Select Wybór wielokrotny. Domyślnie żaden element nie jest zaznac…" at bounding box center [647, 523] width 463 height 119
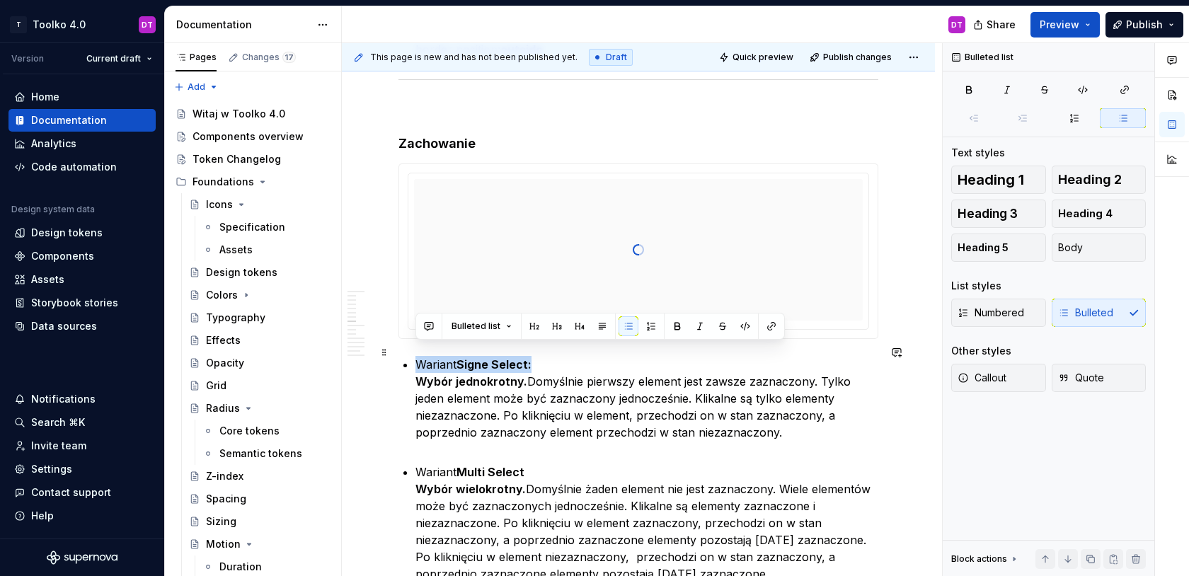
drag, startPoint x: 536, startPoint y: 350, endPoint x: 416, endPoint y: 348, distance: 119.6
click at [416, 356] on p "Wariant Signe Select: Wybór jednokrotny. Domyślnie pierwszy element jest zawsze…" at bounding box center [647, 407] width 463 height 102
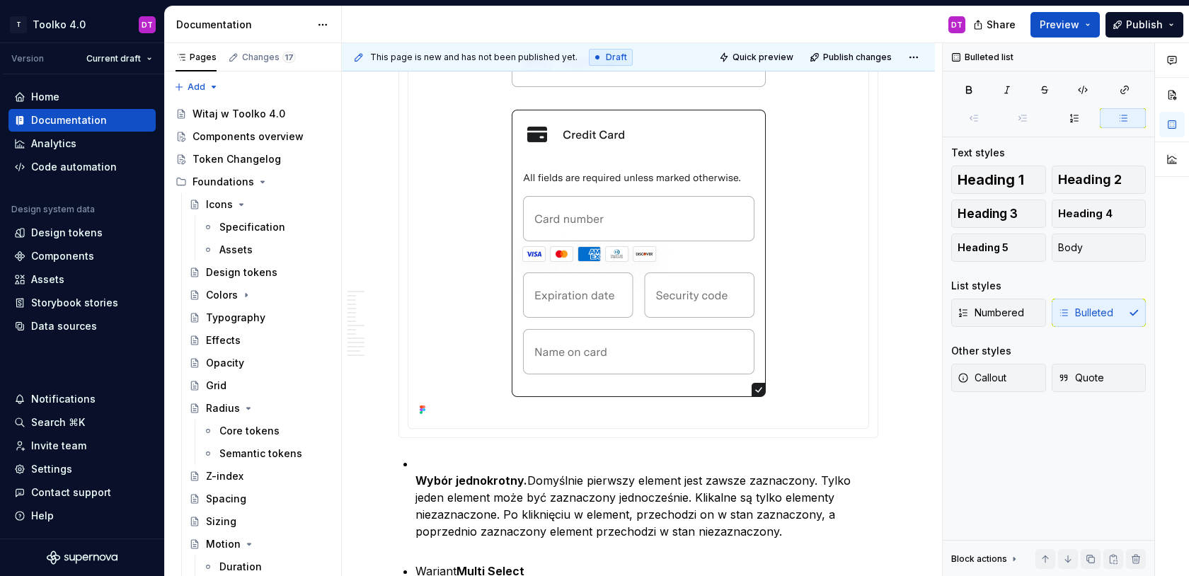
scroll to position [3450, 0]
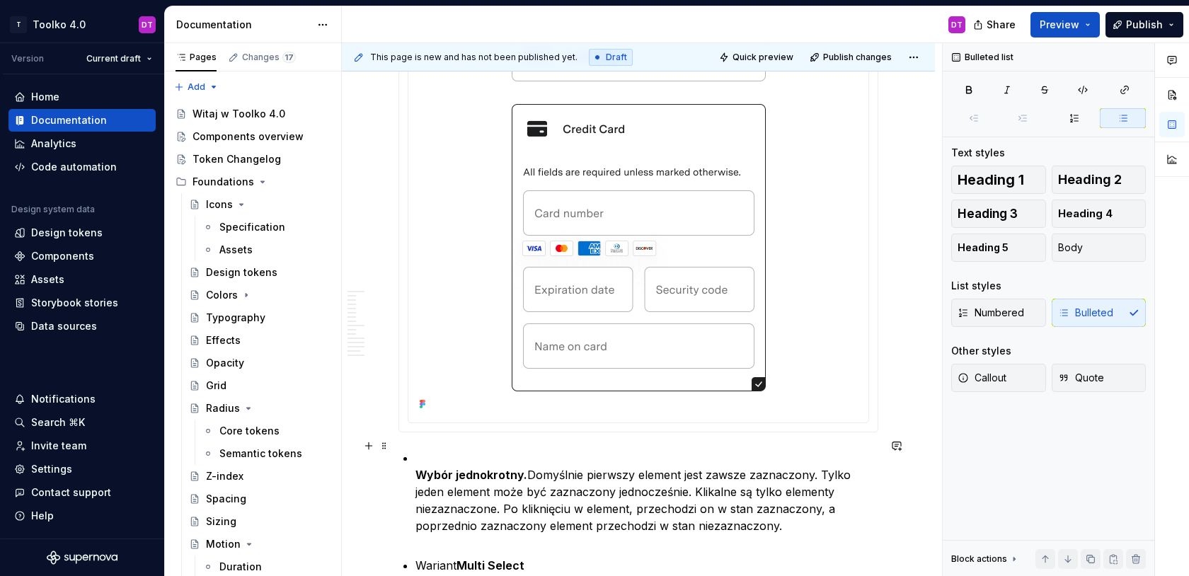
click at [415, 464] on div "**********" at bounding box center [639, 587] width 480 height 7515
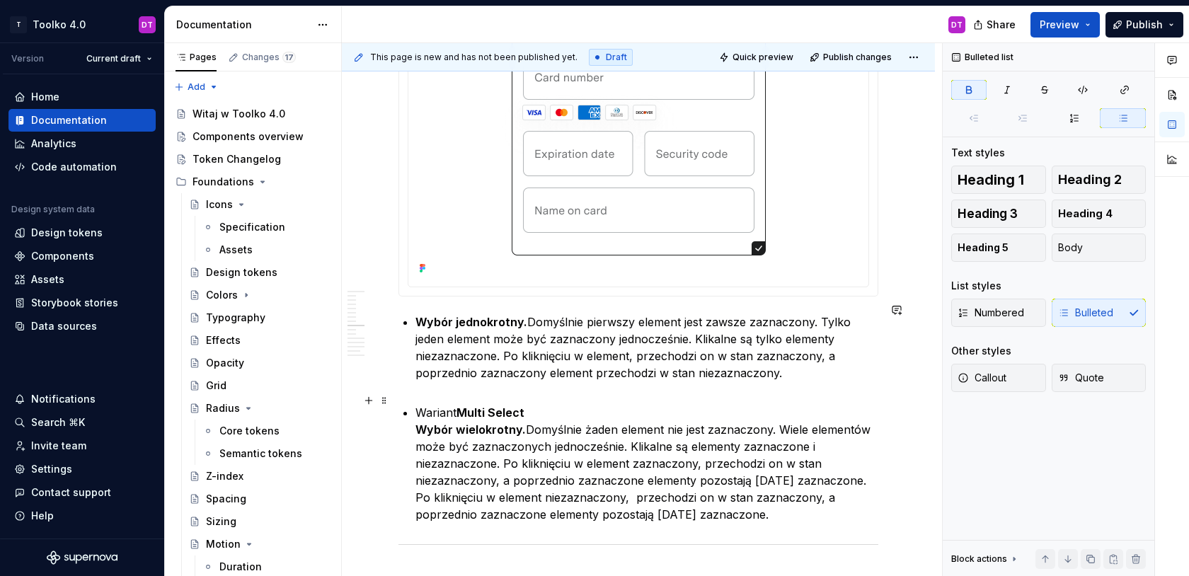
scroll to position [3594, 0]
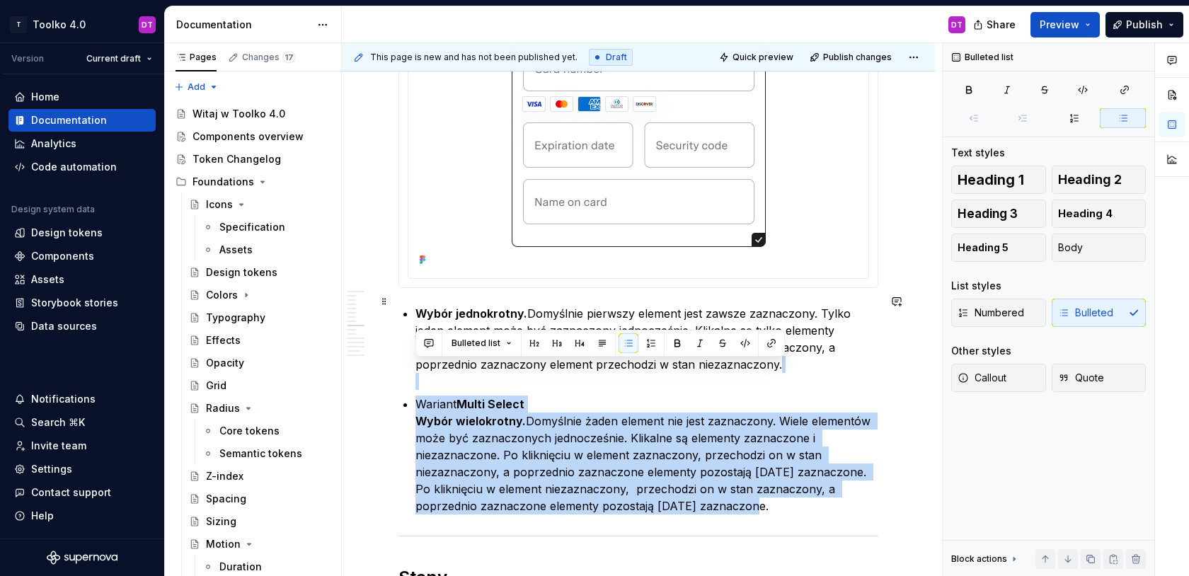
drag, startPoint x: 724, startPoint y: 498, endPoint x: 353, endPoint y: 378, distance: 390.6
click at [353, 378] on div "**********" at bounding box center [638, 512] width 593 height 7723
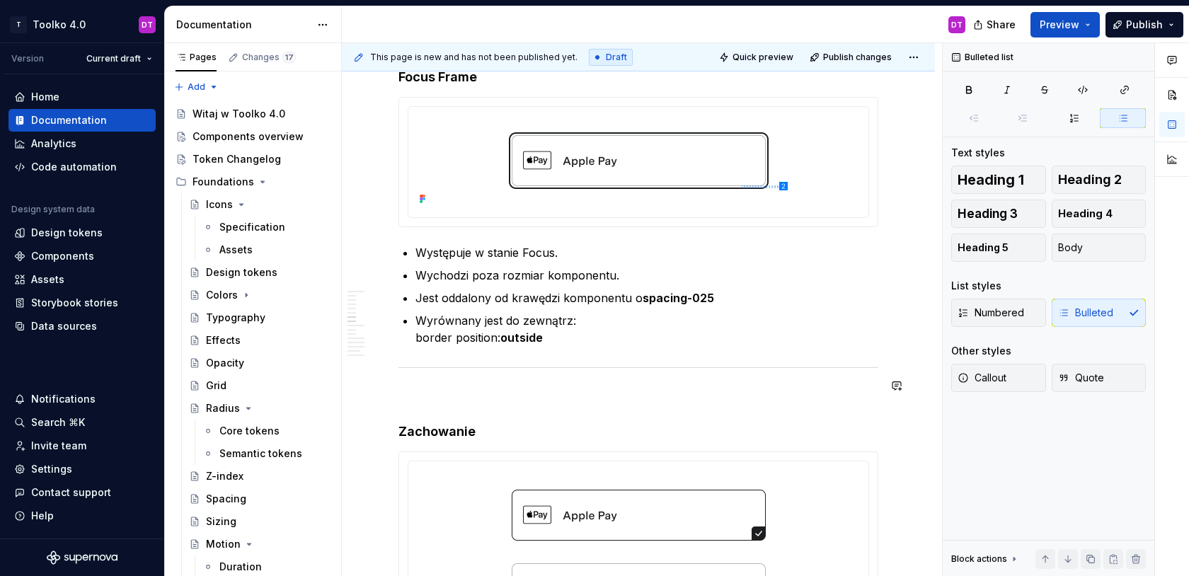
scroll to position [2767, 0]
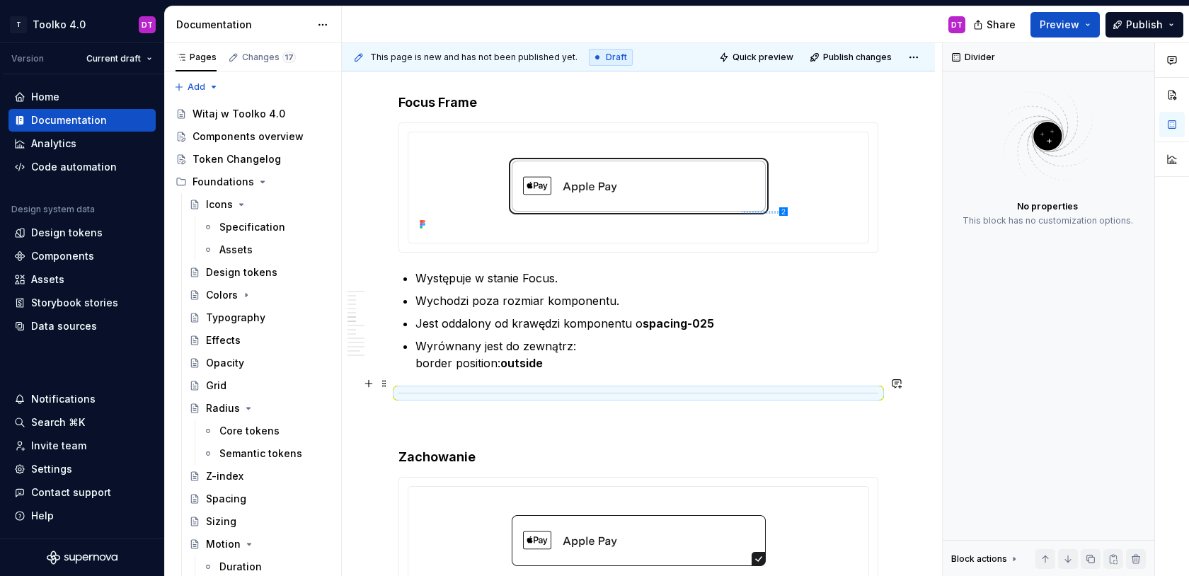
click at [460, 389] on div at bounding box center [639, 393] width 480 height 9
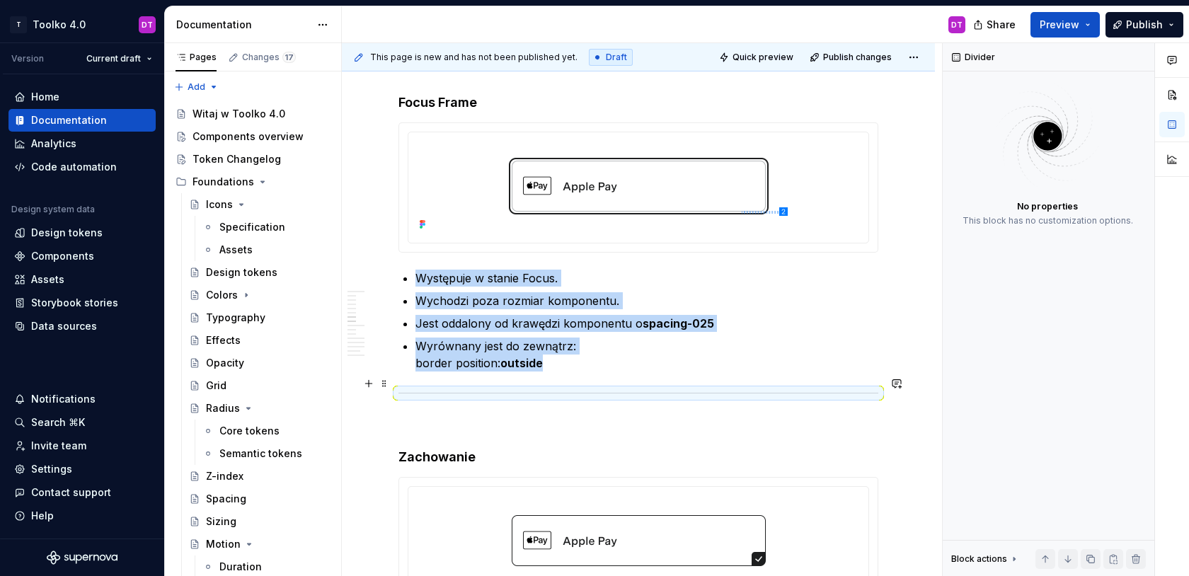
scroll to position [2734, 0]
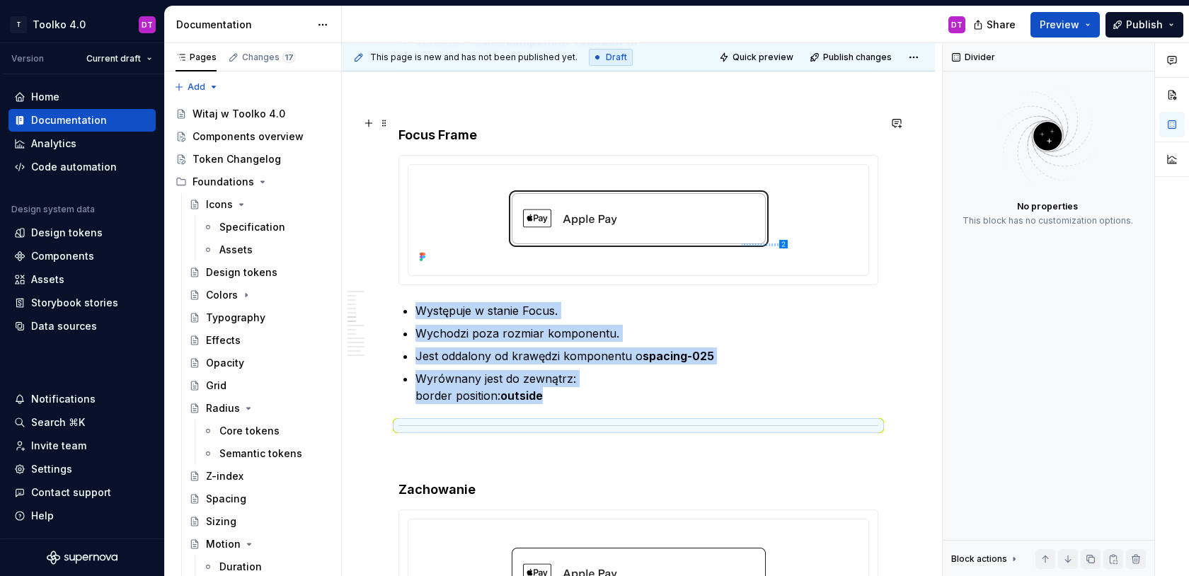
click at [401, 127] on h4 "Focus Frame" at bounding box center [639, 135] width 480 height 17
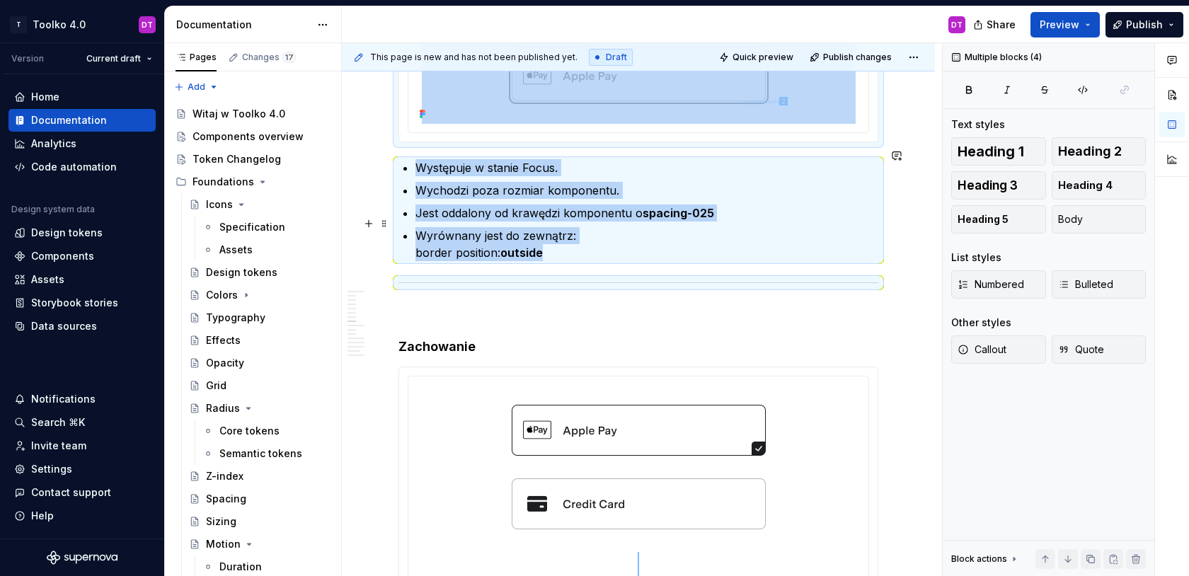
copy div "Focus Frame Występuje w stanie Focus. Wychodzi poza rozmiar komponentu. Jest od…"
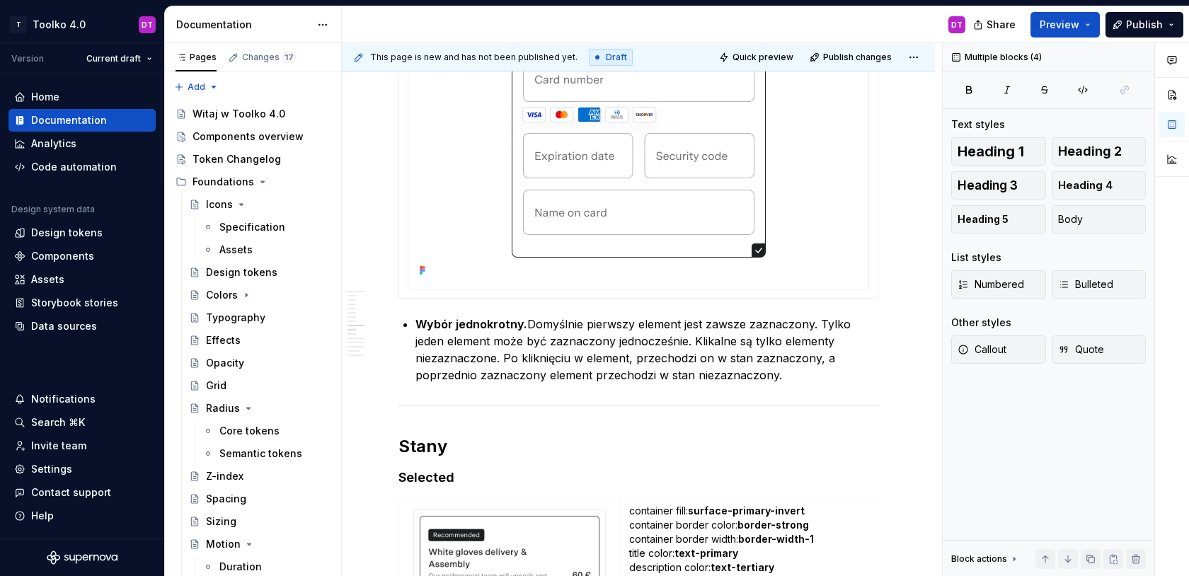
scroll to position [3694, 0]
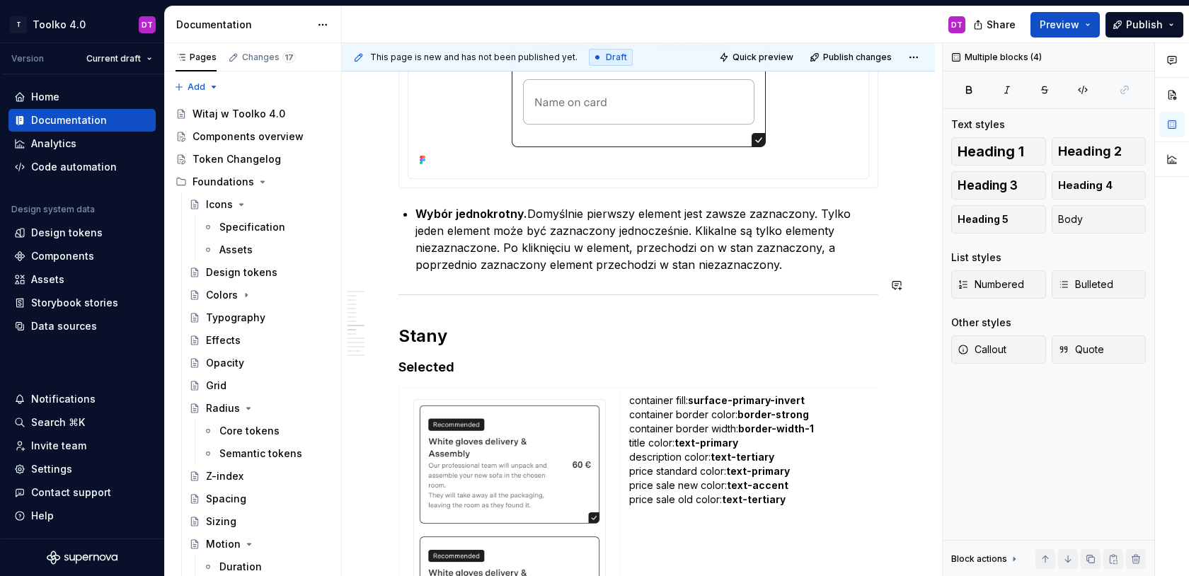
click at [425, 294] on div "**********" at bounding box center [639, 263] width 480 height 7357
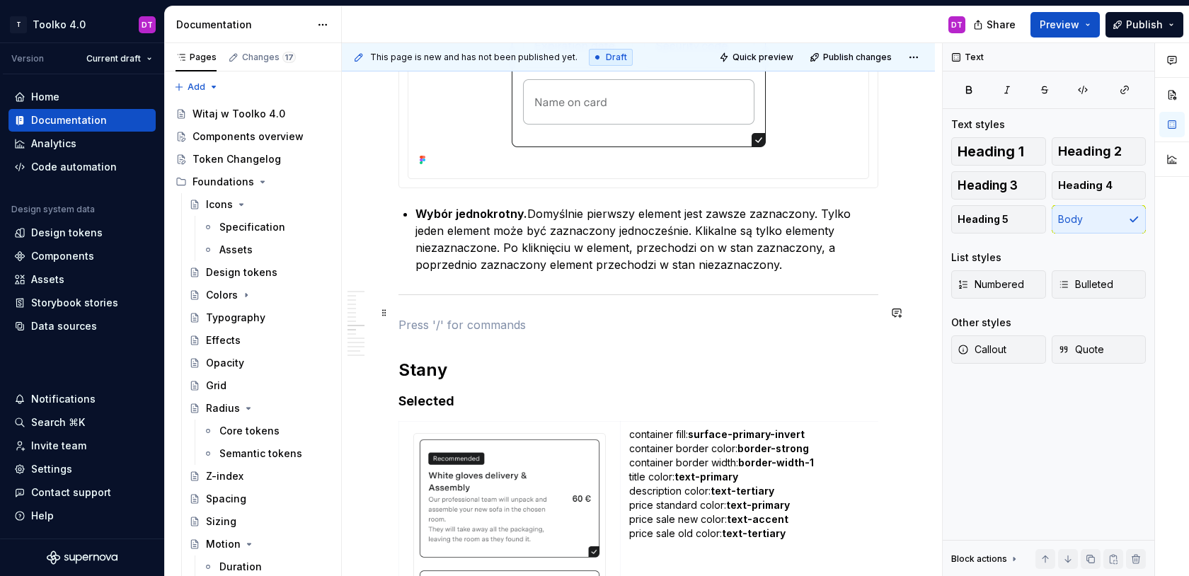
click at [413, 316] on p at bounding box center [639, 324] width 480 height 17
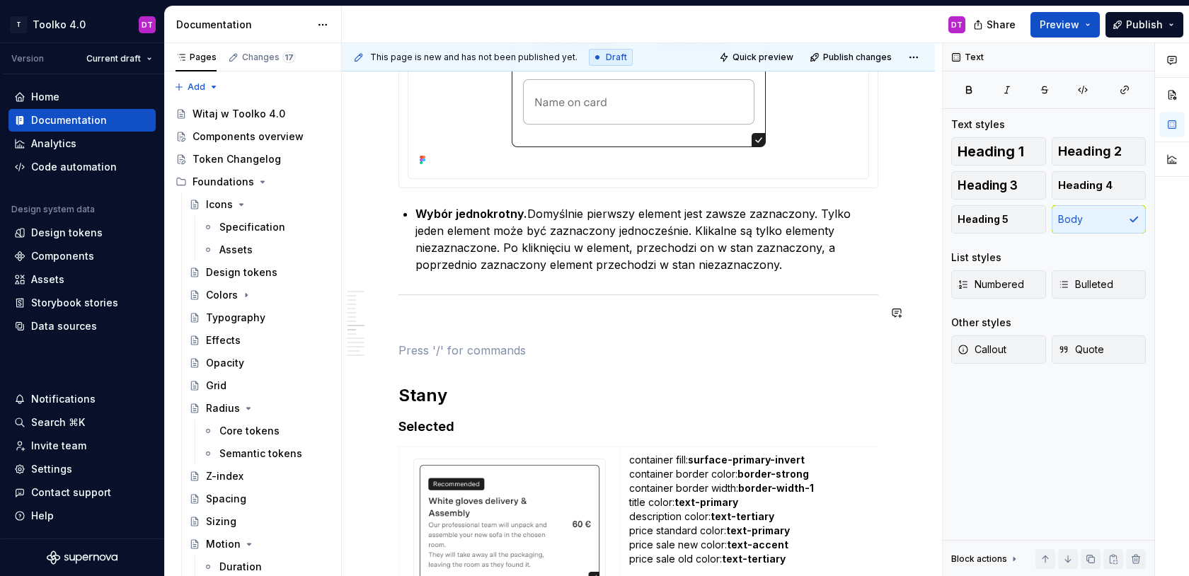
paste div
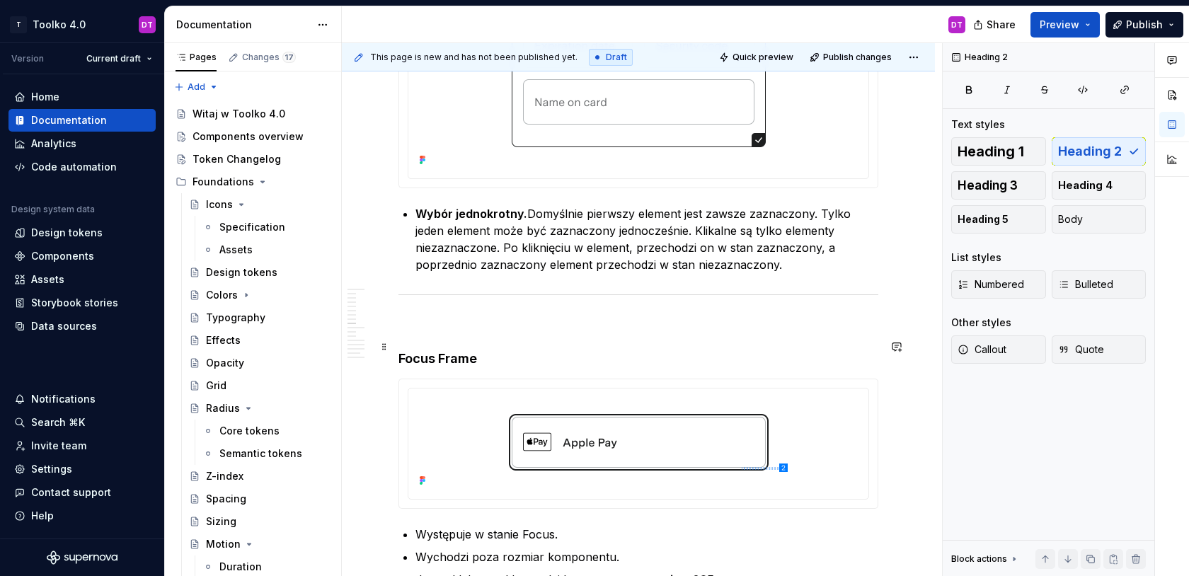
click at [437, 350] on h4 "Focus Frame" at bounding box center [639, 358] width 480 height 17
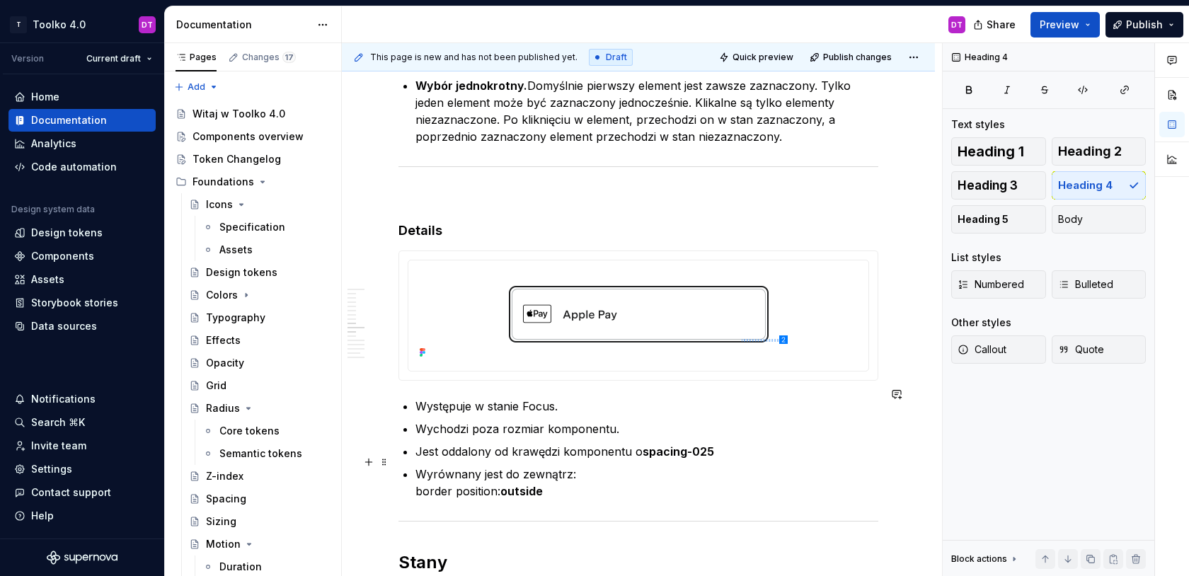
scroll to position [3942, 0]
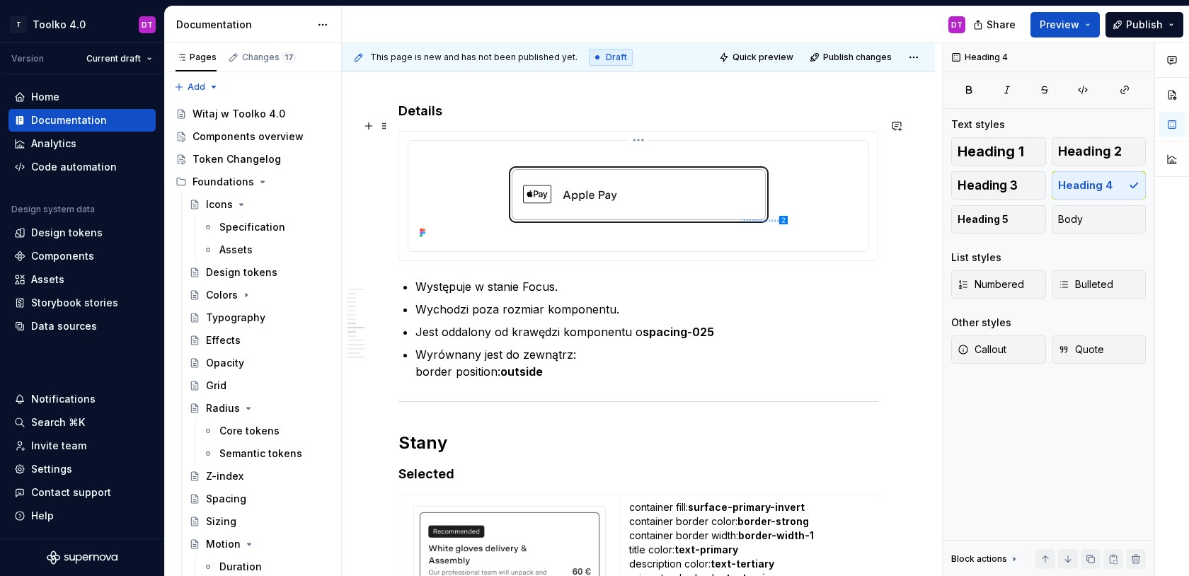
click at [682, 166] on img at bounding box center [639, 195] width 434 height 96
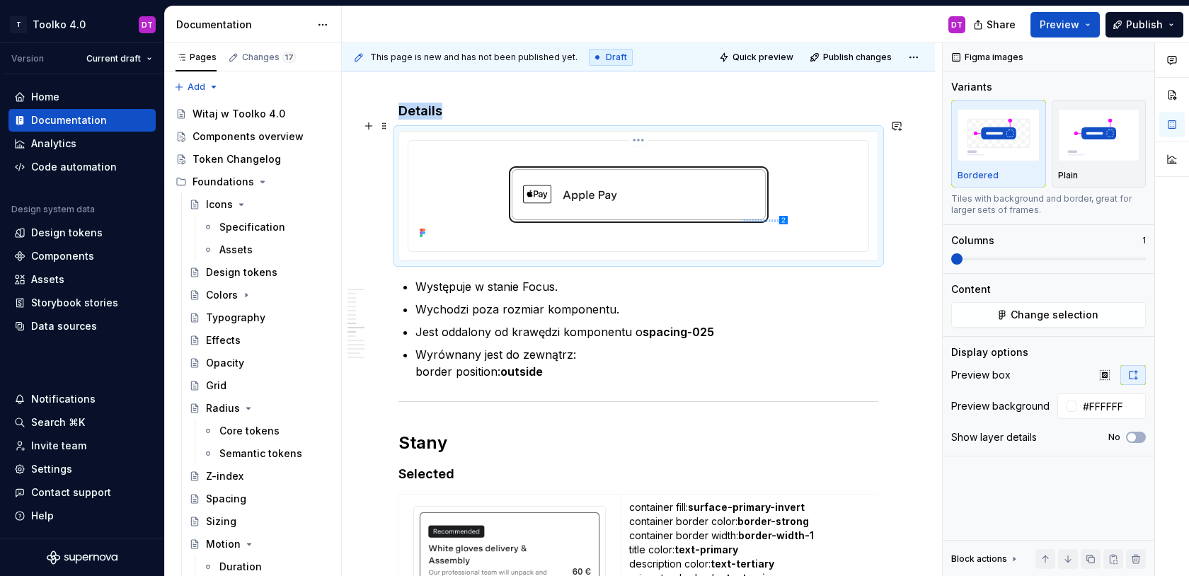
click at [639, 130] on html "T Toolko 4.0 DT Version Current draft Home Documentation Analytics Code automat…" at bounding box center [594, 288] width 1189 height 576
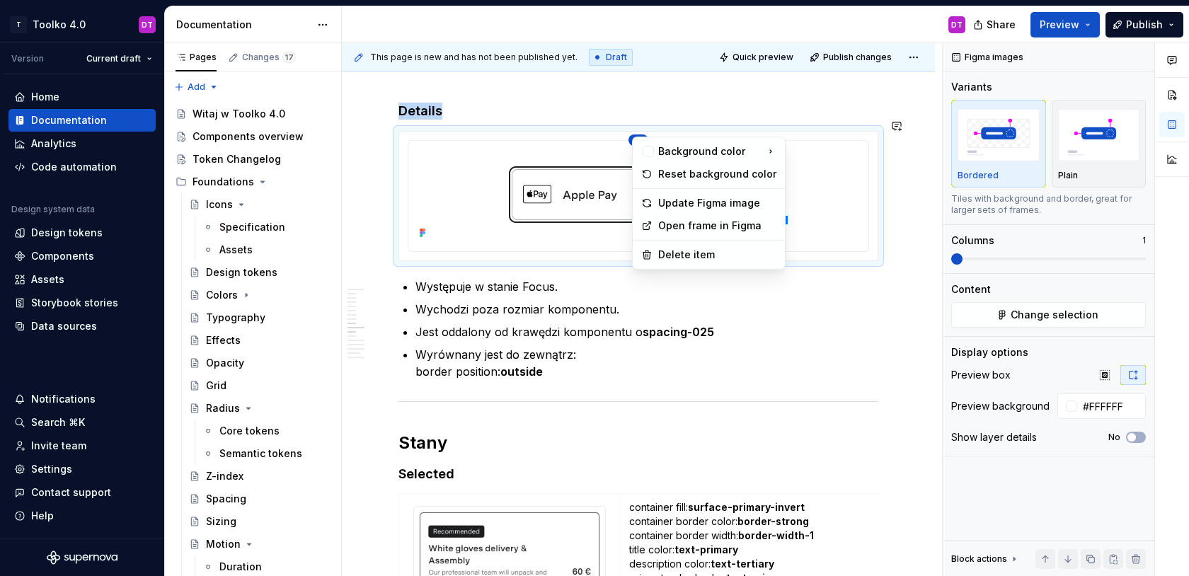
click at [584, 173] on html "T Toolko 4.0 DT Version Current draft Home Documentation Analytics Code automat…" at bounding box center [594, 288] width 1189 height 576
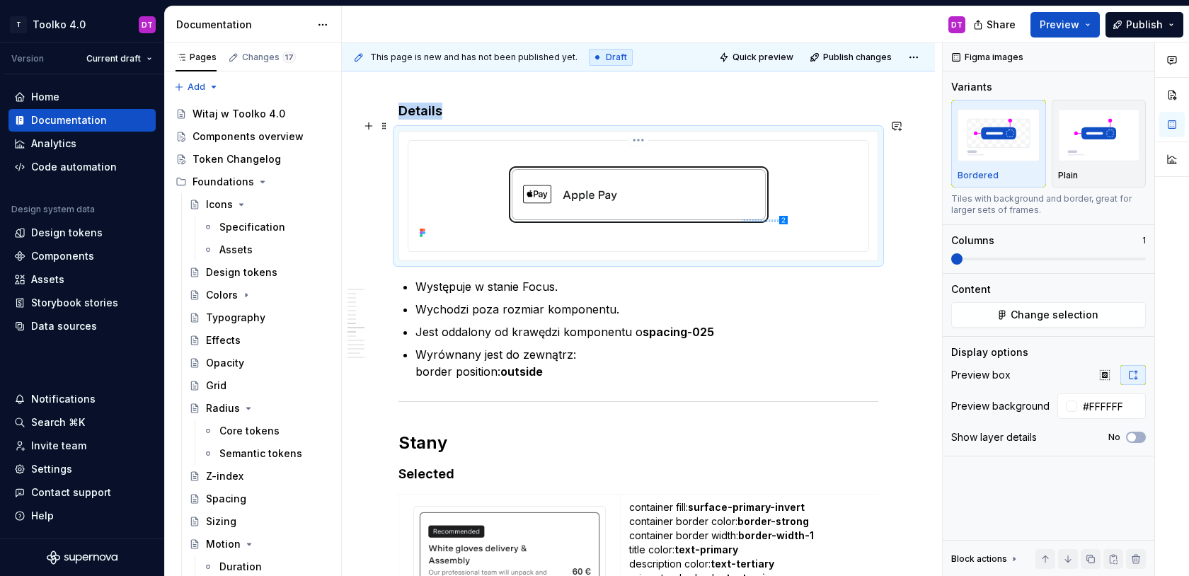
click at [643, 130] on html "T Toolko 4.0 DT Version Current draft Home Documentation Analytics Code automat…" at bounding box center [594, 288] width 1189 height 576
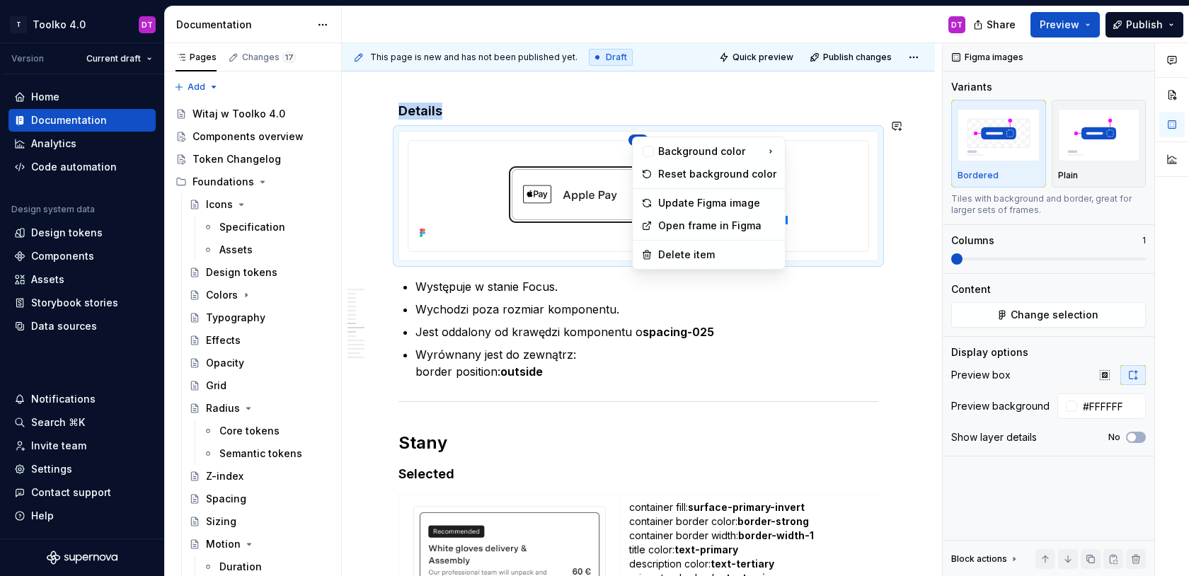
click at [597, 156] on html "T Toolko 4.0 DT Version Current draft Home Documentation Analytics Code automat…" at bounding box center [594, 288] width 1189 height 576
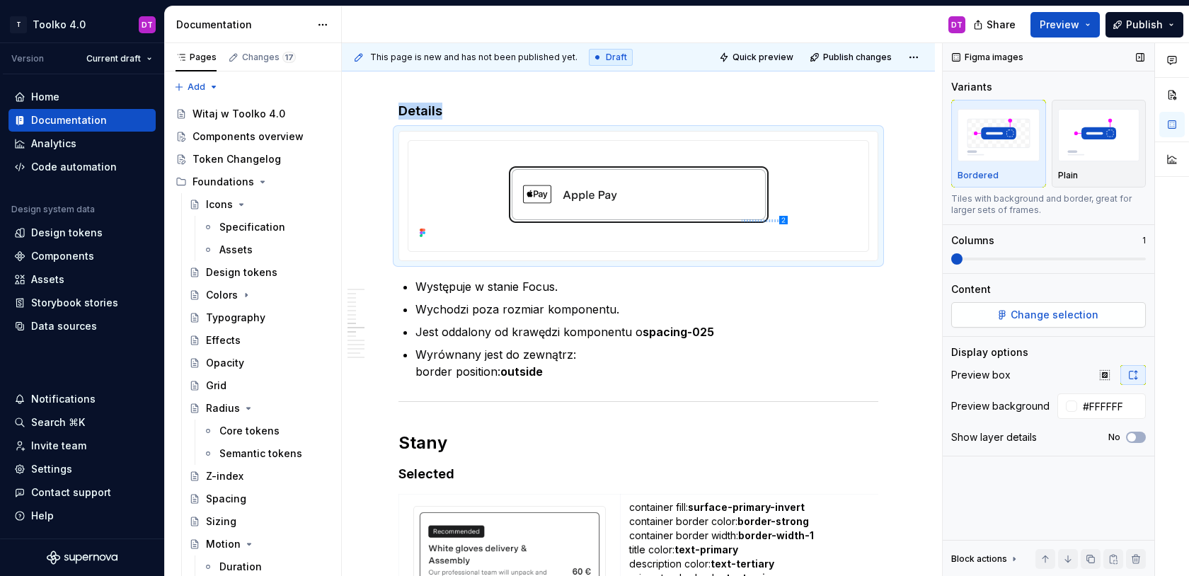
click at [1048, 316] on span "Change selection" at bounding box center [1055, 315] width 88 height 14
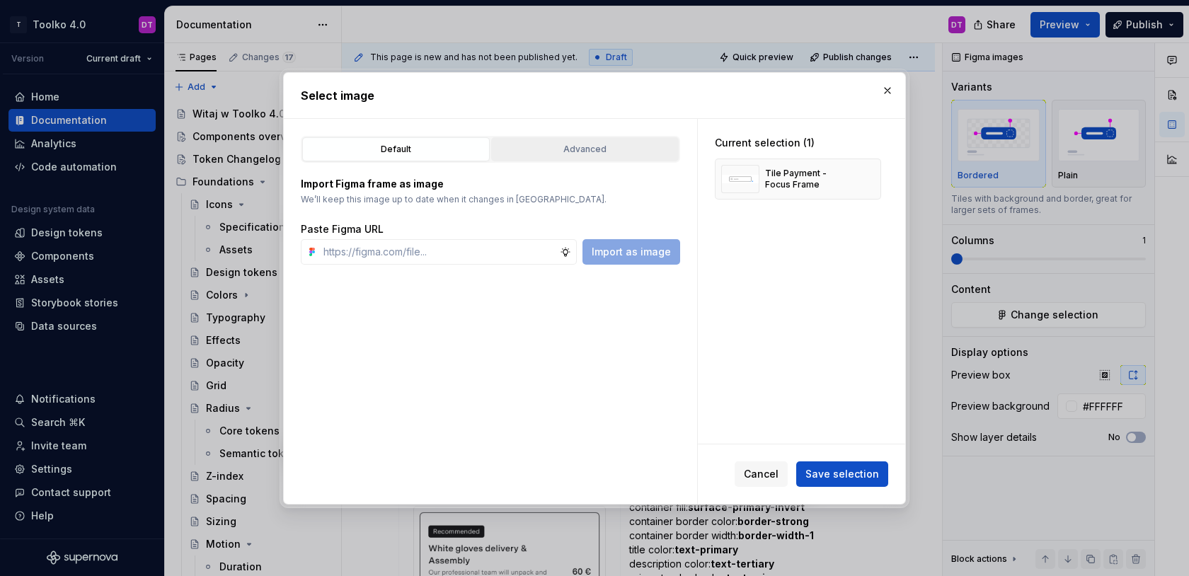
click at [597, 149] on div "Advanced" at bounding box center [585, 149] width 178 height 14
type textarea "*"
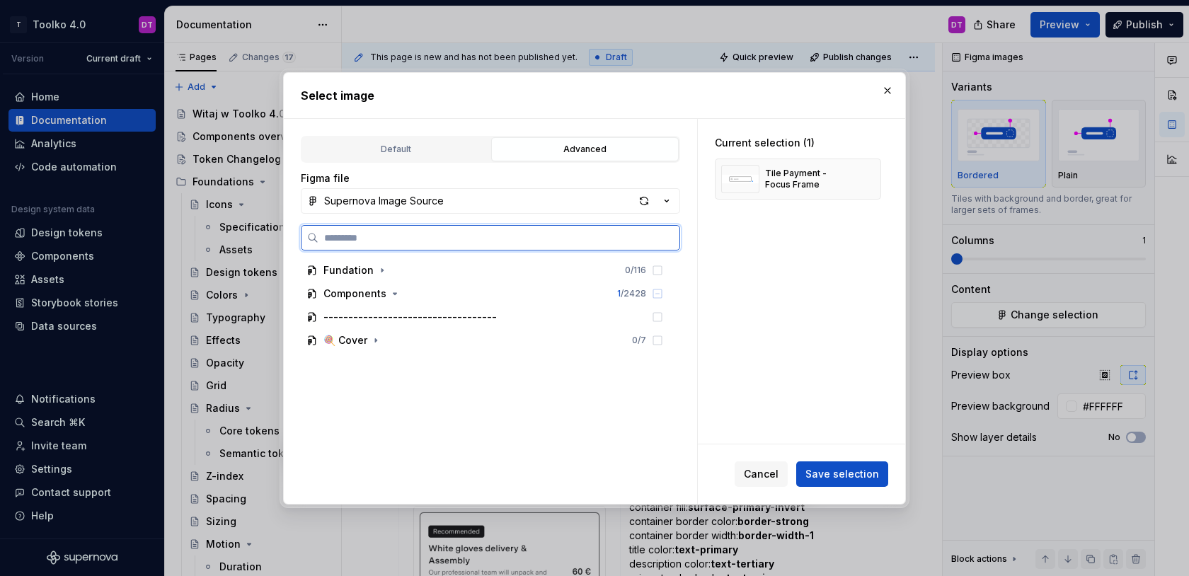
click at [454, 234] on input "search" at bounding box center [499, 238] width 361 height 14
type input "*******"
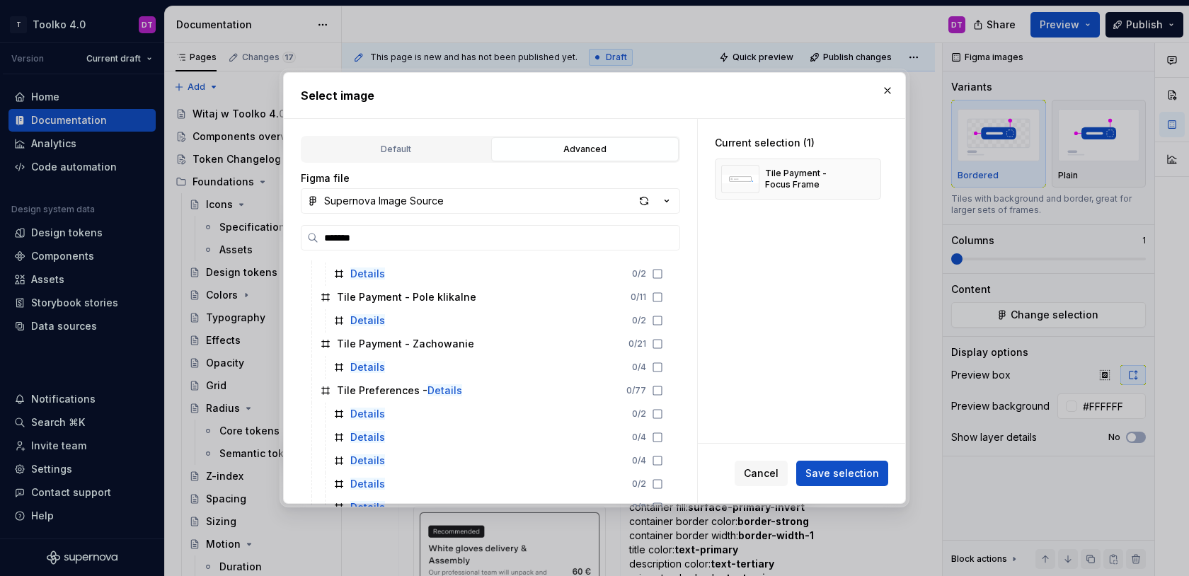
scroll to position [96, 0]
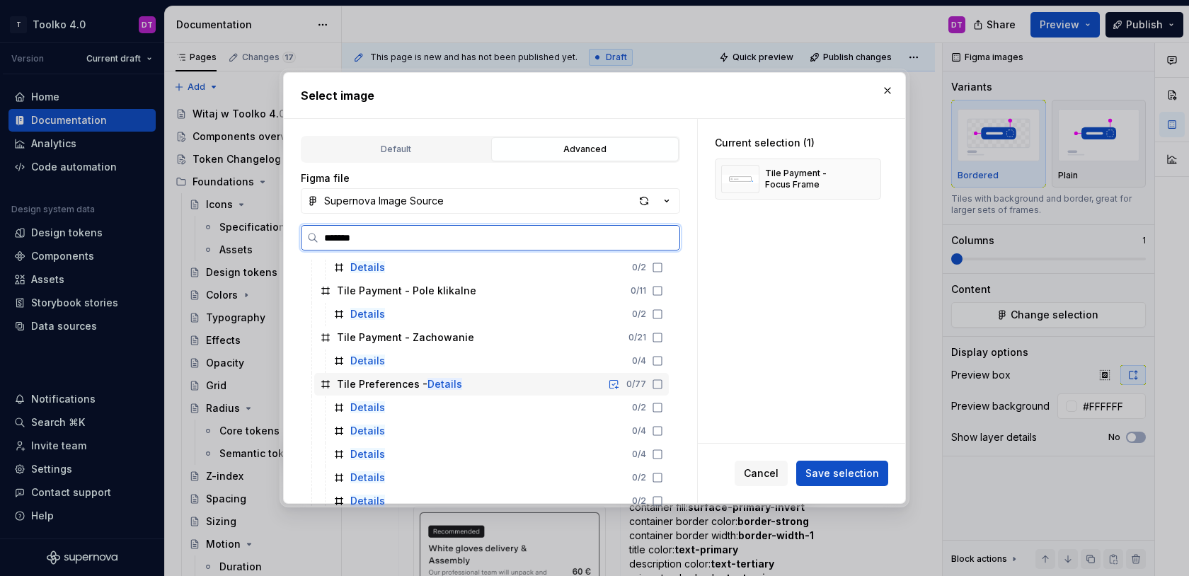
click at [663, 382] on icon at bounding box center [657, 384] width 11 height 11
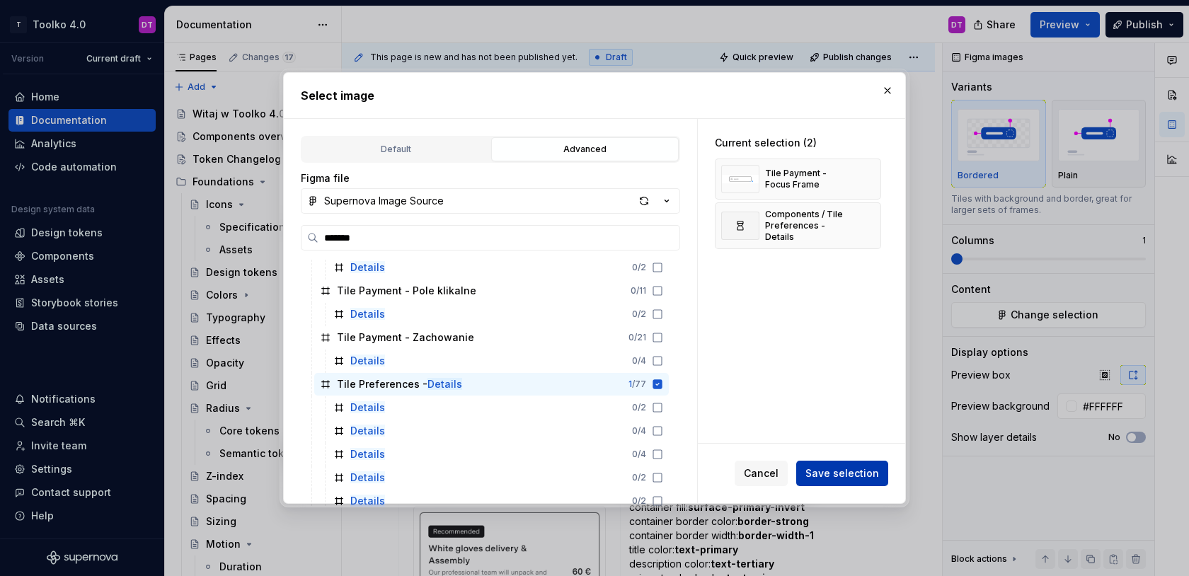
click at [852, 470] on span "Save selection" at bounding box center [843, 473] width 74 height 14
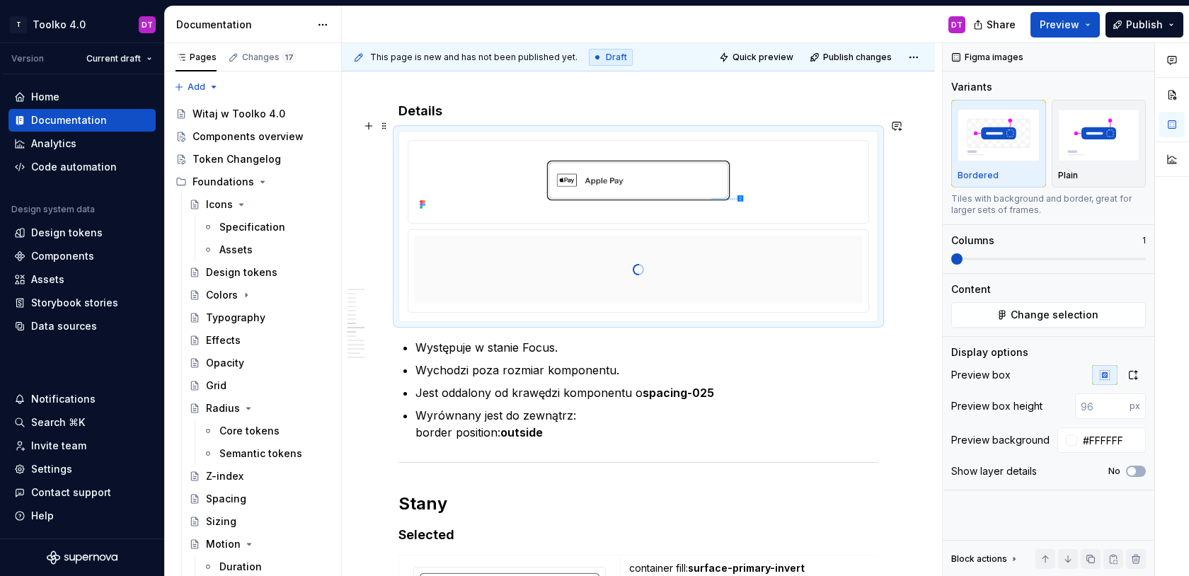
click at [869, 178] on div at bounding box center [638, 182] width 460 height 82
click at [643, 132] on html "T Toolko 4.0 DT Version Current draft Home Documentation Analytics Code automat…" at bounding box center [594, 288] width 1189 height 576
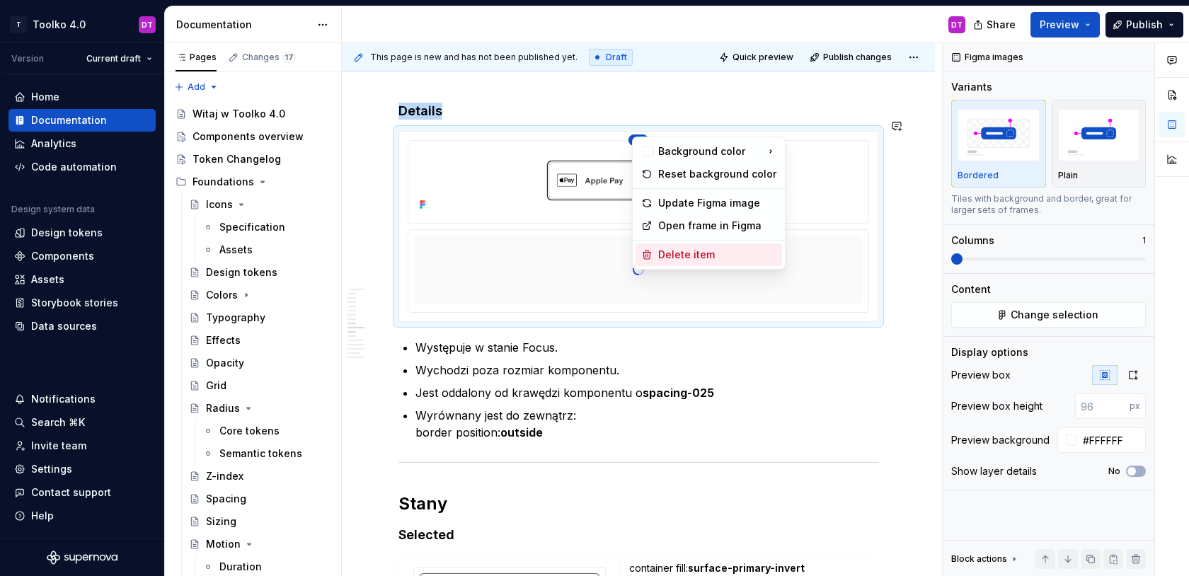
click at [661, 257] on div "Delete item" at bounding box center [717, 255] width 118 height 14
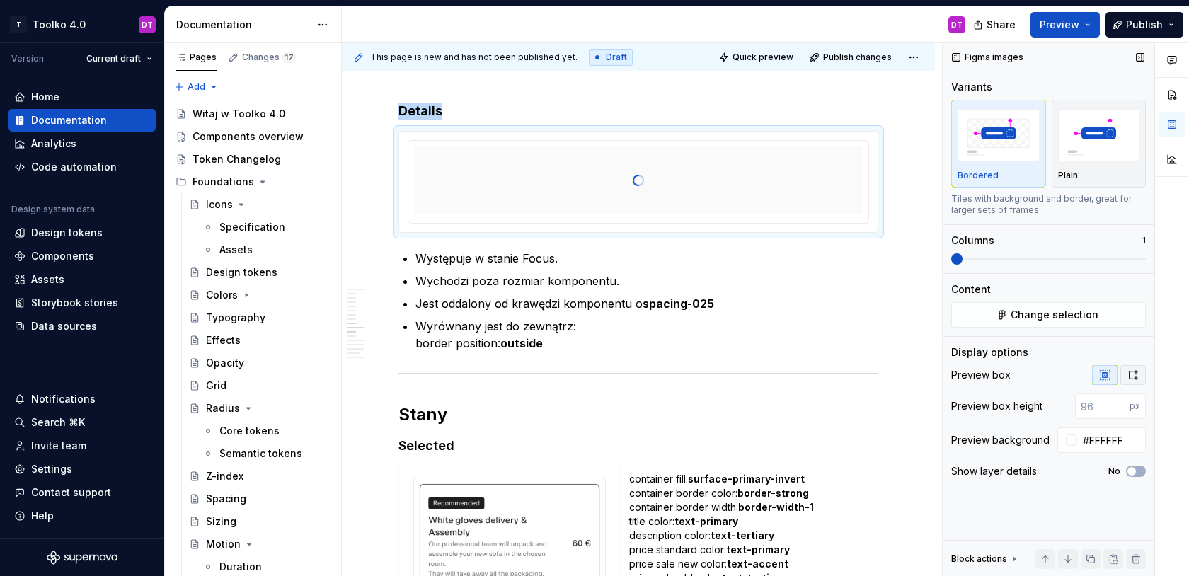
click at [1133, 370] on icon "button" at bounding box center [1133, 374] width 11 height 11
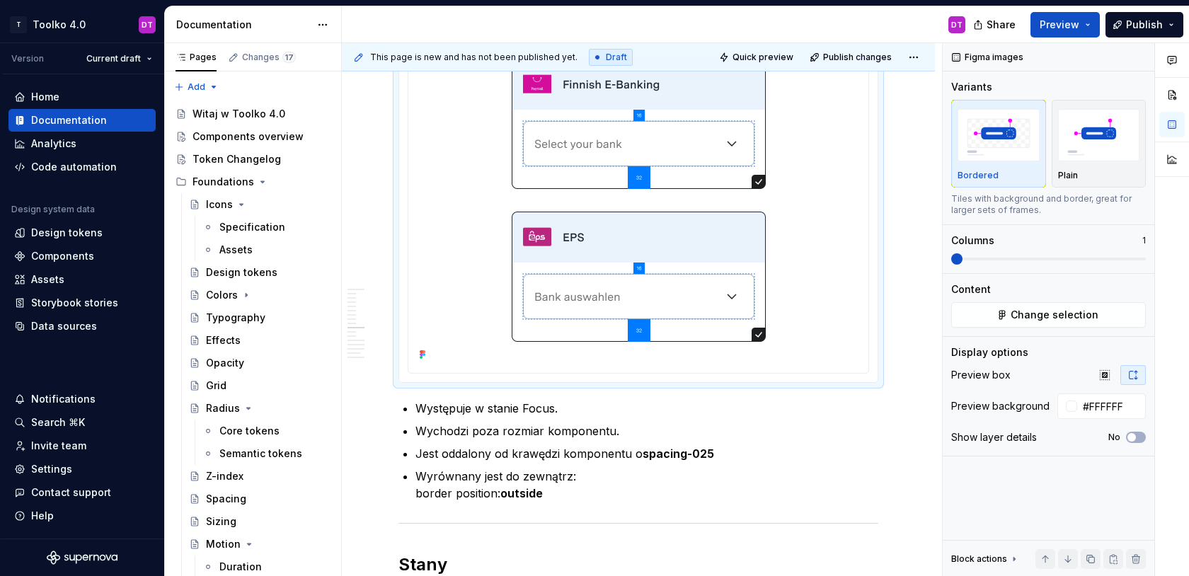
scroll to position [5361, 0]
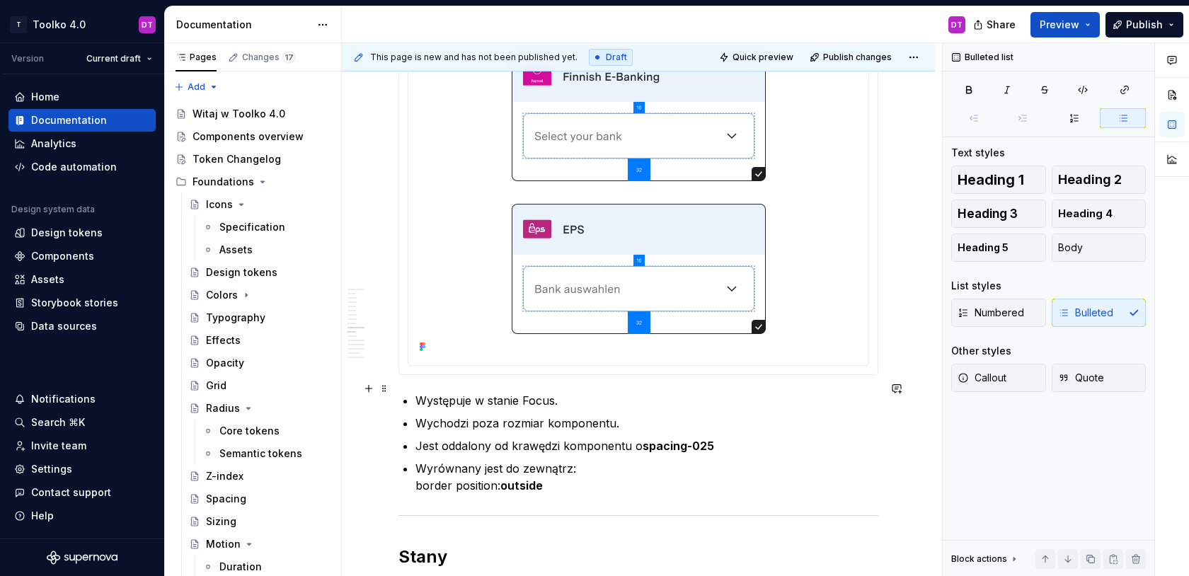
click at [420, 392] on p "Występuje w stanie Focus." at bounding box center [647, 400] width 463 height 17
click at [565, 392] on p "Występuje w stanie Focus." at bounding box center [647, 400] width 463 height 17
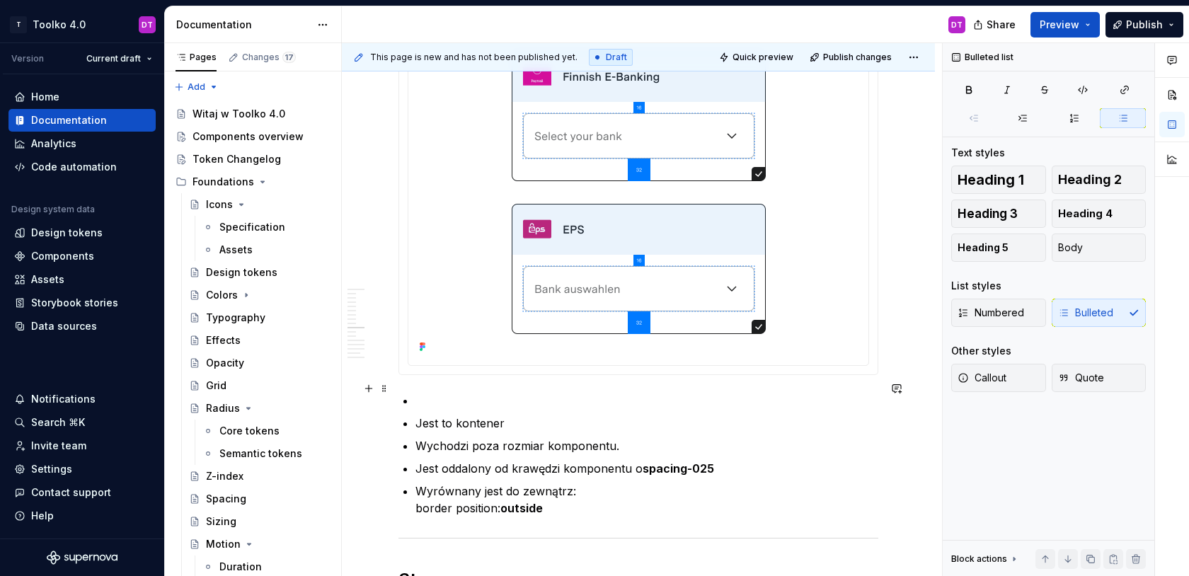
click at [426, 392] on p at bounding box center [647, 400] width 463 height 17
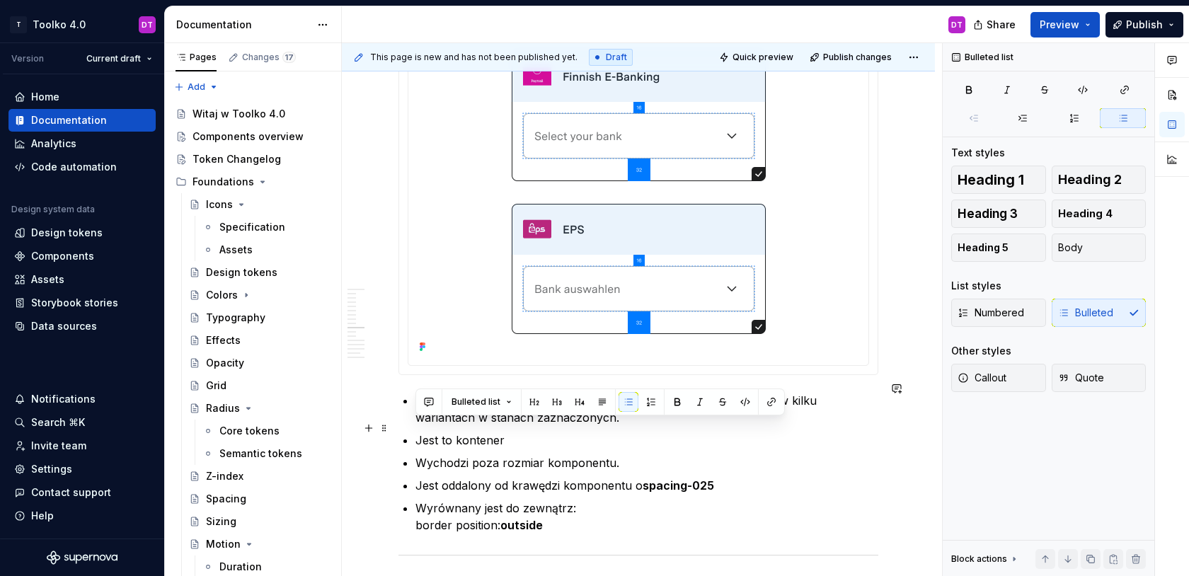
drag, startPoint x: 509, startPoint y: 435, endPoint x: 430, endPoint y: 417, distance: 81.4
click at [430, 417] on ul "Jest to kontener z elementami dodatkowymi, który występuje tylko w kilku warian…" at bounding box center [647, 463] width 463 height 142
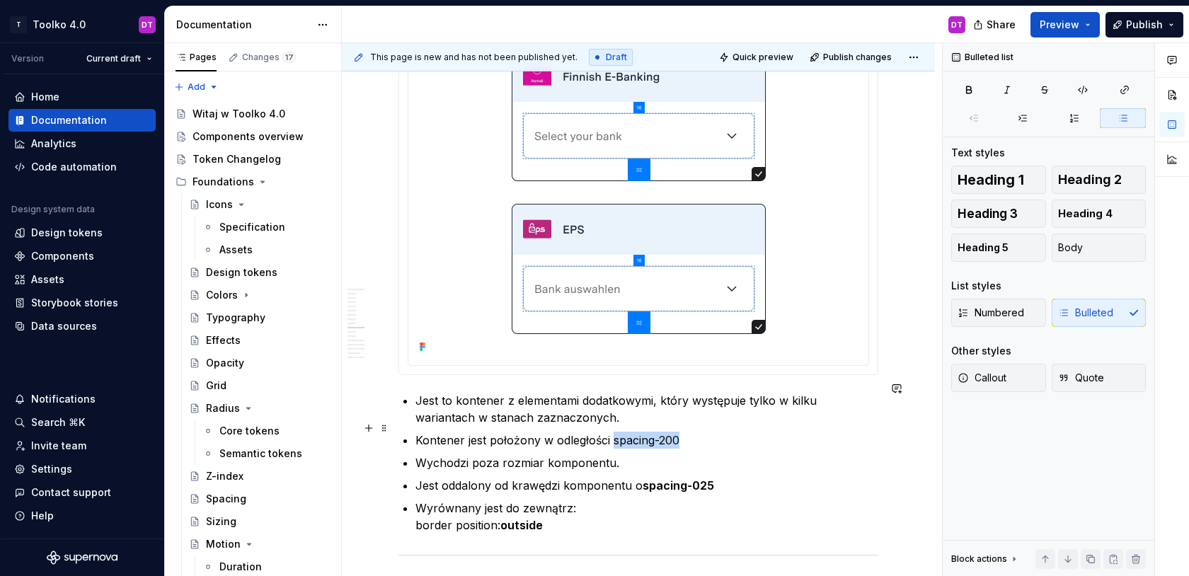
click at [612, 432] on p "Kontener jest położony w odległości spacing-200" at bounding box center [647, 440] width 463 height 17
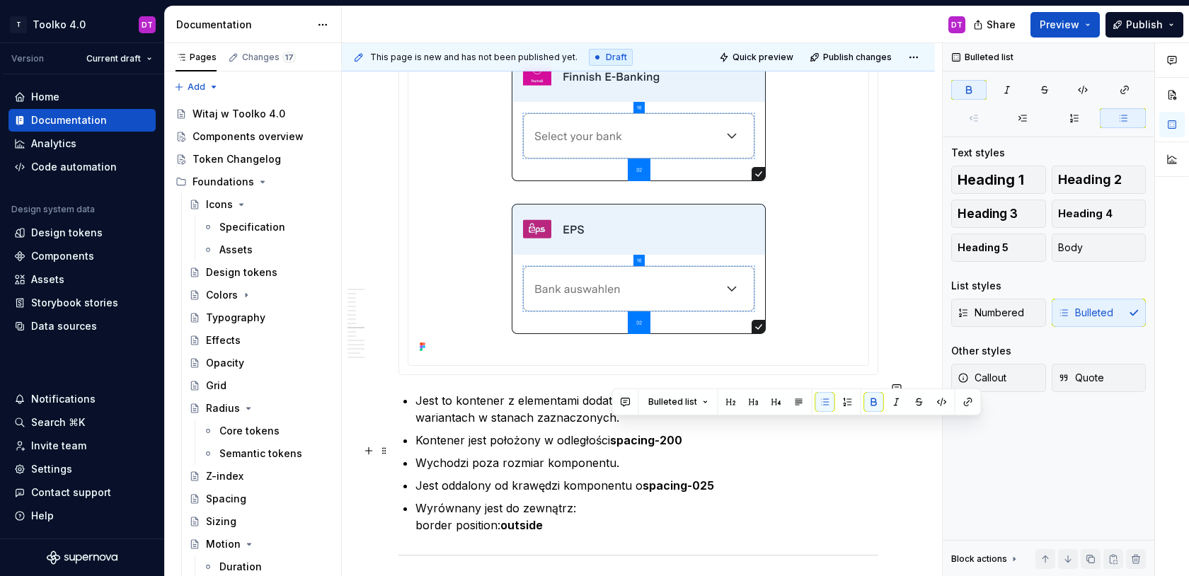
click at [723, 441] on ul "Jest to kontener z elementami dodatkowymi, który występuje tylko w kilku warian…" at bounding box center [647, 463] width 463 height 142
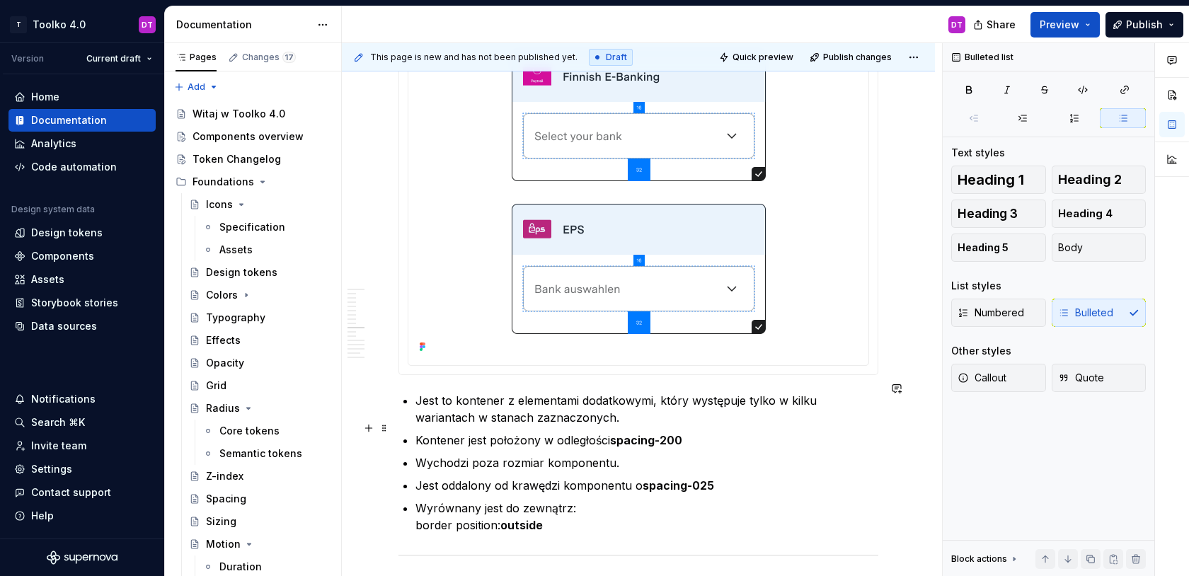
click at [693, 432] on p "Kontener jest położony w odległości spacing-200" at bounding box center [647, 440] width 463 height 17
click at [544, 432] on p "Kontener jest położony w odległości spacing-200" at bounding box center [647, 440] width 463 height 17
click at [803, 432] on p "Kontener jest położony pod główną treścią w odległości spacing-200" at bounding box center [647, 440] width 463 height 17
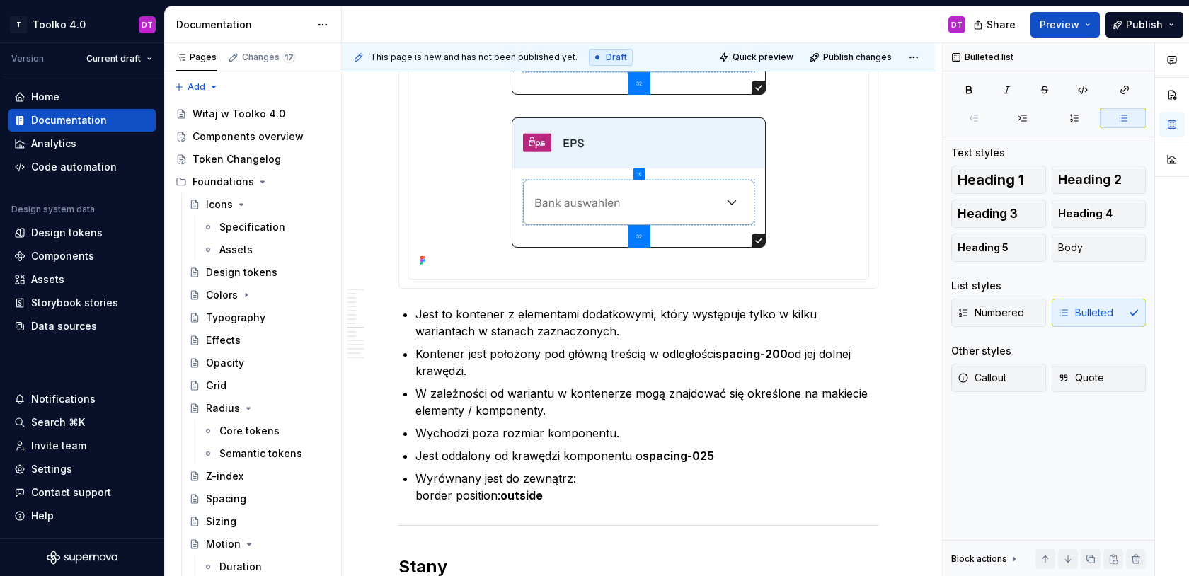
scroll to position [5449, 0]
click at [501, 354] on p "Kontener jest położony pod główną treścią w odległości spacing-200 od jej dolne…" at bounding box center [647, 361] width 463 height 34
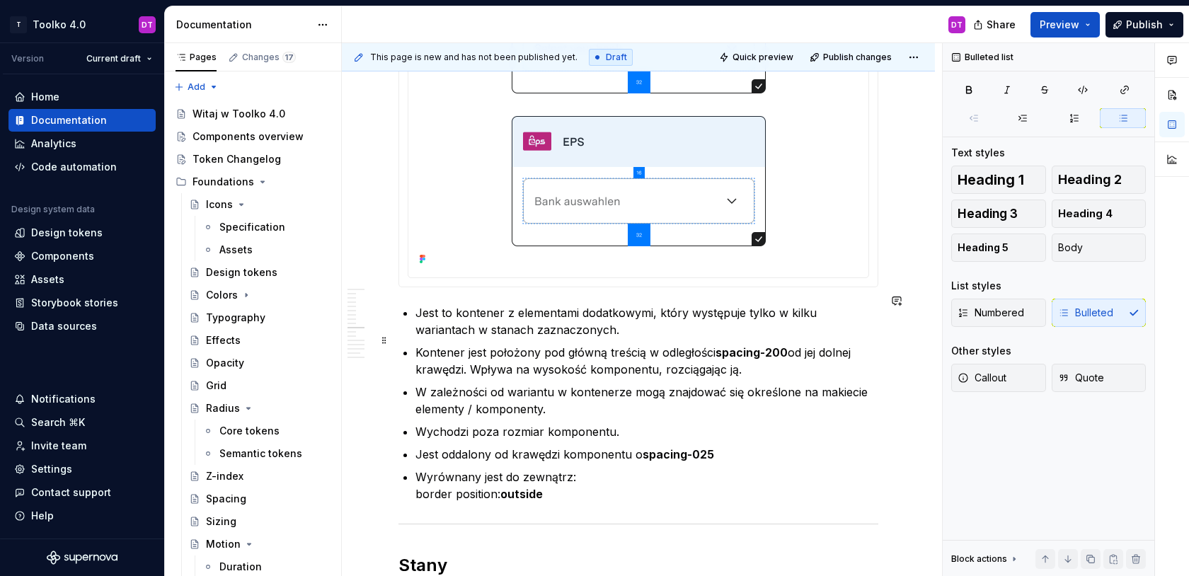
click at [722, 357] on p "Kontener jest położony pod główną treścią w odległości spacing-200 od jej dolne…" at bounding box center [647, 361] width 463 height 34
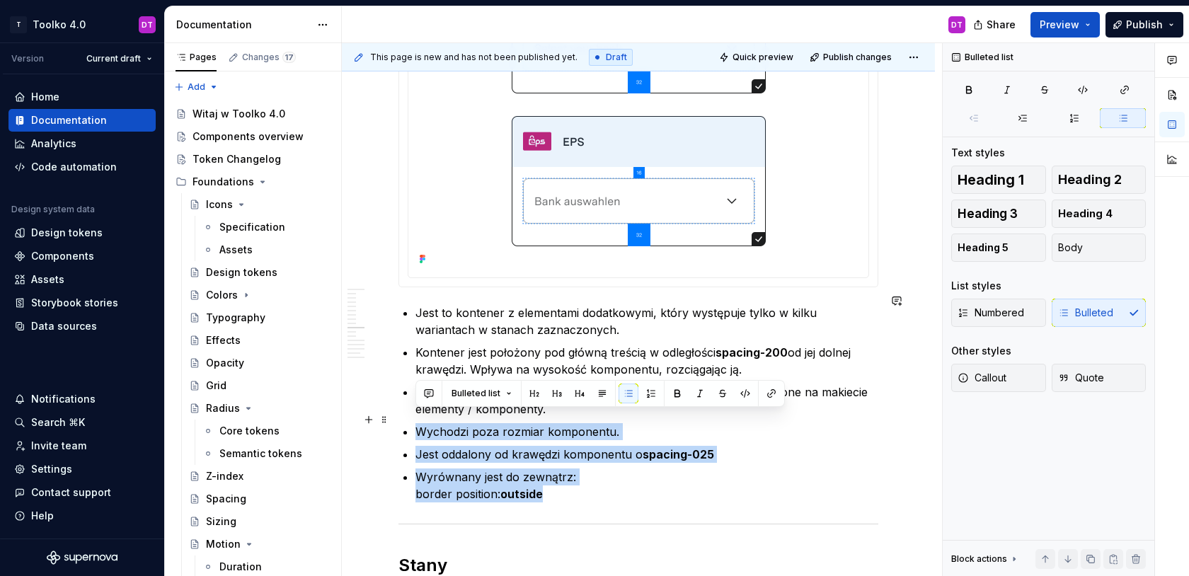
drag, startPoint x: 565, startPoint y: 485, endPoint x: 390, endPoint y: 416, distance: 187.8
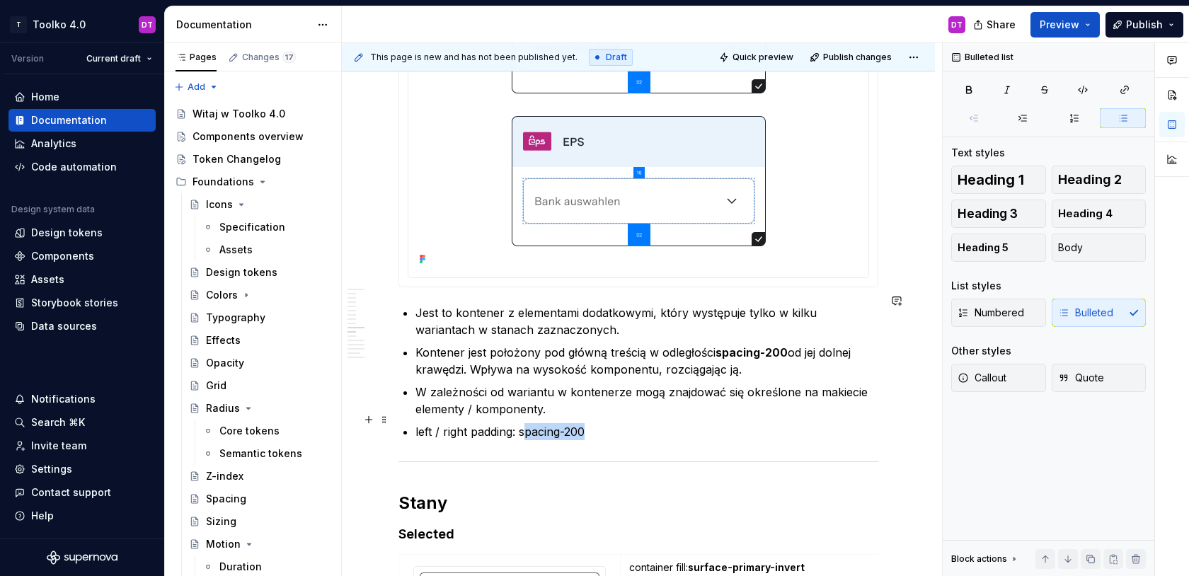
click at [525, 423] on p "left / right padding: spacing-200" at bounding box center [647, 431] width 463 height 17
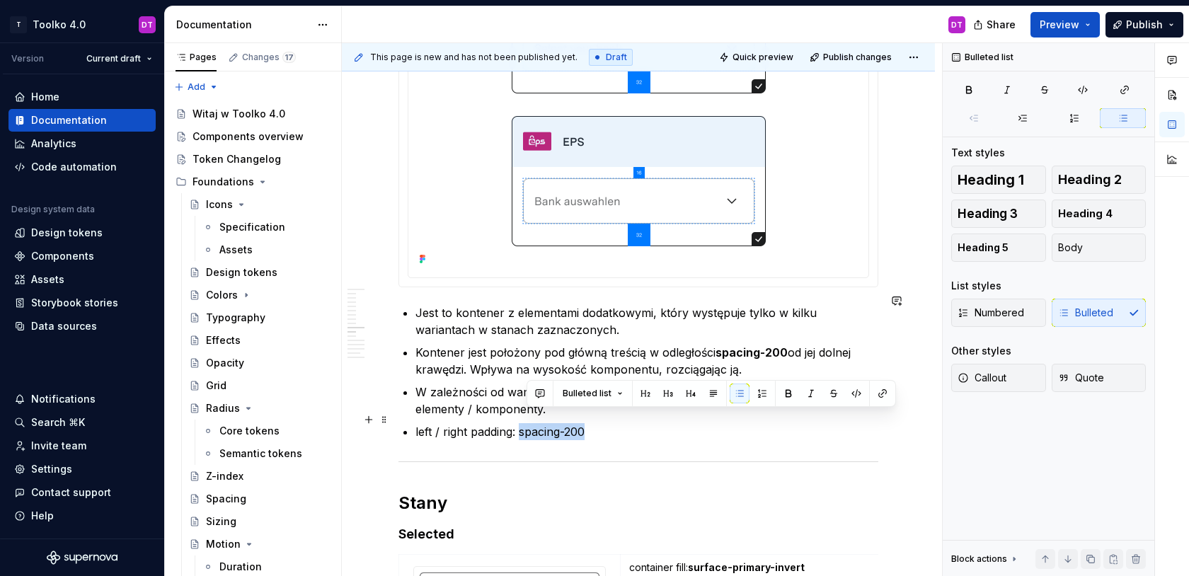
click at [521, 423] on p "left / right padding: spacing-200" at bounding box center [647, 431] width 463 height 17
click at [606, 423] on p "left / right padding: spacing-200" at bounding box center [647, 431] width 463 height 17
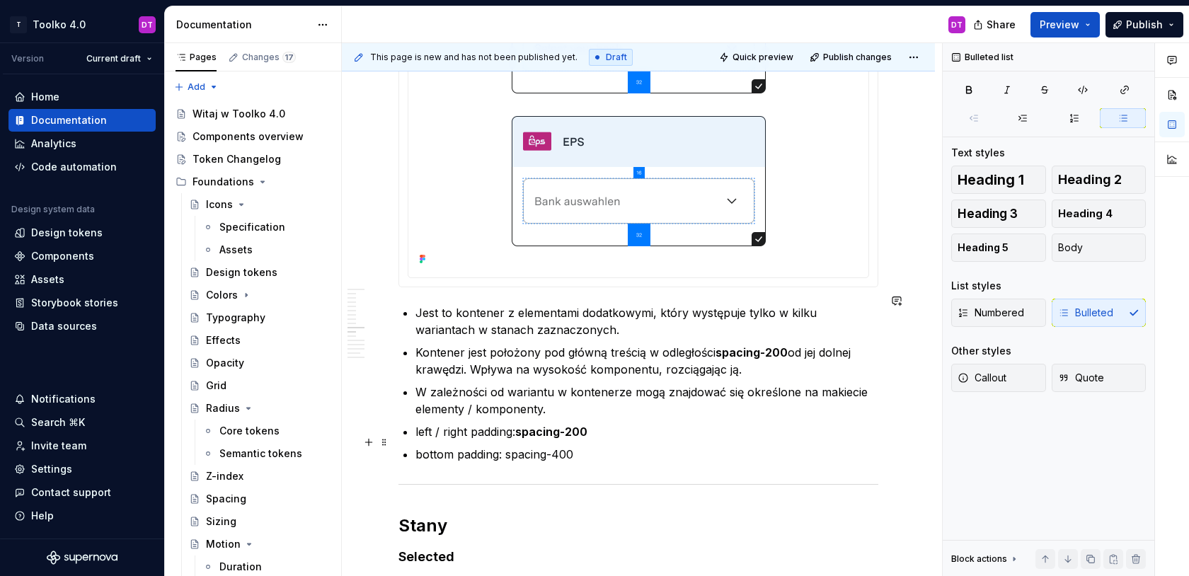
click at [505, 446] on p "bottom padding: spacing-400" at bounding box center [647, 454] width 463 height 17
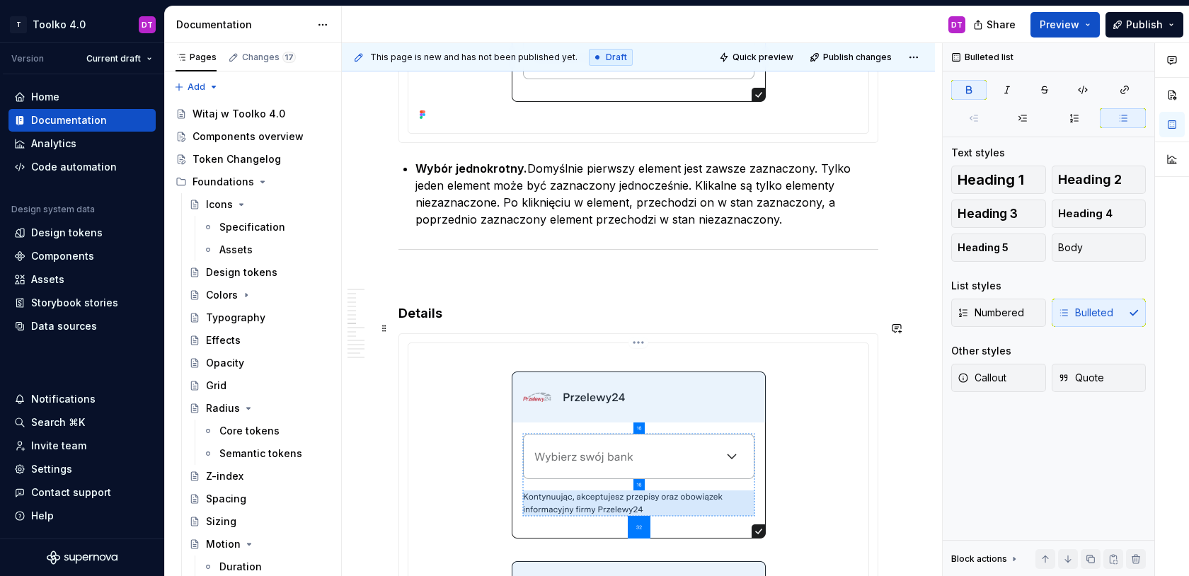
scroll to position [3718, 0]
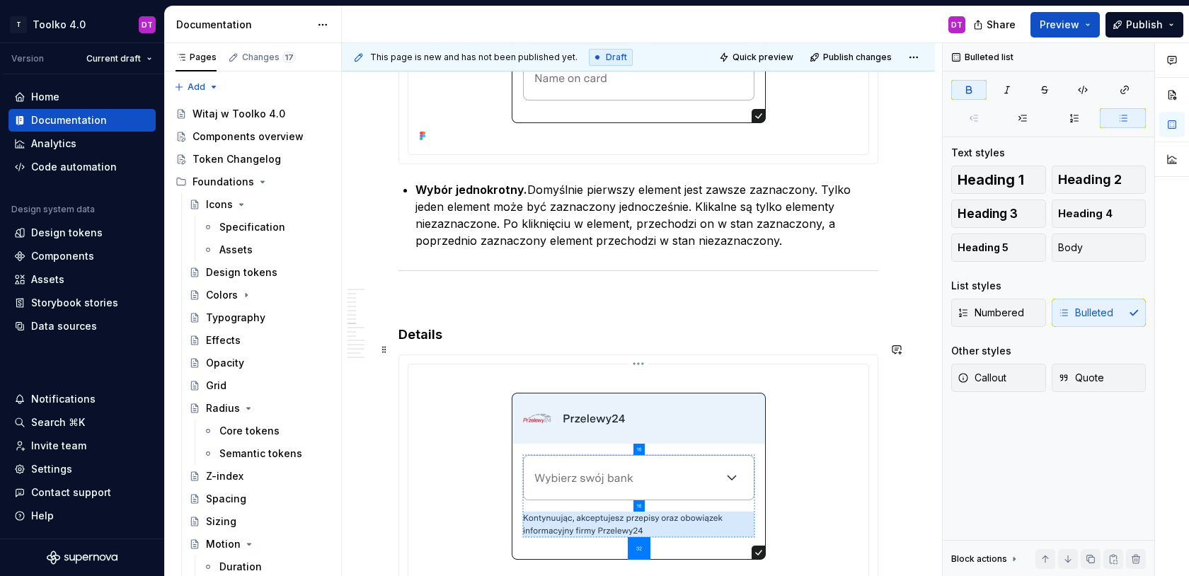
click at [639, 350] on html "T Toolko 4.0 DT Version Current draft Home Documentation Analytics Code automat…" at bounding box center [594, 288] width 1189 height 576
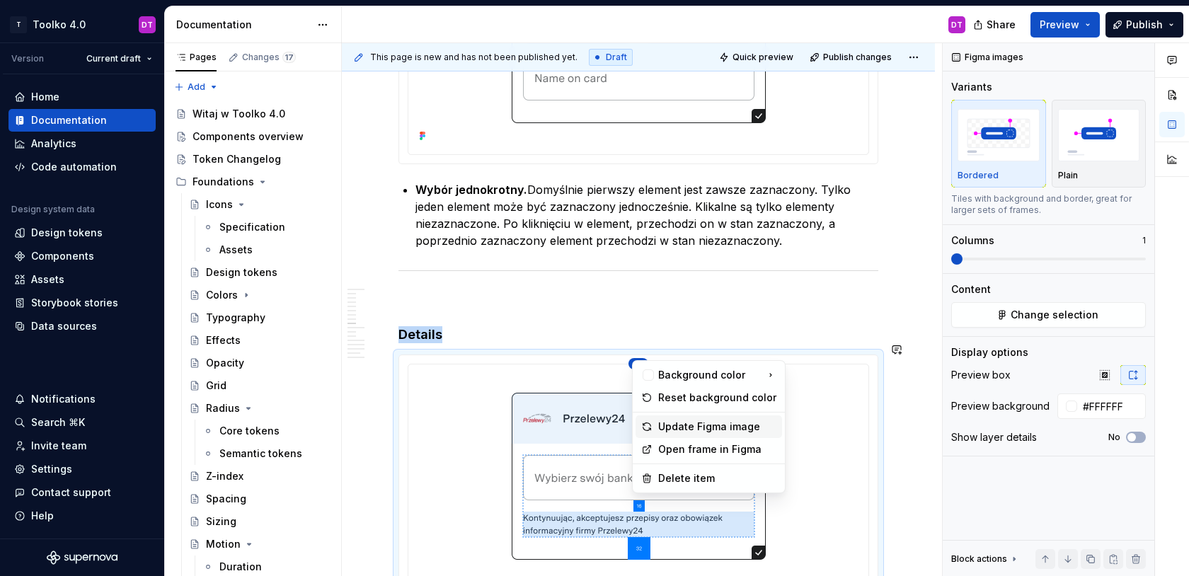
click at [735, 430] on div "Update Figma image" at bounding box center [717, 427] width 118 height 14
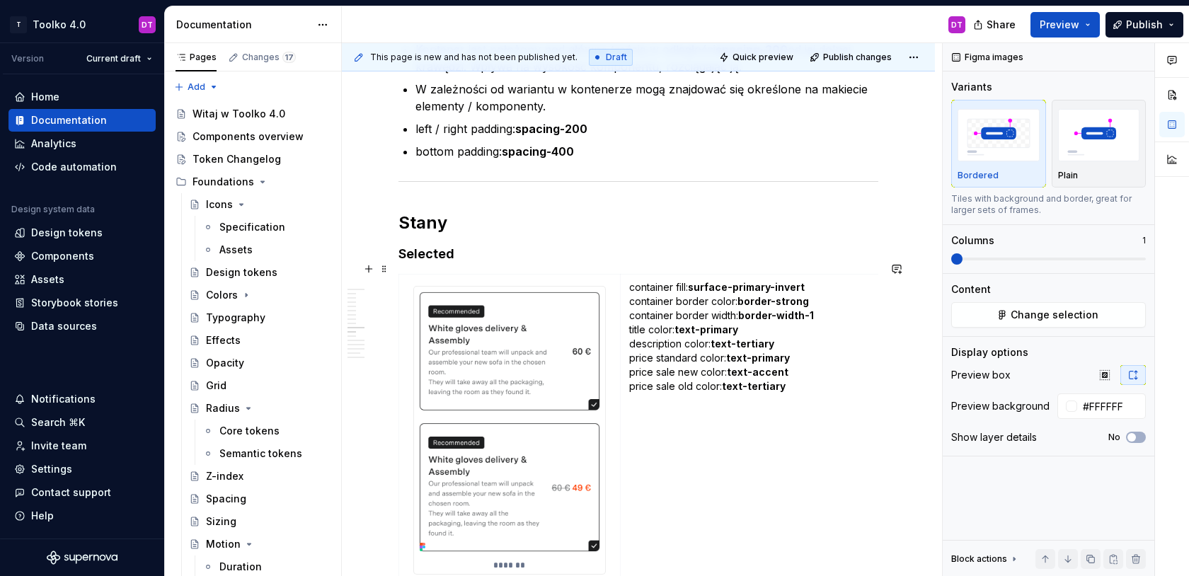
scroll to position [5758, 0]
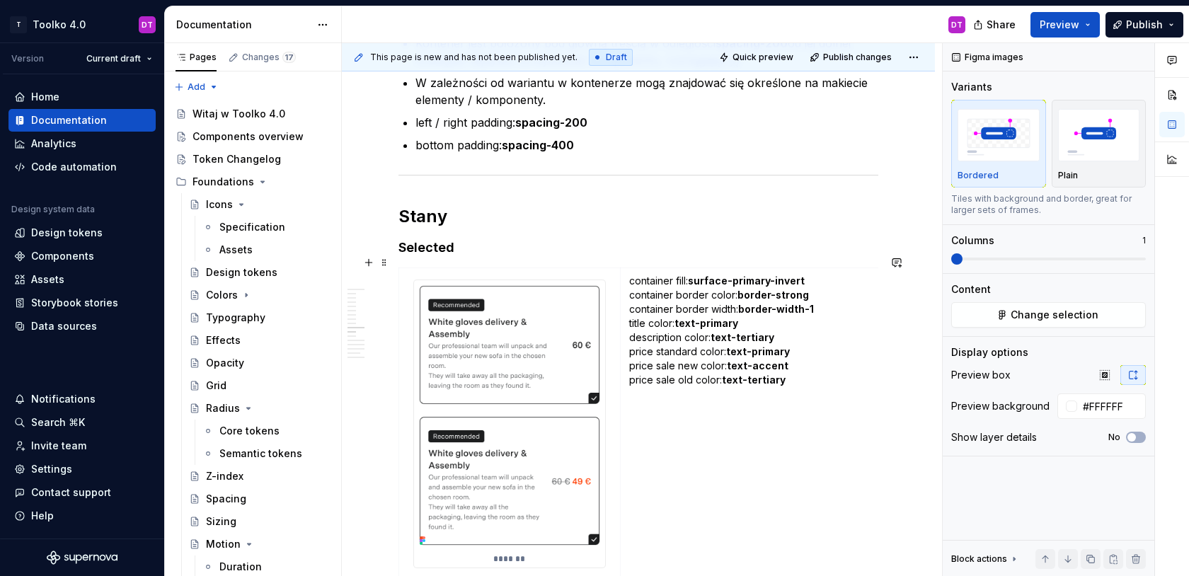
click at [515, 351] on img at bounding box center [509, 415] width 191 height 271
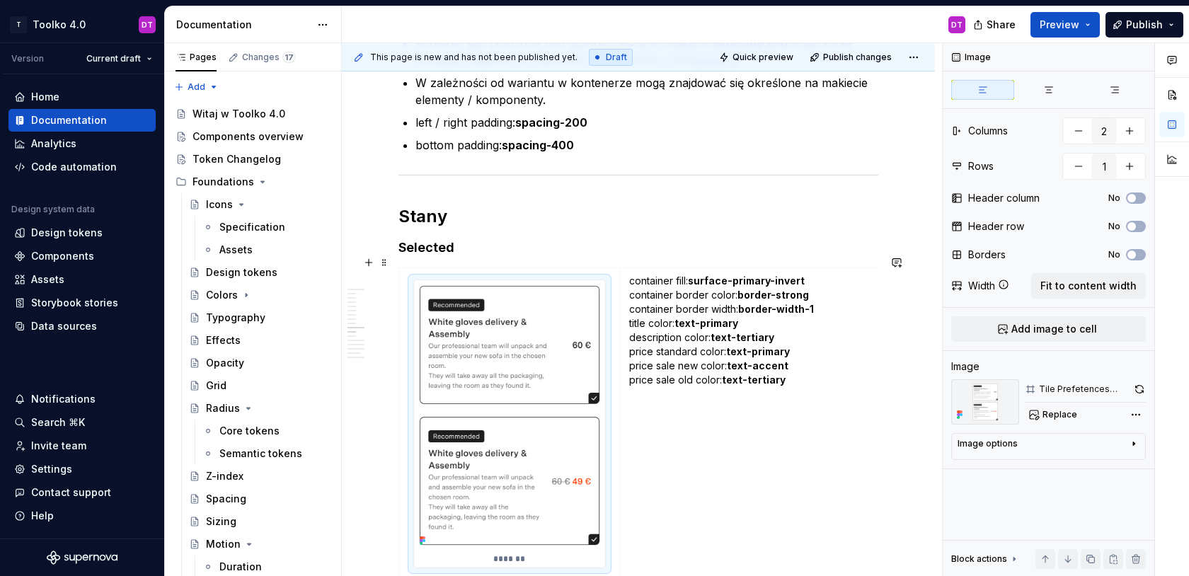
click at [515, 351] on img at bounding box center [509, 415] width 191 height 271
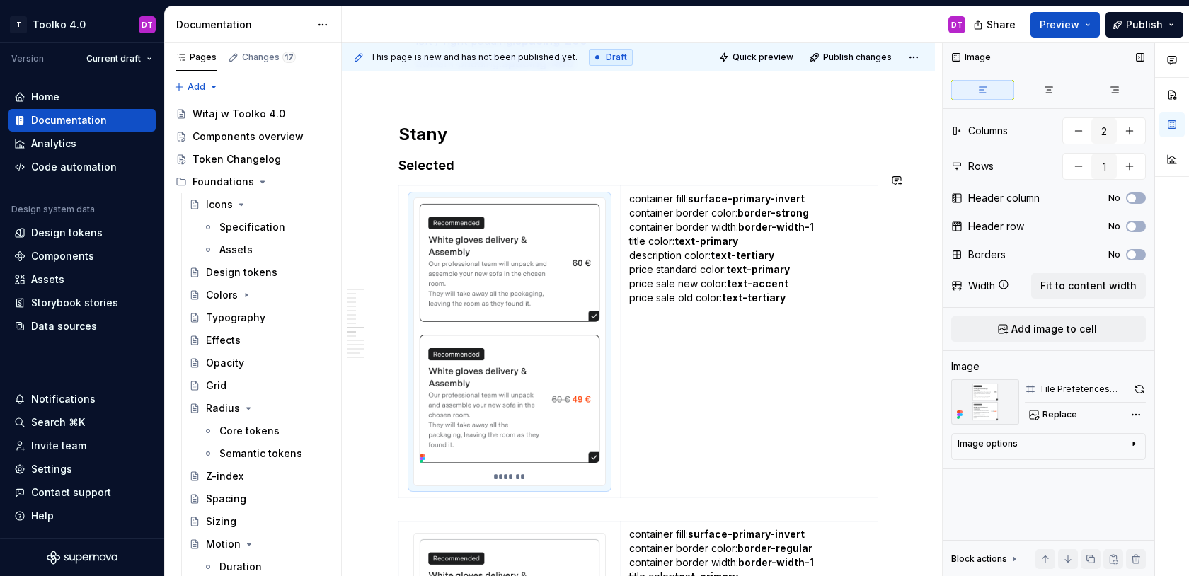
scroll to position [5857, 0]
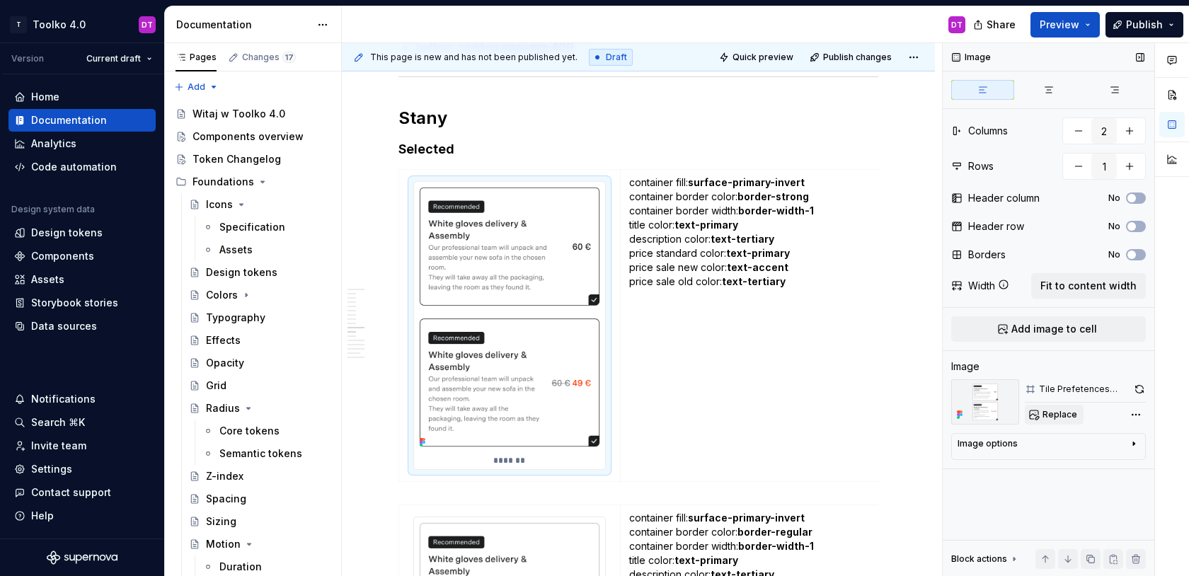
click at [1065, 413] on span "Replace" at bounding box center [1060, 414] width 35 height 11
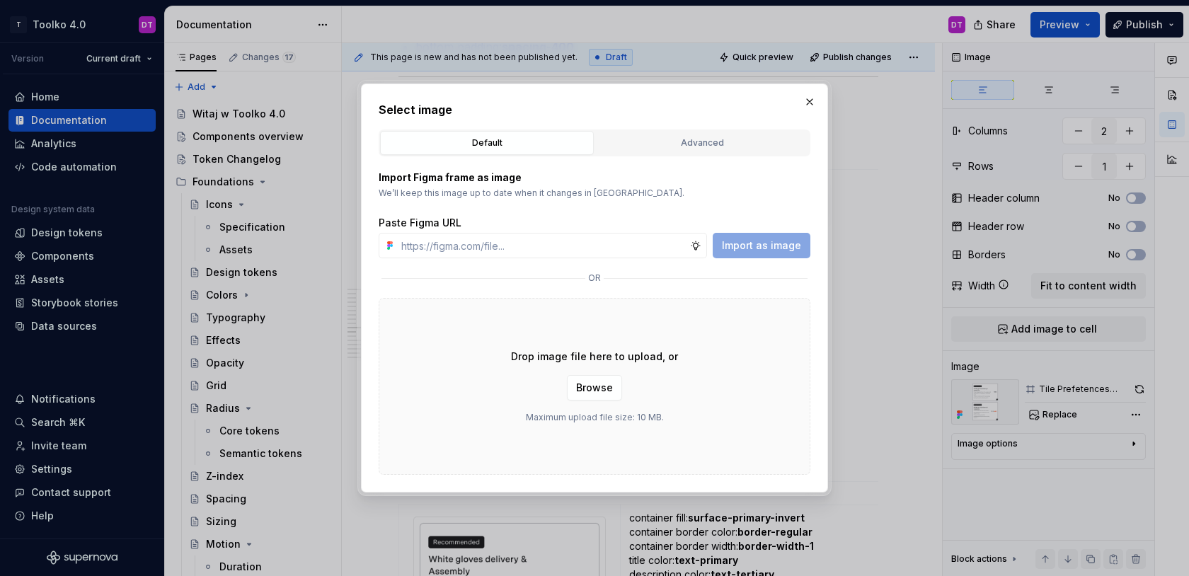
type textarea "*"
click at [675, 140] on div "Advanced" at bounding box center [702, 143] width 204 height 14
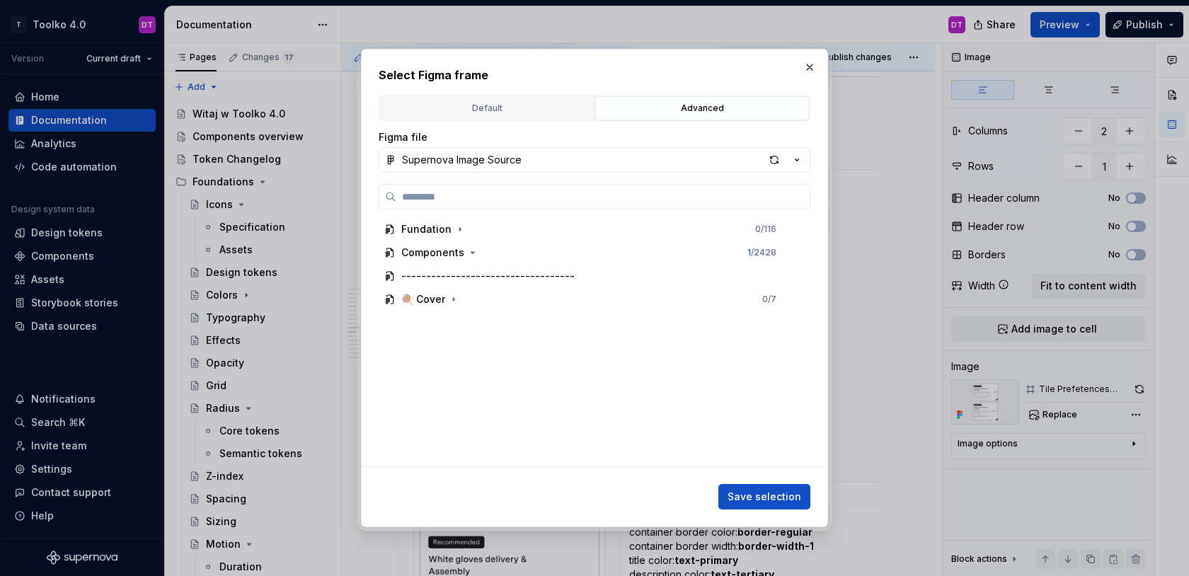
click at [476, 205] on label at bounding box center [595, 196] width 432 height 25
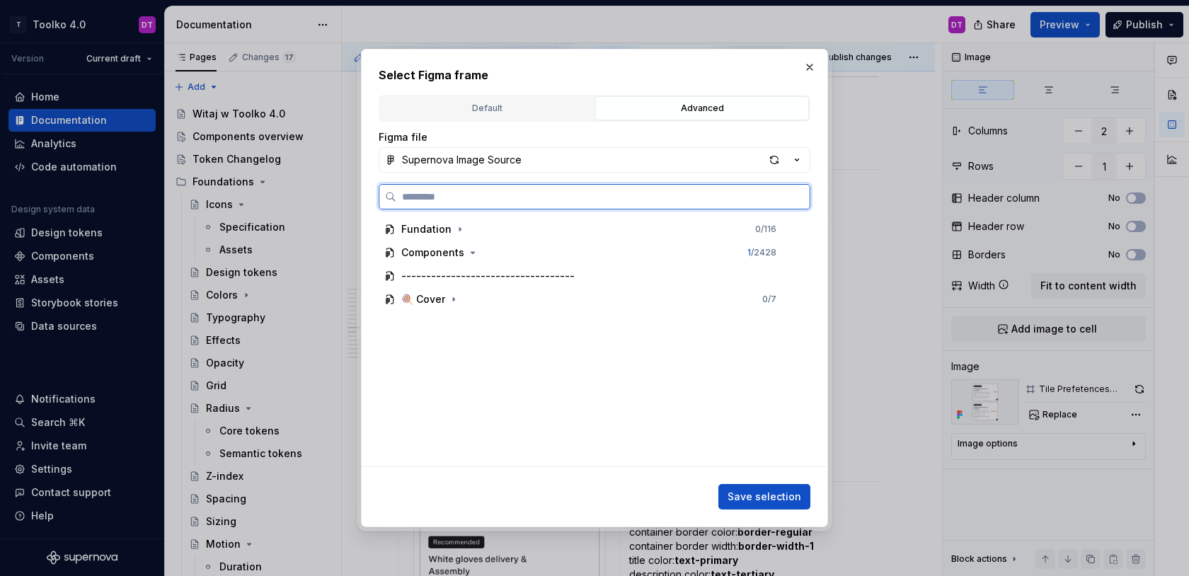
click at [476, 204] on input "search" at bounding box center [602, 197] width 413 height 14
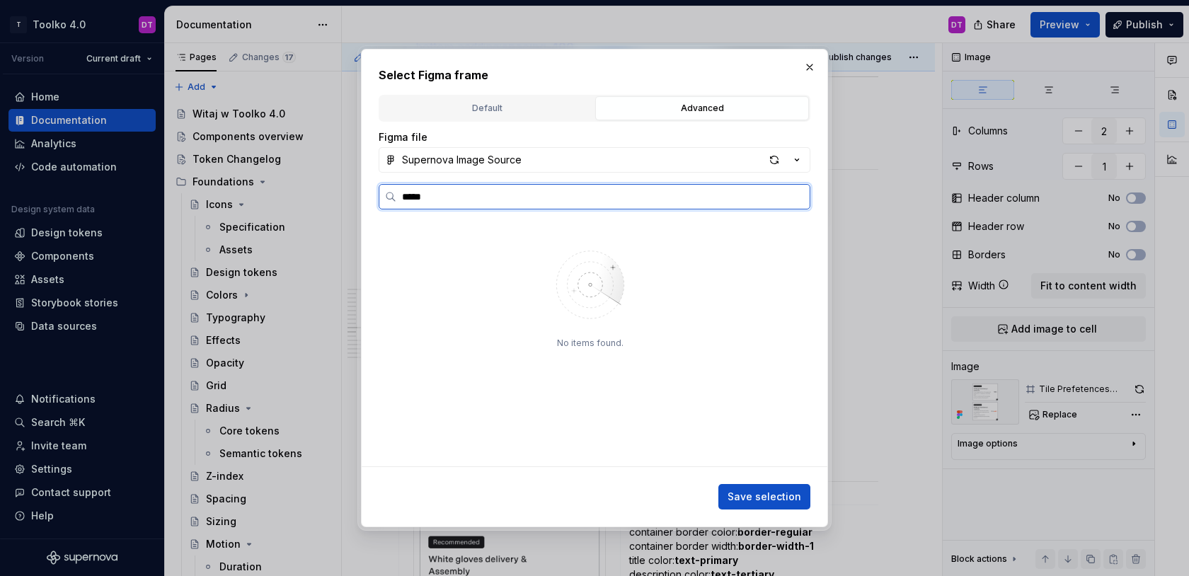
type input "*****"
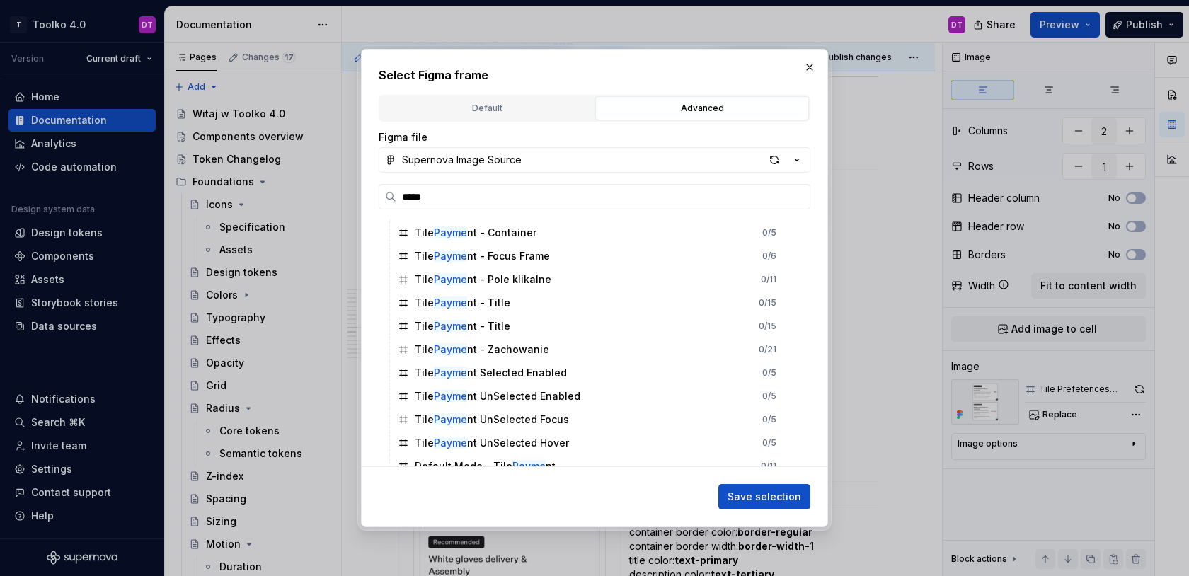
scroll to position [126, 0]
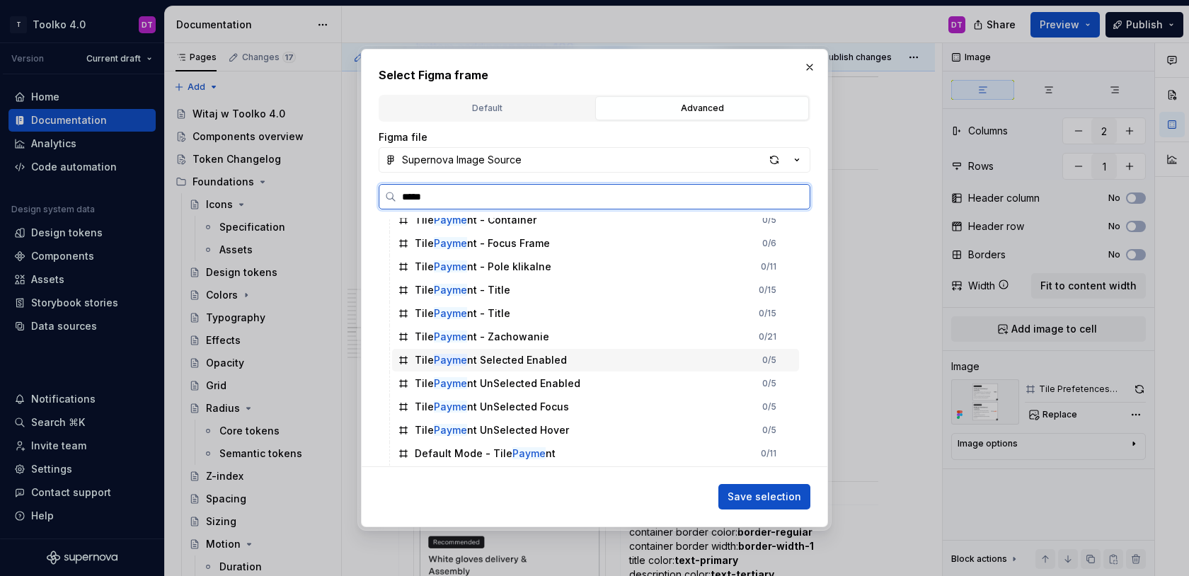
click at [532, 369] on div "Tile Payme nt Selected Enabled 0 / 5" at bounding box center [595, 360] width 407 height 23
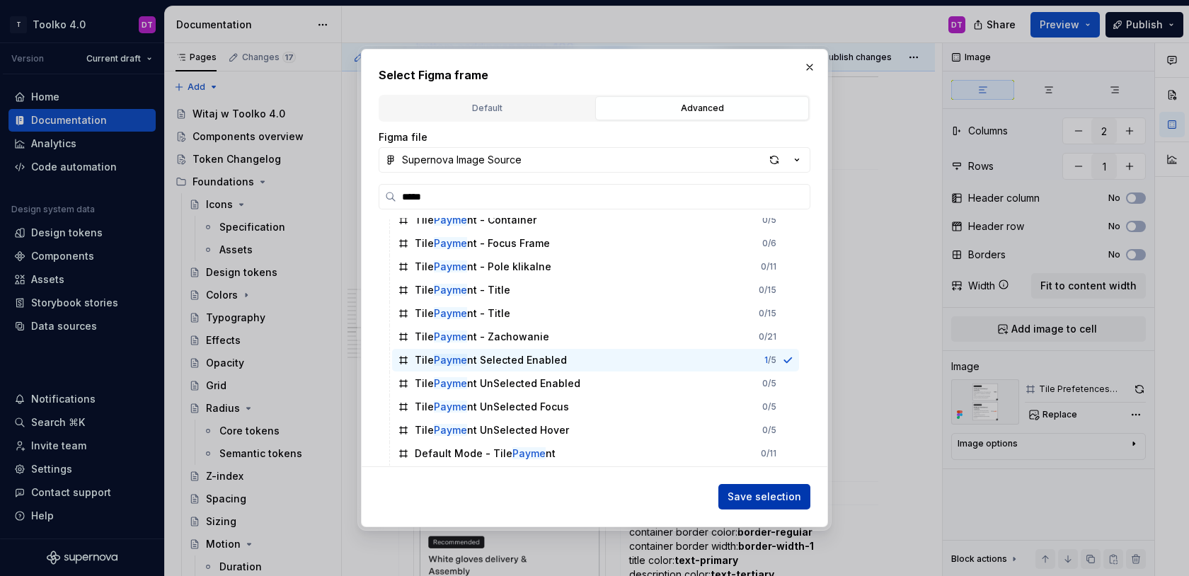
click at [748, 497] on span "Save selection" at bounding box center [765, 497] width 74 height 14
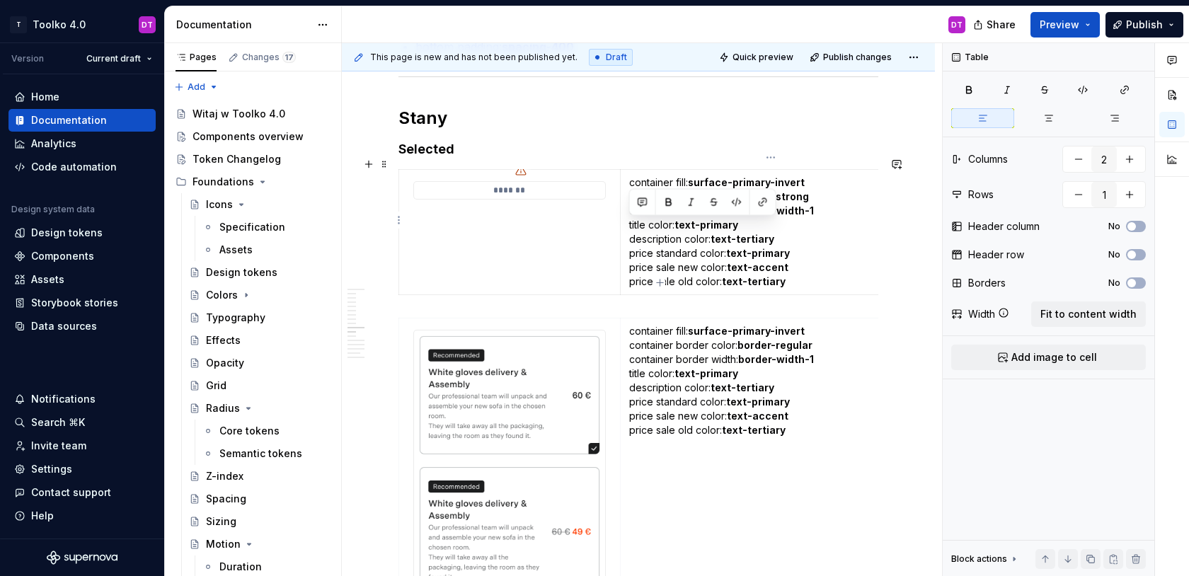
drag, startPoint x: 791, startPoint y: 275, endPoint x: 630, endPoint y: 229, distance: 167.1
click at [630, 229] on p "container fill: surface-primary-invert container border color: border-strong co…" at bounding box center [770, 232] width 283 height 113
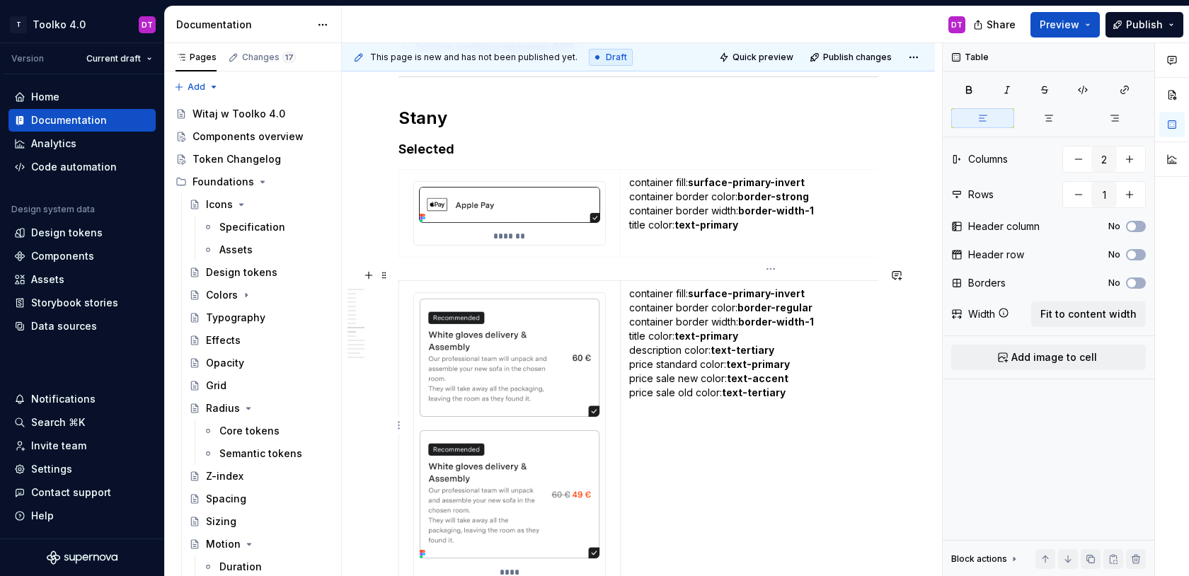
click at [695, 431] on td "container fill: surface-primary-invert container border color: border-regular c…" at bounding box center [770, 436] width 301 height 313
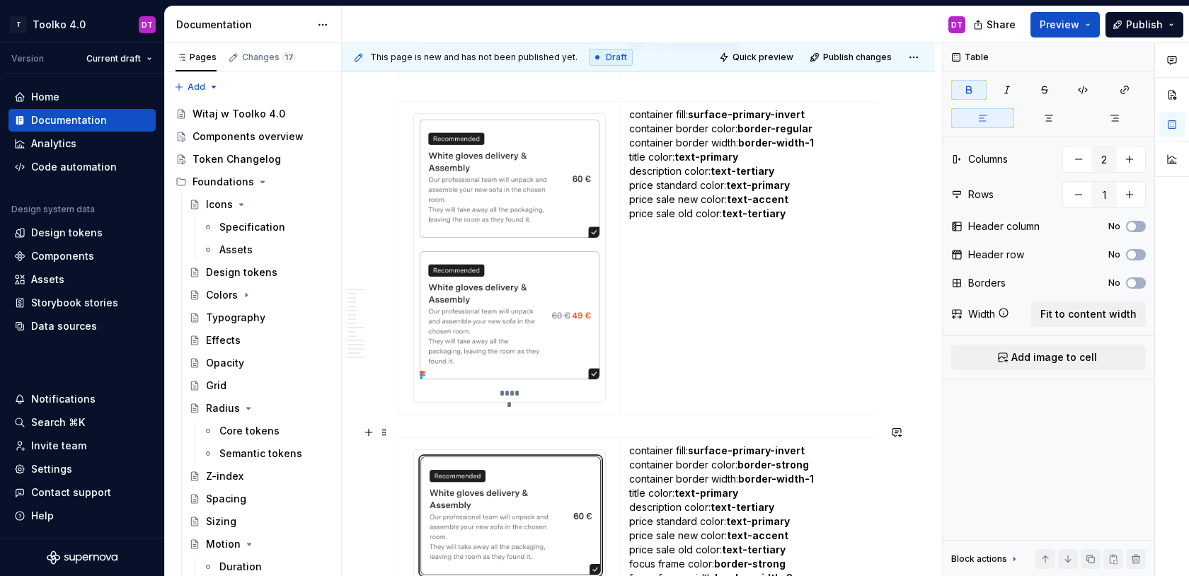
scroll to position [6039, 0]
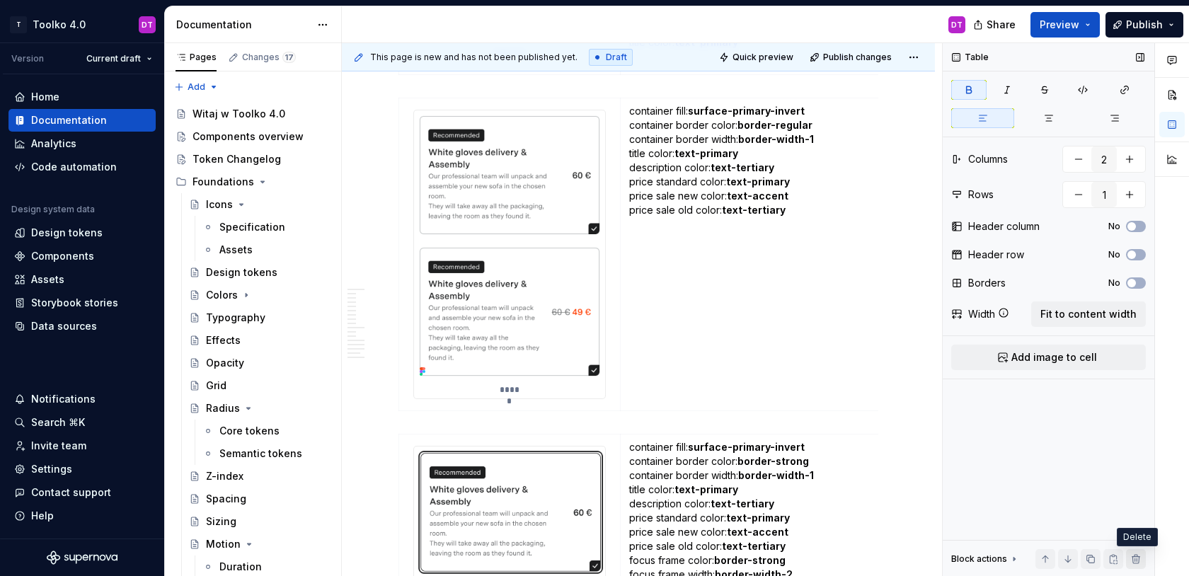
click at [1137, 561] on button "button" at bounding box center [1136, 559] width 20 height 20
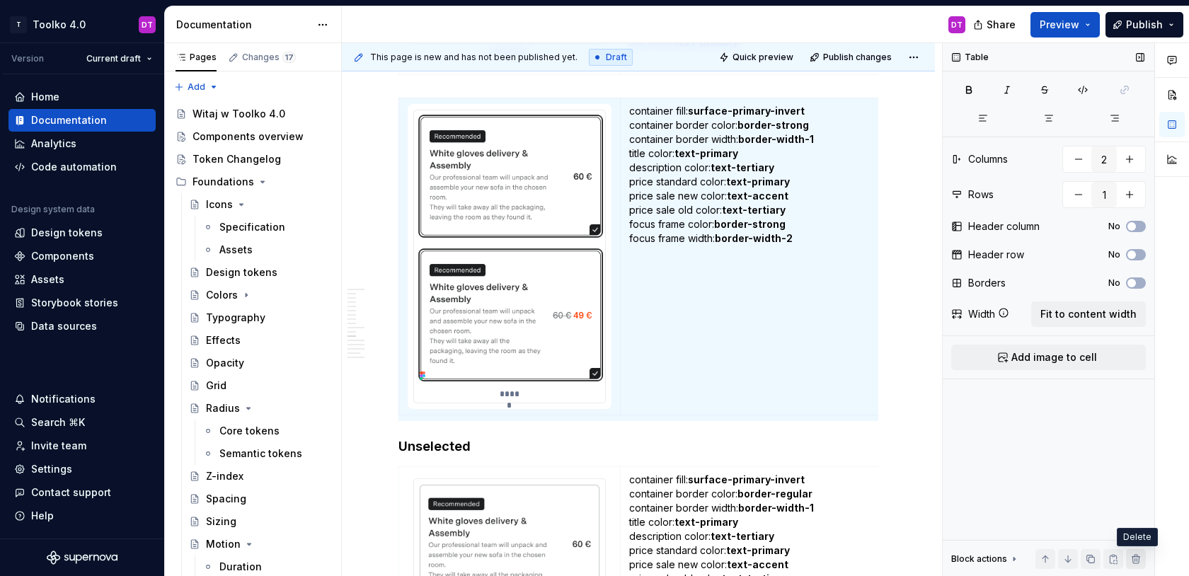
click at [1142, 559] on button "button" at bounding box center [1136, 559] width 20 height 20
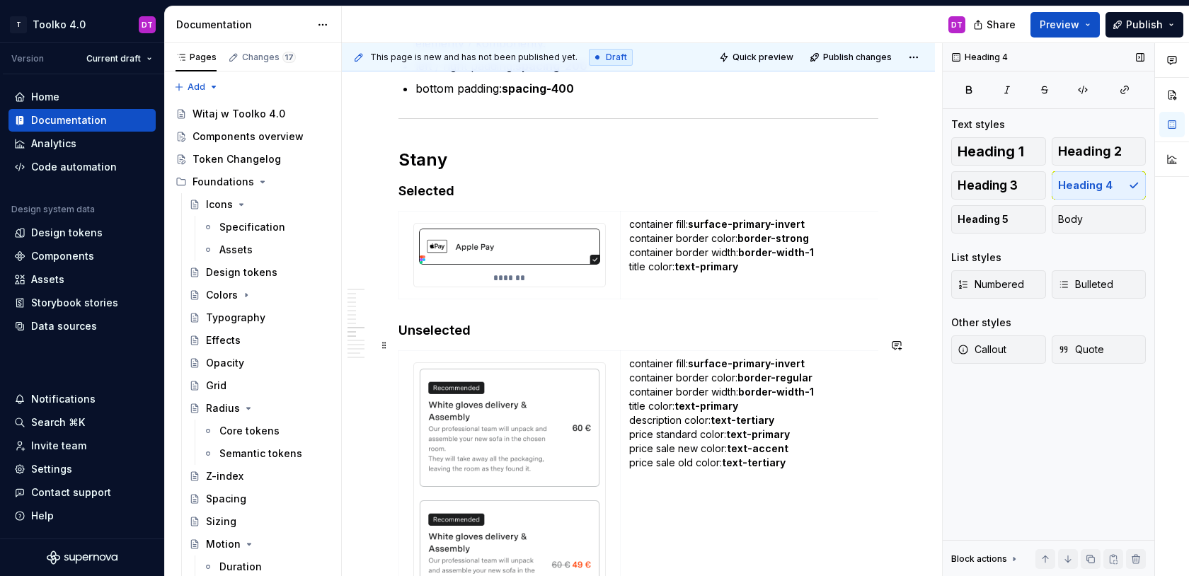
scroll to position [5822, 0]
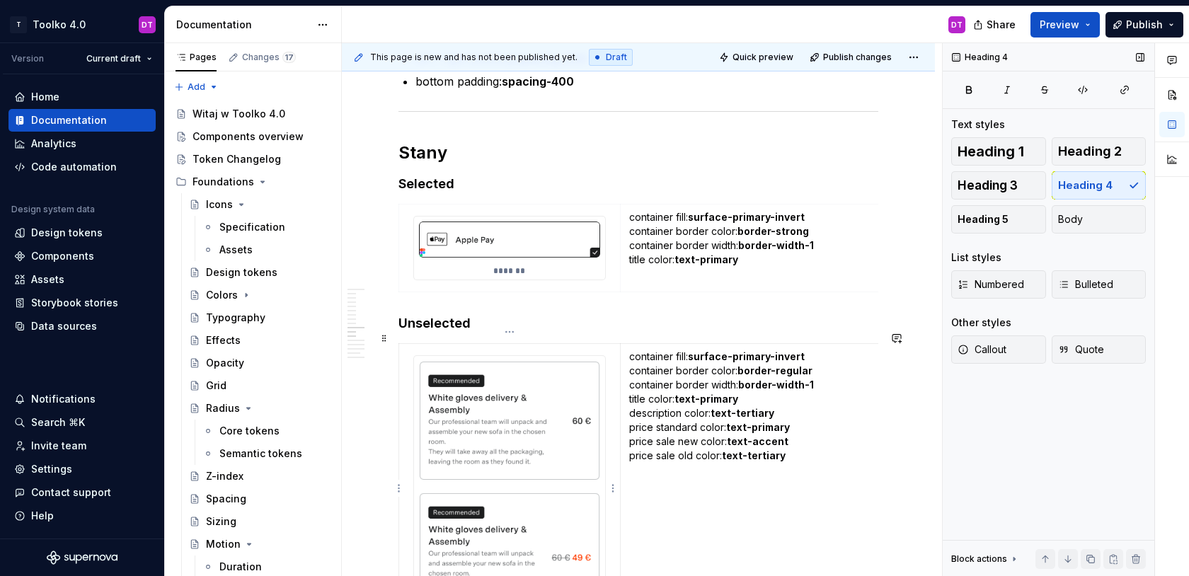
click at [528, 418] on img at bounding box center [509, 491] width 191 height 271
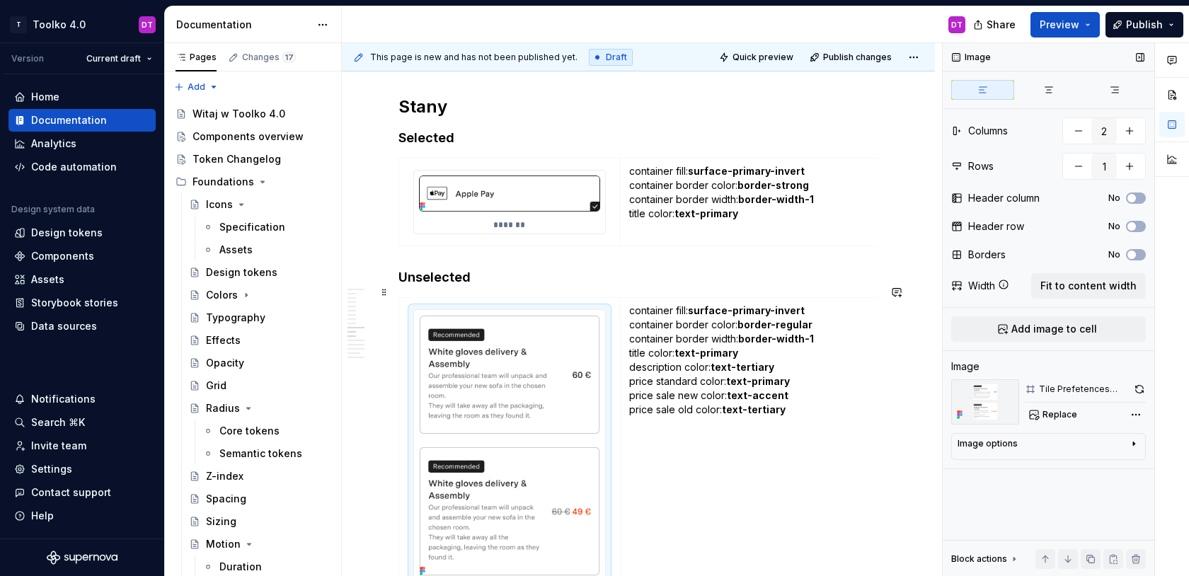
scroll to position [5886, 0]
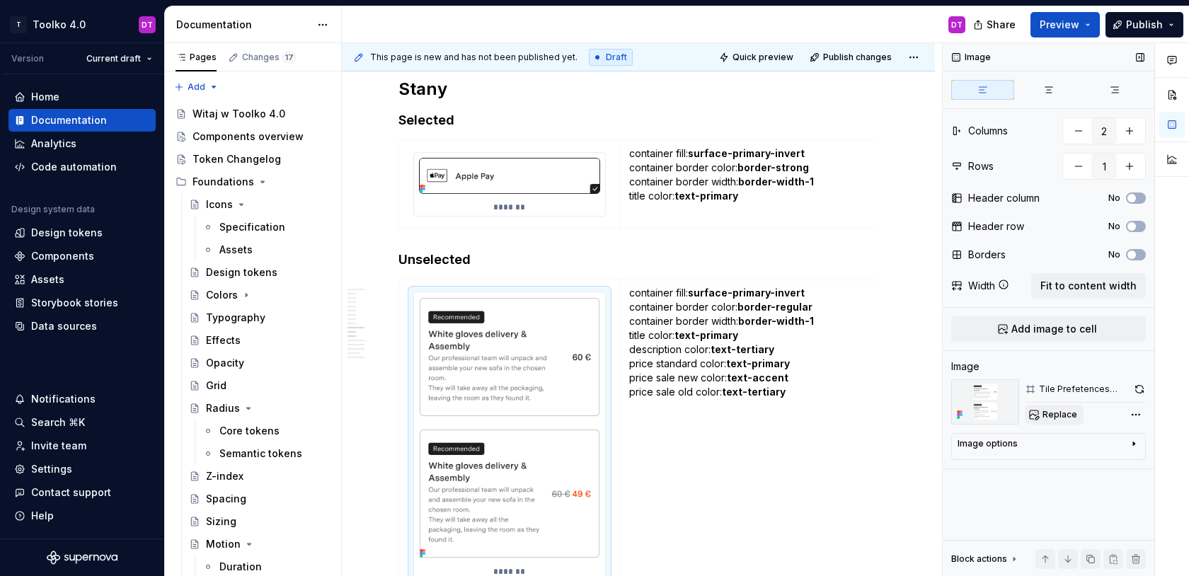
click at [1056, 412] on span "Replace" at bounding box center [1060, 414] width 35 height 11
type textarea "*"
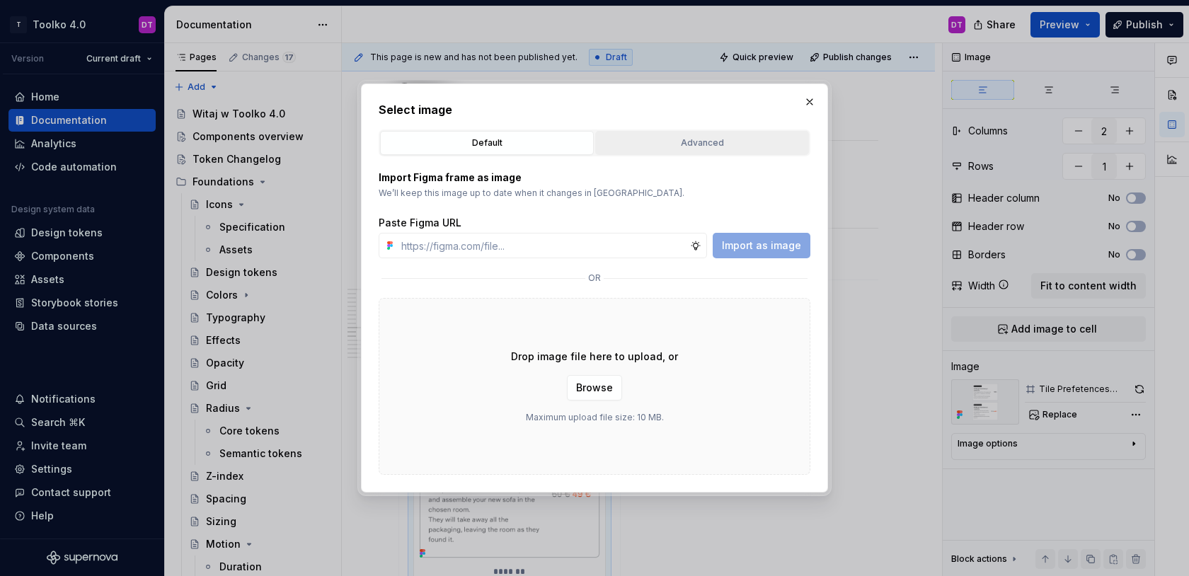
click at [667, 150] on button "Advanced" at bounding box center [702, 143] width 214 height 24
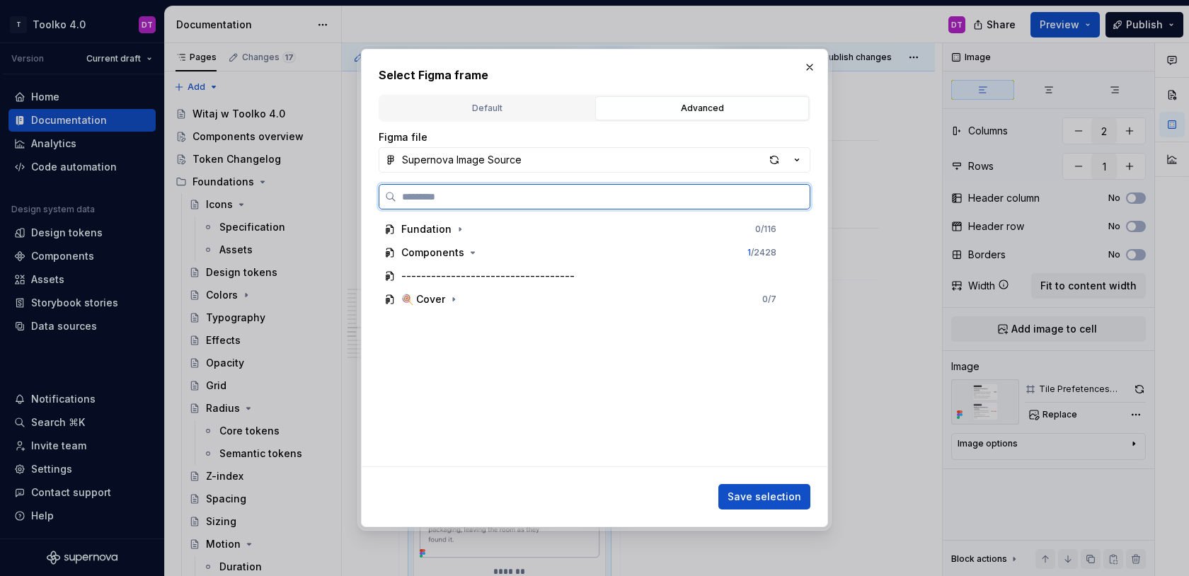
click at [534, 190] on input "search" at bounding box center [602, 197] width 413 height 14
type input "******"
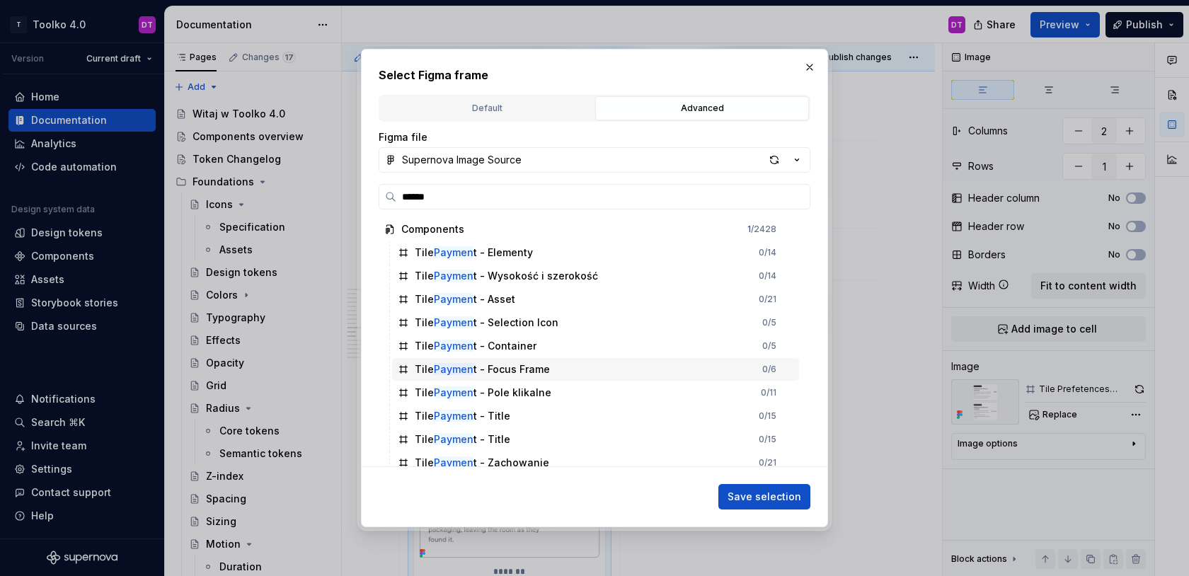
scroll to position [126, 0]
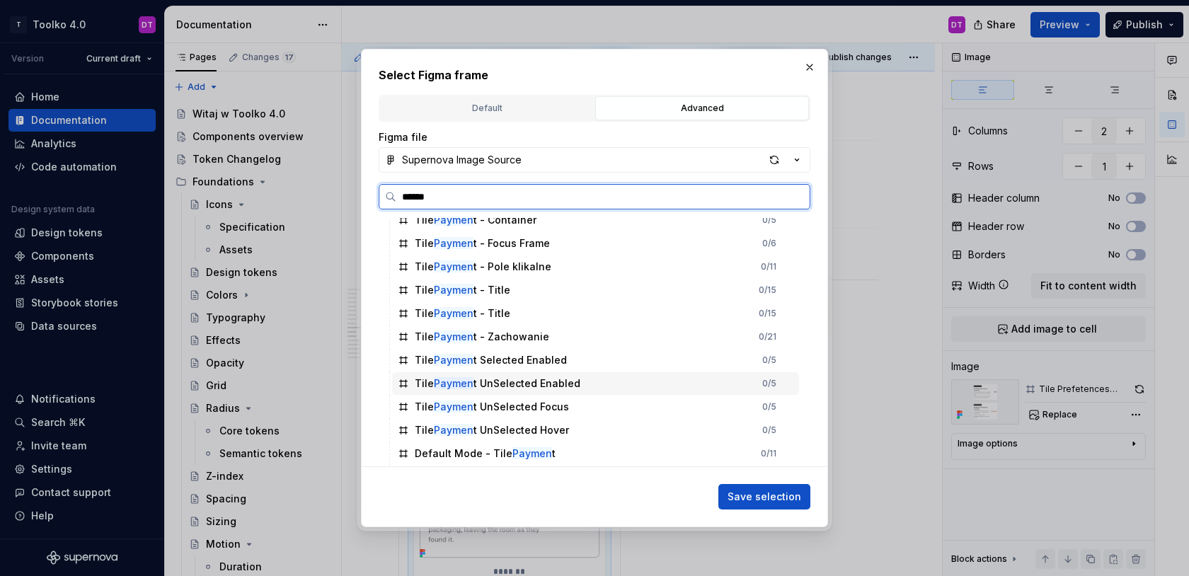
click at [486, 386] on div "Tile Paymen t UnSelected Enabled" at bounding box center [498, 384] width 166 height 14
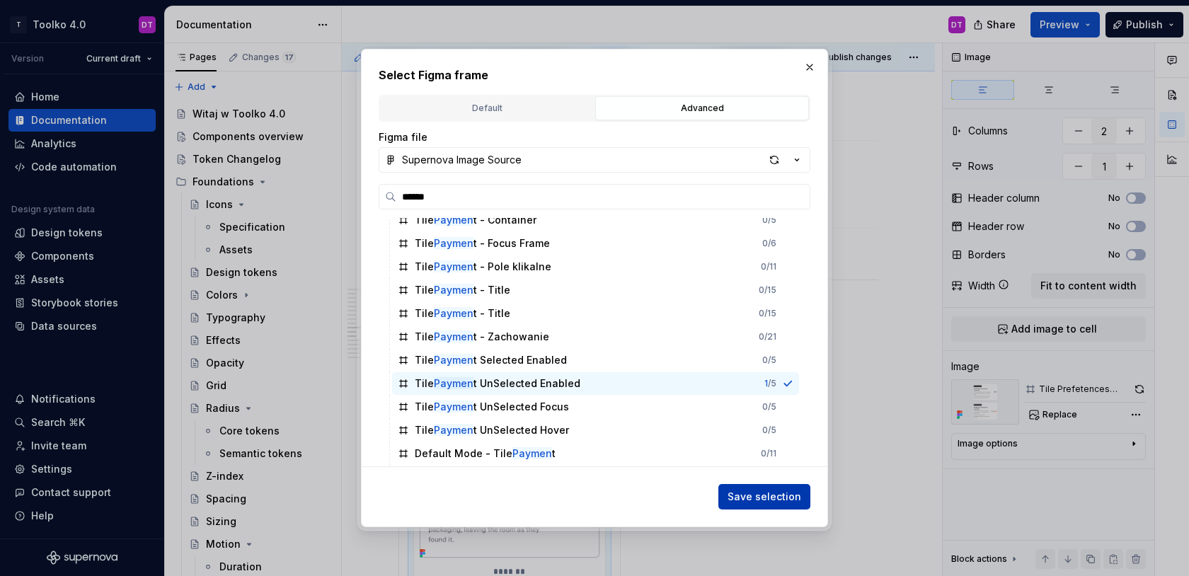
click at [796, 500] on span "Save selection" at bounding box center [765, 497] width 74 height 14
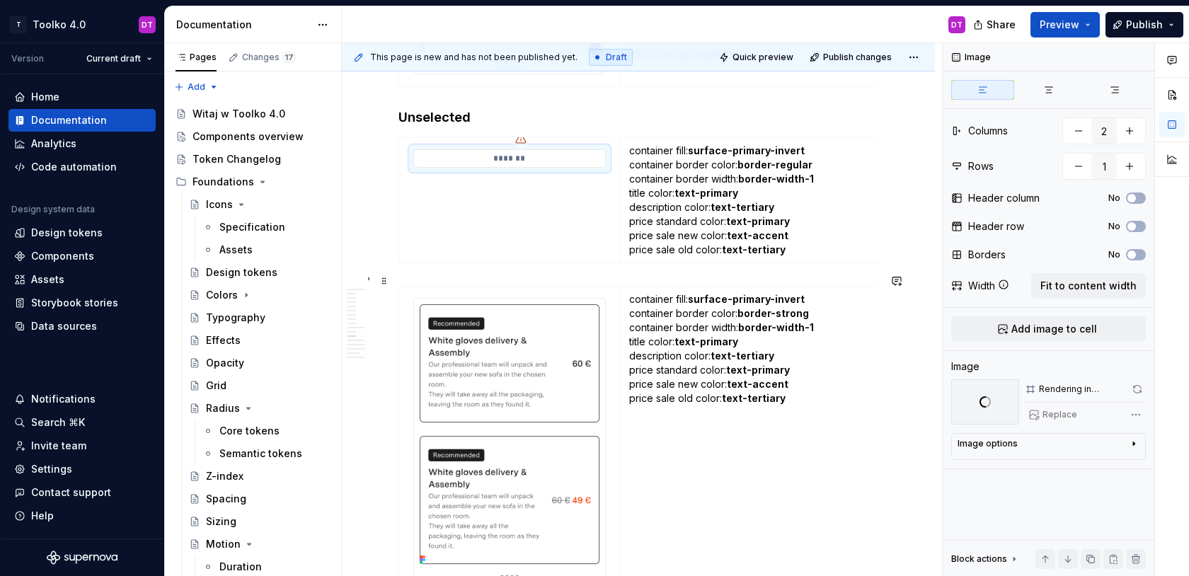
scroll to position [6032, 0]
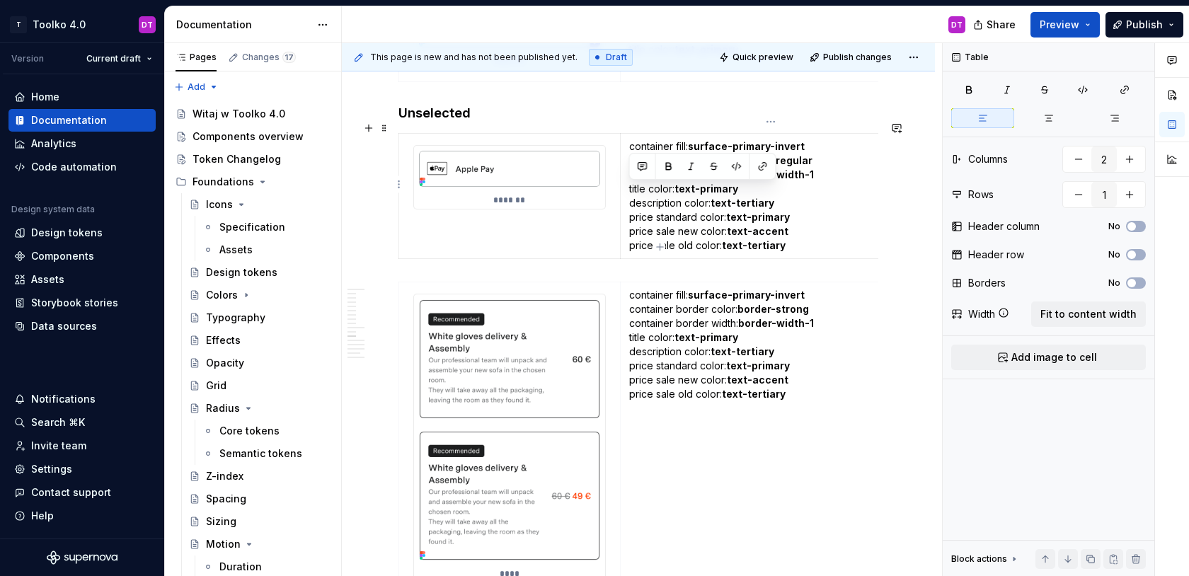
drag, startPoint x: 815, startPoint y: 239, endPoint x: 629, endPoint y: 193, distance: 192.5
click at [629, 193] on p "container fill: surface-primary-invert container border color: border-regular c…" at bounding box center [770, 195] width 283 height 113
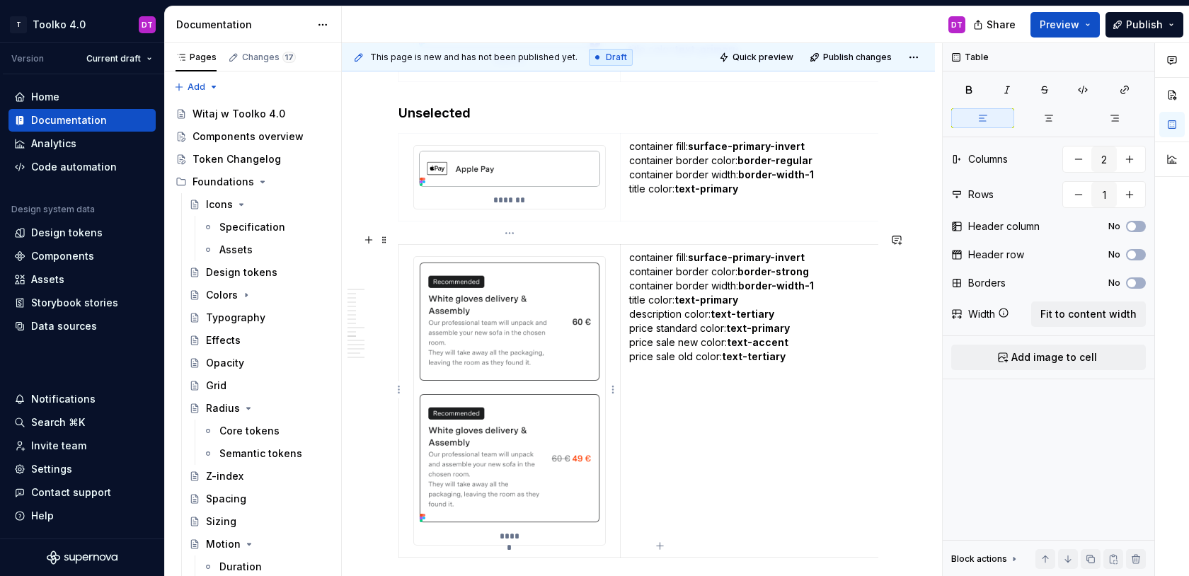
click at [547, 306] on img at bounding box center [509, 392] width 191 height 271
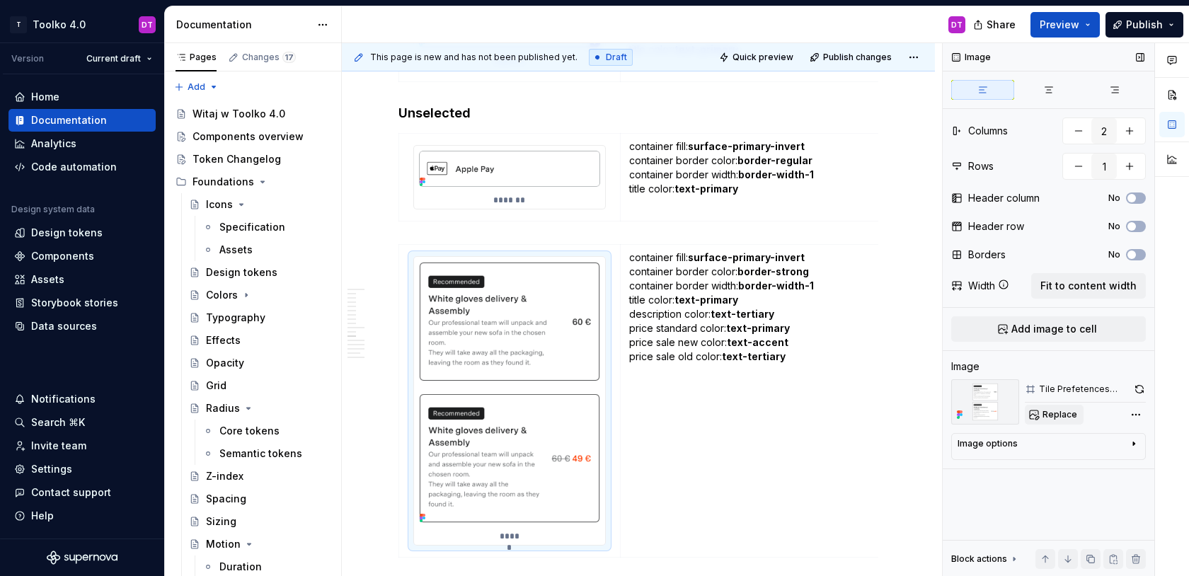
click at [1058, 415] on span "Replace" at bounding box center [1060, 414] width 35 height 11
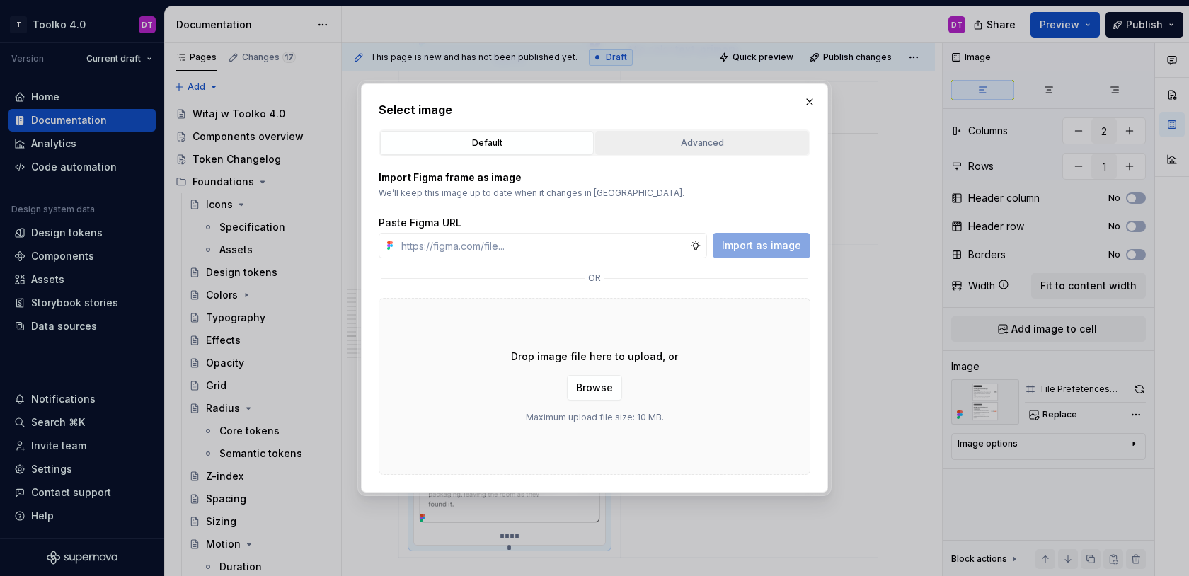
click at [736, 131] on button "Advanced" at bounding box center [702, 143] width 214 height 24
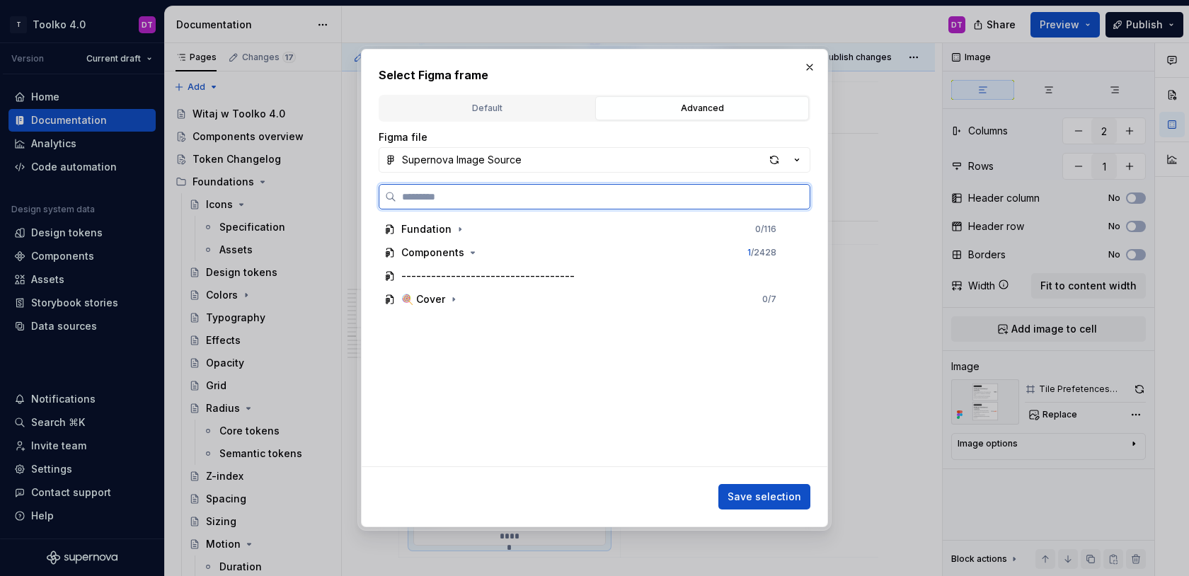
click at [537, 193] on input "search" at bounding box center [602, 197] width 413 height 14
type textarea "*"
type input "******"
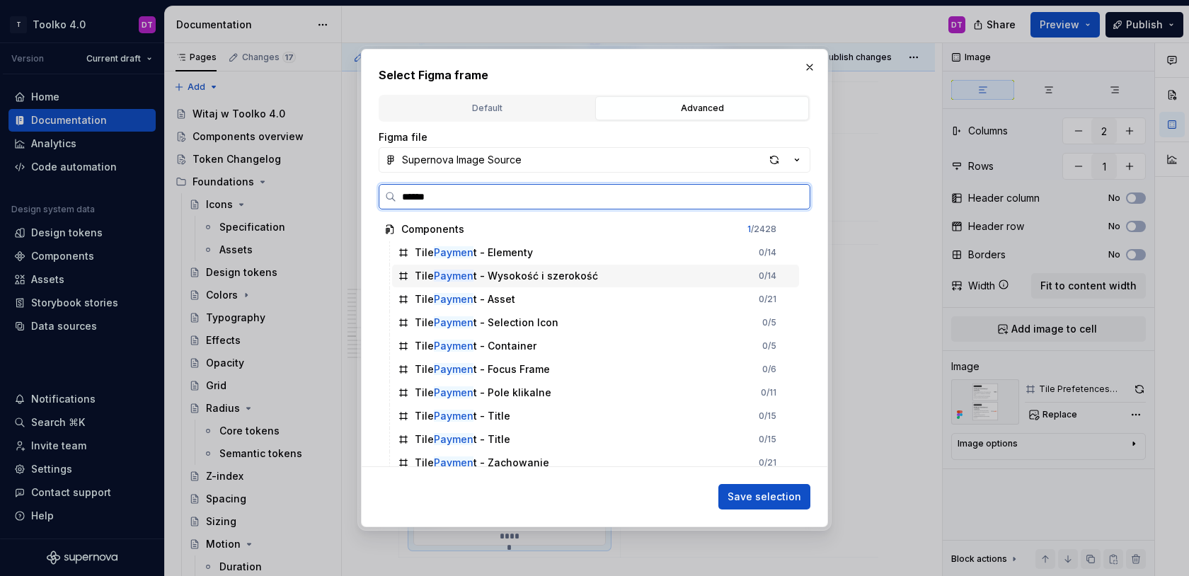
scroll to position [126, 0]
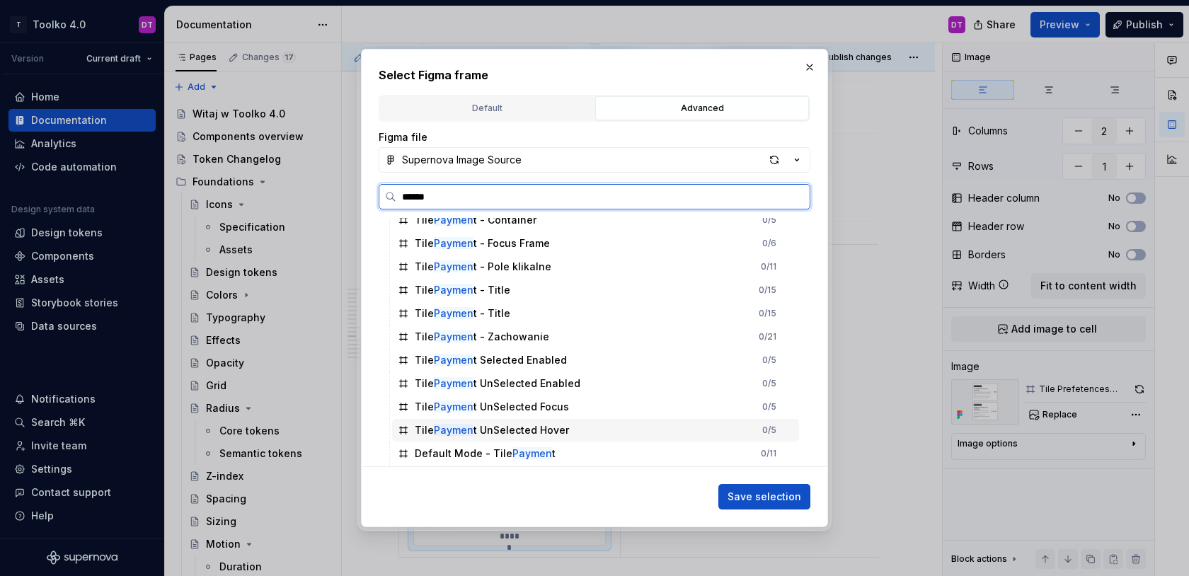
click at [490, 428] on div "Tile Paymen t UnSelected Hover" at bounding box center [492, 430] width 154 height 14
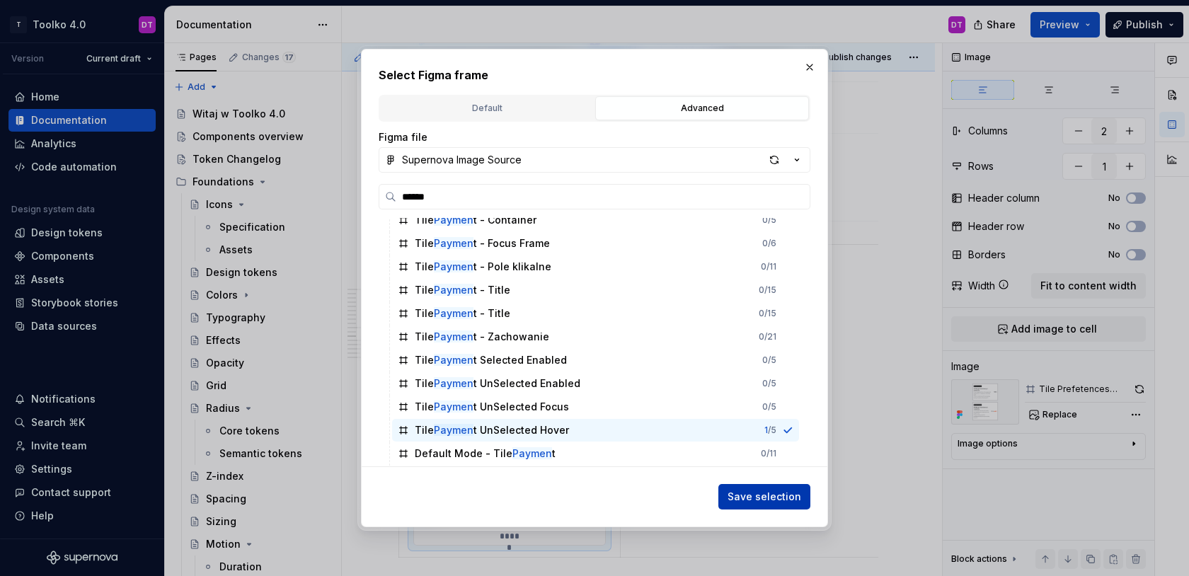
click at [776, 493] on span "Save selection" at bounding box center [765, 497] width 74 height 14
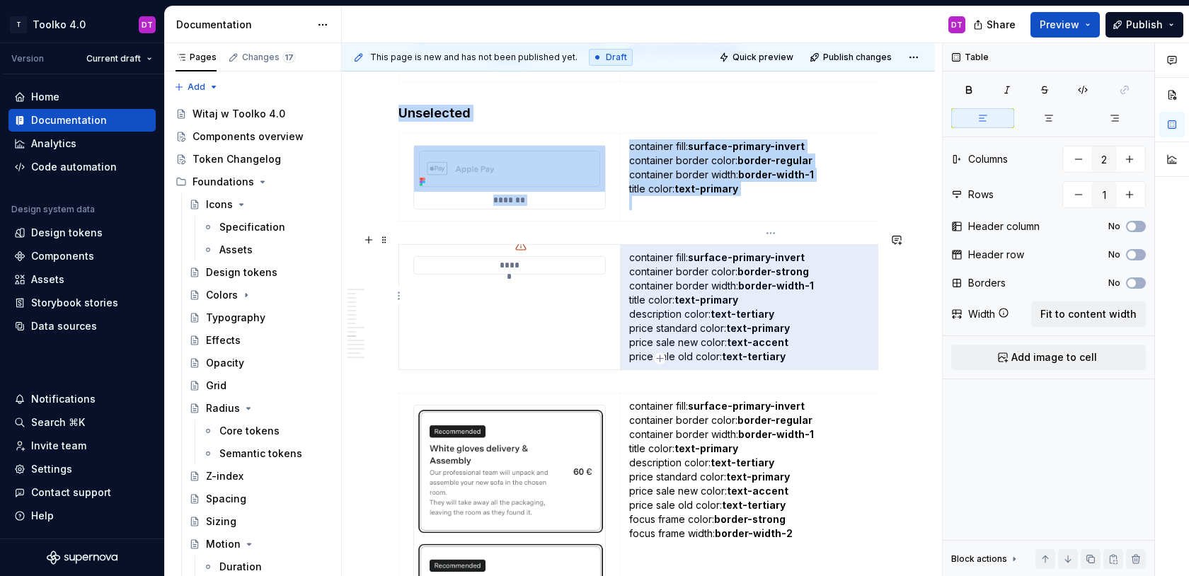
drag, startPoint x: 803, startPoint y: 345, endPoint x: 634, endPoint y: 292, distance: 177.5
click at [634, 292] on p "container fill: surface-primary-invert container border color: border-strong co…" at bounding box center [770, 307] width 283 height 113
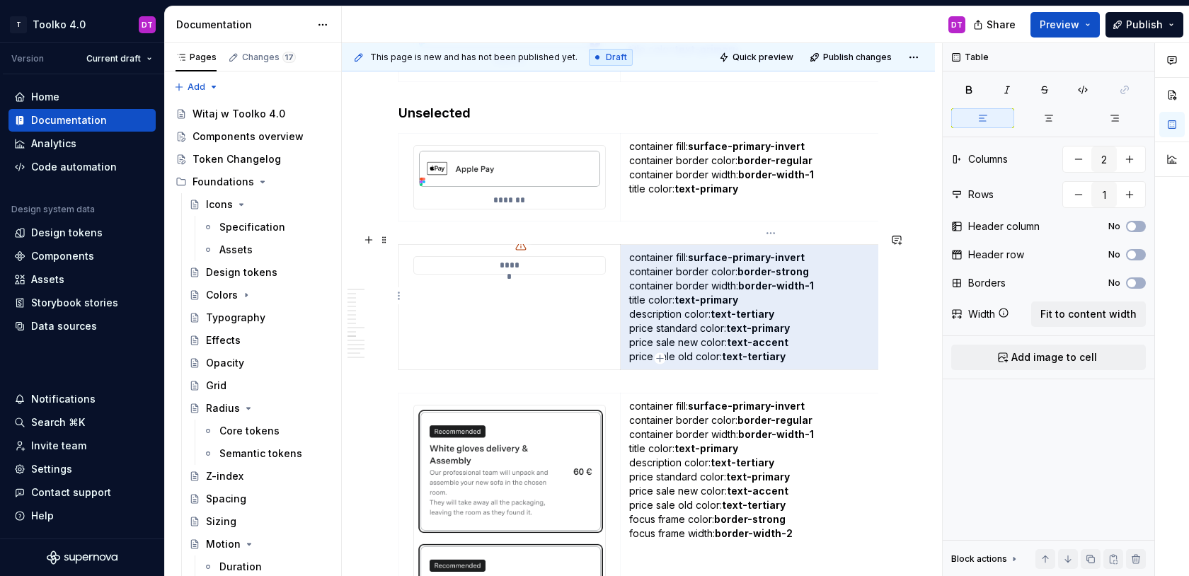
click at [629, 288] on p "container fill: surface-primary-invert container border color: border-strong co…" at bounding box center [770, 307] width 283 height 113
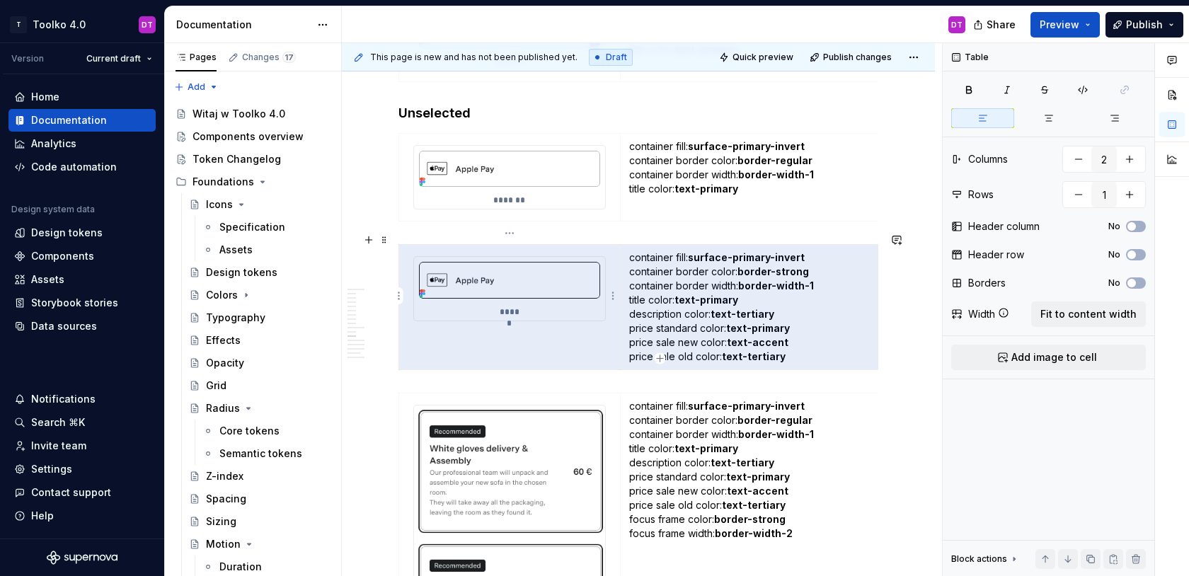
drag, startPoint x: 790, startPoint y: 349, endPoint x: 633, endPoint y: 306, distance: 162.8
click at [633, 307] on p "container fill: surface-primary-invert container border color: border-strong co…" at bounding box center [770, 307] width 283 height 113
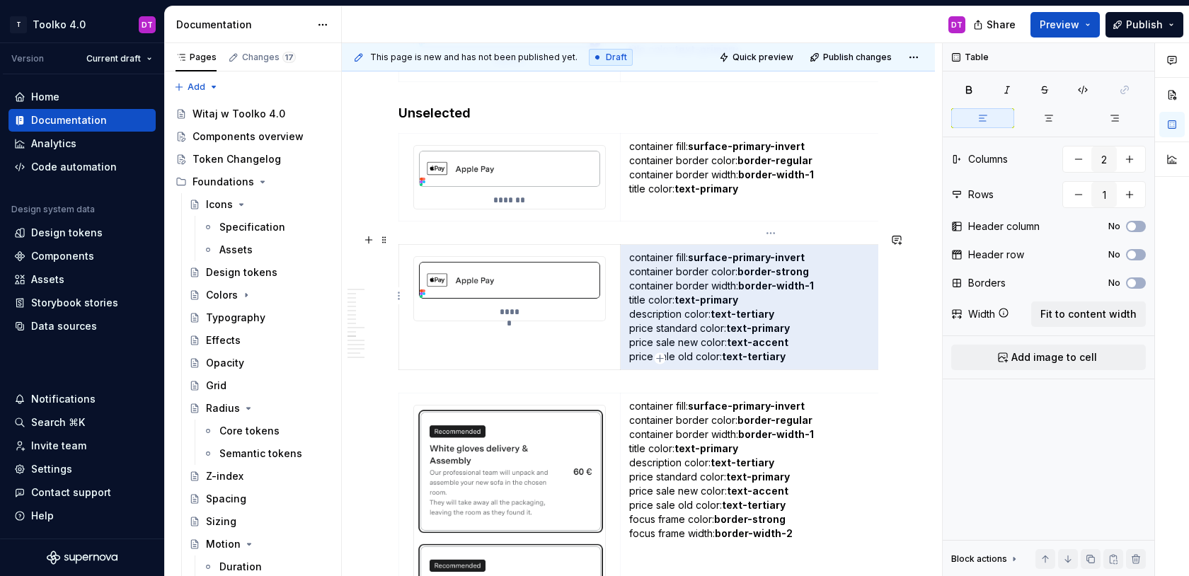
click at [633, 306] on p "container fill: surface-primary-invert container border color: border-strong co…" at bounding box center [770, 307] width 283 height 113
drag, startPoint x: 629, startPoint y: 306, endPoint x: 784, endPoint y: 350, distance: 160.2
click at [784, 350] on p "container fill: surface-primary-invert container border color: border-strong co…" at bounding box center [770, 307] width 283 height 113
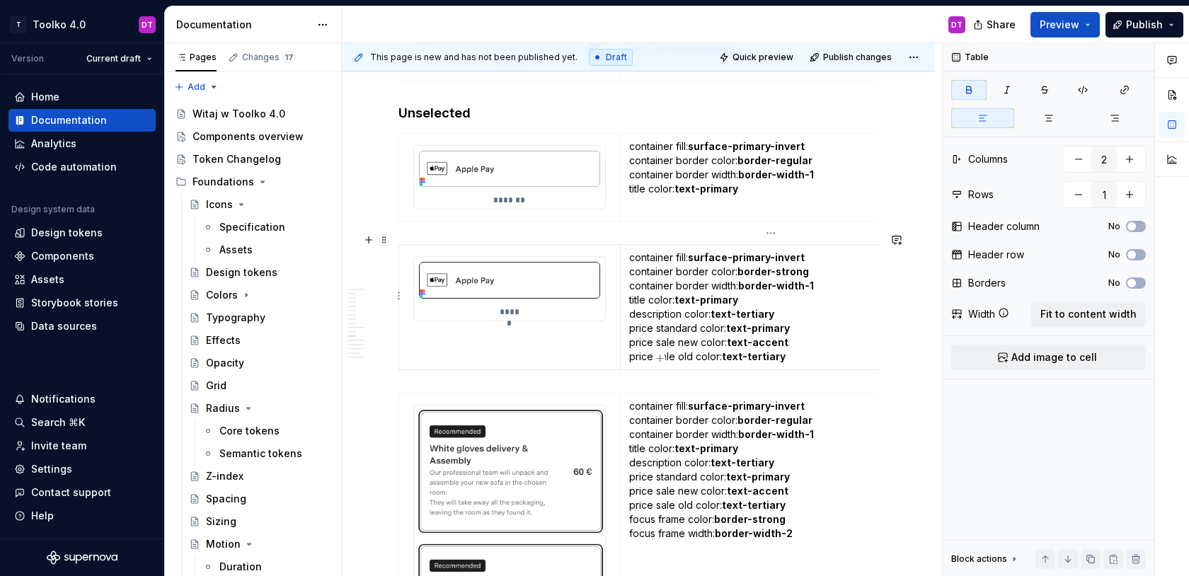
click at [630, 304] on p "container fill: surface-primary-invert container border color: border-strong co…" at bounding box center [770, 307] width 283 height 113
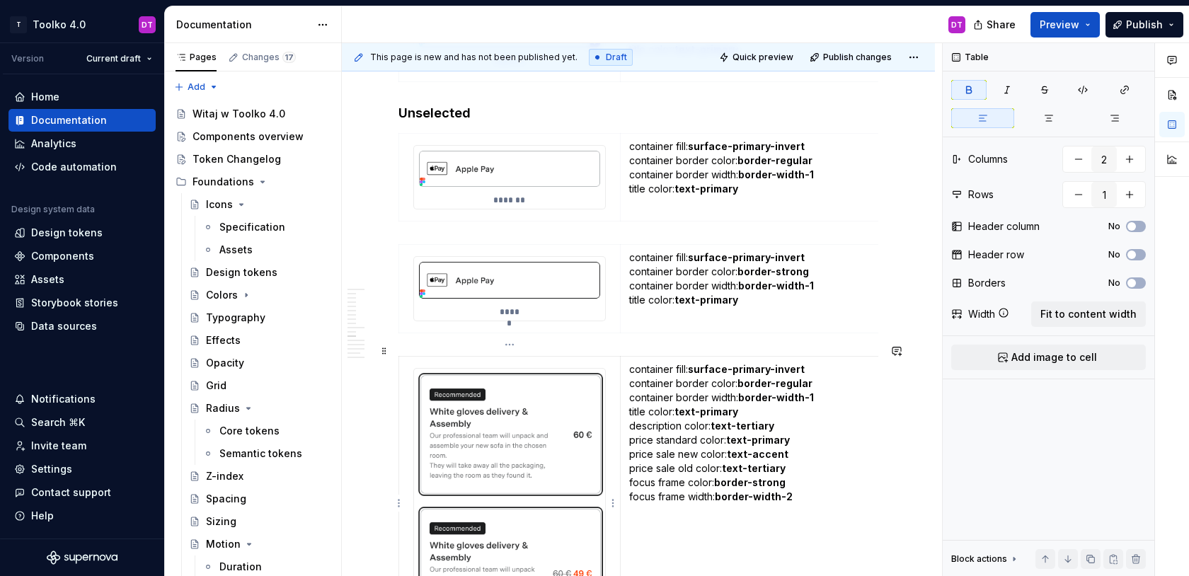
click at [555, 406] on img at bounding box center [509, 506] width 191 height 275
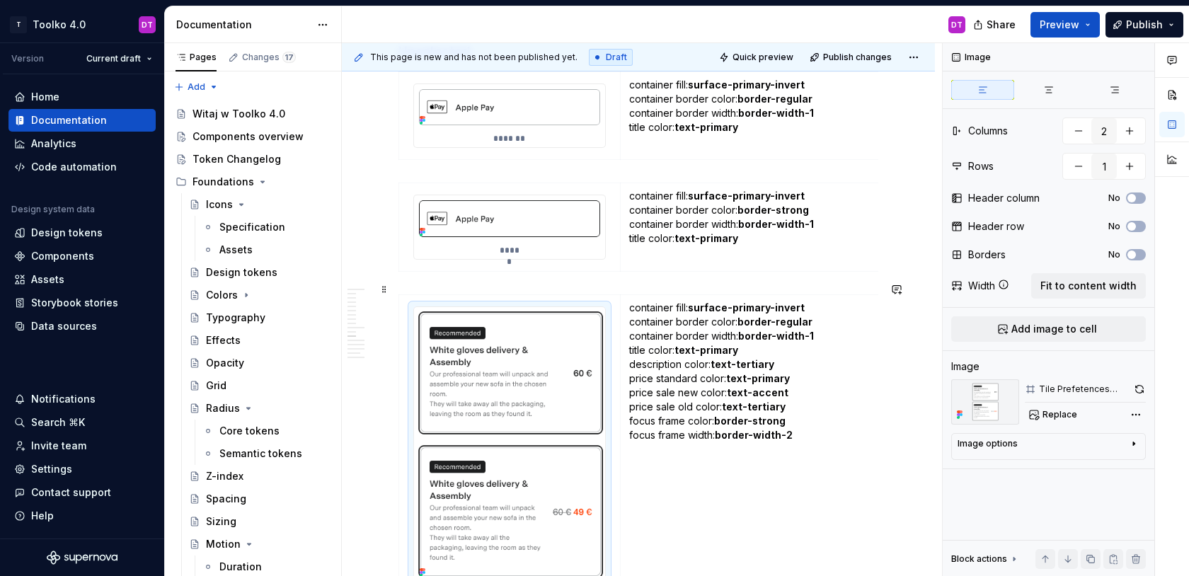
scroll to position [6132, 0]
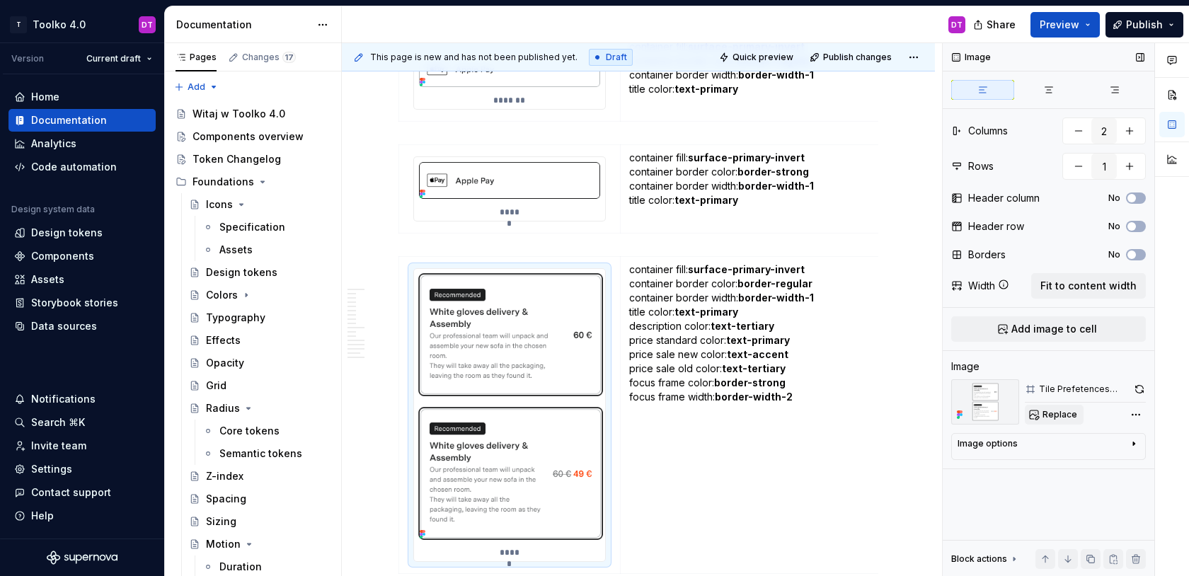
click at [1058, 409] on span "Replace" at bounding box center [1060, 414] width 35 height 11
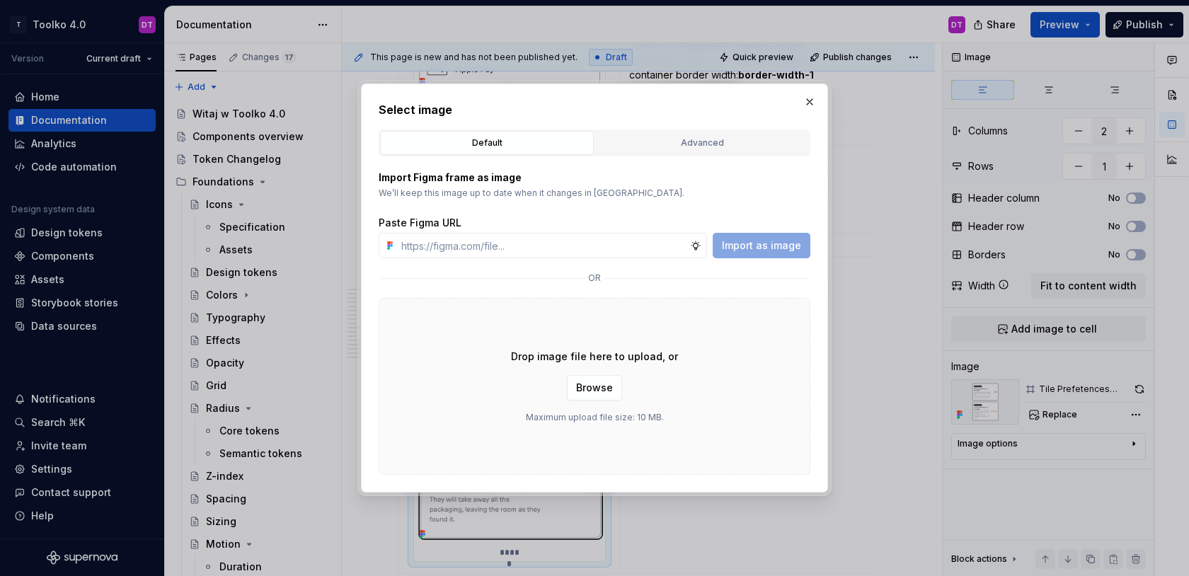
type textarea "*"
click at [694, 143] on div "Advanced" at bounding box center [702, 143] width 204 height 14
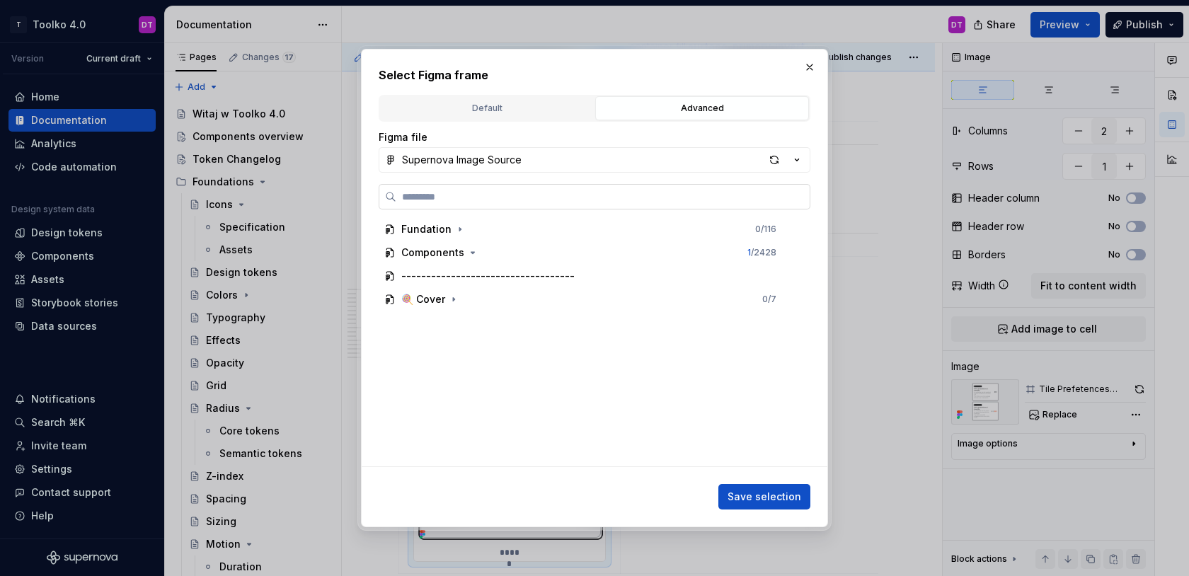
click at [549, 188] on label at bounding box center [595, 196] width 432 height 25
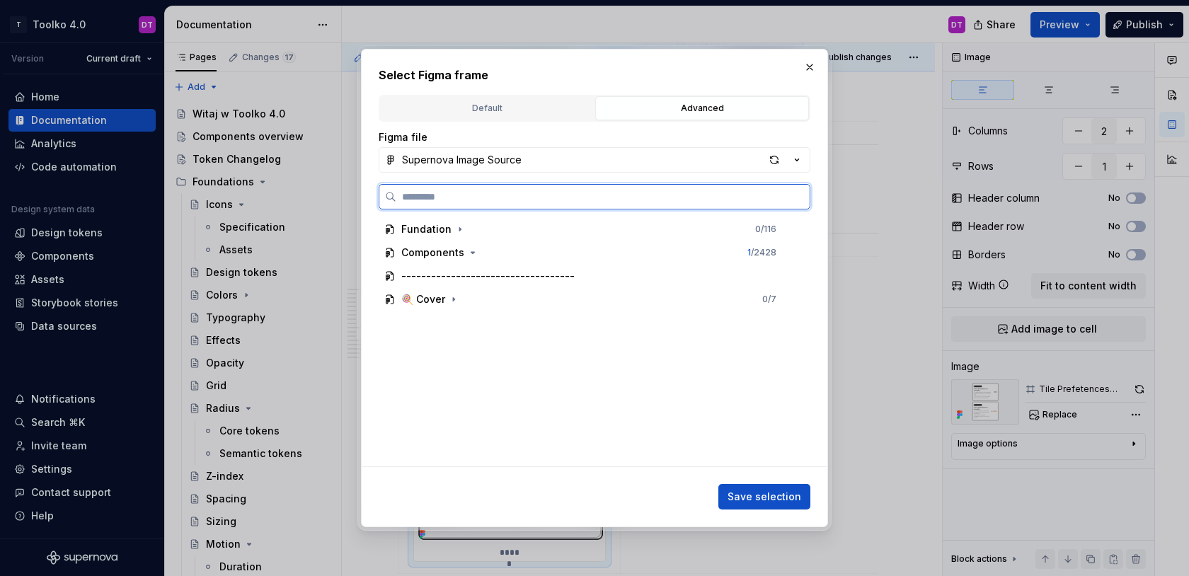
click at [549, 190] on input "search" at bounding box center [602, 197] width 413 height 14
type input "****"
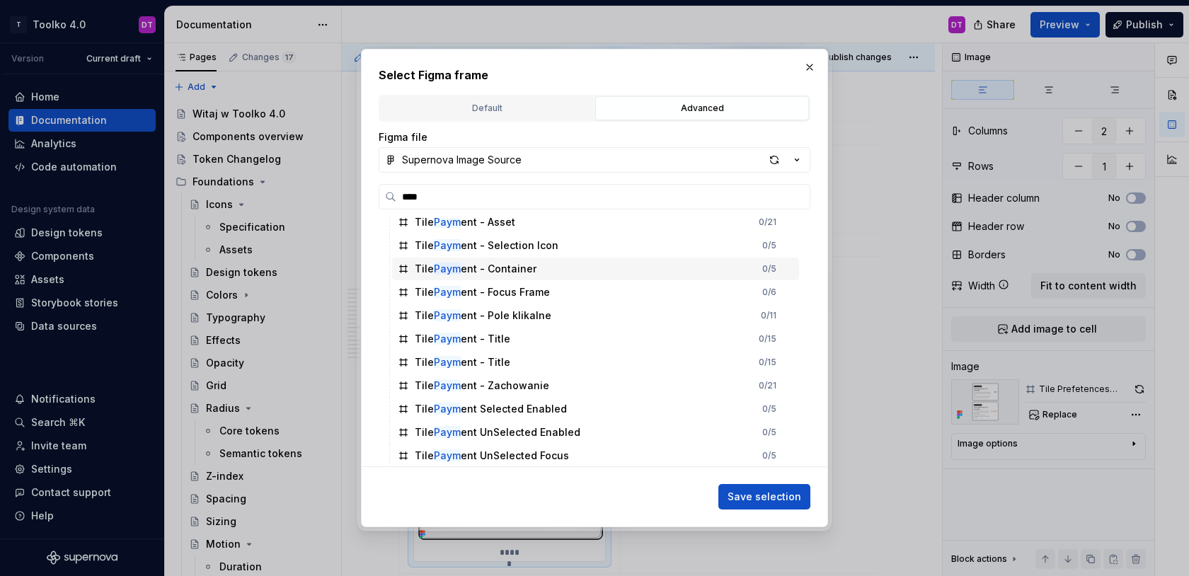
scroll to position [126, 0]
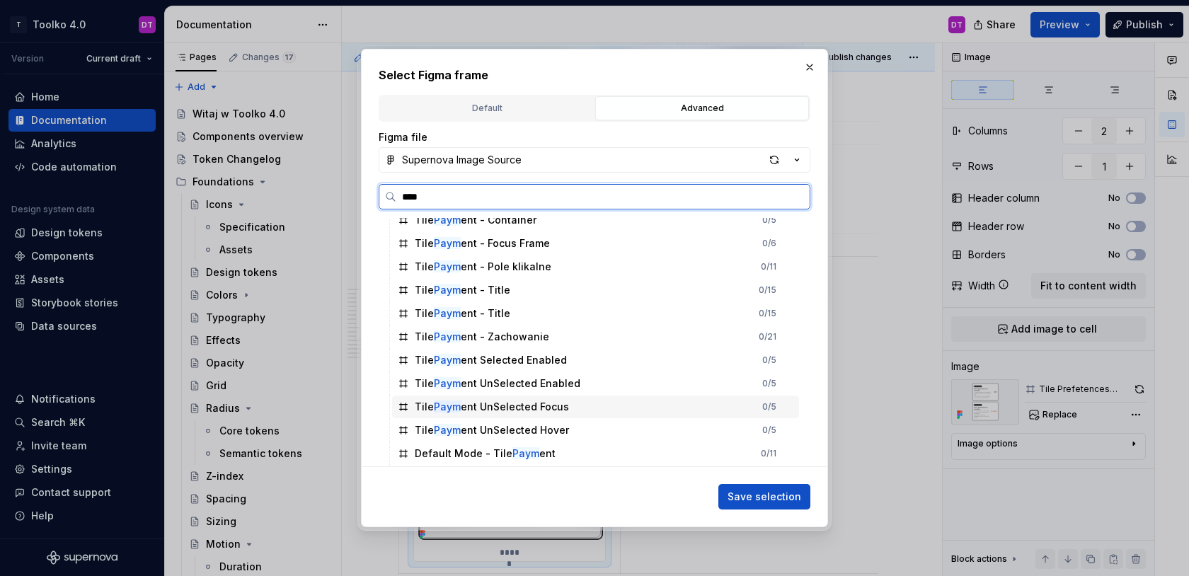
click at [554, 413] on div "Tile Paym ent UnSelected Focus" at bounding box center [492, 407] width 154 height 14
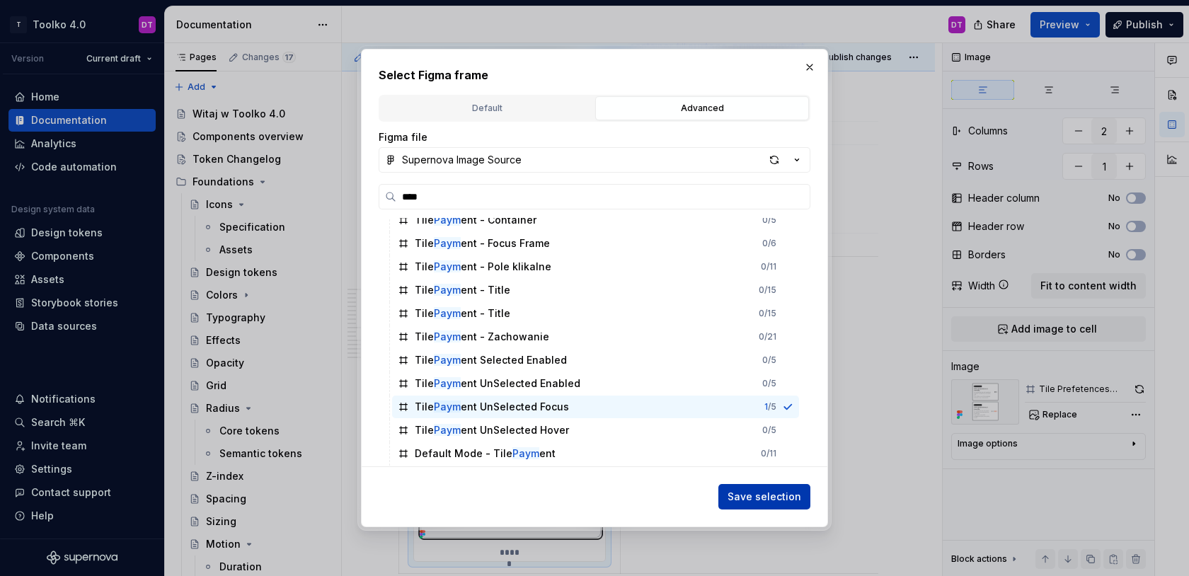
click at [772, 500] on span "Save selection" at bounding box center [765, 497] width 74 height 14
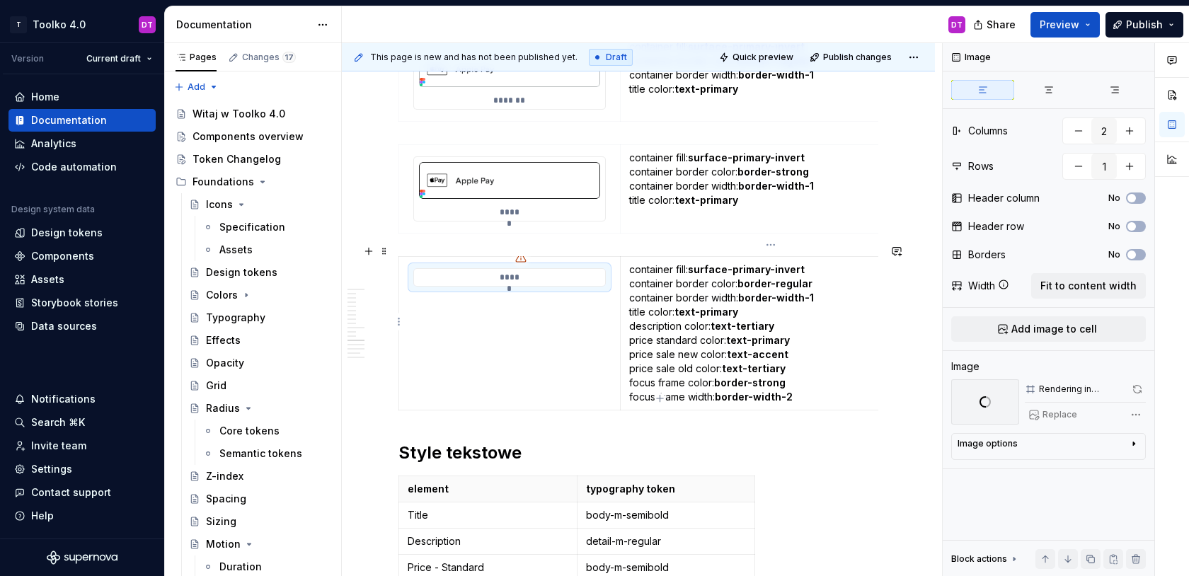
type textarea "*"
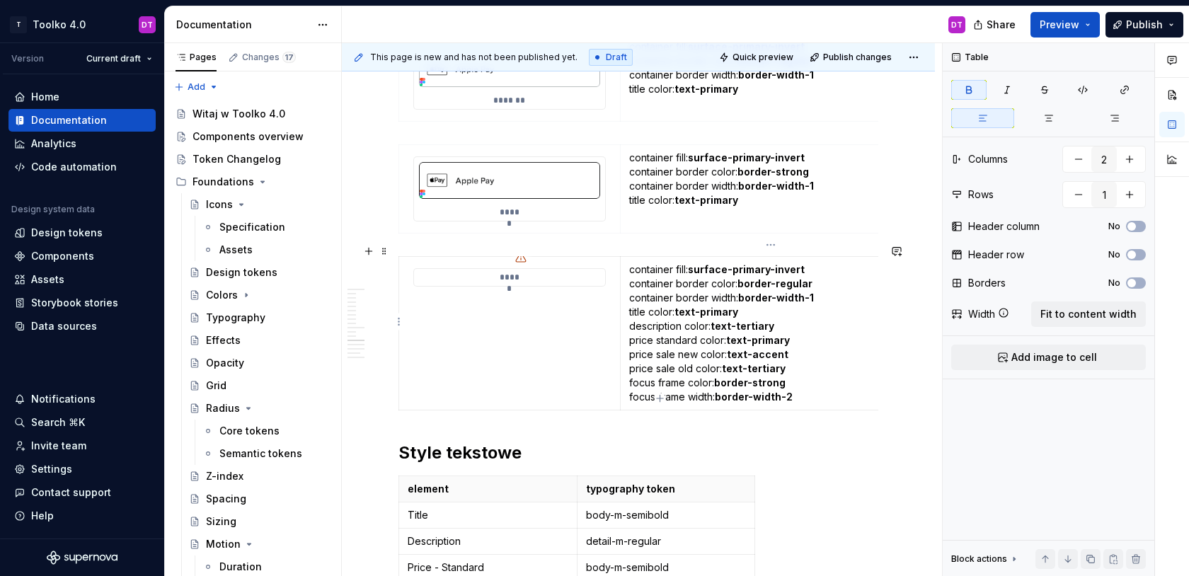
click at [791, 359] on p "container fill: surface-primary-invert container border color: border-regular c…" at bounding box center [770, 334] width 283 height 142
click at [626, 313] on td "container fill: surface-primary-invert container border color: border-regular c…" at bounding box center [770, 333] width 301 height 154
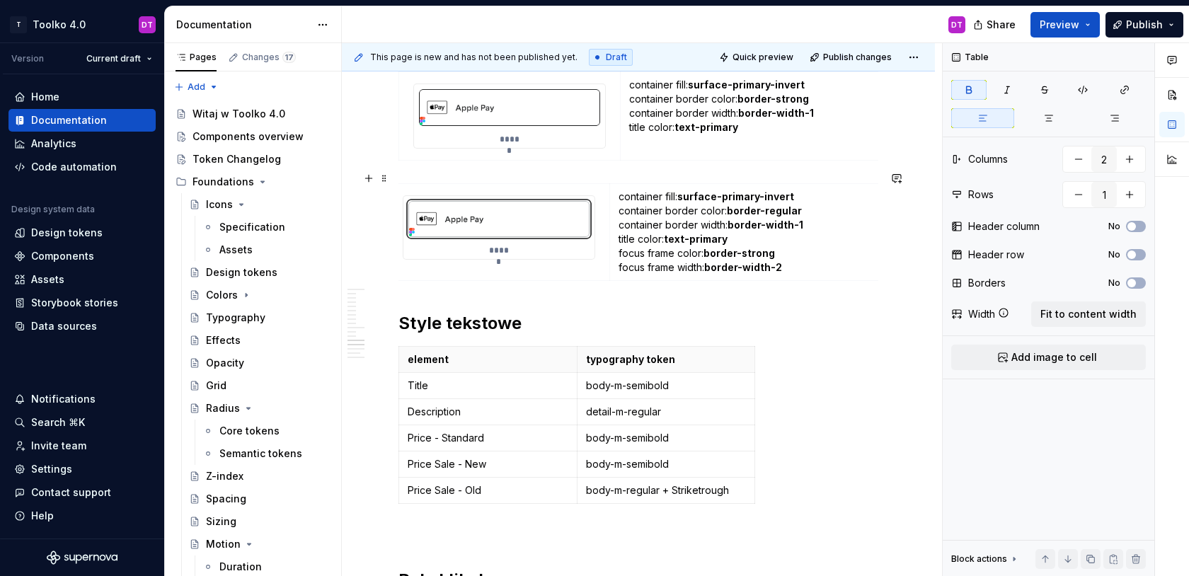
scroll to position [0, 0]
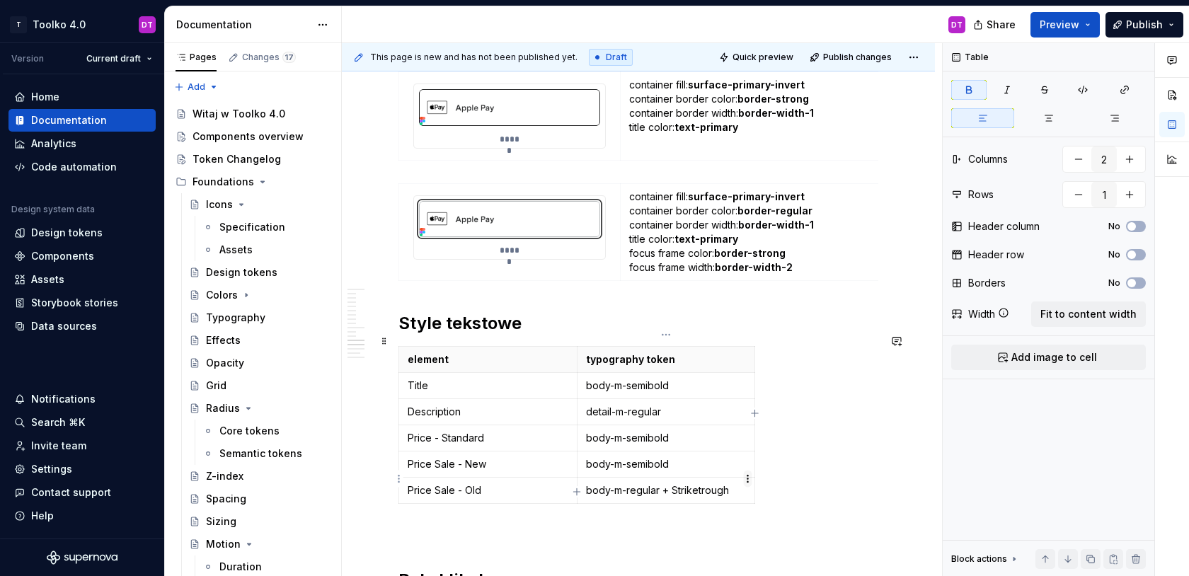
click at [750, 479] on html "T Toolko 4.0 DT Version Current draft Home Documentation Analytics Code automat…" at bounding box center [594, 288] width 1189 height 576
type input "6"
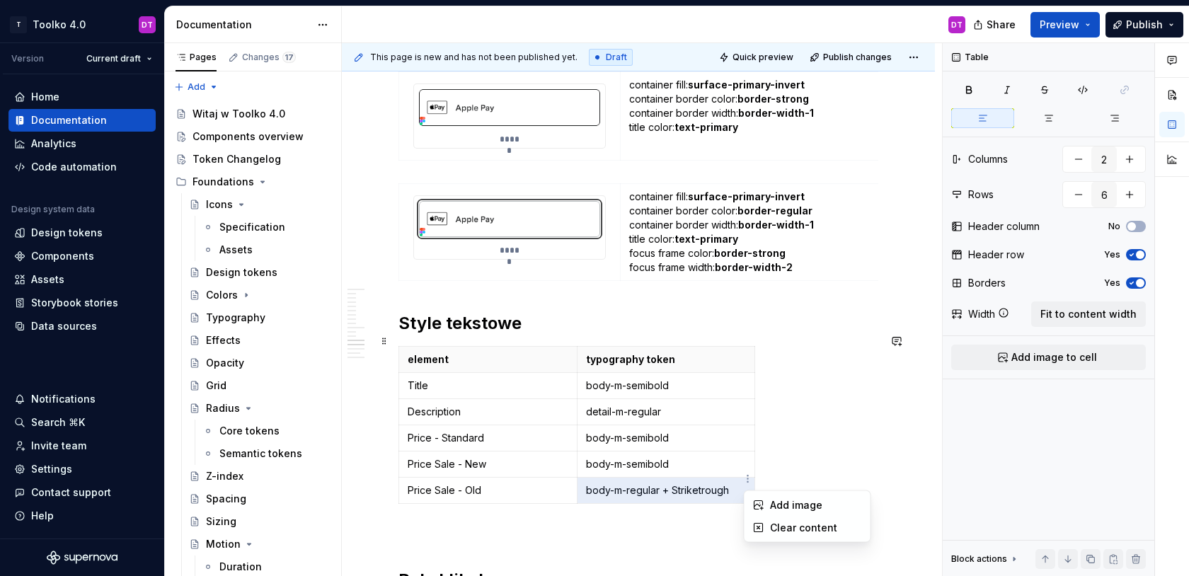
click at [687, 488] on html "T Toolko 4.0 DT Version Current draft Home Documentation Analytics Code automat…" at bounding box center [594, 288] width 1189 height 576
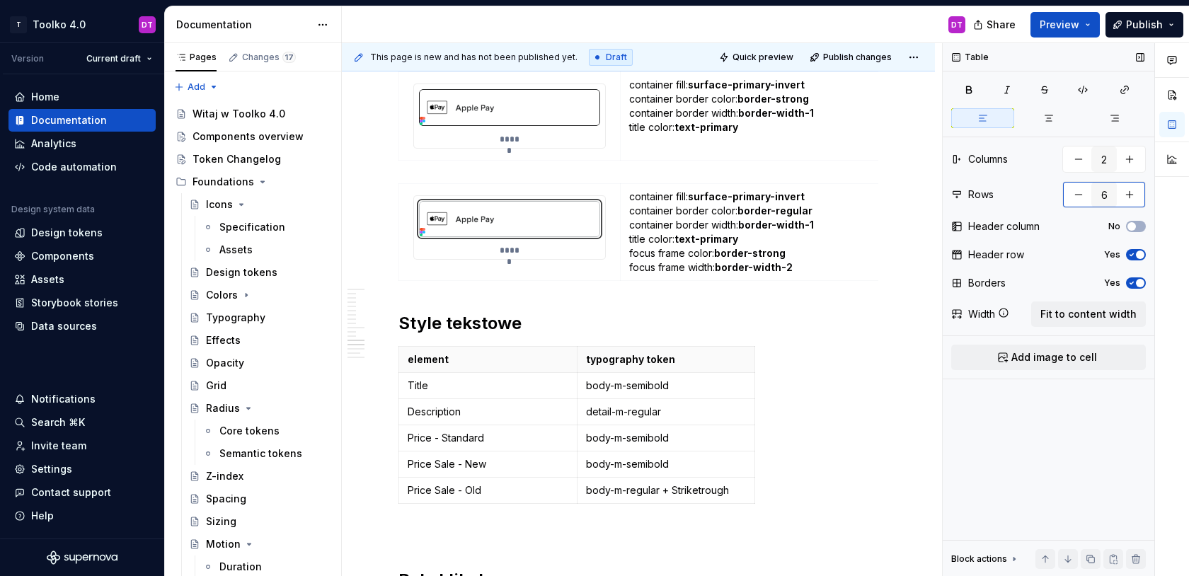
click at [1076, 196] on button "button" at bounding box center [1078, 194] width 25 height 25
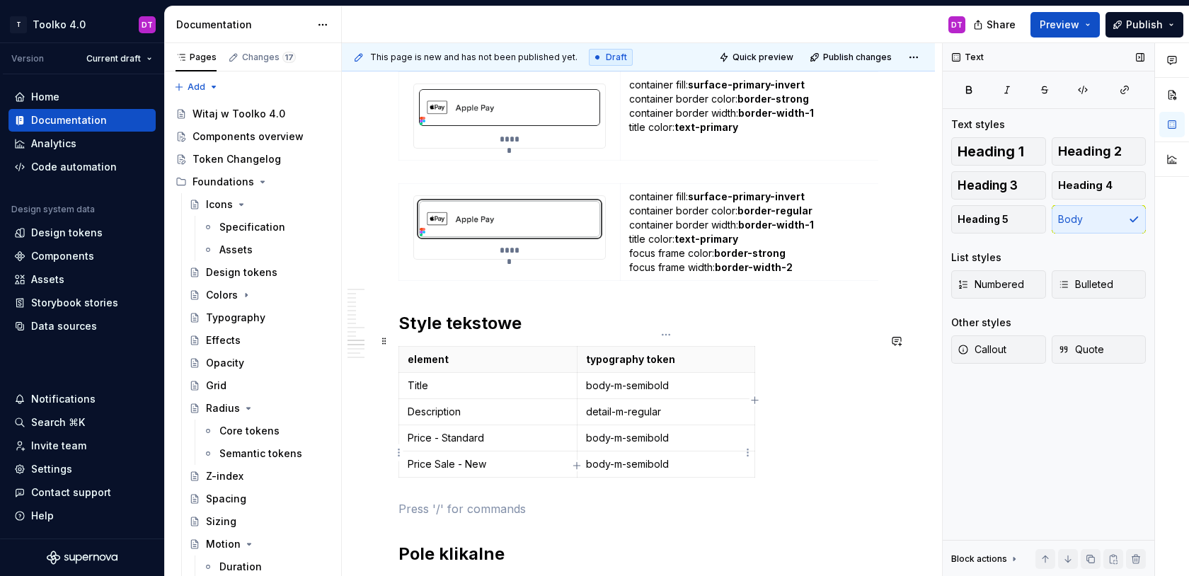
click at [689, 457] on p "body-m-semibold" at bounding box center [666, 464] width 161 height 14
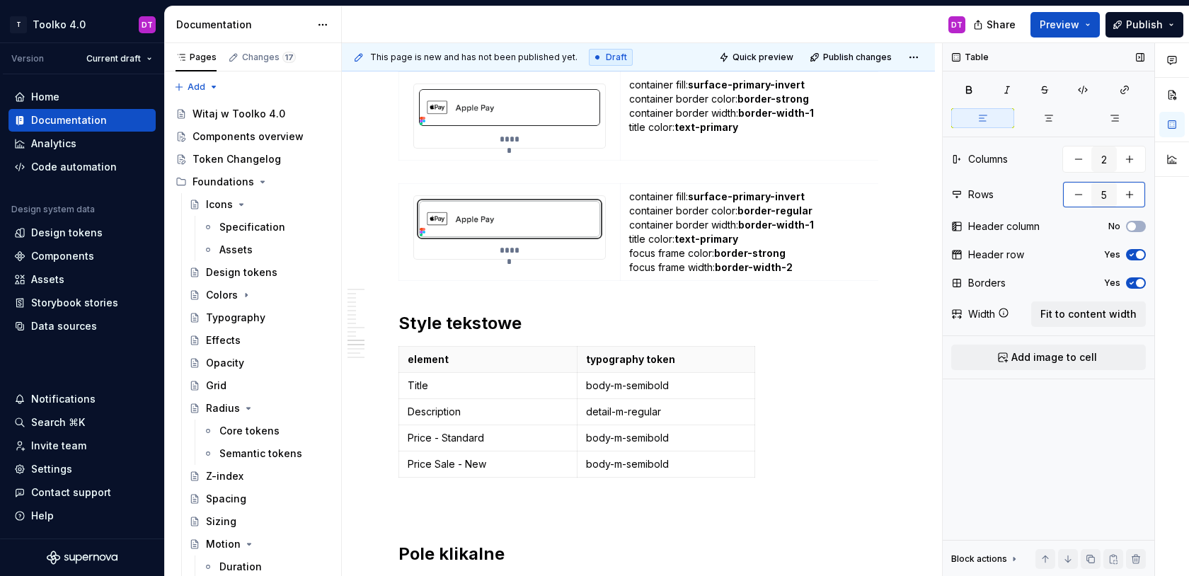
click at [1074, 195] on button "button" at bounding box center [1078, 194] width 25 height 25
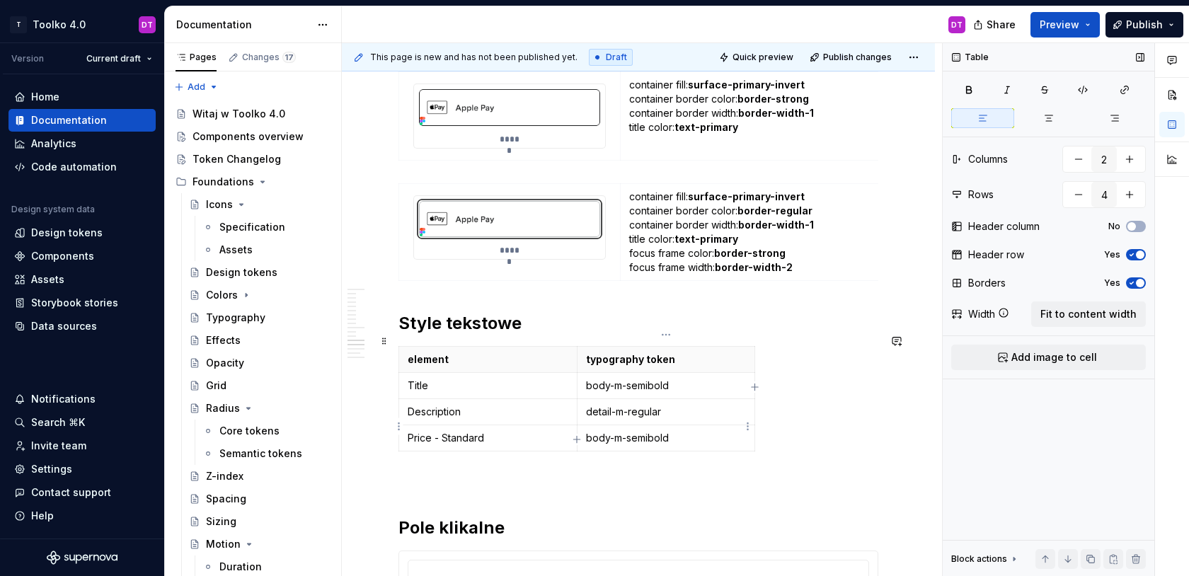
click at [701, 437] on td "body-m-semibold" at bounding box center [666, 438] width 178 height 26
click at [1077, 195] on button "button" at bounding box center [1078, 194] width 25 height 25
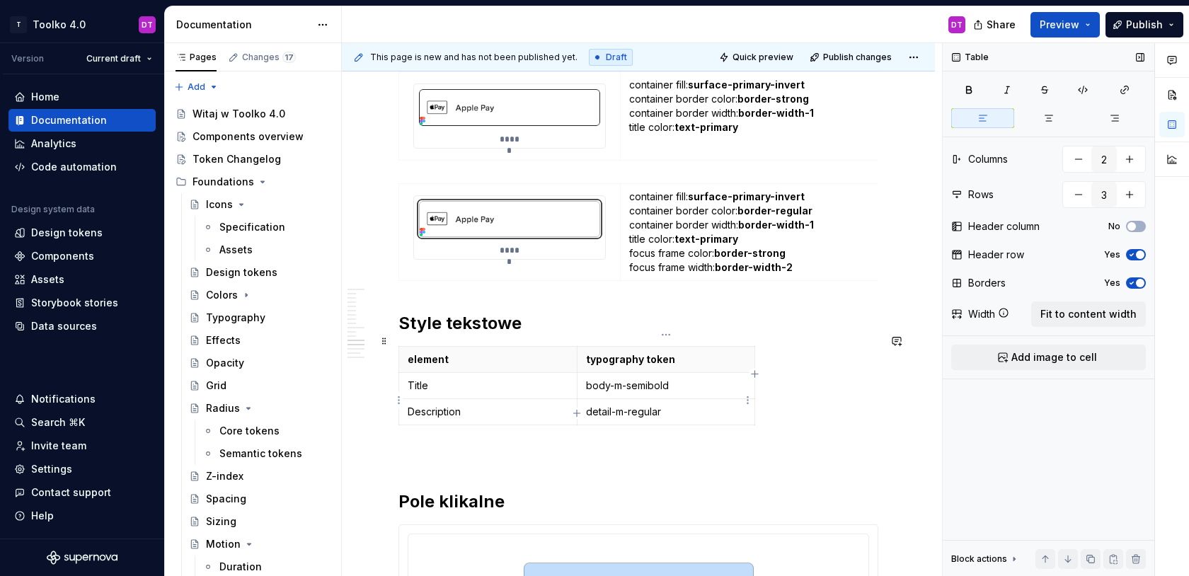
click at [709, 406] on p "detail-m-regular" at bounding box center [666, 412] width 161 height 14
click at [1078, 199] on button "button" at bounding box center [1078, 194] width 25 height 25
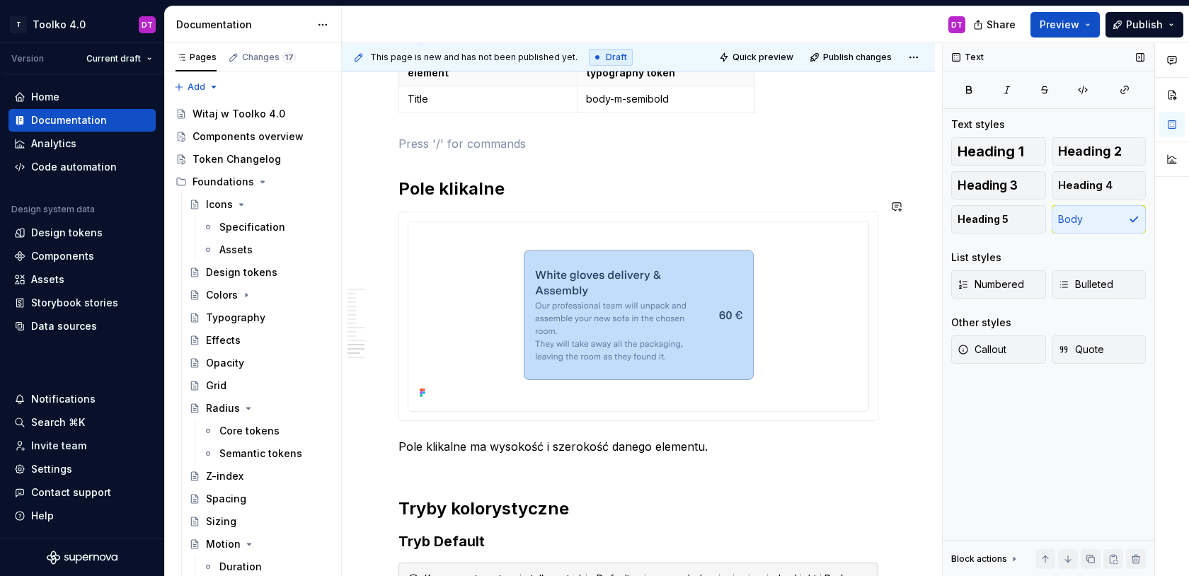
scroll to position [6501, 0]
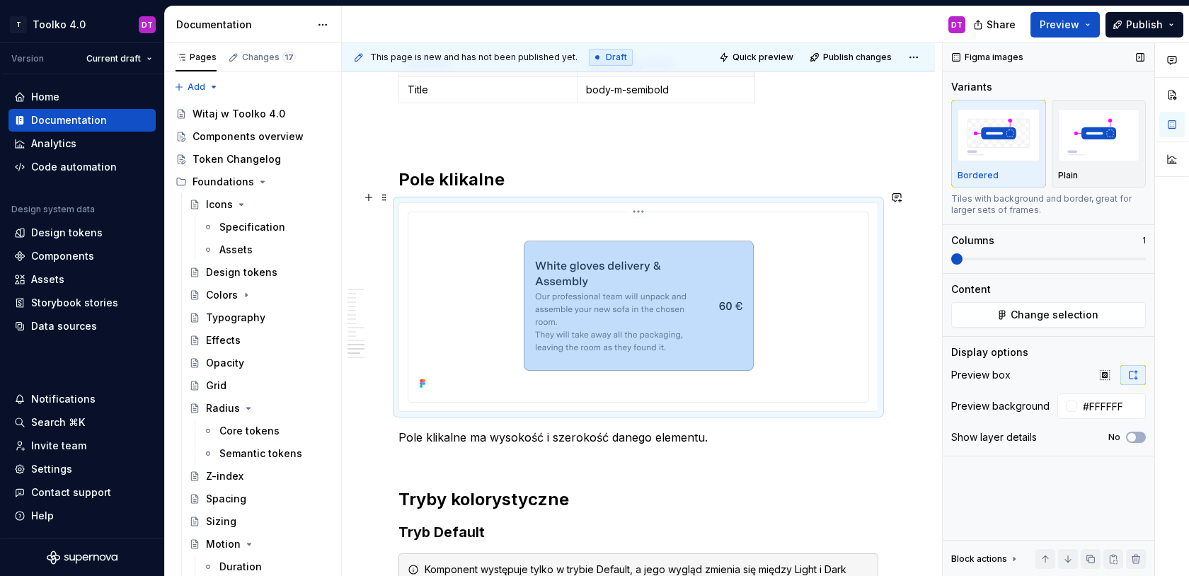
click at [812, 316] on img at bounding box center [639, 306] width 434 height 176
click at [1054, 316] on span "Change selection" at bounding box center [1055, 315] width 88 height 14
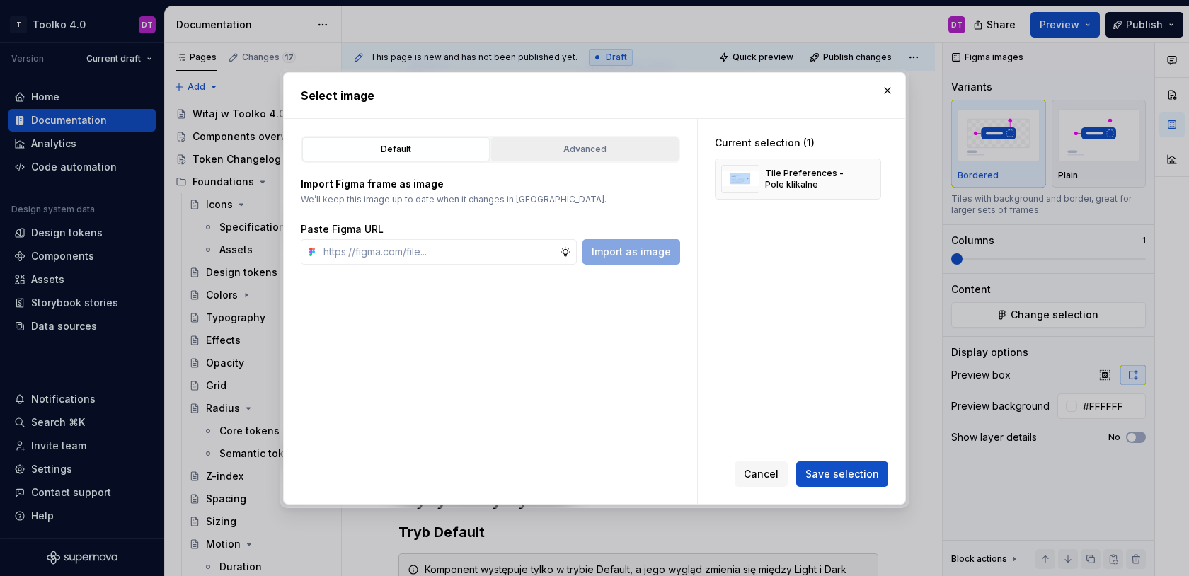
click at [628, 140] on button "Advanced" at bounding box center [585, 149] width 188 height 24
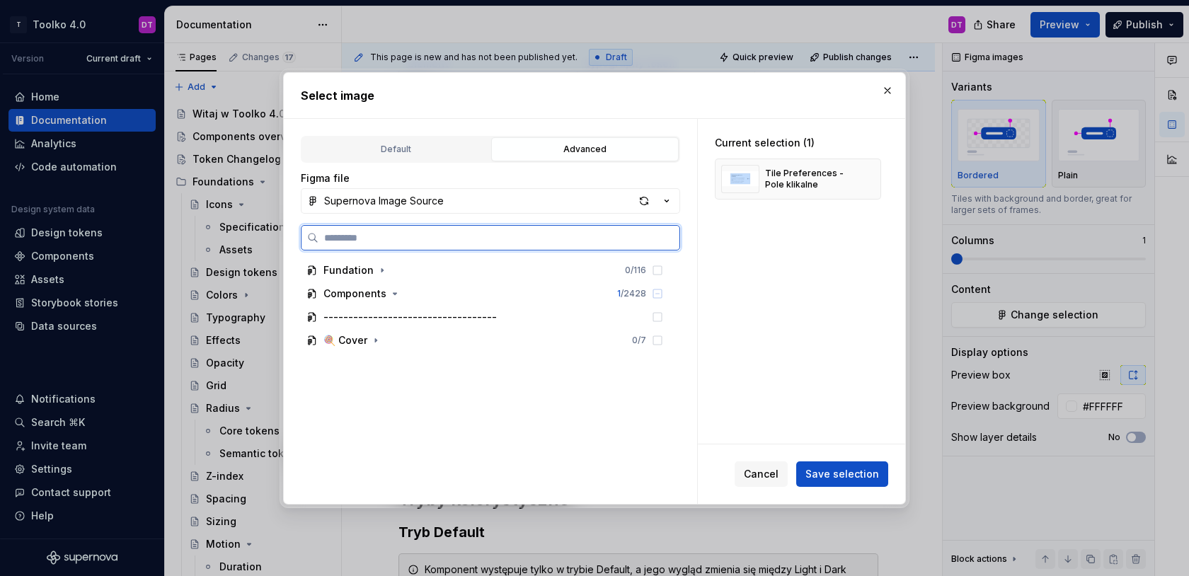
click at [452, 240] on input "search" at bounding box center [499, 238] width 361 height 14
type input "****"
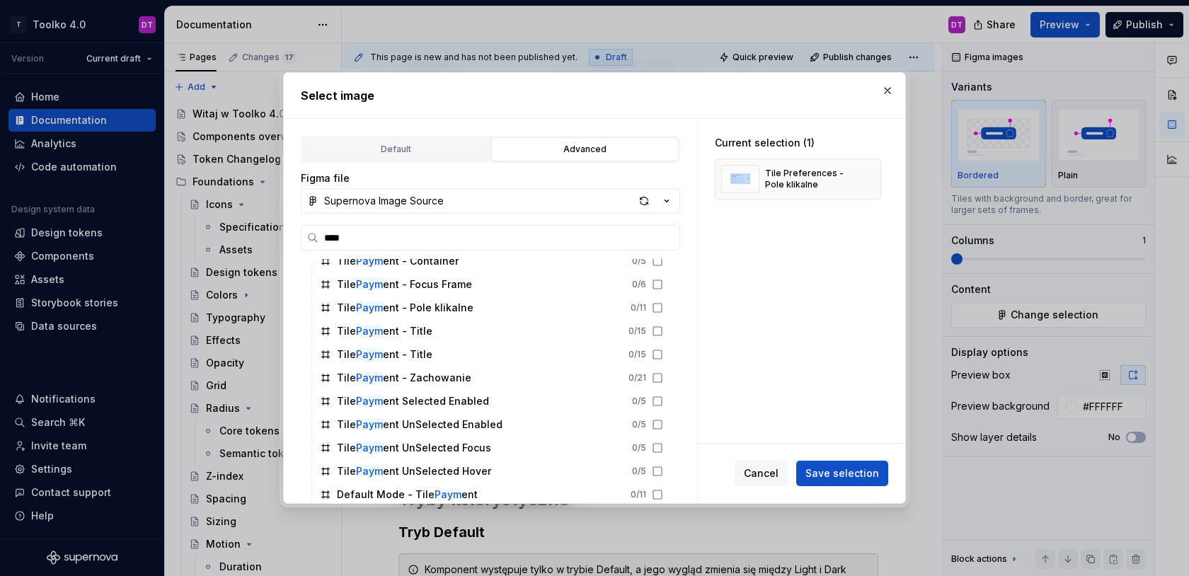
scroll to position [124, 0]
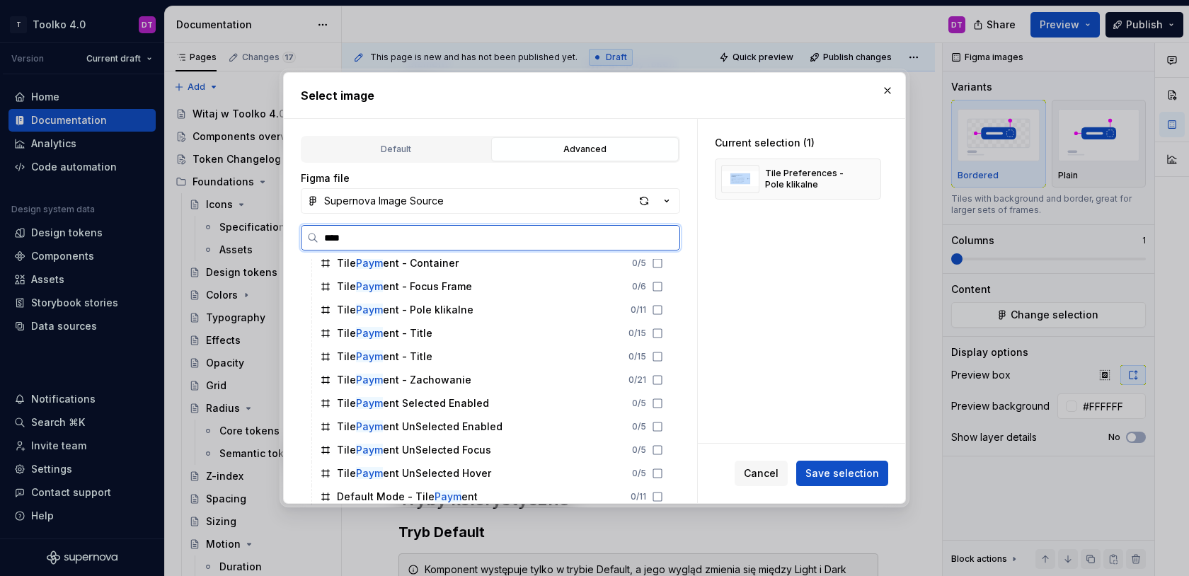
click at [410, 319] on div "Tile Paym ent - Pole klikalne 0 / 11" at bounding box center [491, 310] width 355 height 23
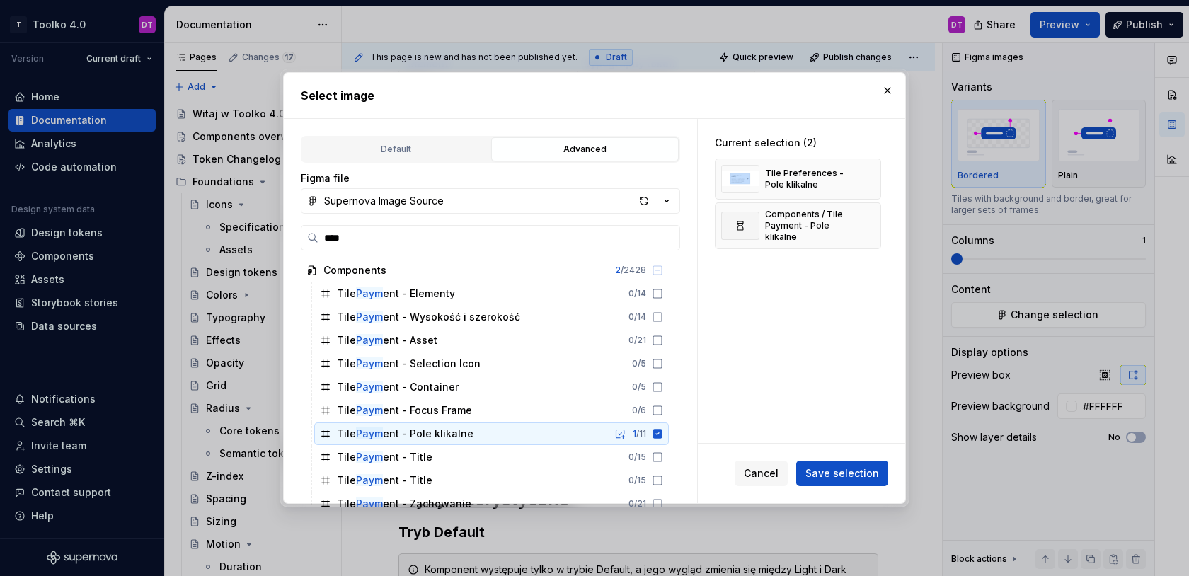
scroll to position [126, 0]
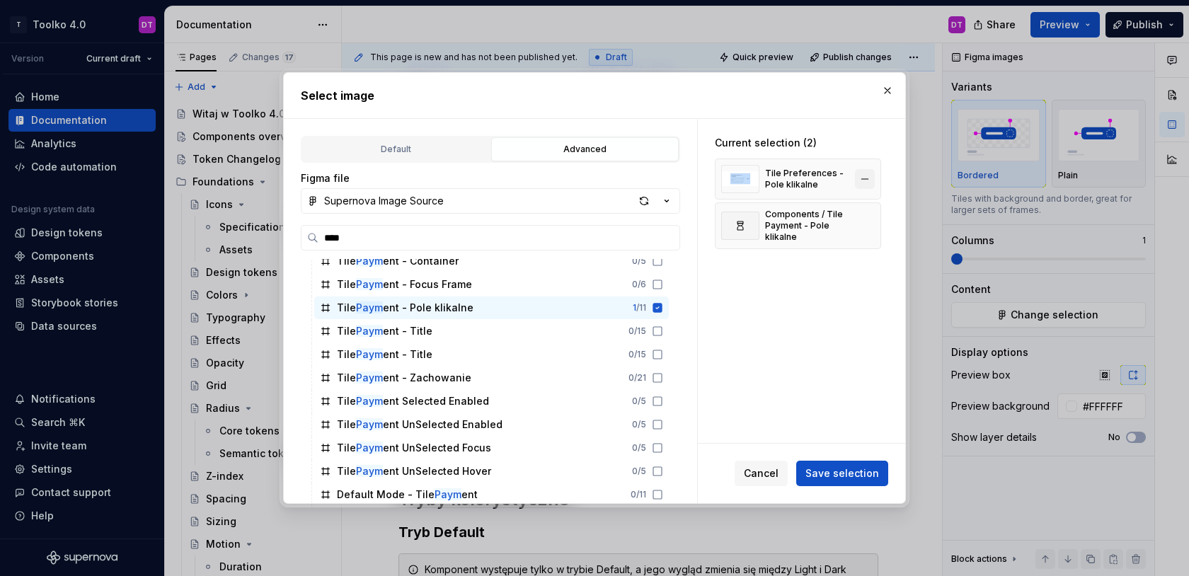
click at [872, 183] on button "button" at bounding box center [865, 179] width 20 height 20
click at [847, 474] on span "Save selection" at bounding box center [843, 473] width 74 height 14
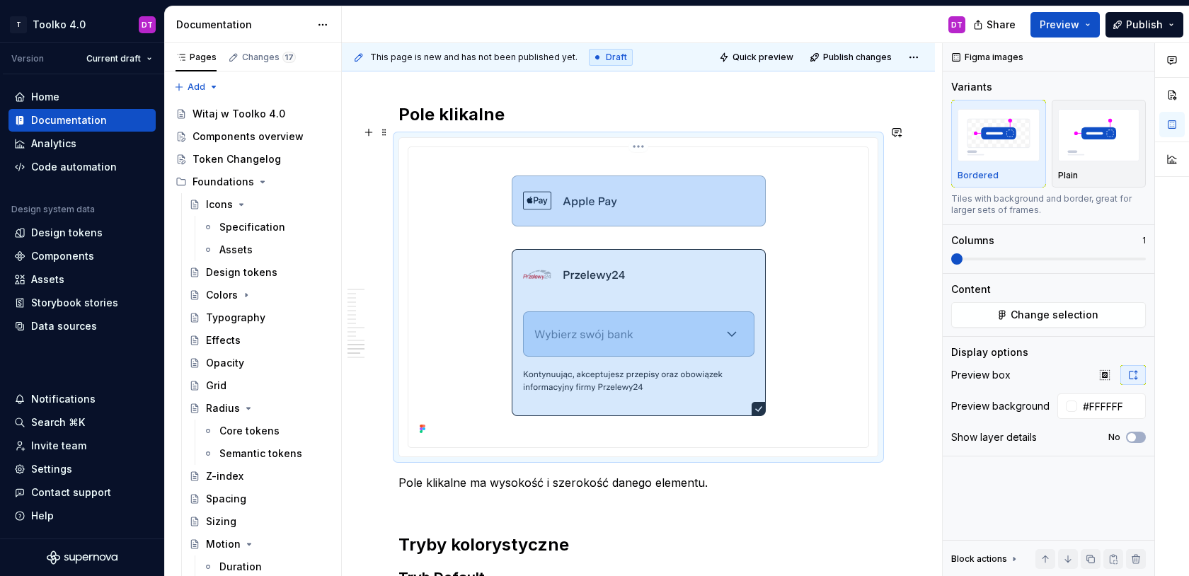
scroll to position [6608, 0]
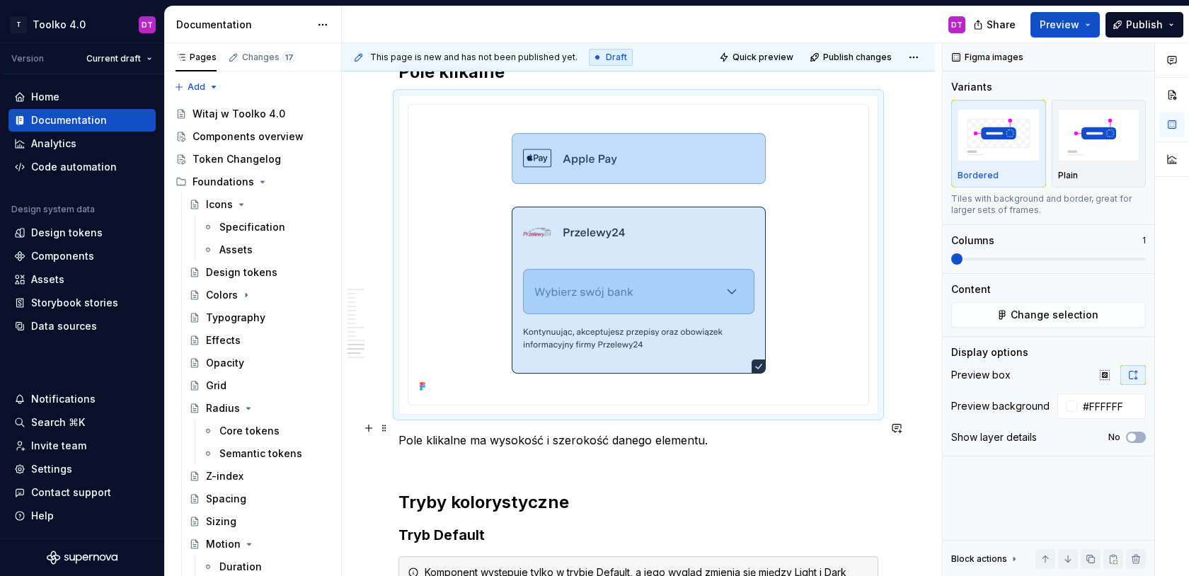
click at [750, 432] on p "Pole klikalne ma wysokość i szerokość danego elementu." at bounding box center [639, 449] width 480 height 34
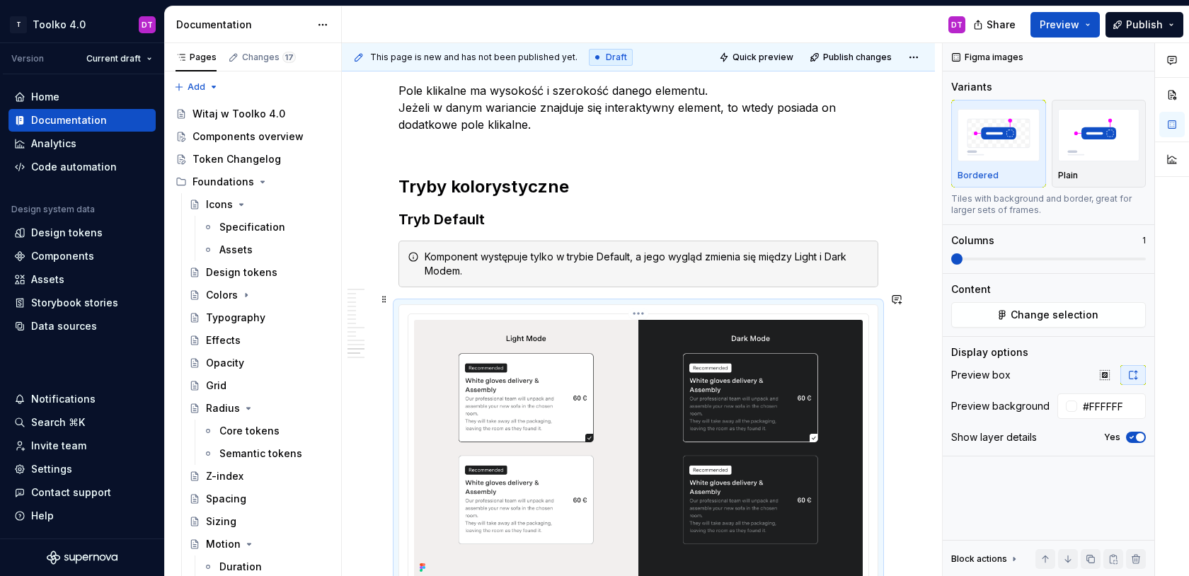
click at [621, 480] on img at bounding box center [638, 449] width 449 height 258
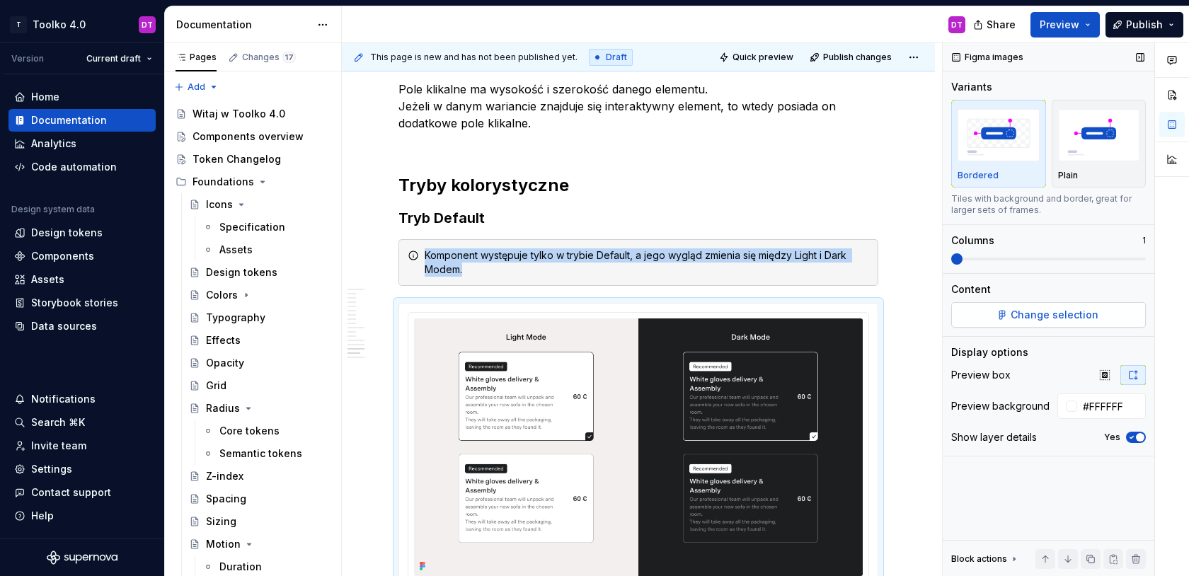
click at [1041, 316] on span "Change selection" at bounding box center [1055, 315] width 88 height 14
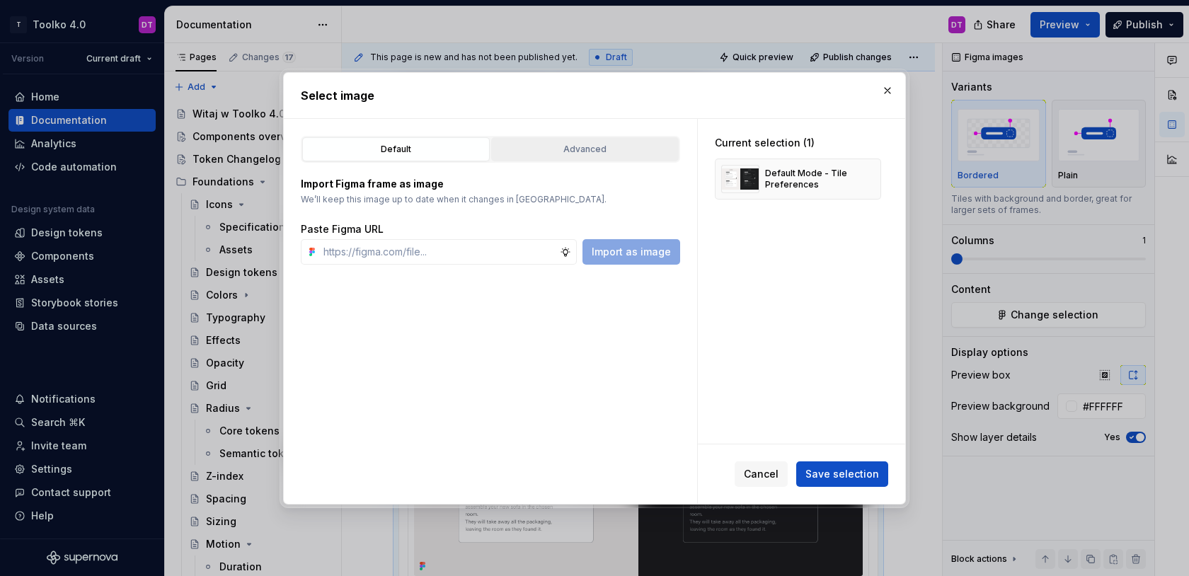
click at [635, 151] on div "Advanced" at bounding box center [585, 149] width 178 height 14
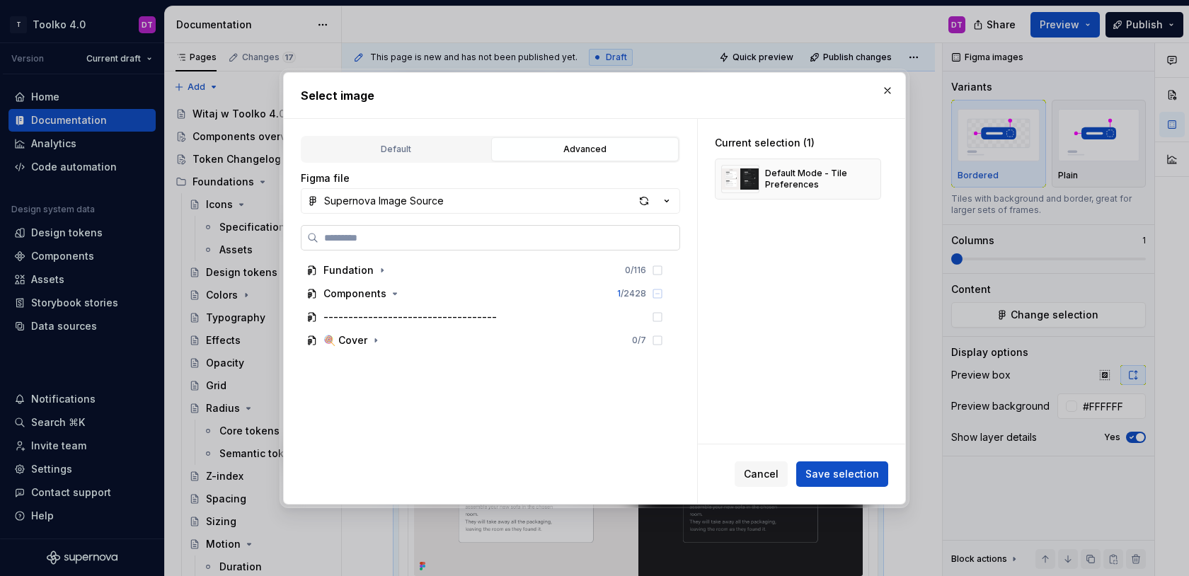
type textarea "*"
click at [510, 234] on input "search" at bounding box center [499, 238] width 361 height 14
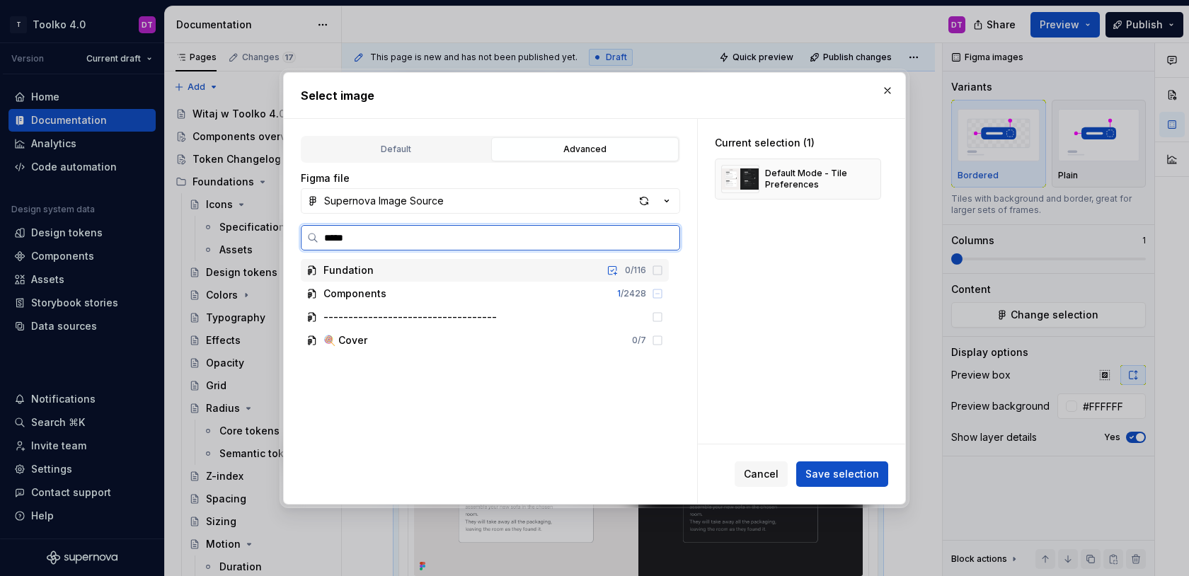
type input "******"
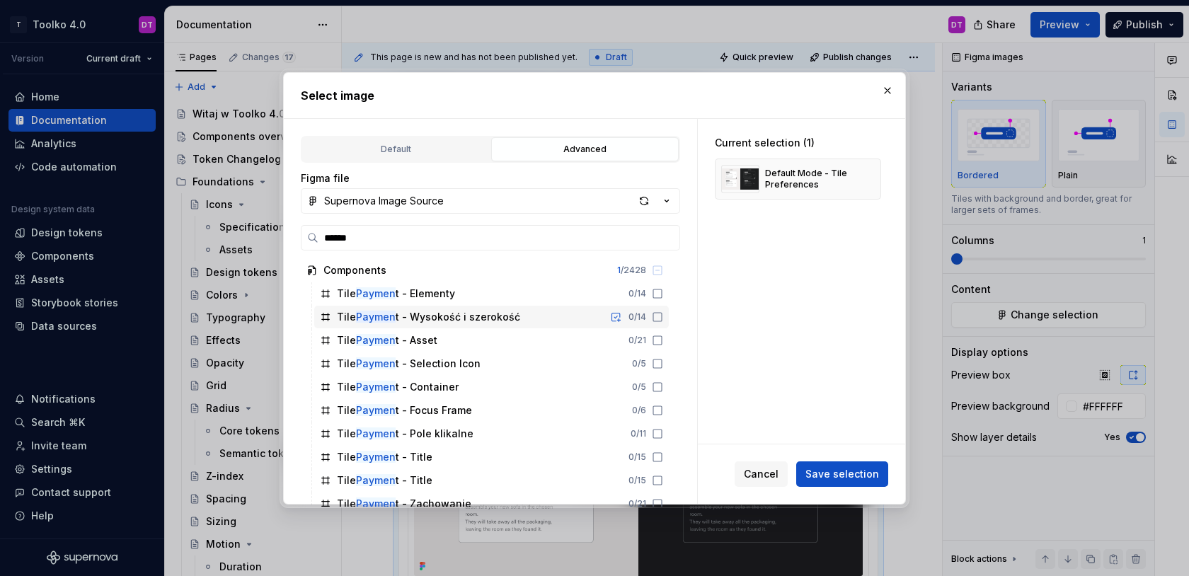
scroll to position [126, 0]
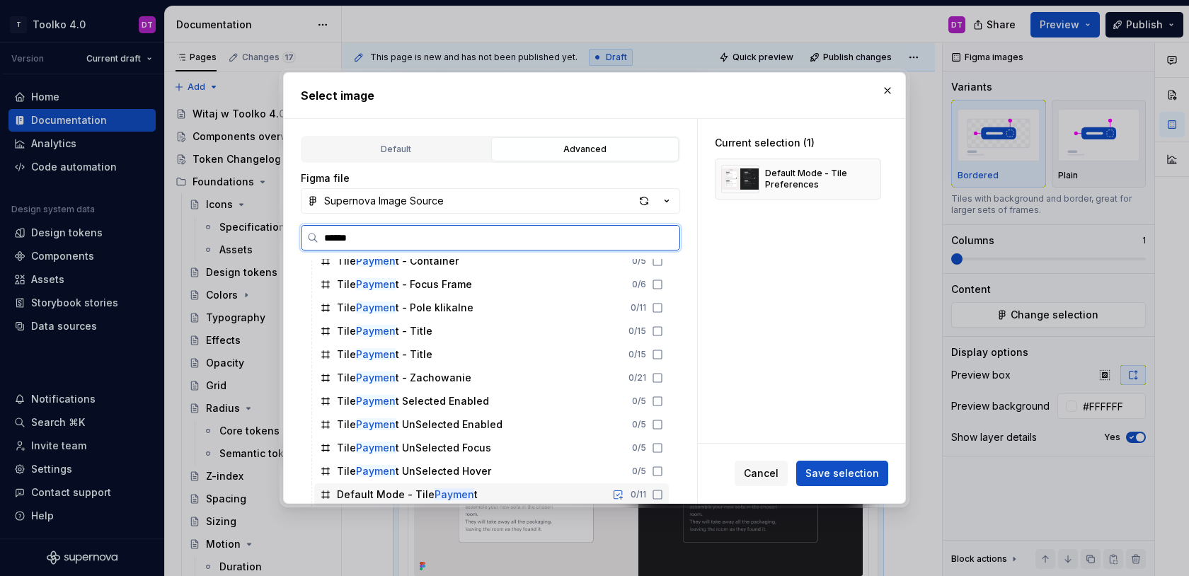
click at [456, 491] on mark "Paymen" at bounding box center [455, 494] width 40 height 12
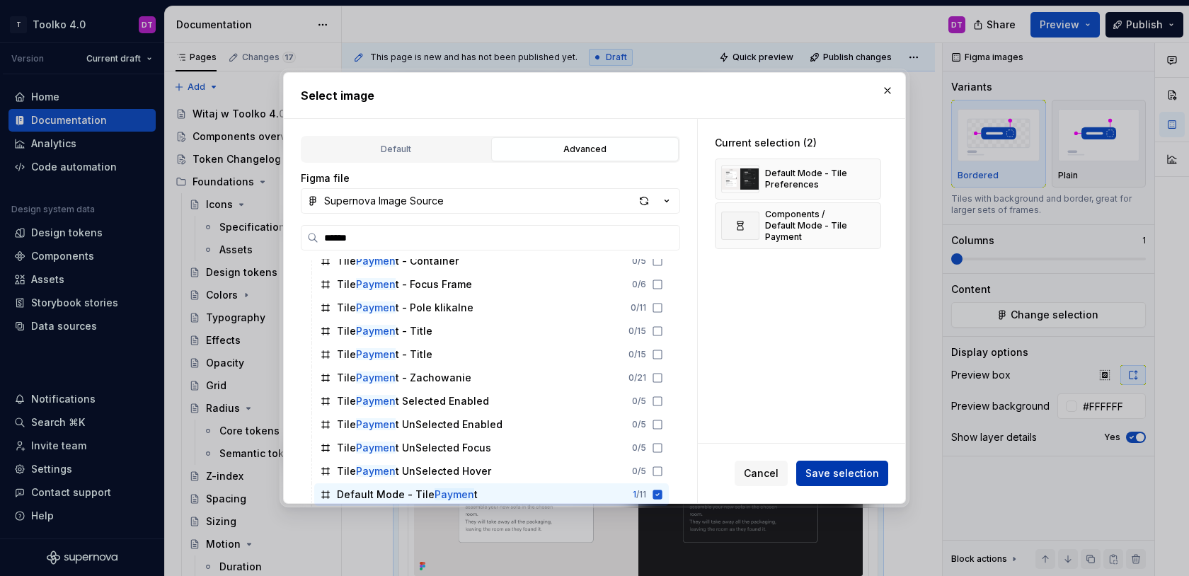
click at [863, 469] on span "Save selection" at bounding box center [843, 473] width 74 height 14
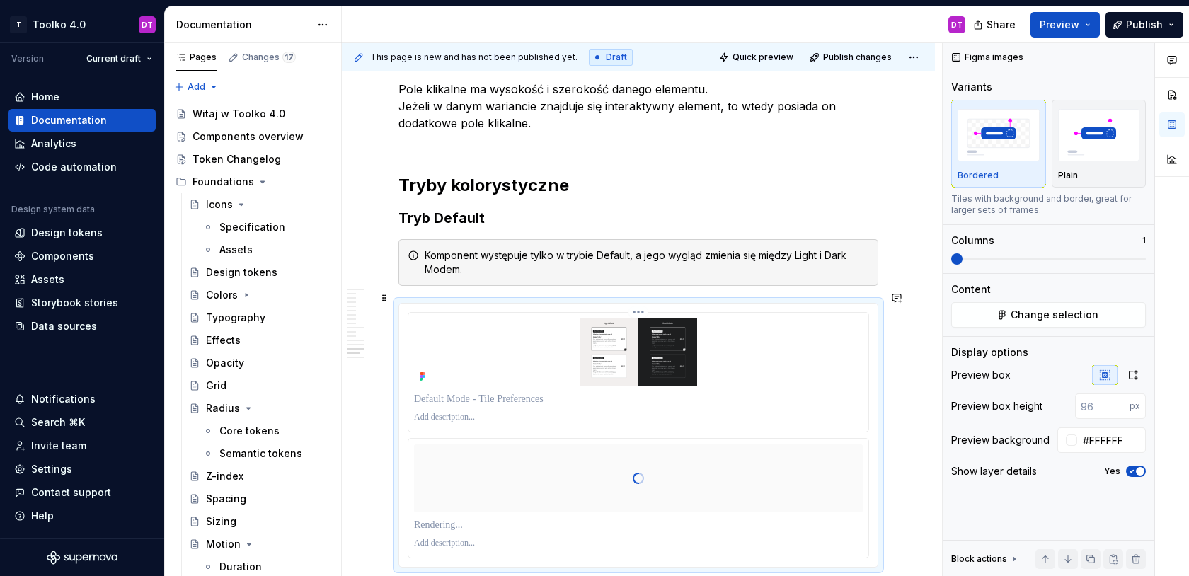
click at [641, 302] on html "T Toolko 4.0 DT Version Current draft Home Documentation Analytics Code automat…" at bounding box center [594, 288] width 1189 height 576
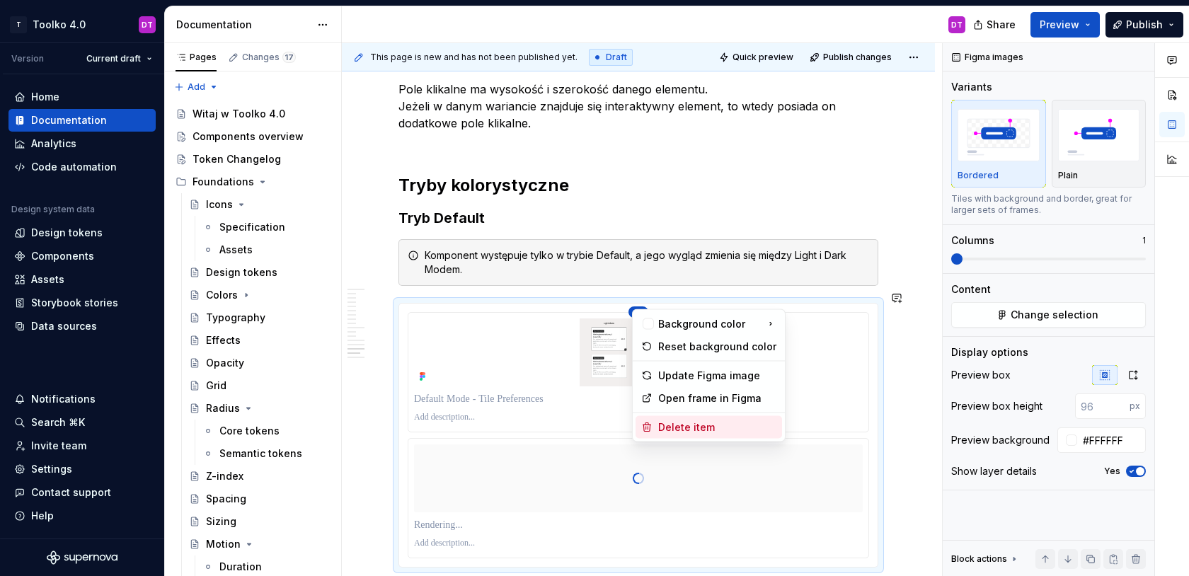
click at [659, 426] on div "Delete item" at bounding box center [717, 427] width 118 height 14
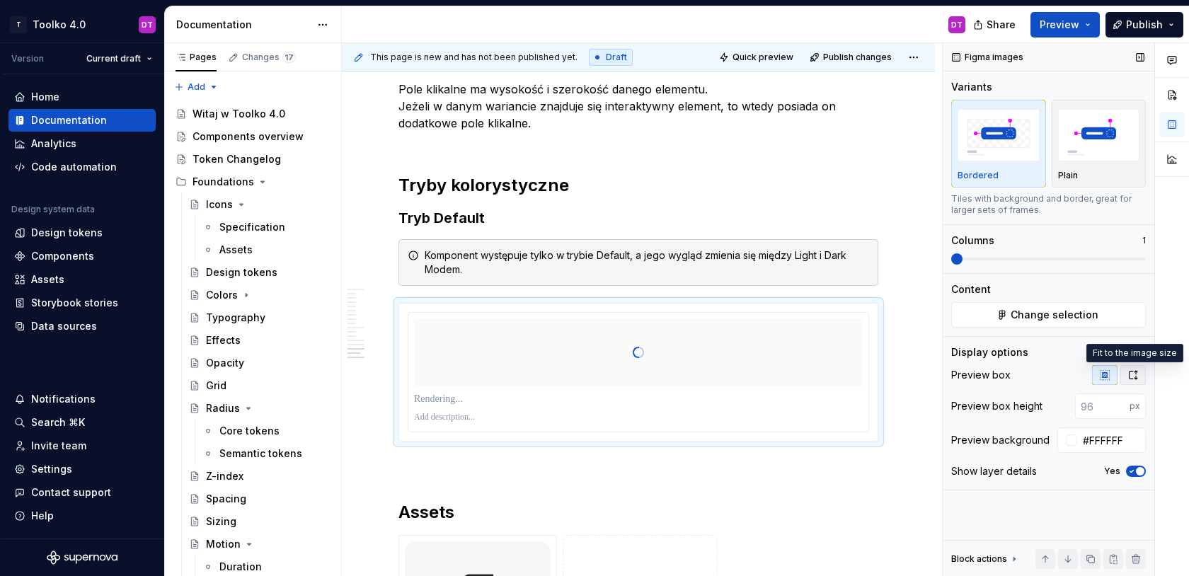
click at [1132, 382] on button "button" at bounding box center [1133, 375] width 25 height 20
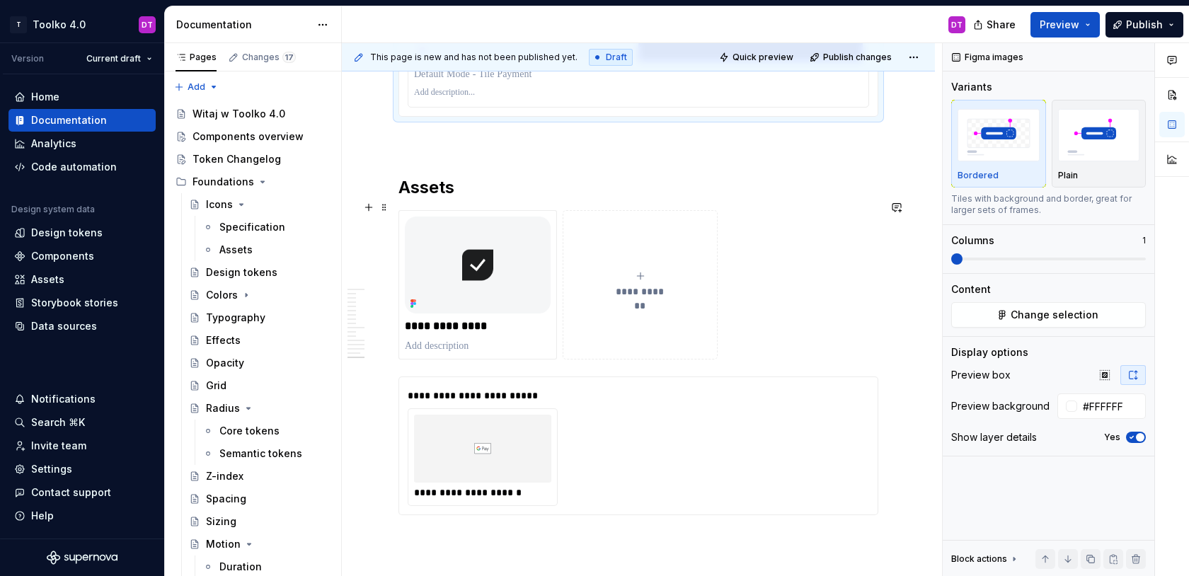
scroll to position [7352, 0]
click at [678, 258] on button "**********" at bounding box center [640, 284] width 155 height 149
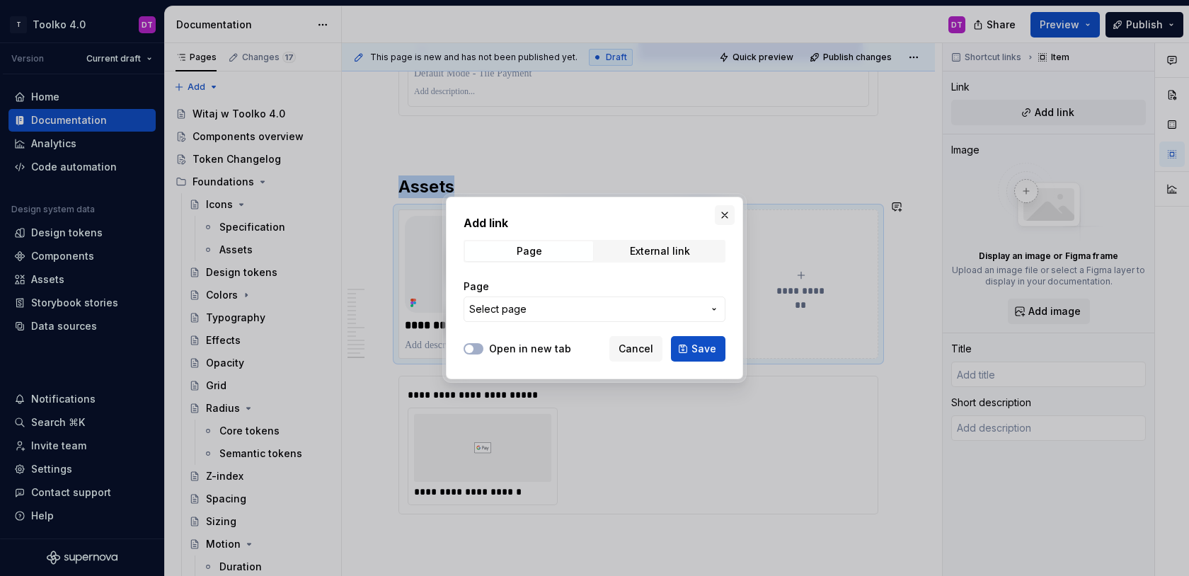
click at [724, 212] on button "button" at bounding box center [725, 215] width 20 height 20
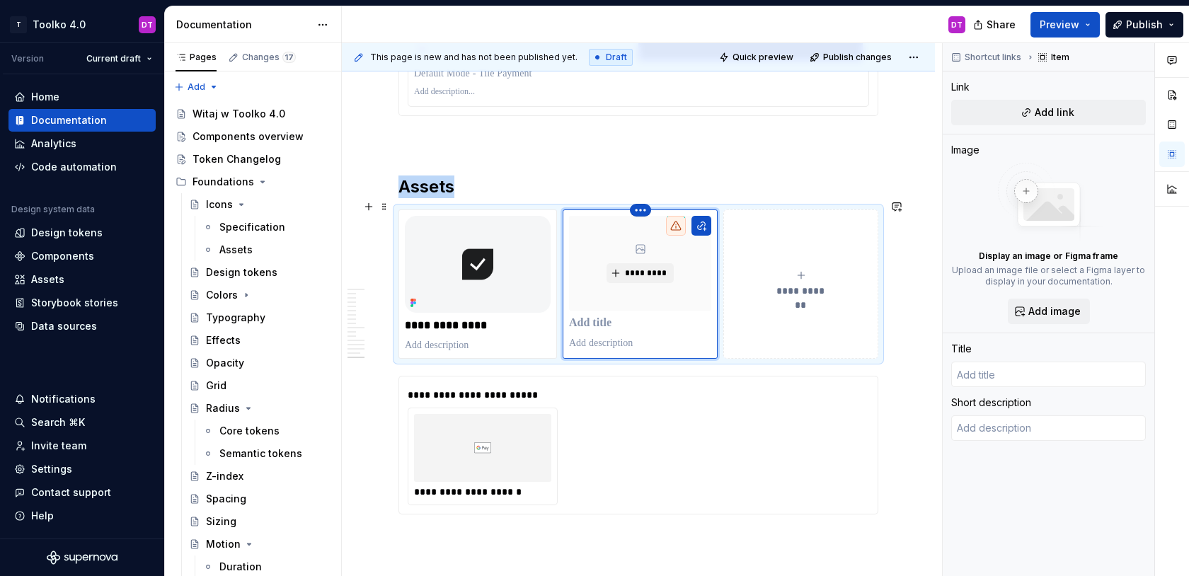
click at [642, 201] on html "T Toolko 4.0 DT Version Current draft Home Documentation Analytics Code automat…" at bounding box center [594, 288] width 1189 height 576
click at [658, 221] on div "Delete item" at bounding box center [704, 224] width 92 height 14
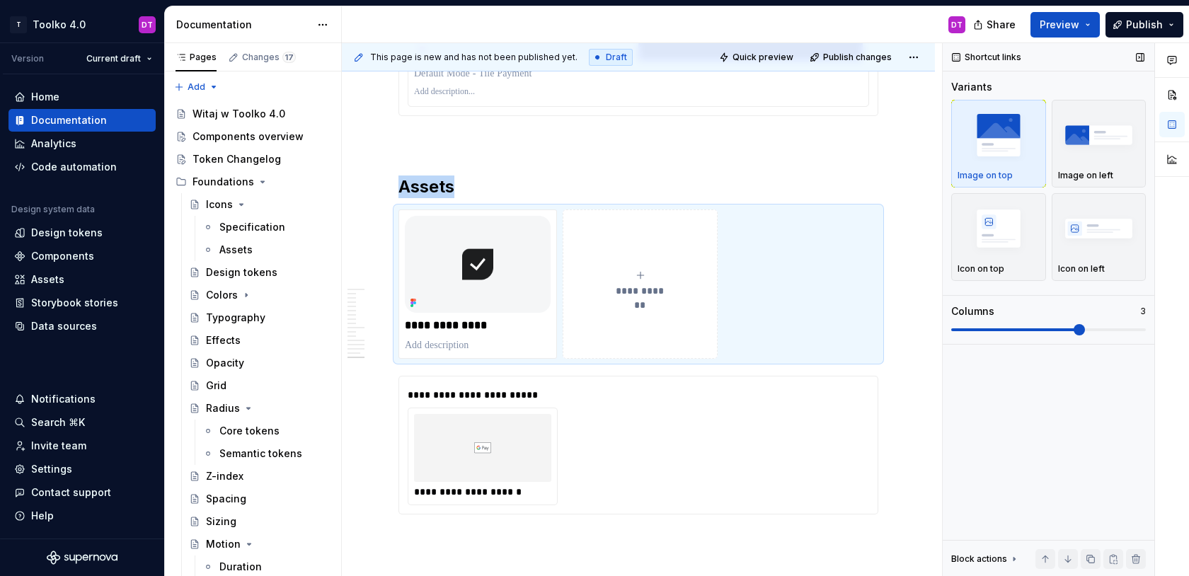
click at [1004, 331] on span at bounding box center [1048, 329] width 195 height 11
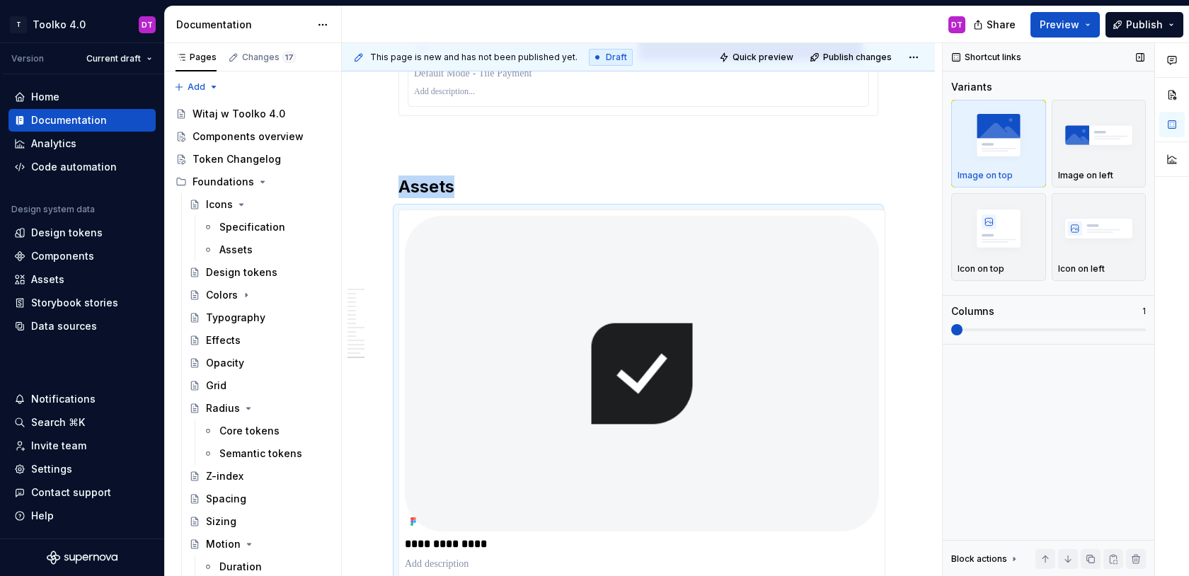
scroll to position [7391, 0]
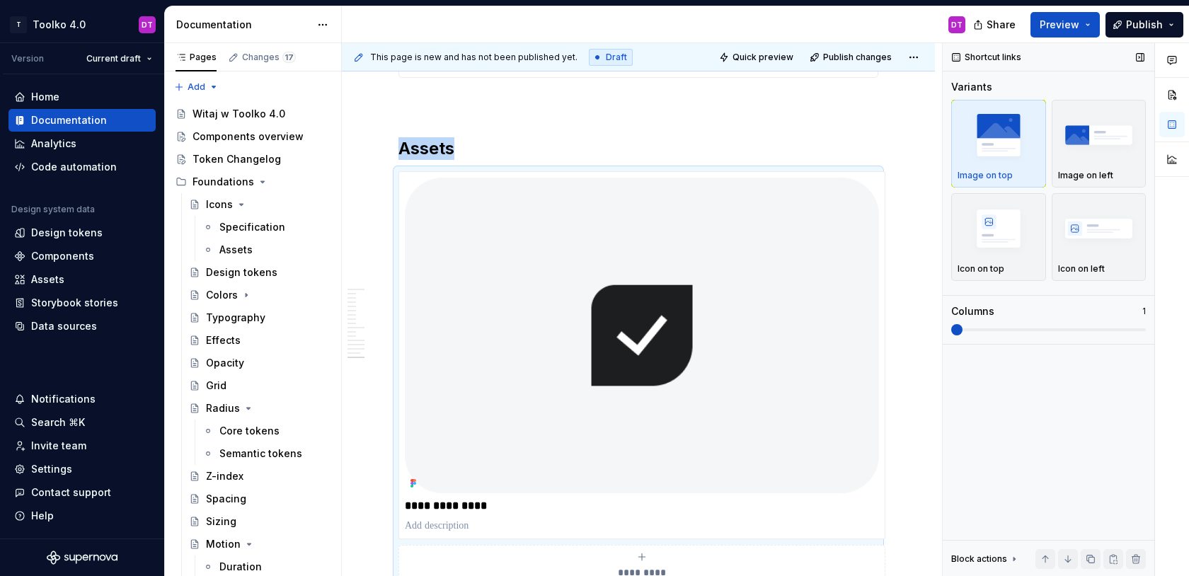
click at [951, 331] on span at bounding box center [1048, 329] width 195 height 11
click at [1014, 330] on span at bounding box center [1048, 329] width 195 height 3
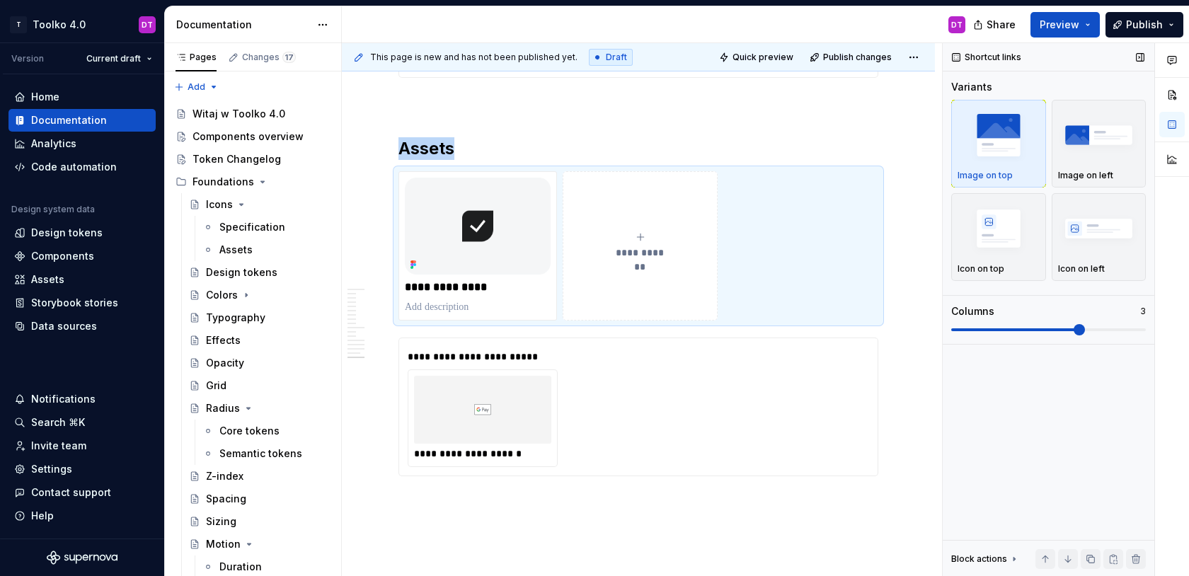
click at [1049, 330] on span at bounding box center [1048, 329] width 195 height 3
click at [1097, 331] on span at bounding box center [1048, 329] width 195 height 3
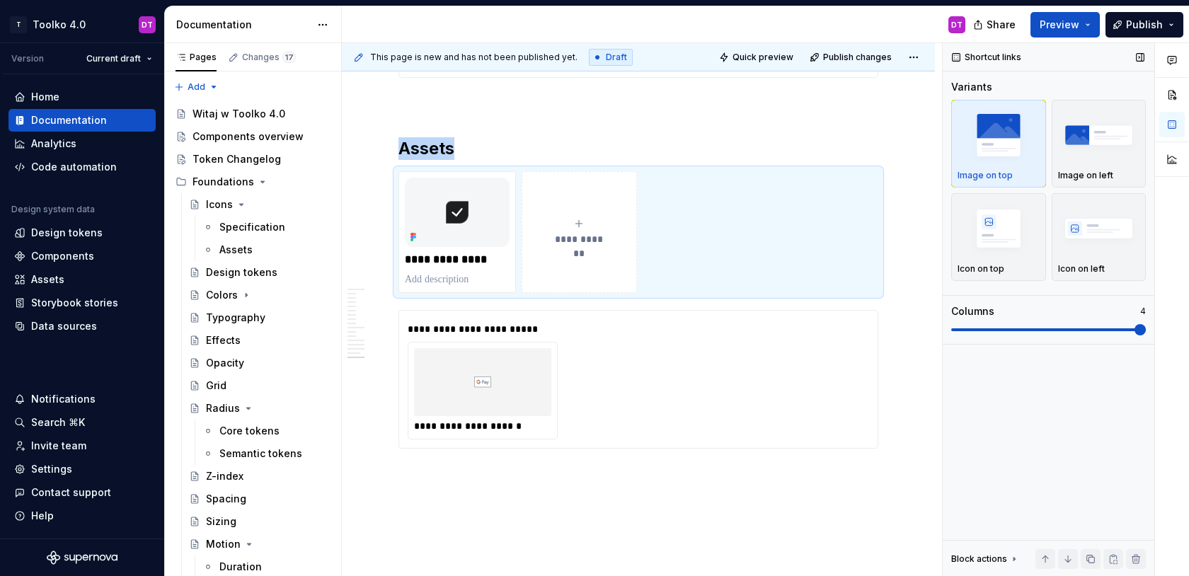
click at [1146, 331] on span at bounding box center [1048, 329] width 195 height 3
click at [1108, 331] on span at bounding box center [1048, 329] width 195 height 3
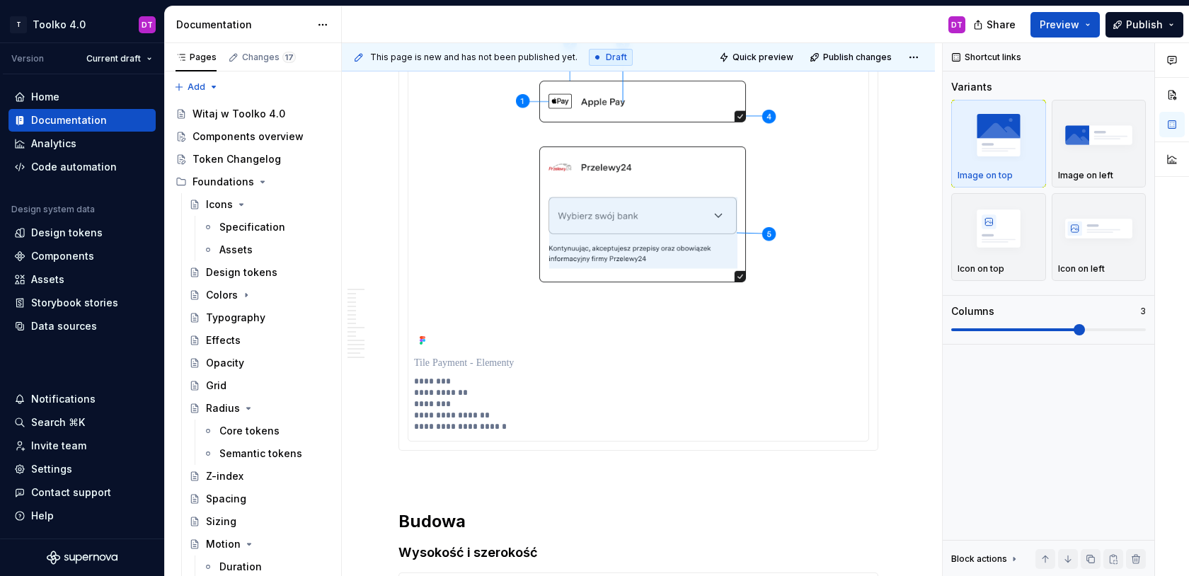
scroll to position [0, 0]
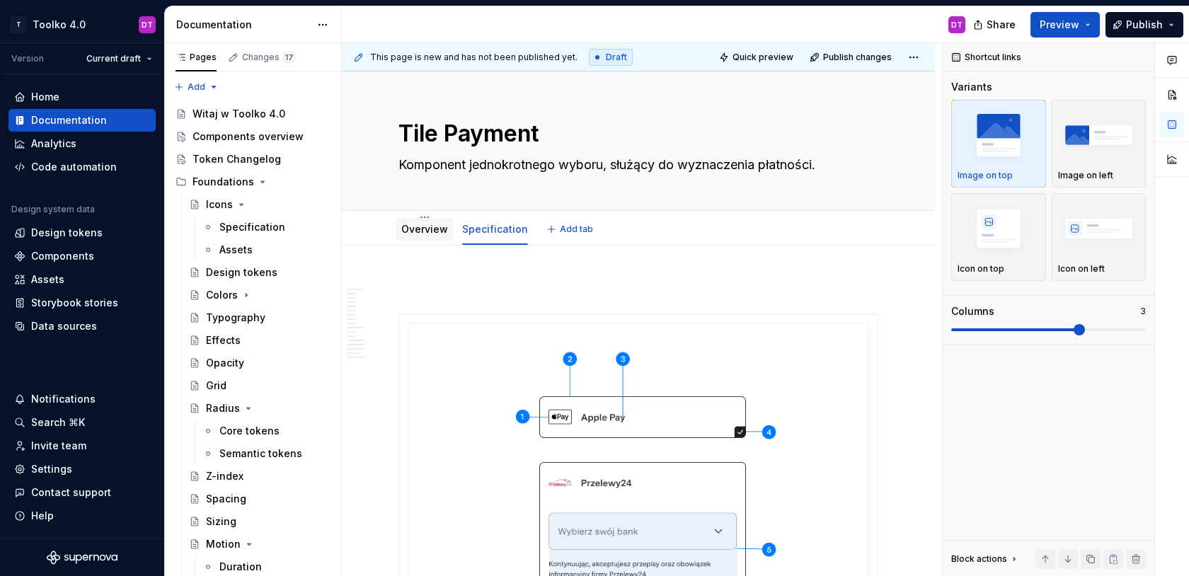
click at [413, 236] on div "Overview" at bounding box center [424, 229] width 47 height 14
click at [435, 229] on link "Overview" at bounding box center [424, 229] width 47 height 12
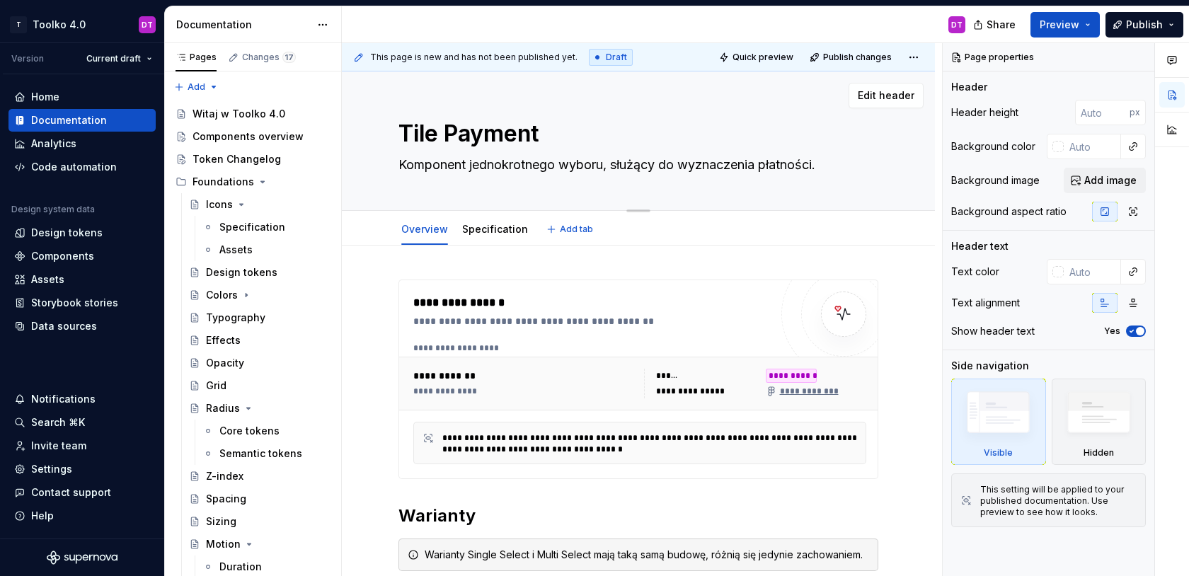
click at [714, 164] on textarea "Komponent jednokrotnego wyboru, służący do wyznaczenia płatności." at bounding box center [636, 165] width 480 height 23
click at [732, 166] on textarea "Komponent jednokrotnego wyboru, służący do wyznaczenia płatności." at bounding box center [636, 165] width 480 height 23
type textarea "*"
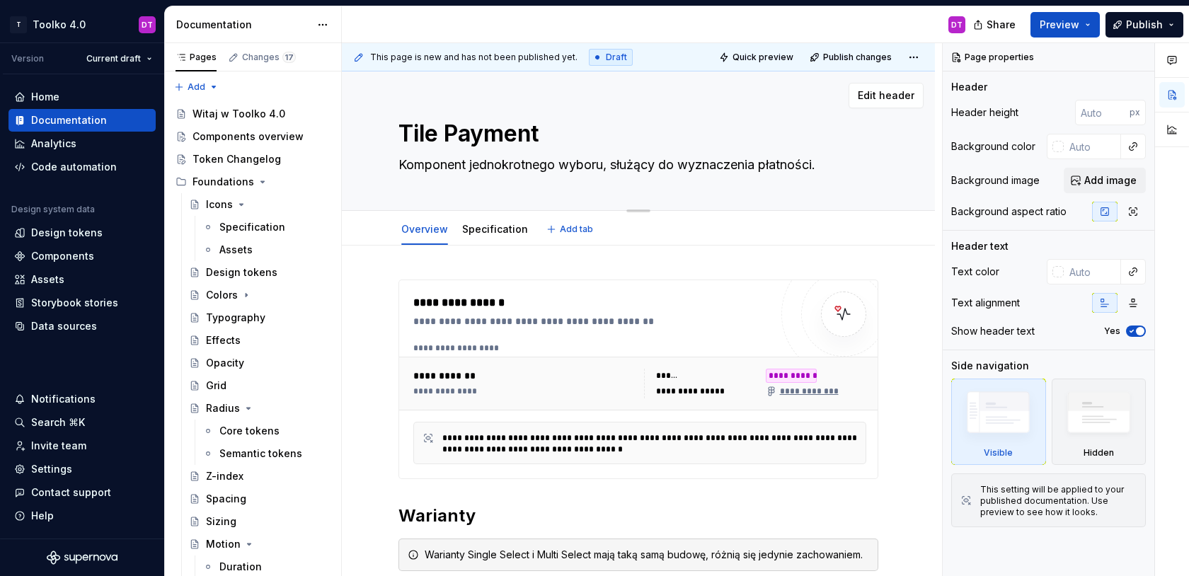
type textarea "Komponent jednokrotnego wyboru, służący do o płatności."
type textarea "*"
type textarea "Komponent jednokrotnego wyboru, służący do ok płatności."
type textarea "*"
type textarea "Komponent jednokrotnego wyboru, służący do okr płatności."
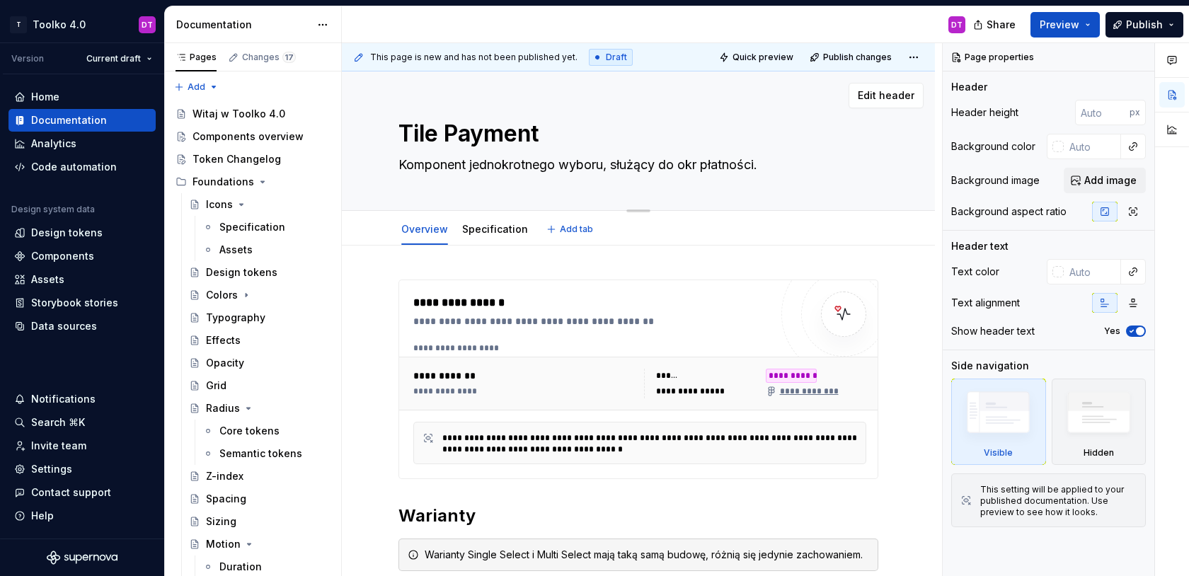
type textarea "*"
type textarea "Komponent jednokrotnego wyboru, służący do okre płatności."
type textarea "*"
type textarea "Komponent jednokrotnego wyboru, służący do okreś płatności."
type textarea "*"
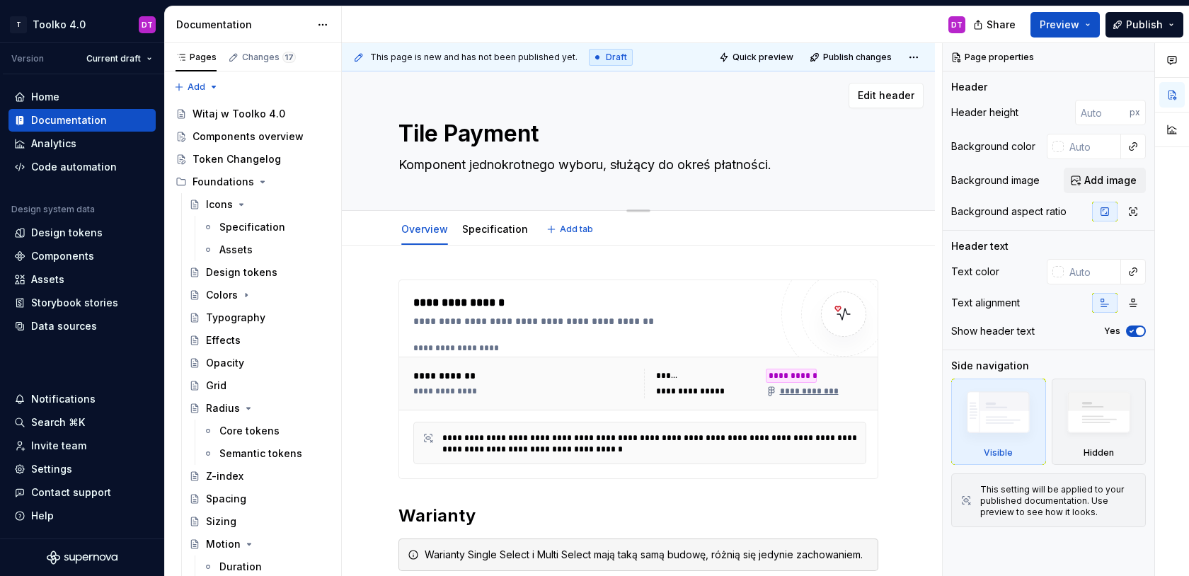
type textarea "Komponent jednokrotnego wyboru, służący do określ płatności."
type textarea "*"
type textarea "Komponent jednokrotnego wyboru, służący do określe płatności."
type textarea "*"
type textarea "Komponent jednokrotnego wyboru, służący do określen płatności."
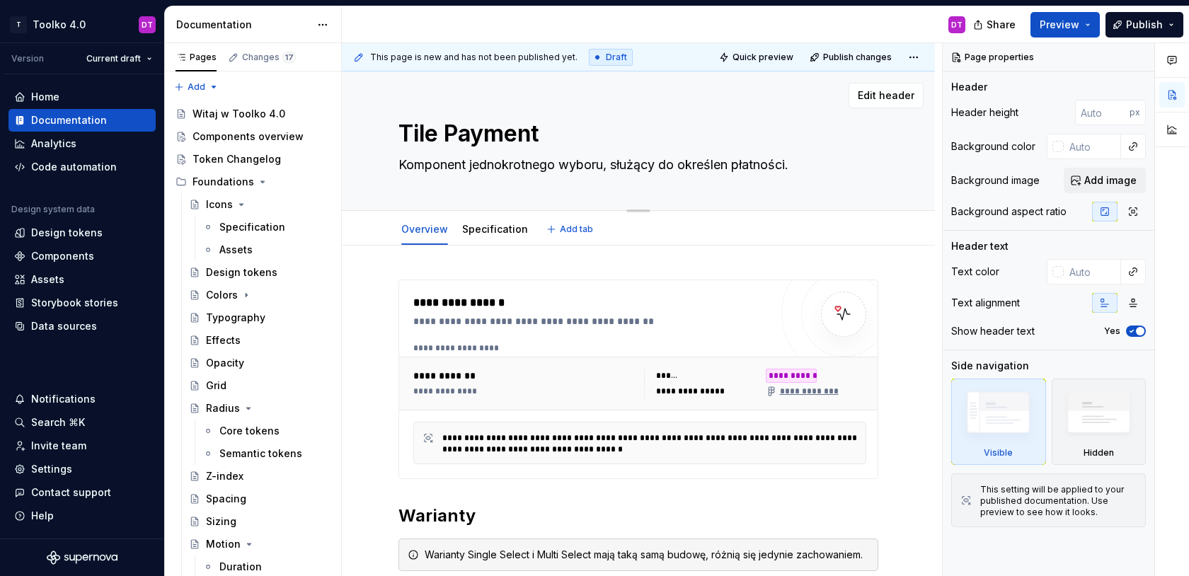
type textarea "*"
type textarea "Komponent jednokrotnego wyboru, służący do określeni płatności."
type textarea "*"
type textarea "Komponent jednokrotnego wyboru, służący do określenia płatności."
type textarea "*"
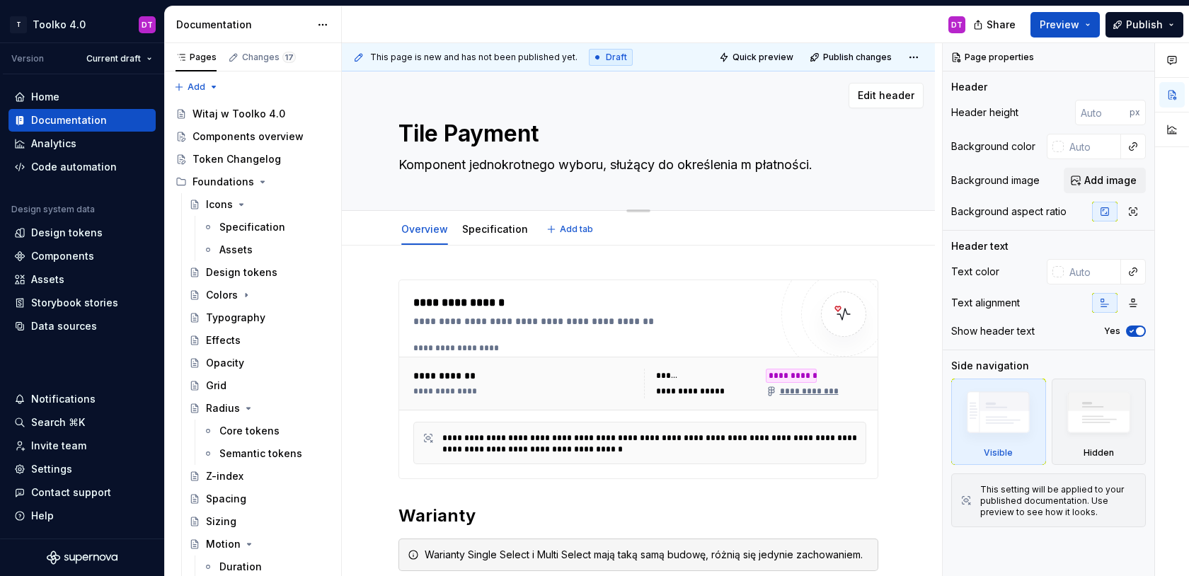
type textarea "Komponent jednokrotnego wyboru, służący do określenia me płatności."
type textarea "*"
type textarea "Komponent jednokrotnego wyboru, służący do określenia met płatności."
type textarea "*"
type textarea "Komponent jednokrotnego wyboru, służący do określenia meto płatności."
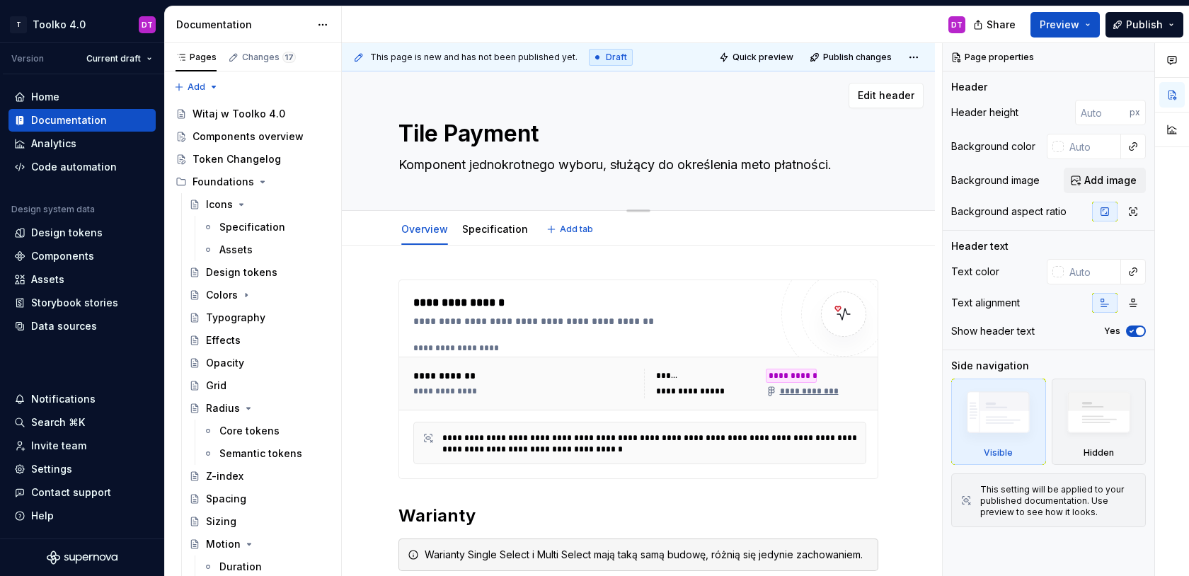
type textarea "*"
type textarea "Komponent jednokrotnego wyboru, służący do określenia metod płatności."
type textarea "*"
type textarea "Komponent jednokrotnego wyboru, służący do określenia metody płatności."
type textarea "*"
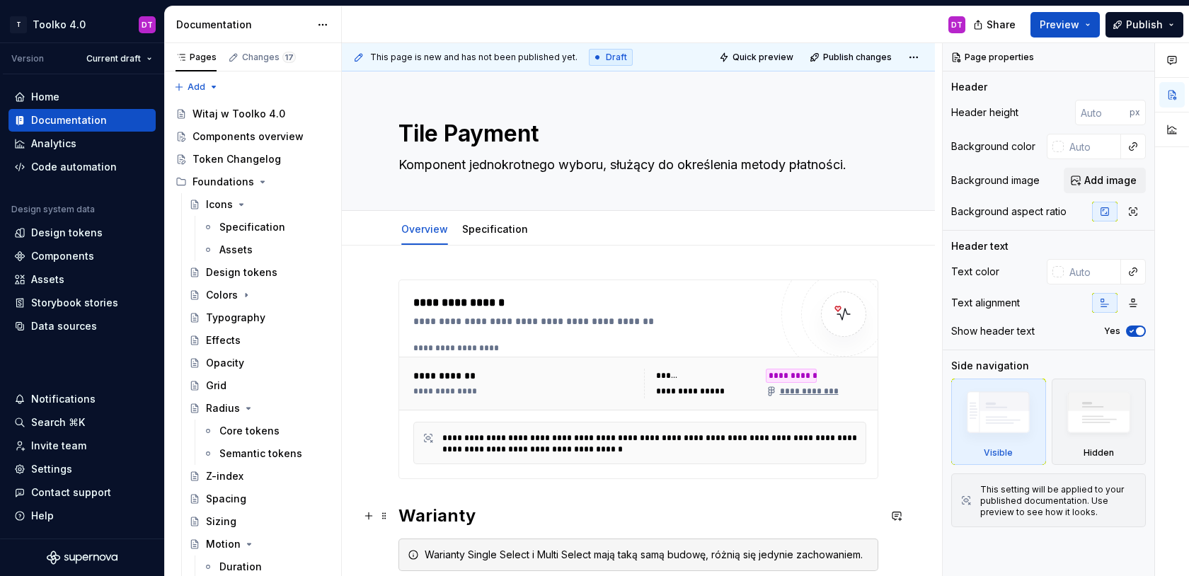
type textarea "Komponent jednokrotnego wyboru, służący do określenia metody płatności."
click at [544, 515] on h2 "Warianty" at bounding box center [639, 516] width 480 height 23
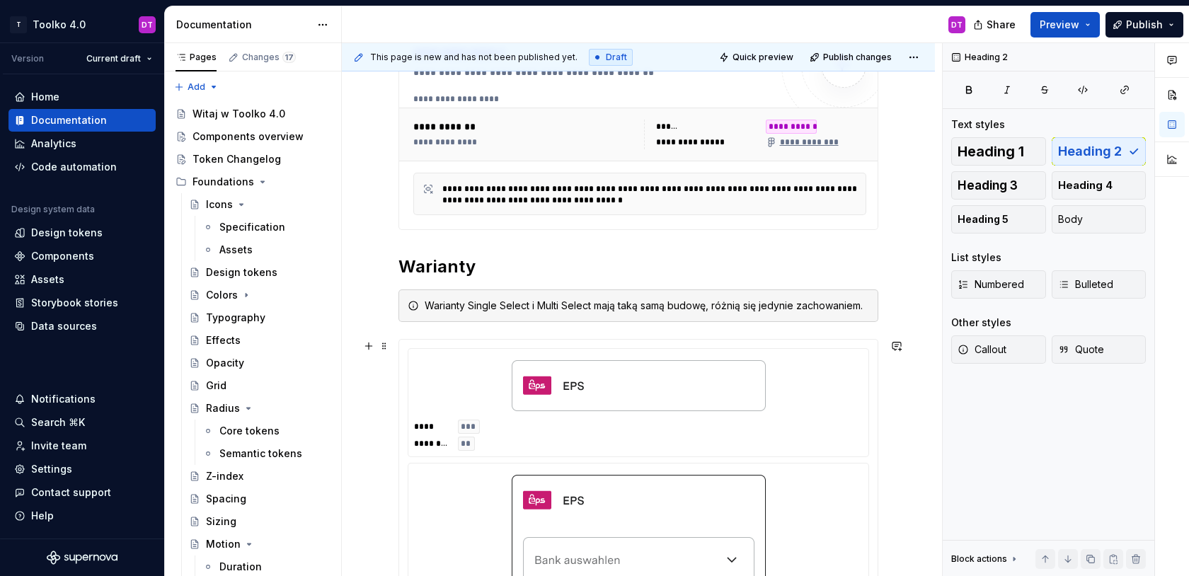
scroll to position [301, 0]
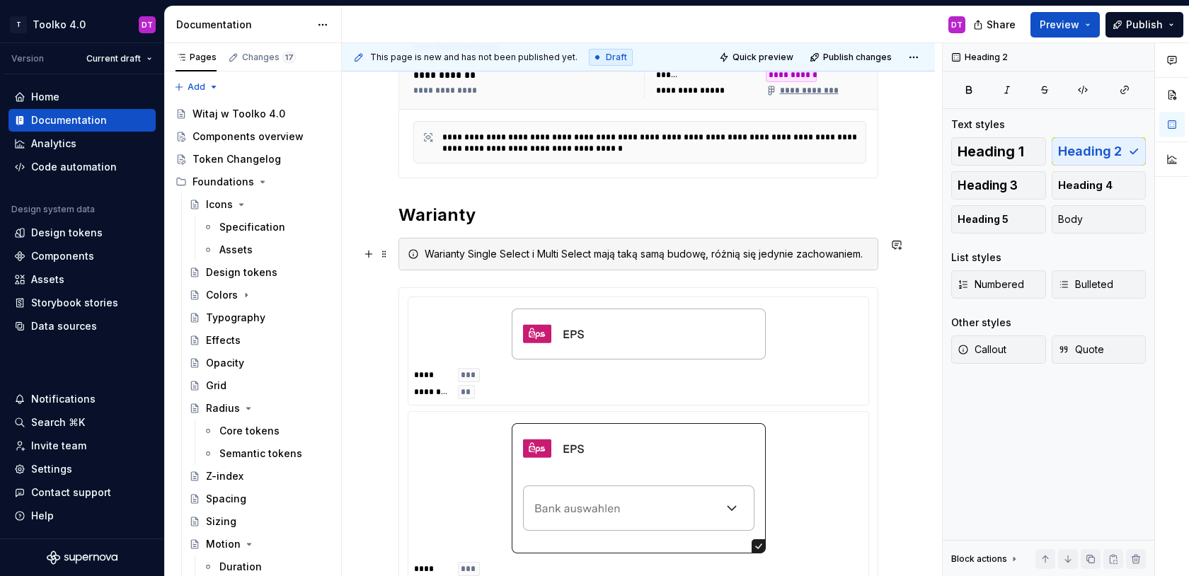
click at [630, 265] on div "Warianty Single Select i Multi Select mają taką samą budowę, różnią się jedynie…" at bounding box center [639, 254] width 480 height 33
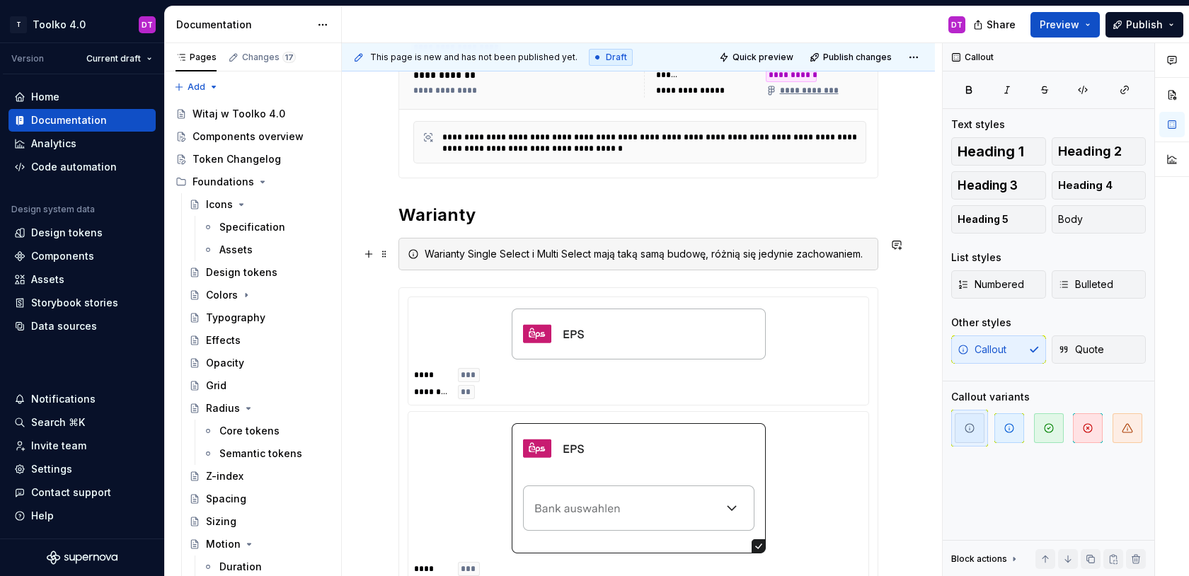
click at [706, 255] on div "Warianty Single Select i Multi Select mają taką samą budowę, różnią się jedynie…" at bounding box center [647, 254] width 445 height 14
click at [1135, 556] on button "button" at bounding box center [1136, 559] width 20 height 20
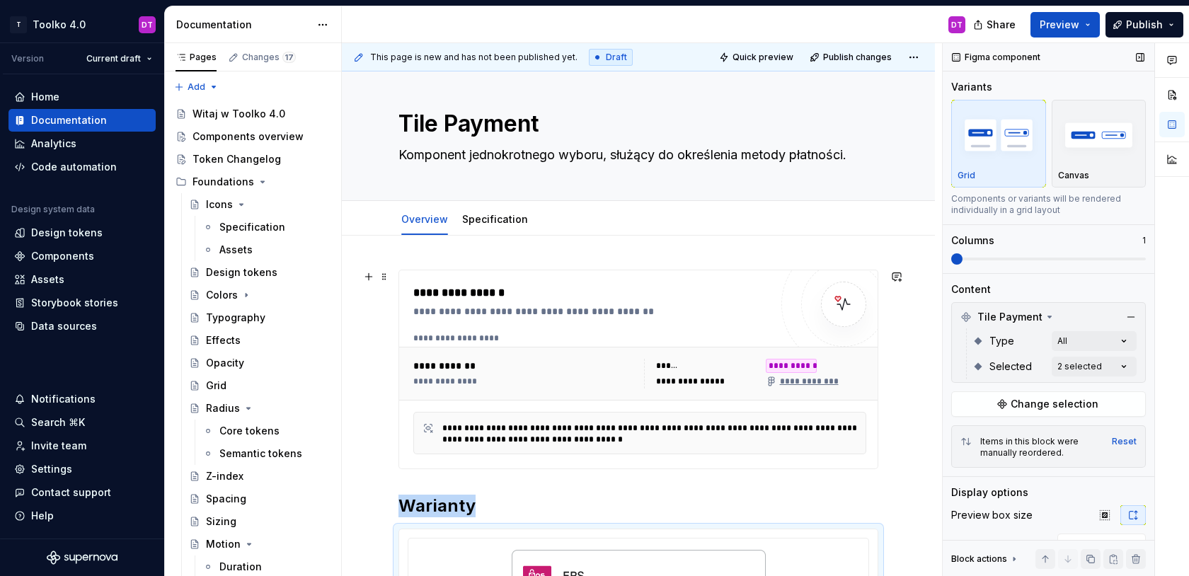
scroll to position [0, 0]
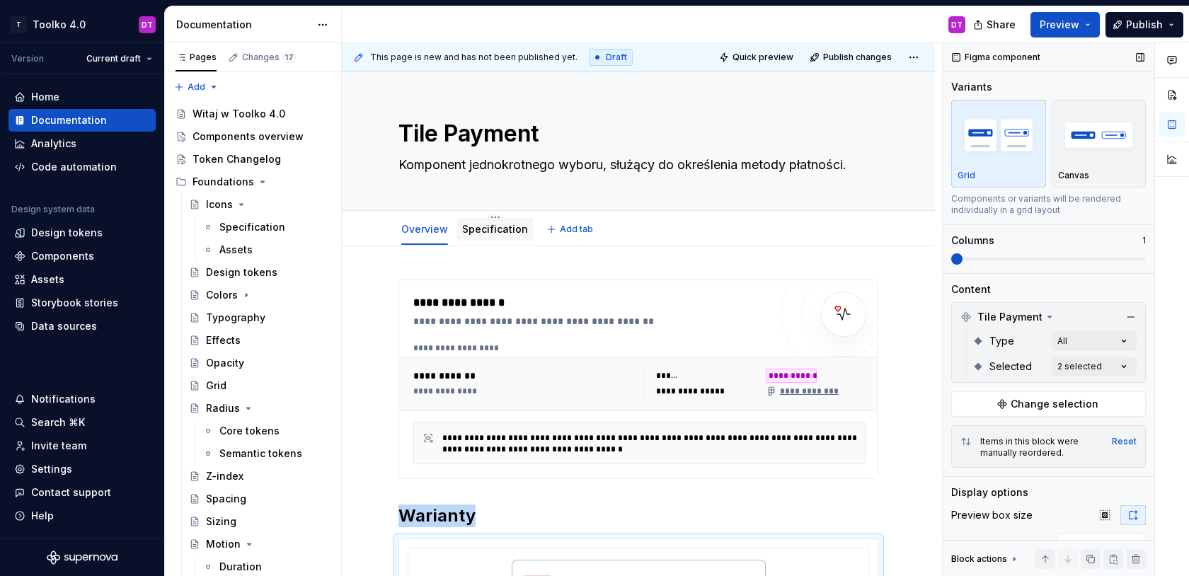
click at [488, 231] on link "Specification" at bounding box center [495, 229] width 66 height 12
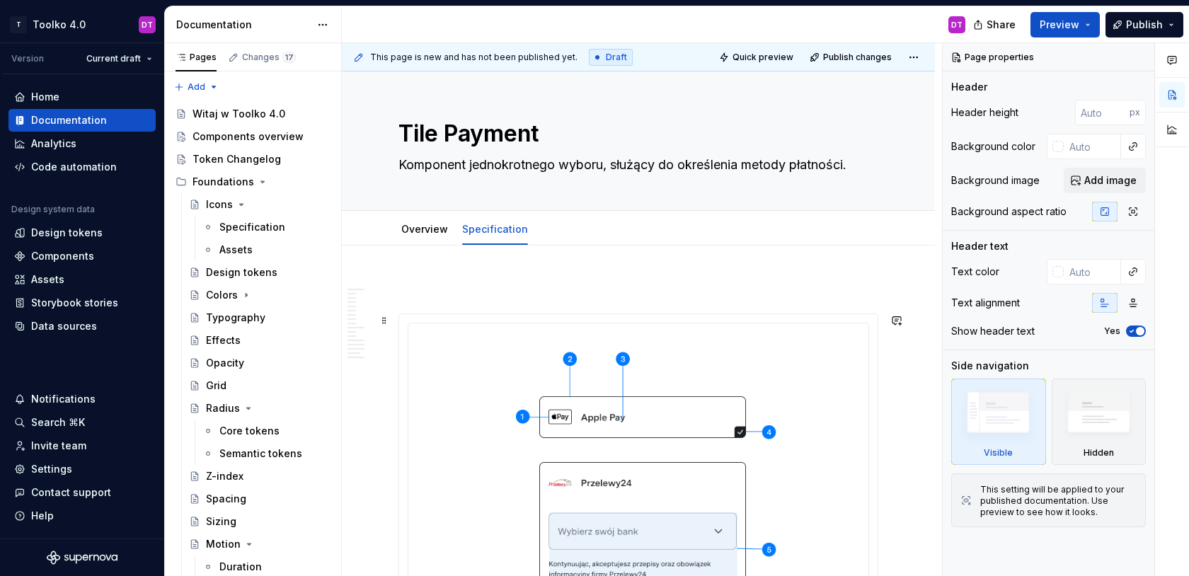
type textarea "*"
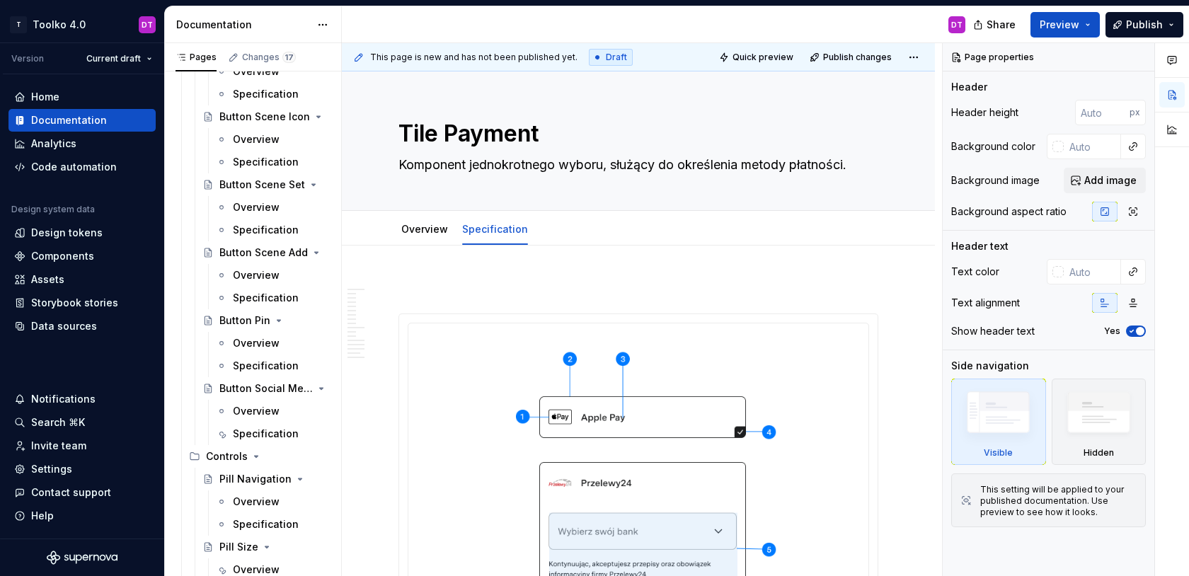
scroll to position [1494, 0]
